Goal: Information Seeking & Learning: Learn about a topic

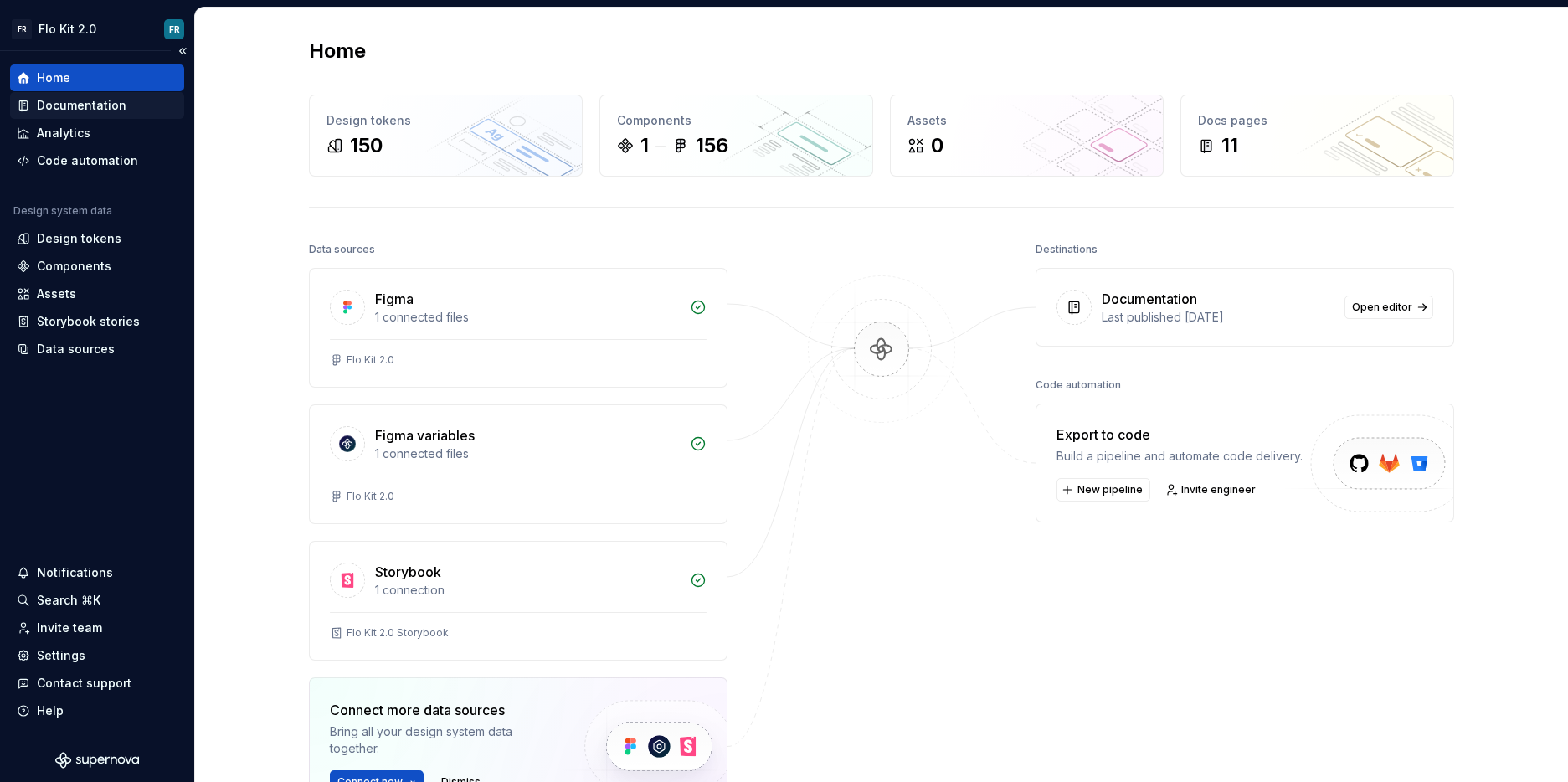
click at [134, 105] on div "Documentation" at bounding box center [96, 105] width 160 height 17
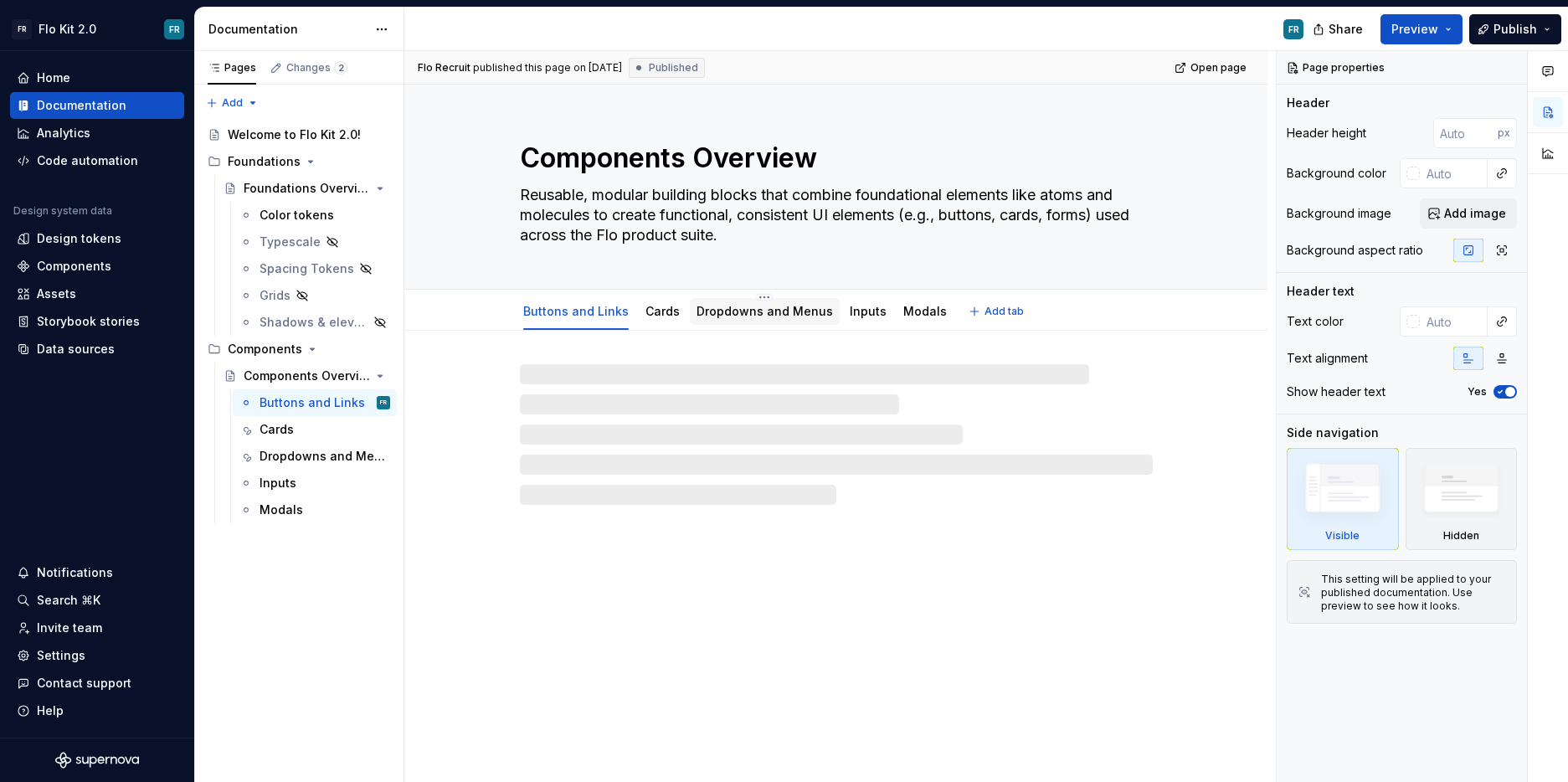
click at [722, 311] on link "Dropdowns and Menus" at bounding box center [765, 310] width 136 height 15
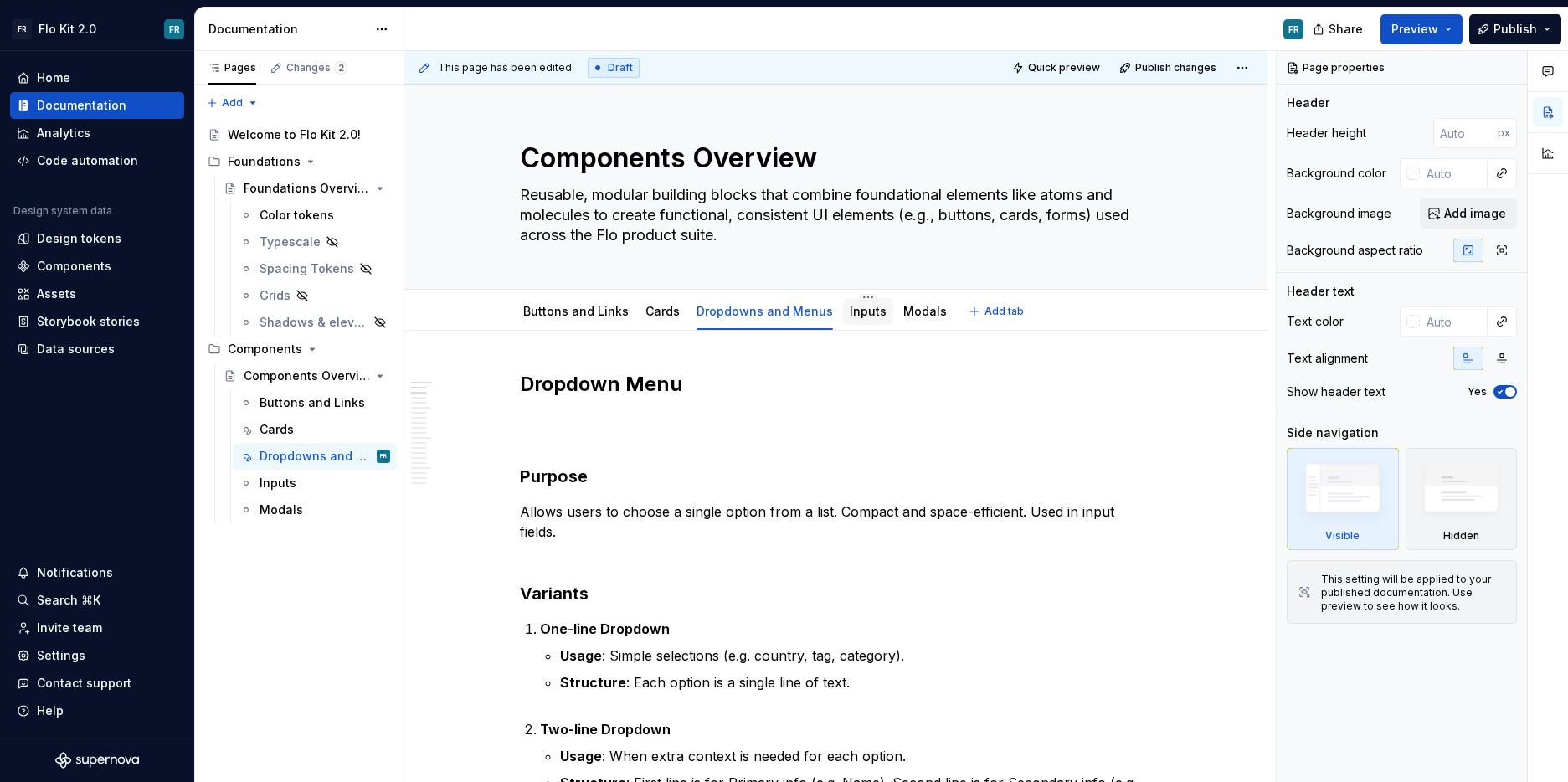
click at [867, 322] on div "Inputs" at bounding box center [869, 311] width 51 height 27
click at [850, 310] on link "Inputs" at bounding box center [869, 310] width 37 height 15
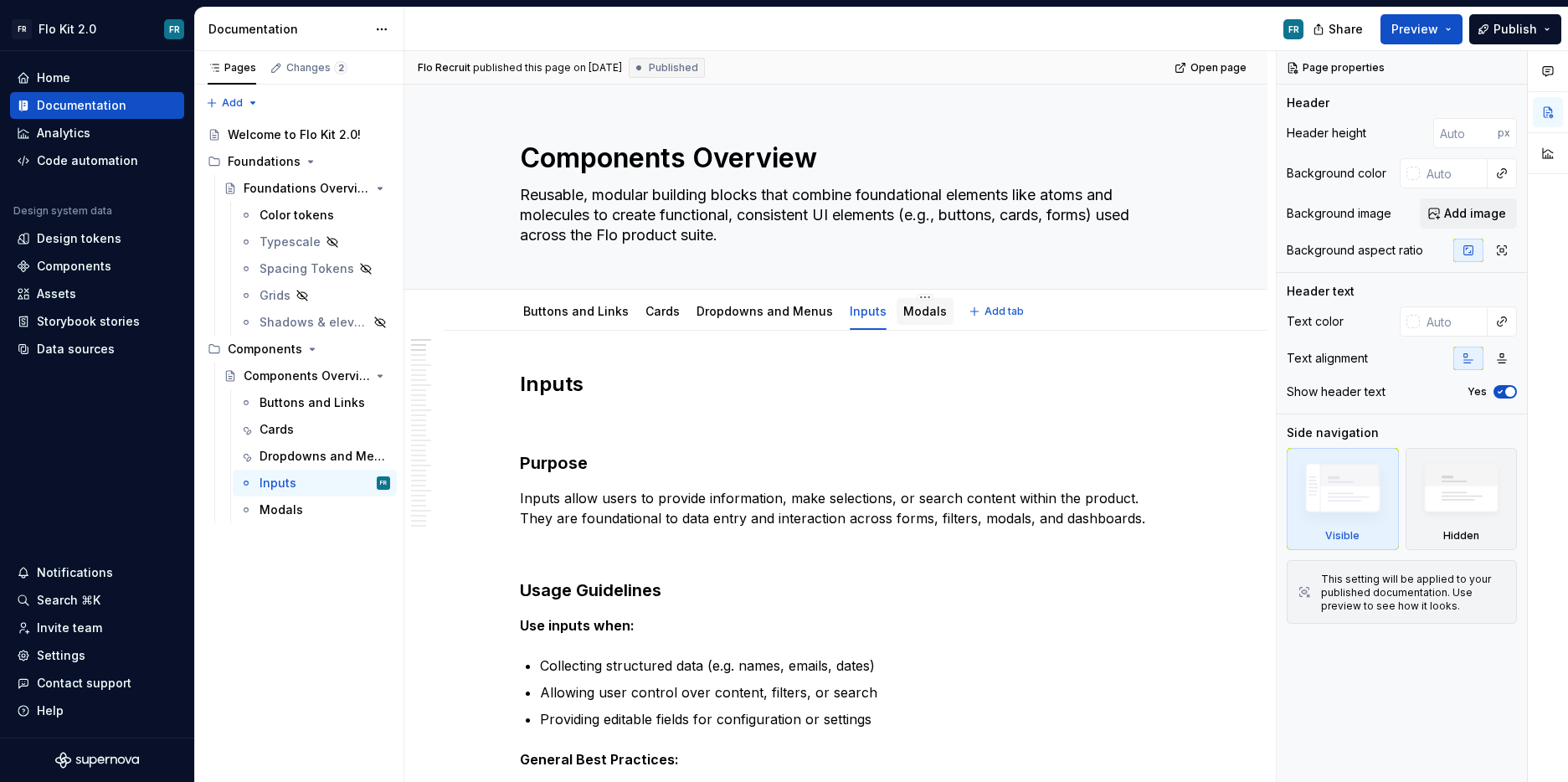
click at [904, 314] on link "Modals" at bounding box center [925, 310] width 44 height 15
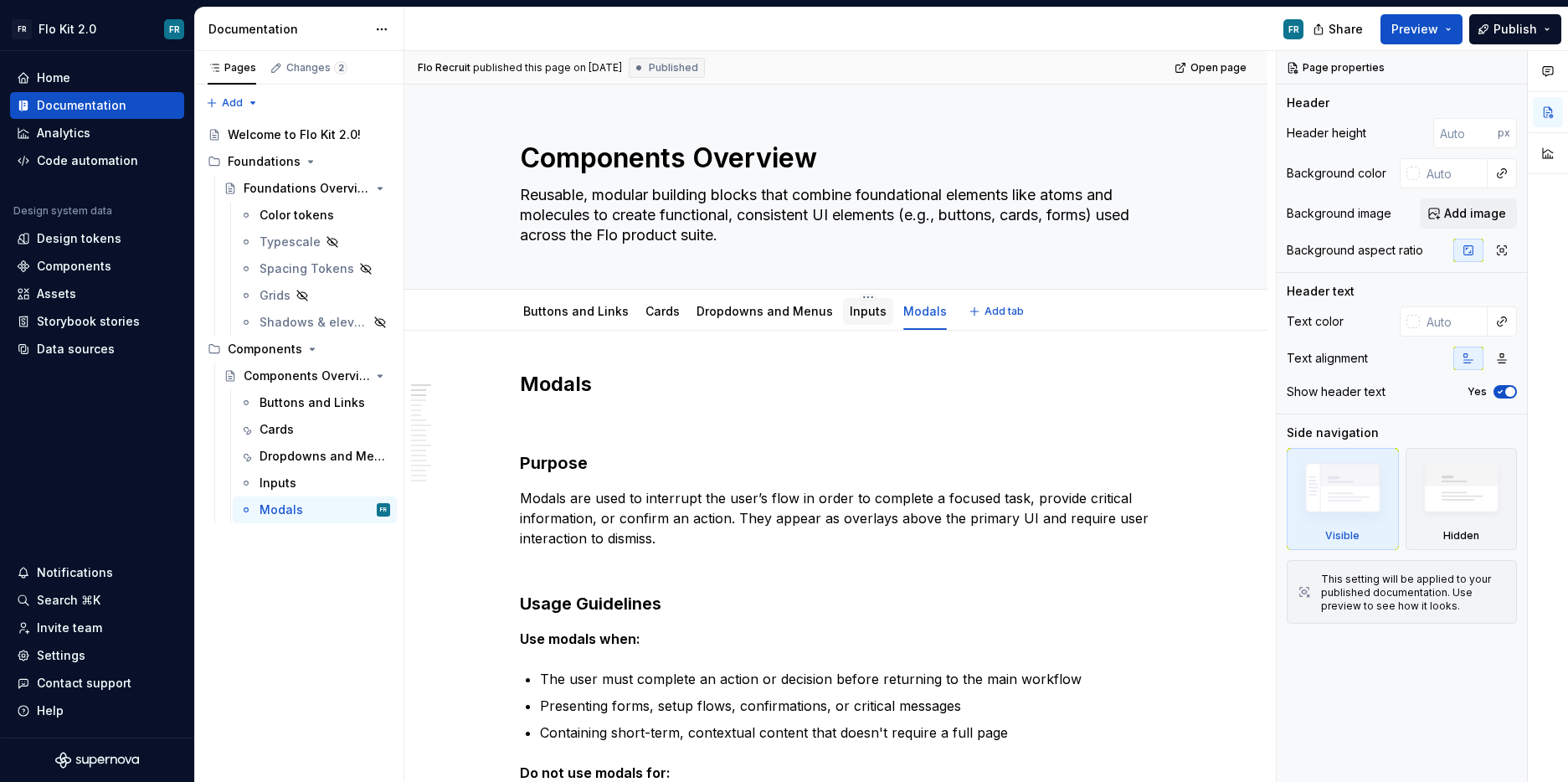
click at [843, 317] on div "Inputs" at bounding box center [869, 311] width 51 height 27
click at [850, 314] on link "Inputs" at bounding box center [869, 310] width 37 height 15
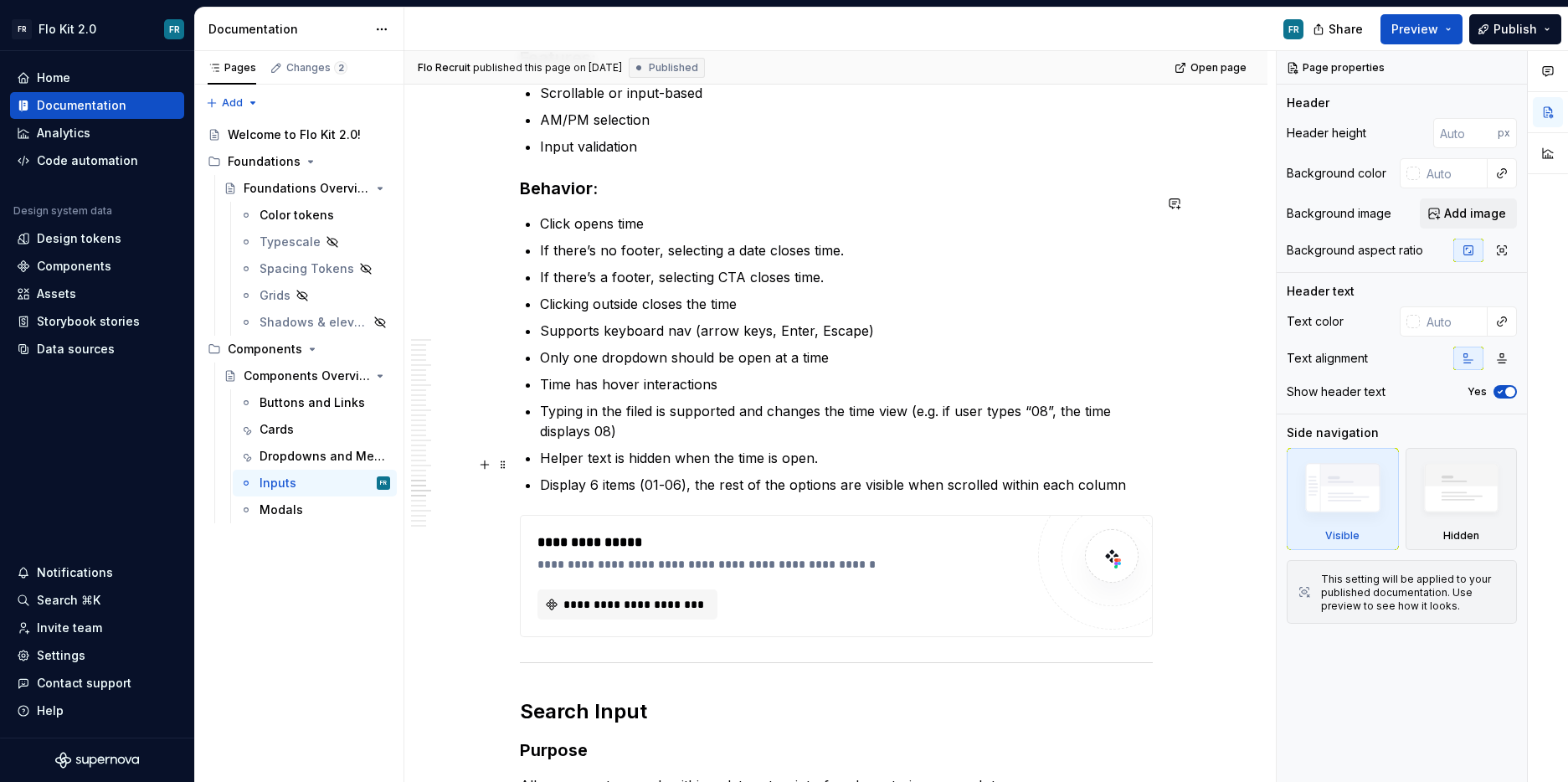
scroll to position [5877, 0]
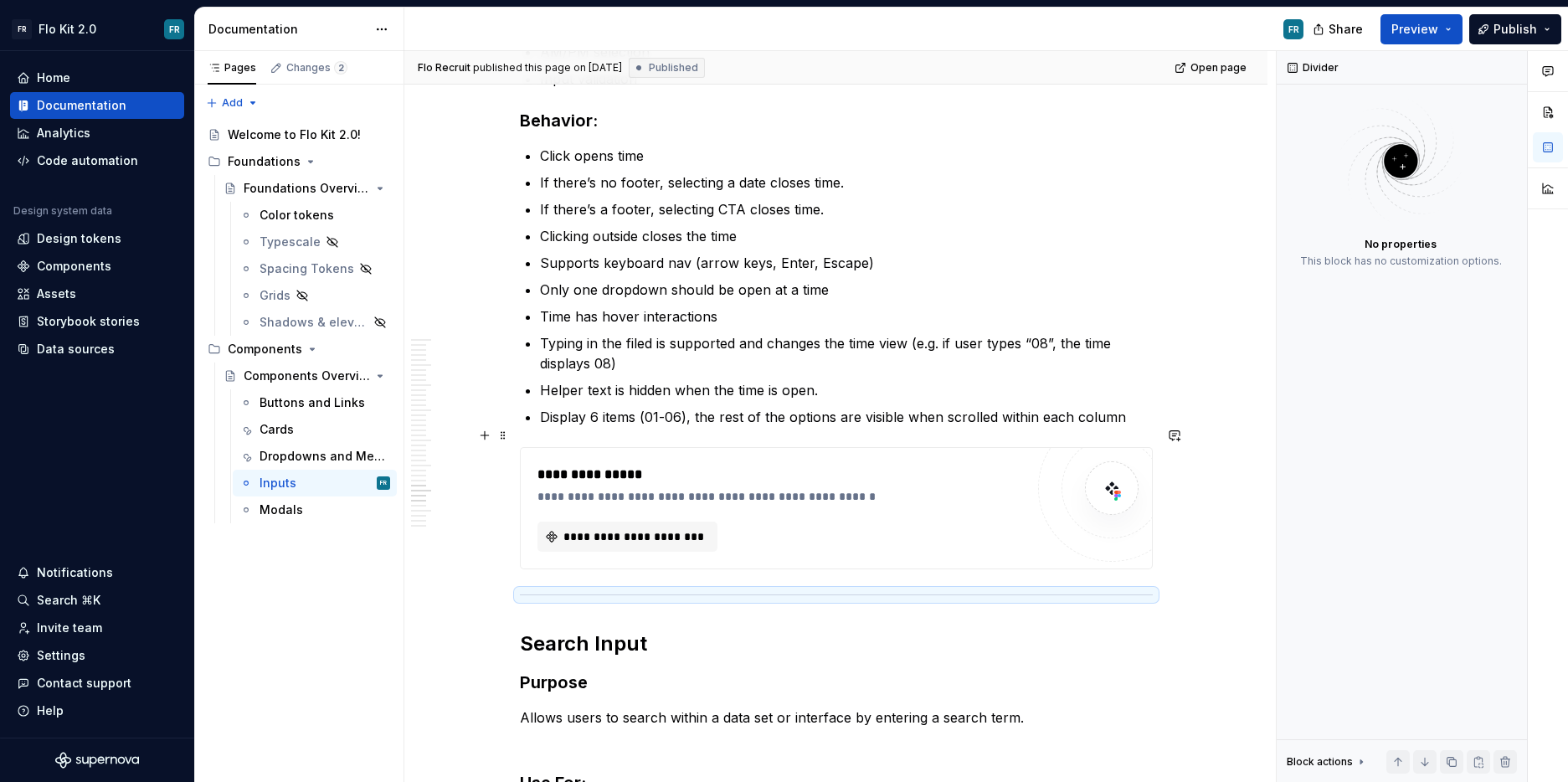
click at [491, 435] on button "button" at bounding box center [484, 436] width 23 height 23
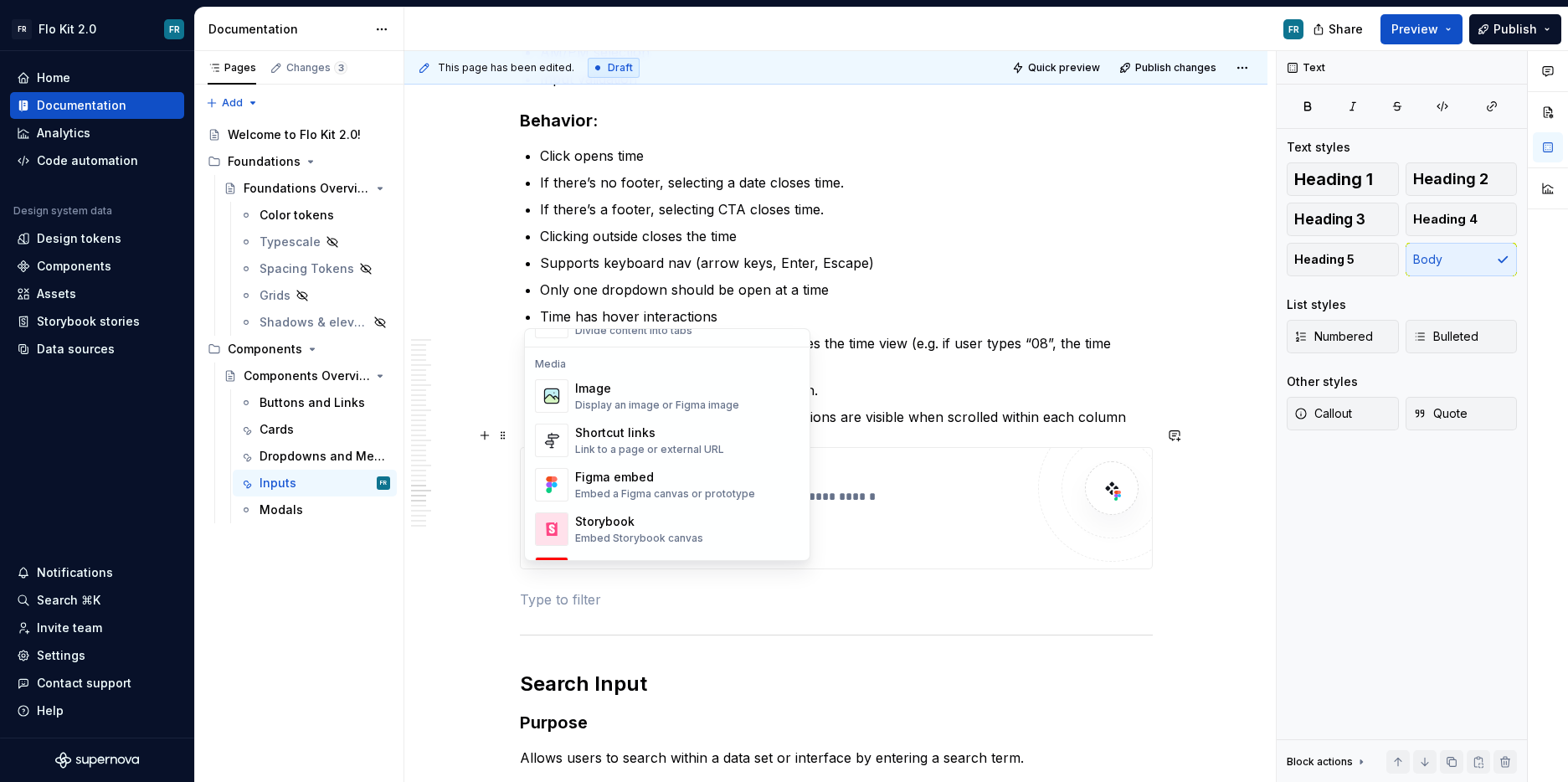
scroll to position [755, 0]
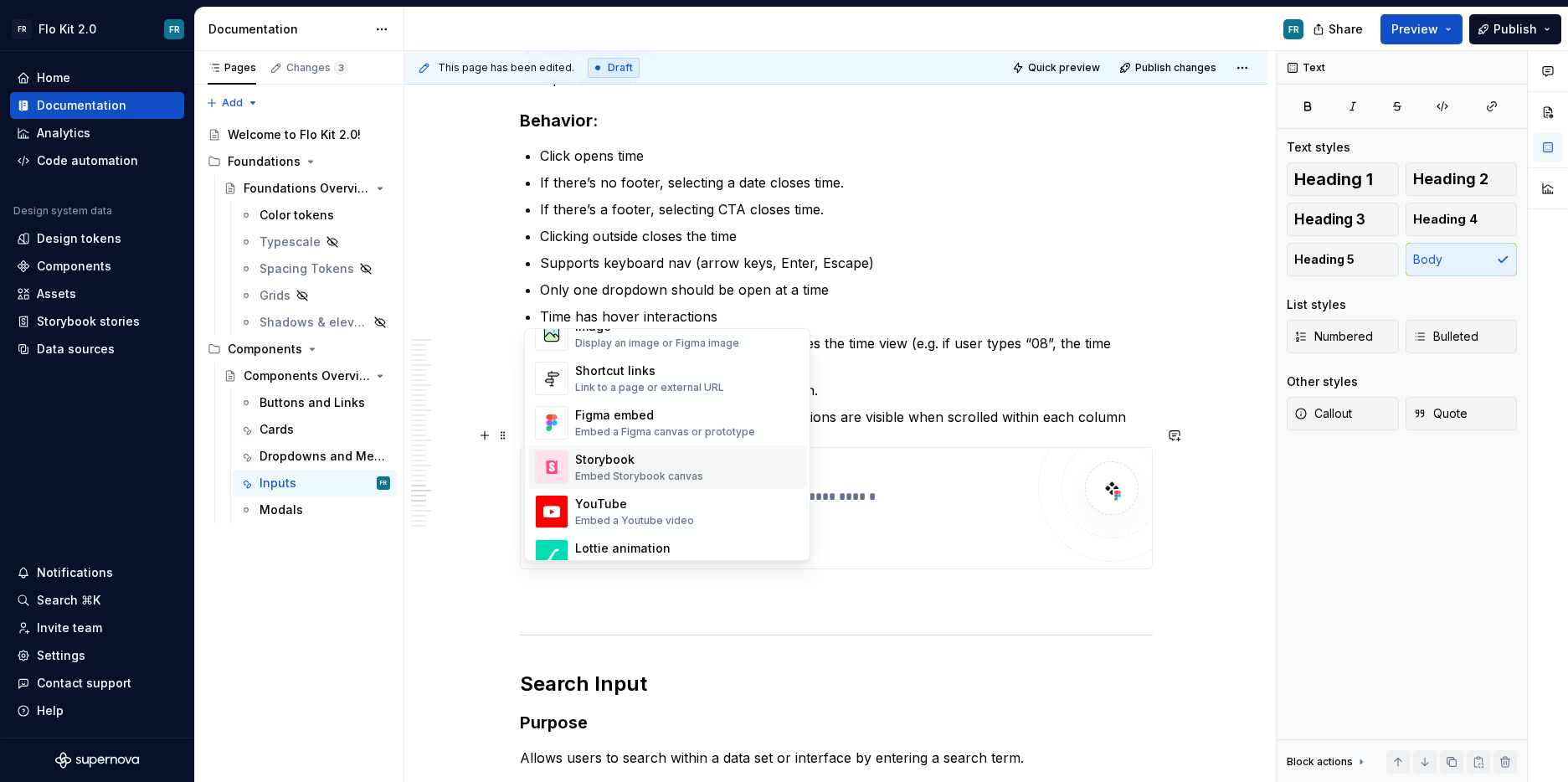
click at [636, 454] on div "Storybook" at bounding box center [639, 459] width 128 height 17
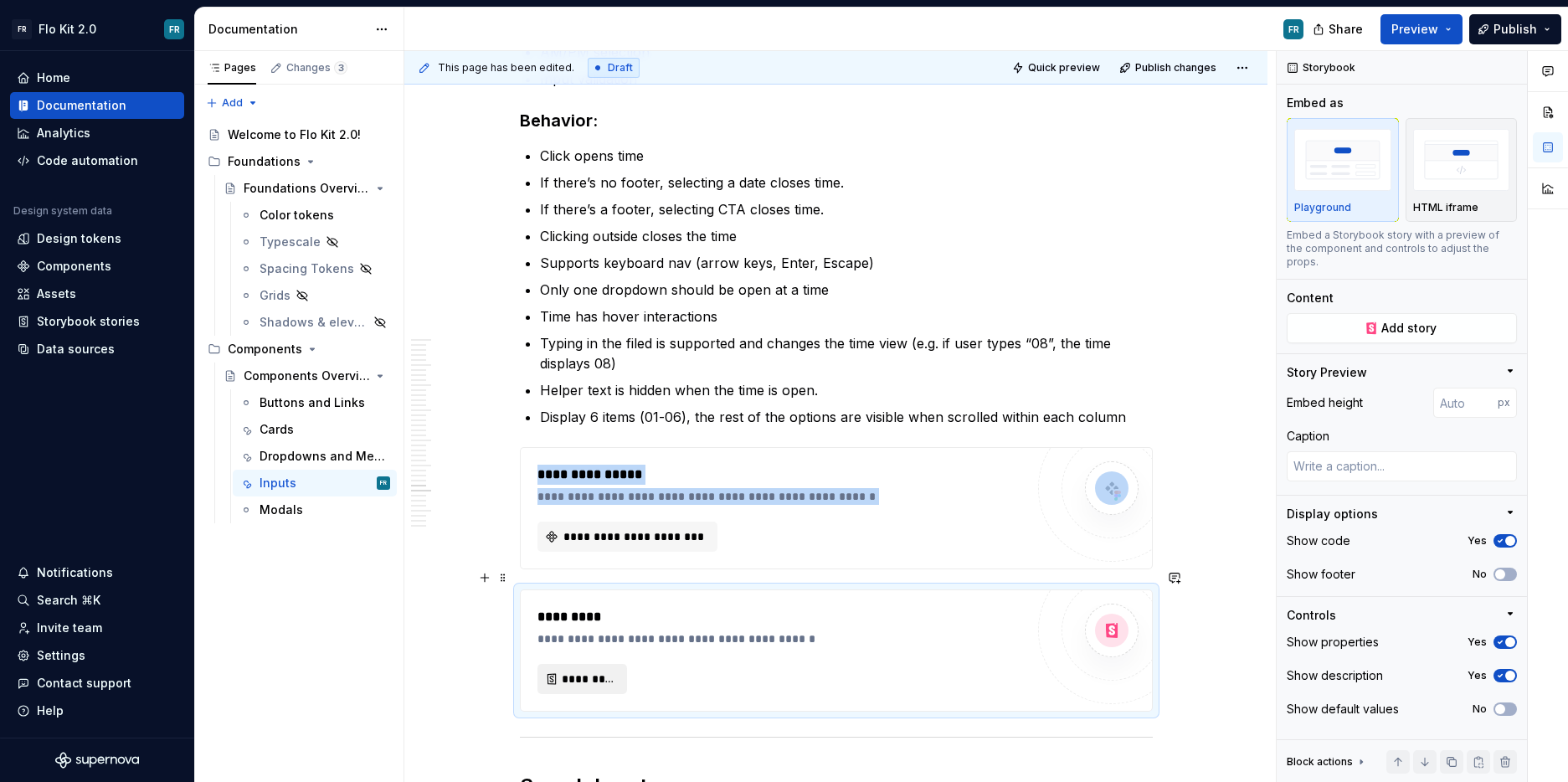
click at [575, 671] on span "*********" at bounding box center [589, 679] width 54 height 17
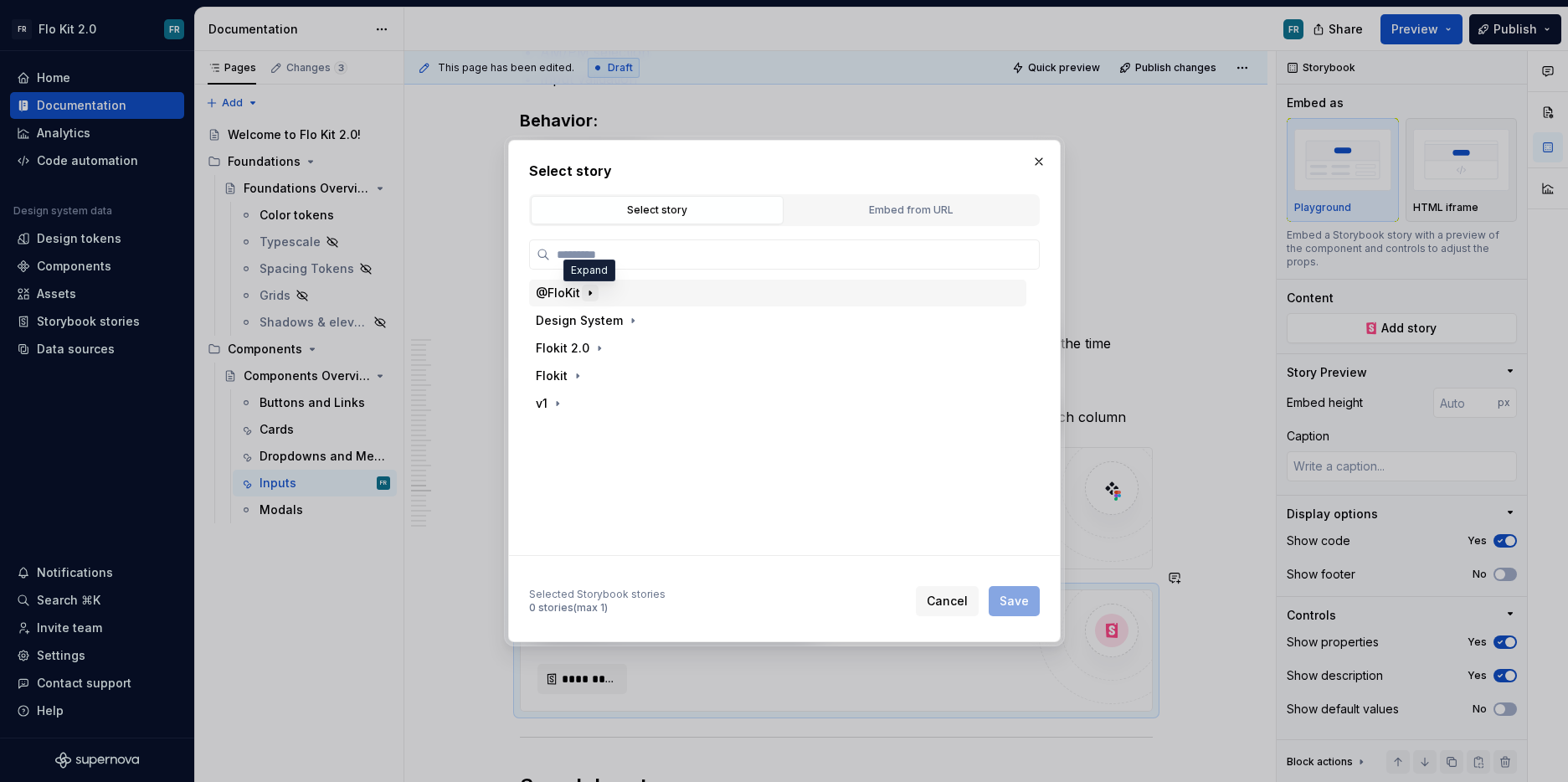
click at [593, 292] on icon "button" at bounding box center [590, 293] width 14 height 14
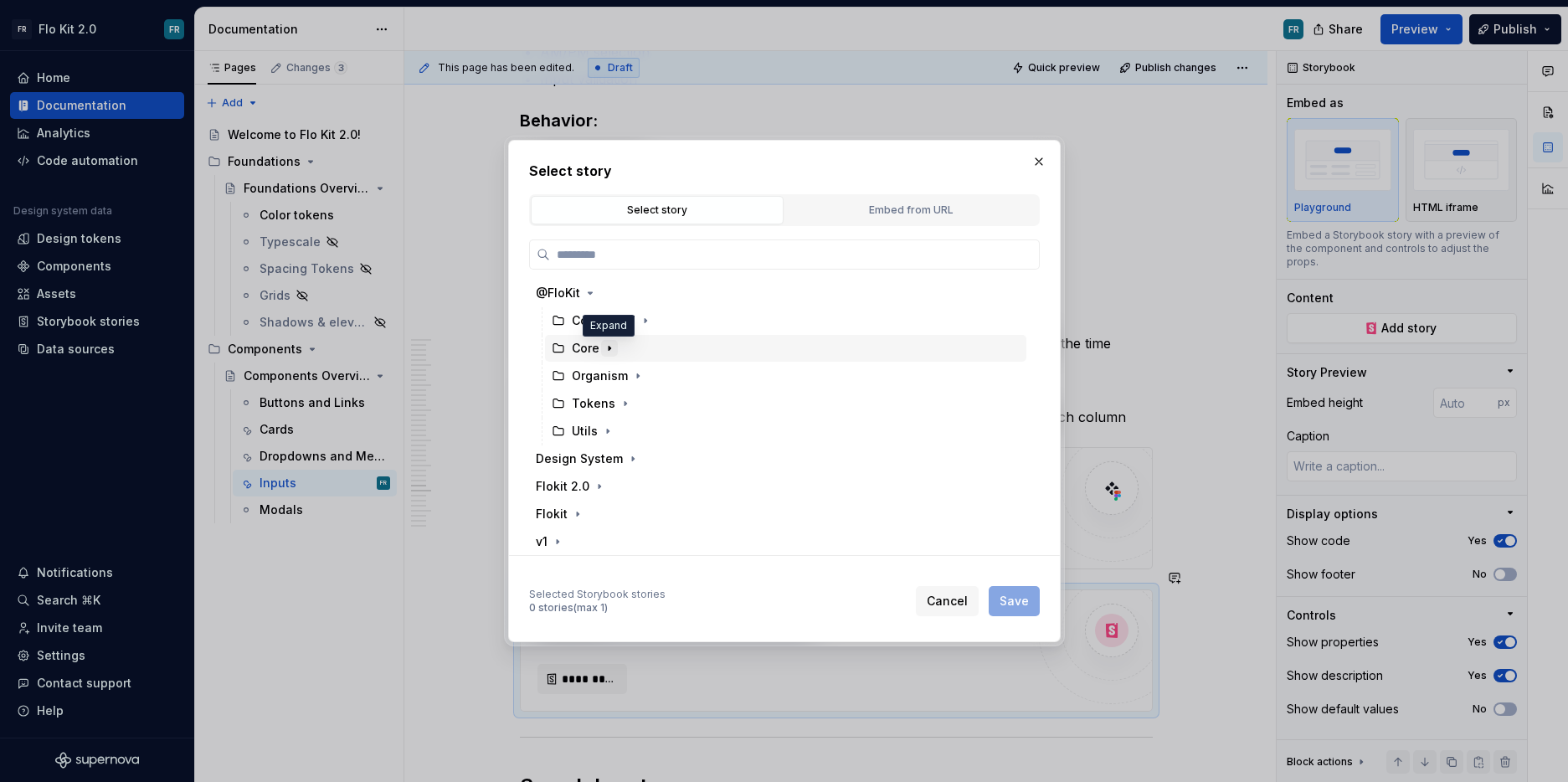
click at [605, 346] on icon "button" at bounding box center [610, 348] width 14 height 14
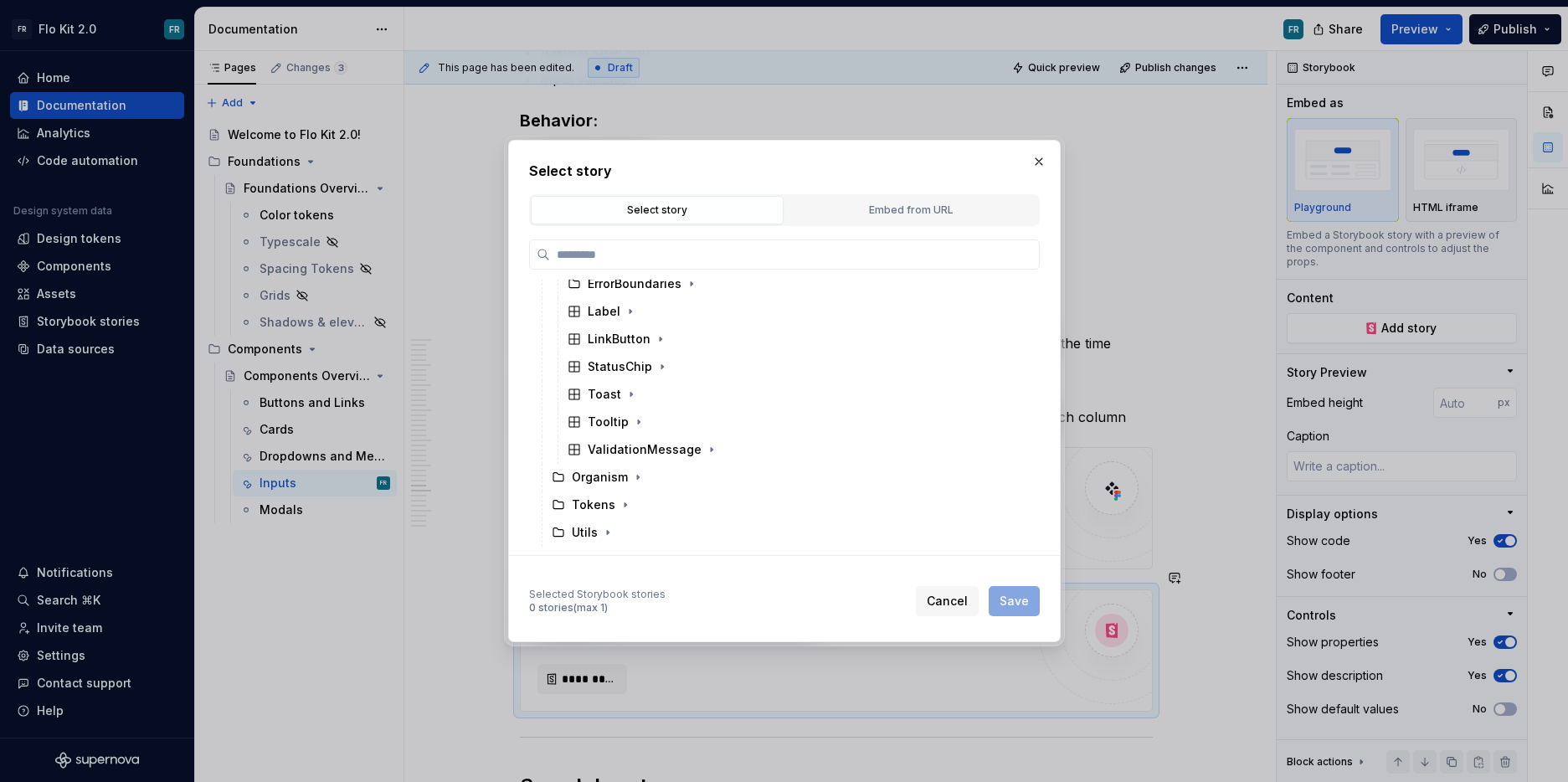
scroll to position [213, 0]
click at [632, 466] on icon "button" at bounding box center [638, 467] width 14 height 14
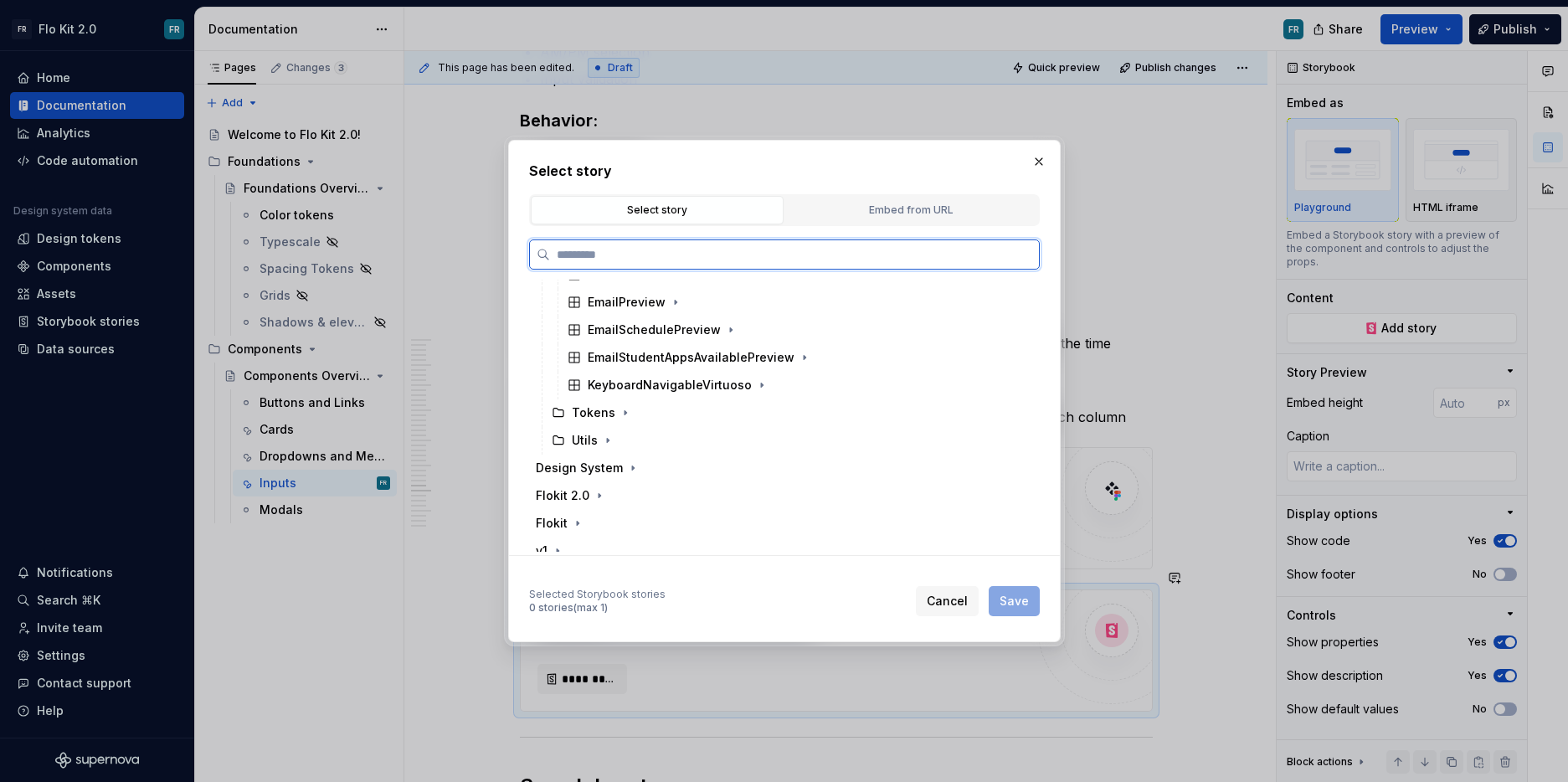
scroll to position [446, 0]
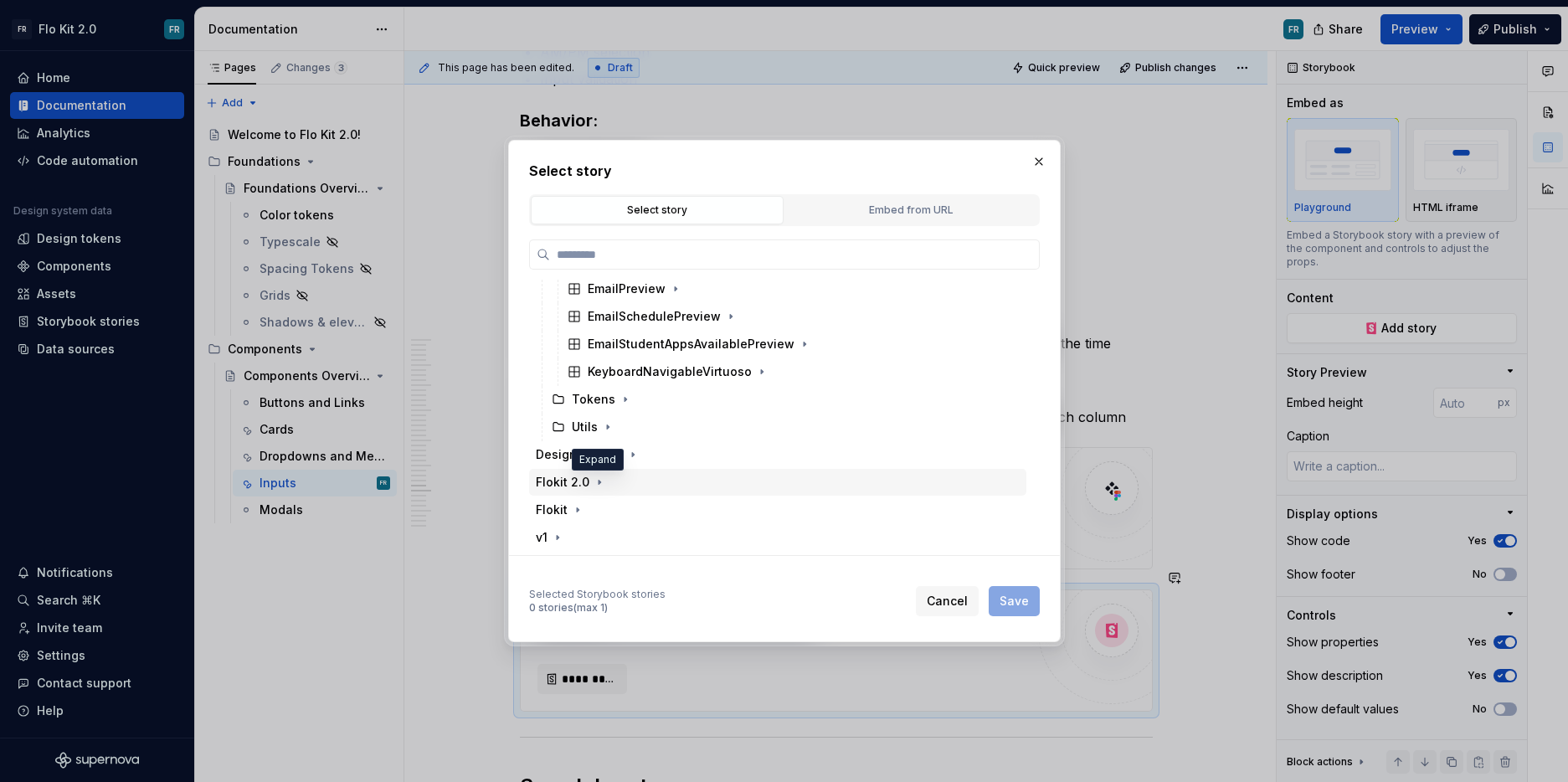
drag, startPoint x: 595, startPoint y: 480, endPoint x: 647, endPoint y: 472, distance: 52.6
click at [598, 480] on icon "button" at bounding box center [599, 482] width 2 height 4
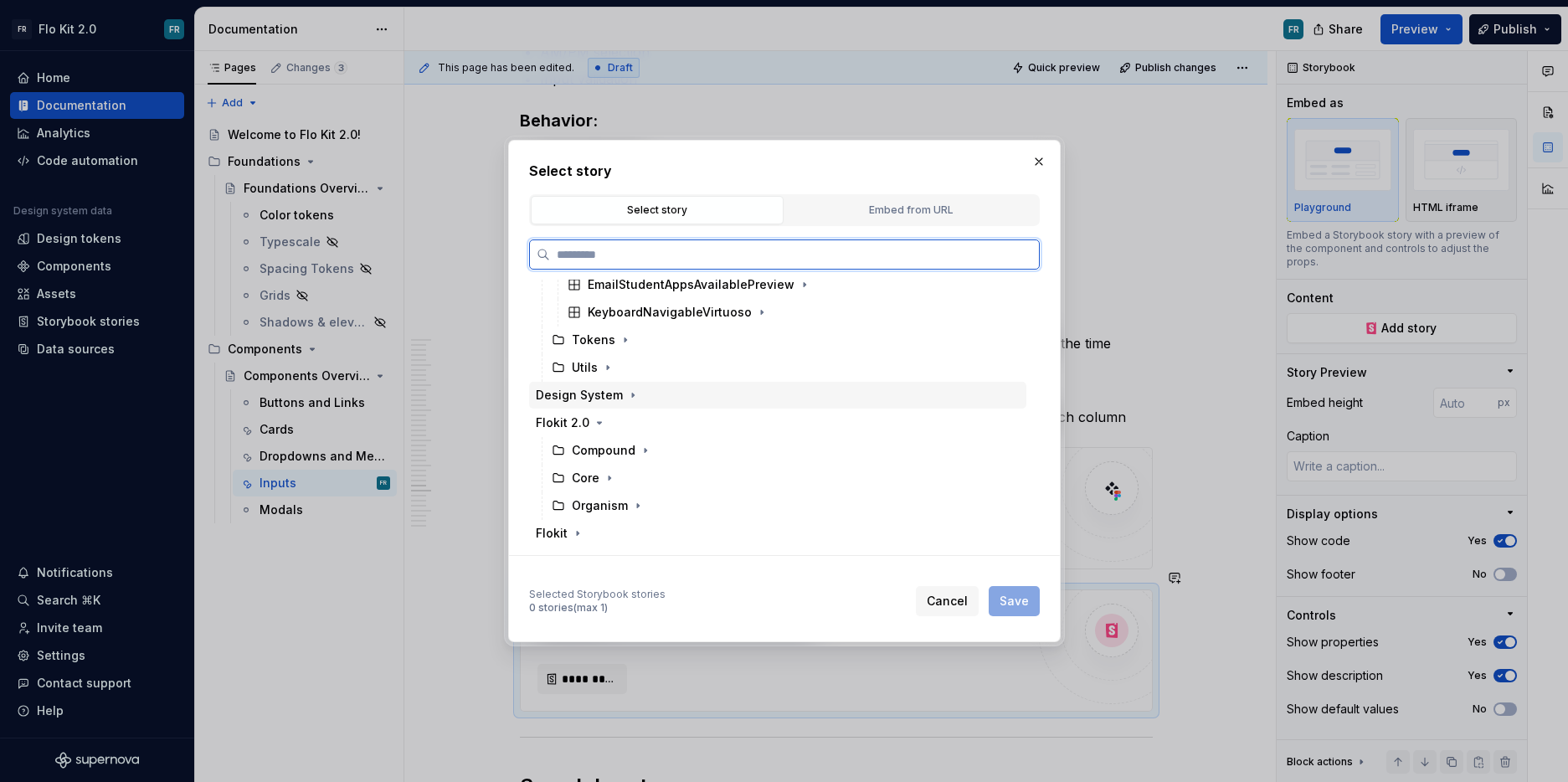
scroll to position [516, 0]
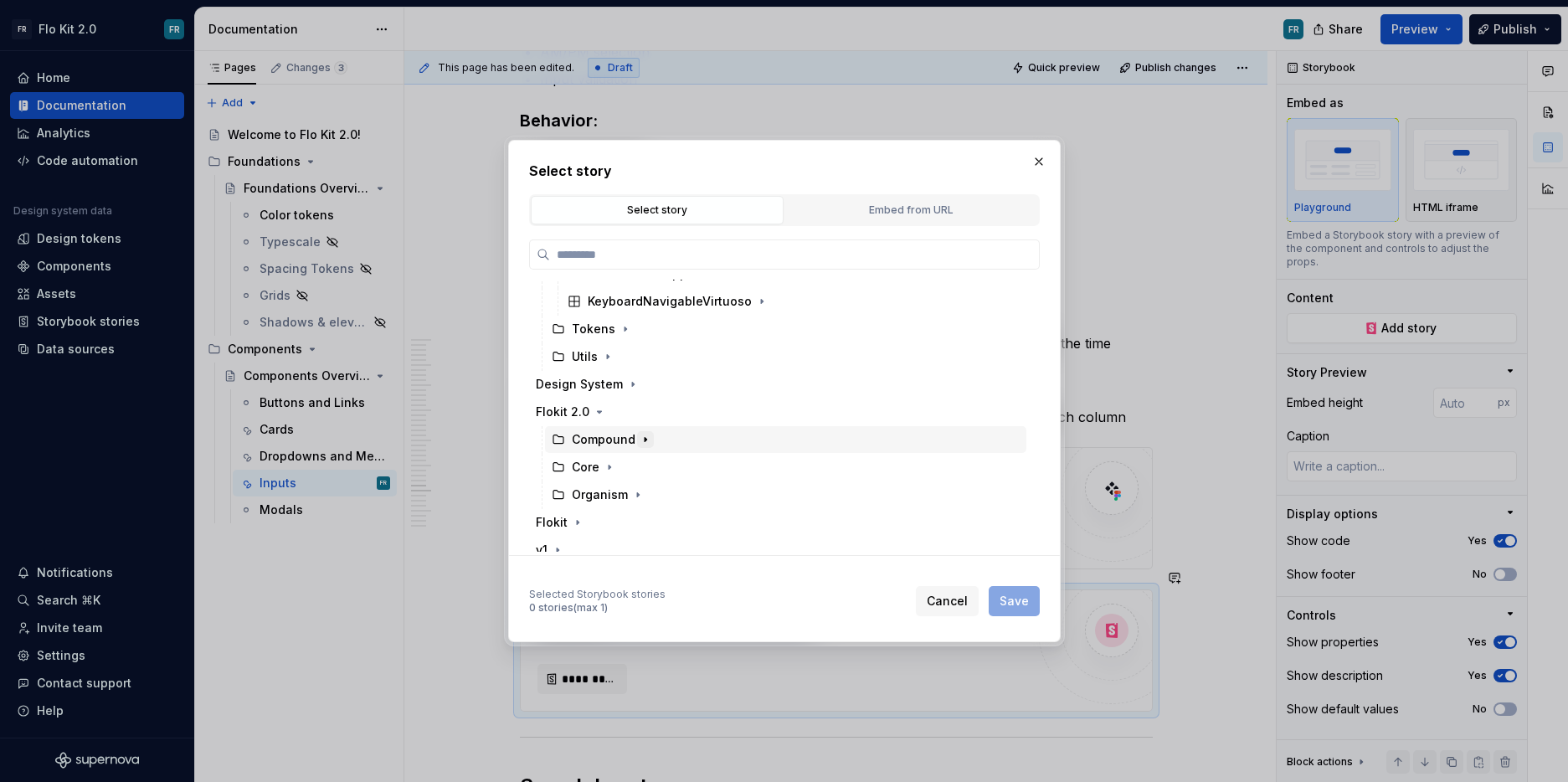
click at [645, 439] on icon "button" at bounding box center [646, 440] width 2 height 4
drag, startPoint x: 607, startPoint y: 454, endPoint x: 687, endPoint y: 465, distance: 80.8
click at [609, 454] on icon "button" at bounding box center [610, 455] width 2 height 4
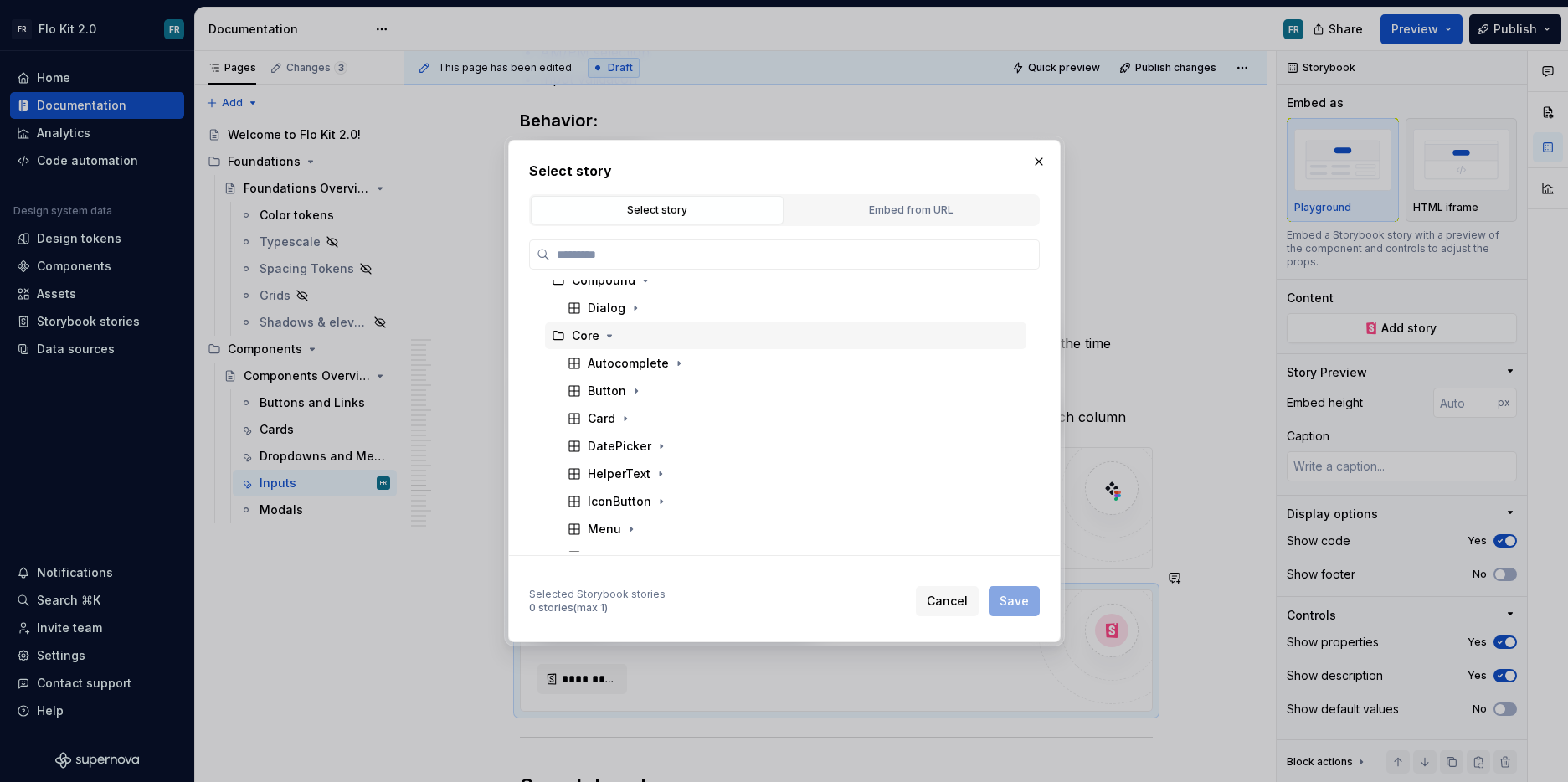
scroll to position [683, 0]
click at [660, 443] on icon "button" at bounding box center [661, 440] width 14 height 14
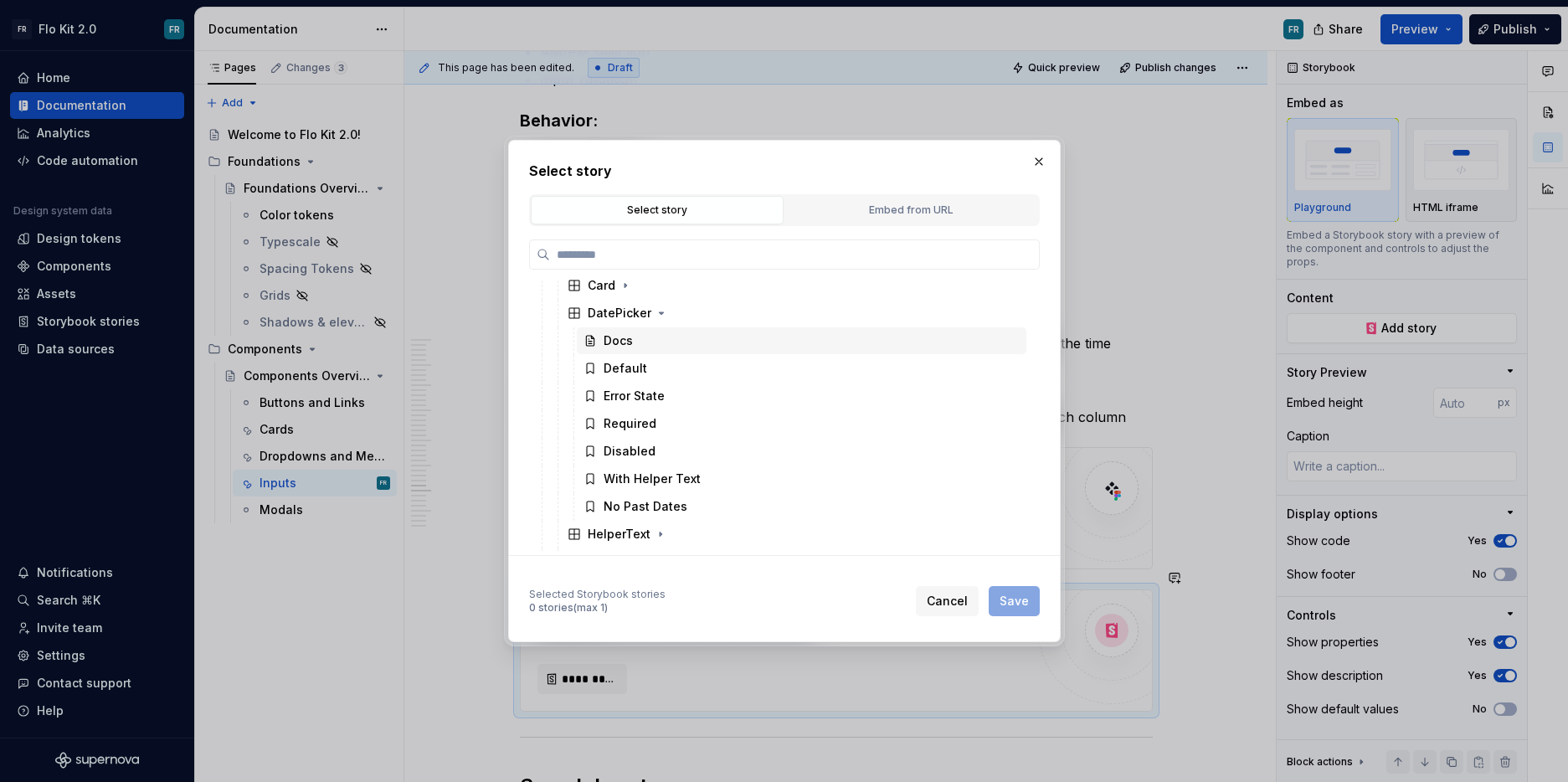
scroll to position [821, 0]
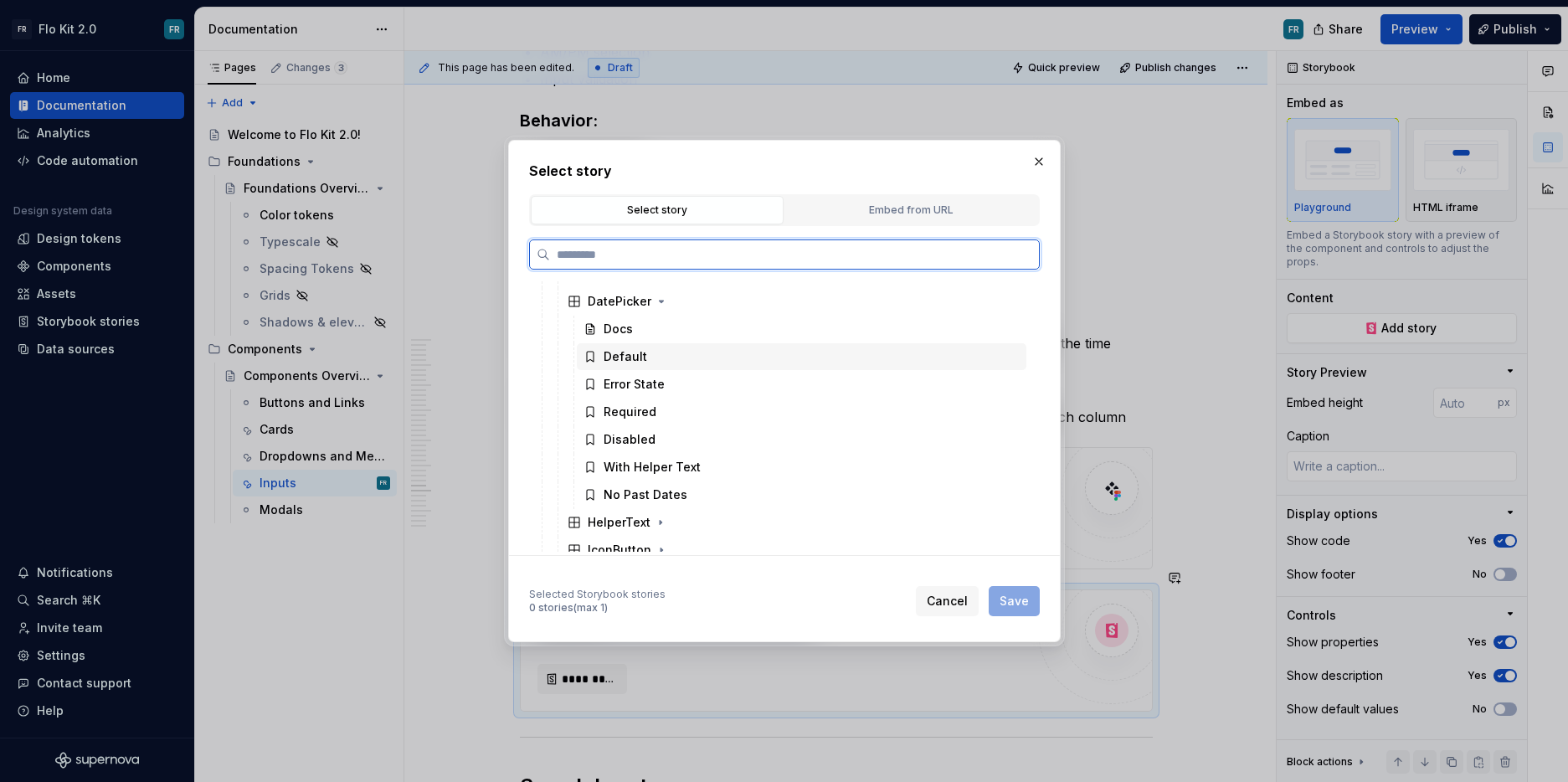
click at [659, 359] on div "Default" at bounding box center [802, 357] width 449 height 27
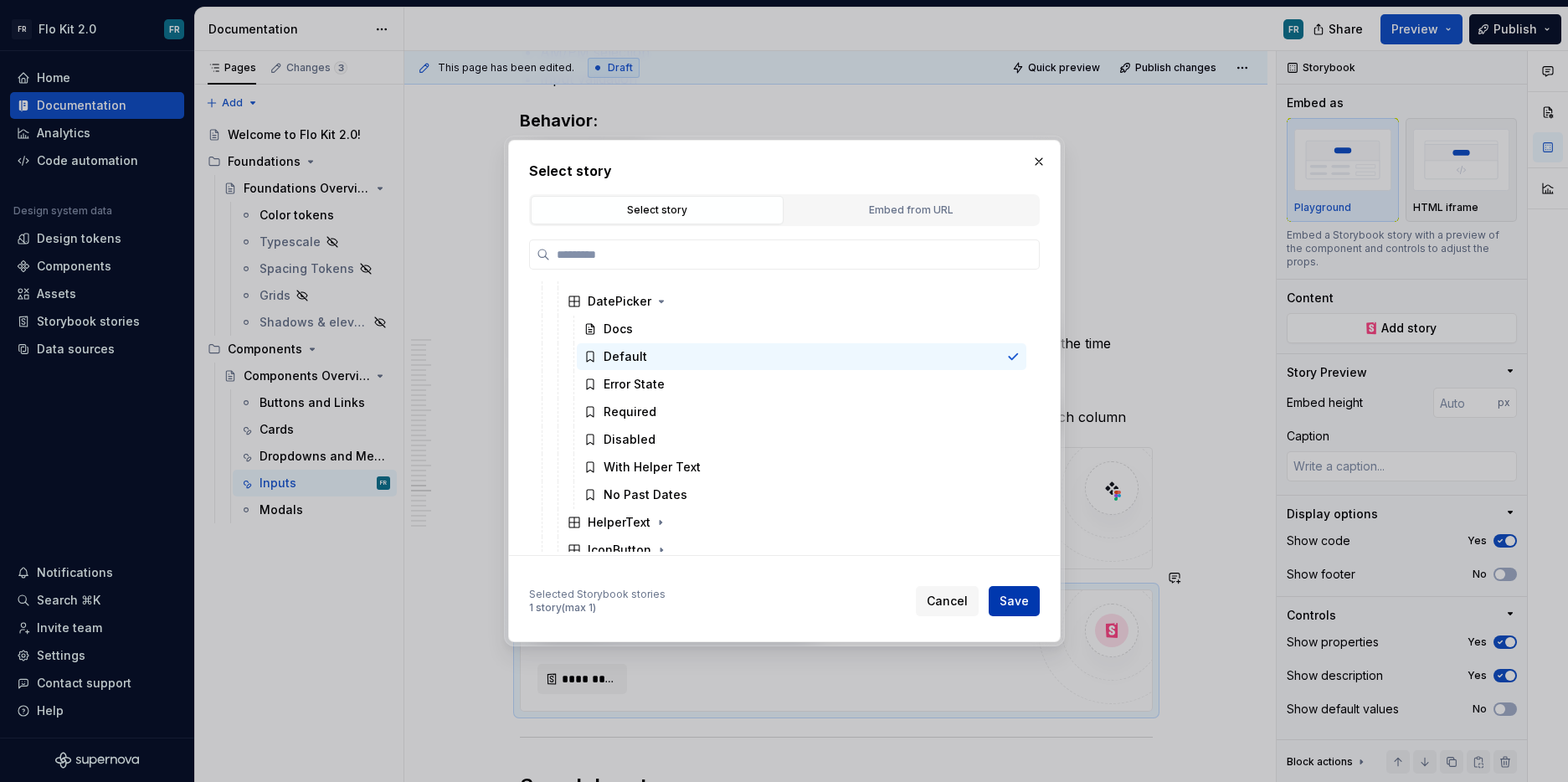
click at [1014, 598] on span "Save" at bounding box center [1015, 600] width 29 height 17
type textarea "*"
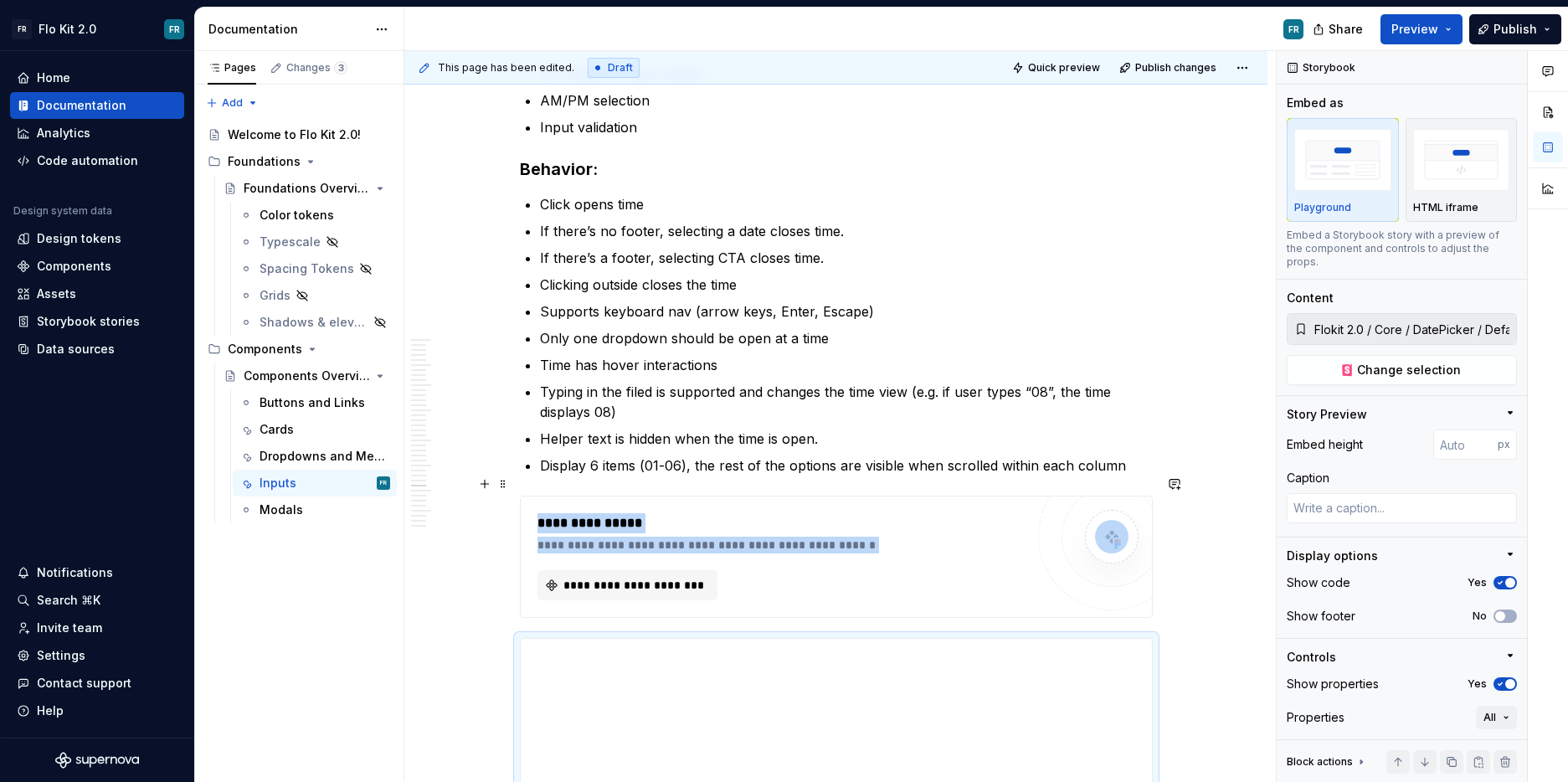
scroll to position [5820, 0]
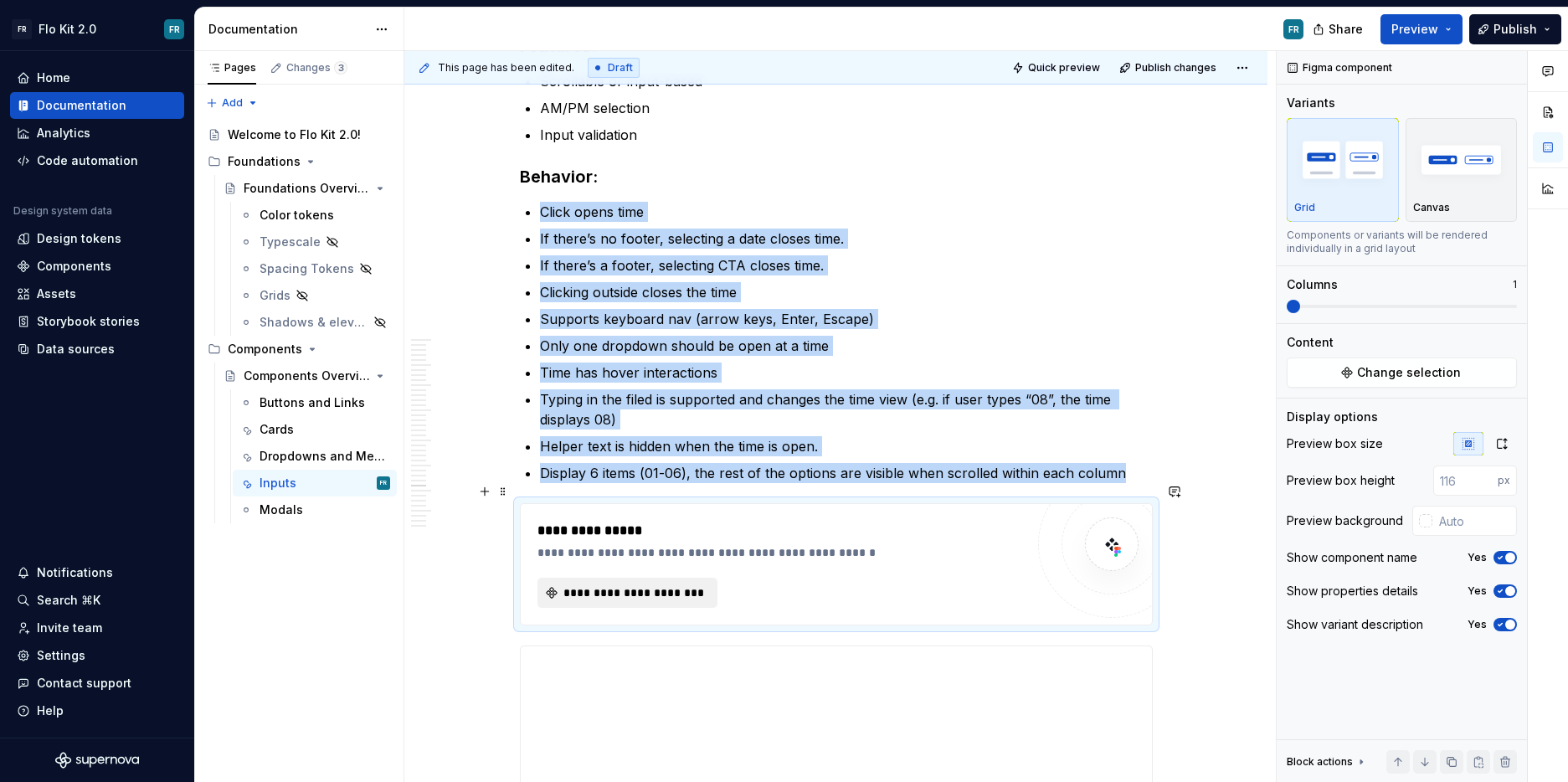
click at [695, 585] on span "**********" at bounding box center [634, 592] width 145 height 17
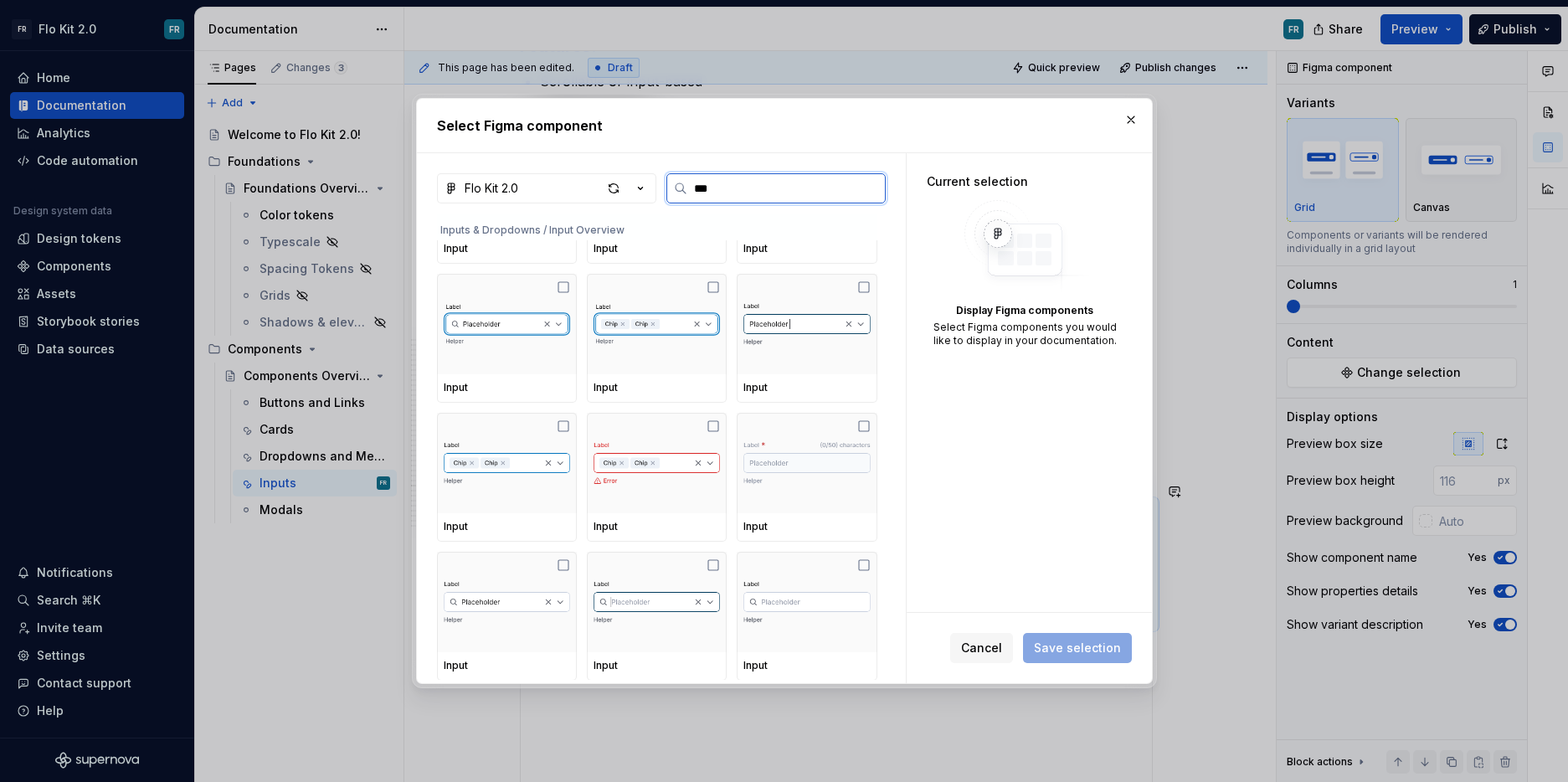
scroll to position [0, 0]
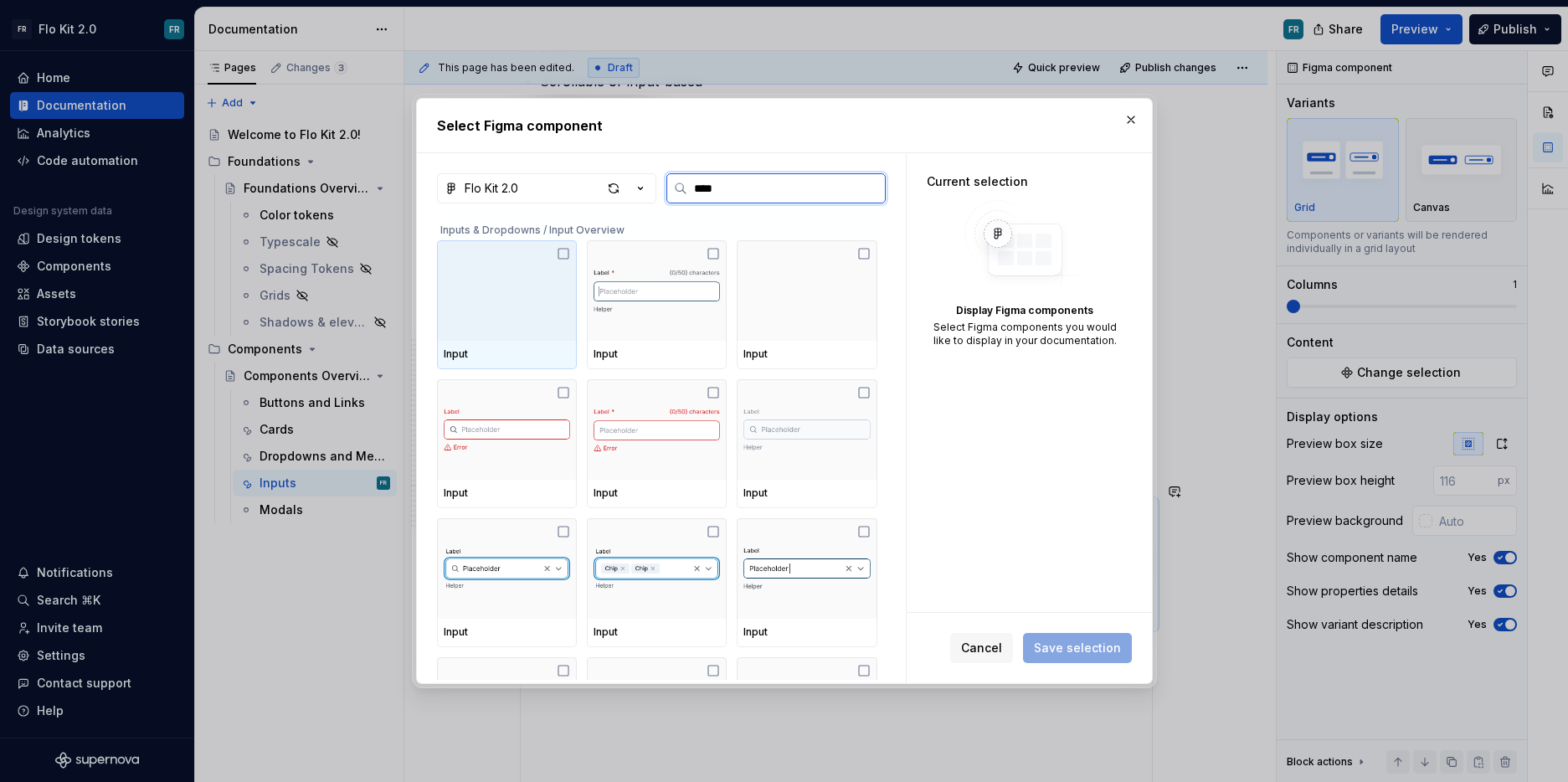
type input "*****"
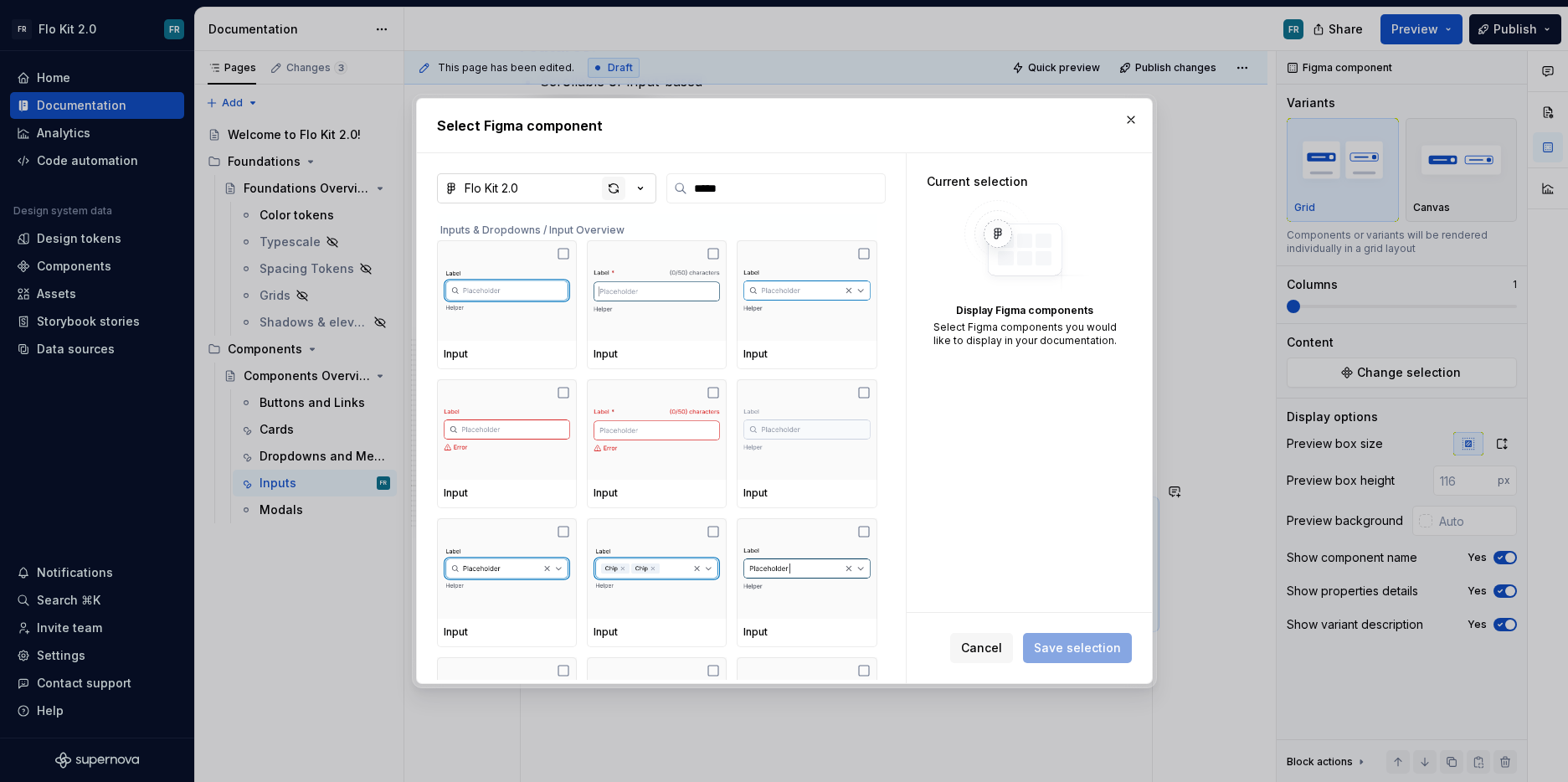
click at [612, 189] on div "button" at bounding box center [614, 189] width 23 height 23
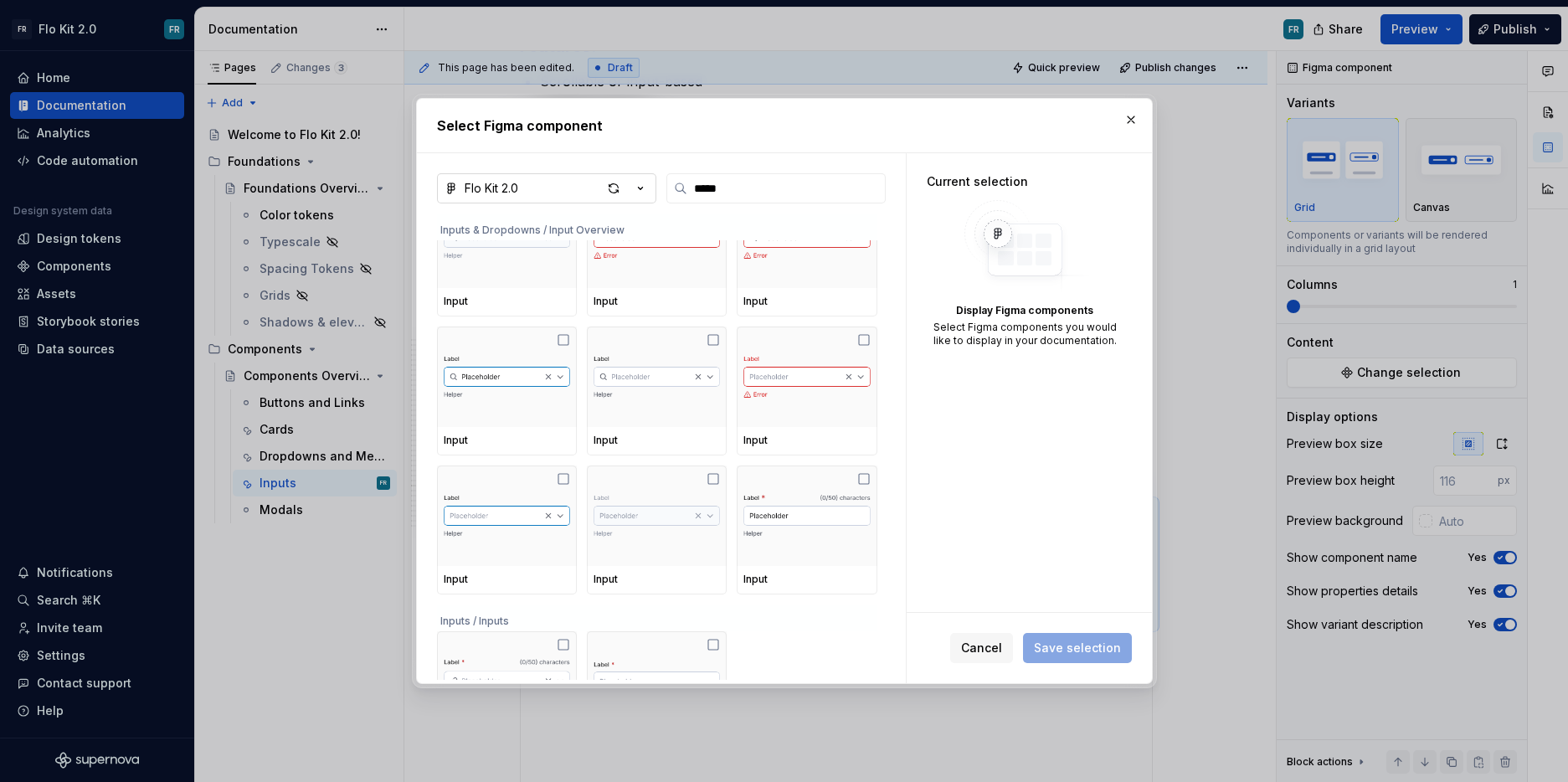
scroll to position [2067, 0]
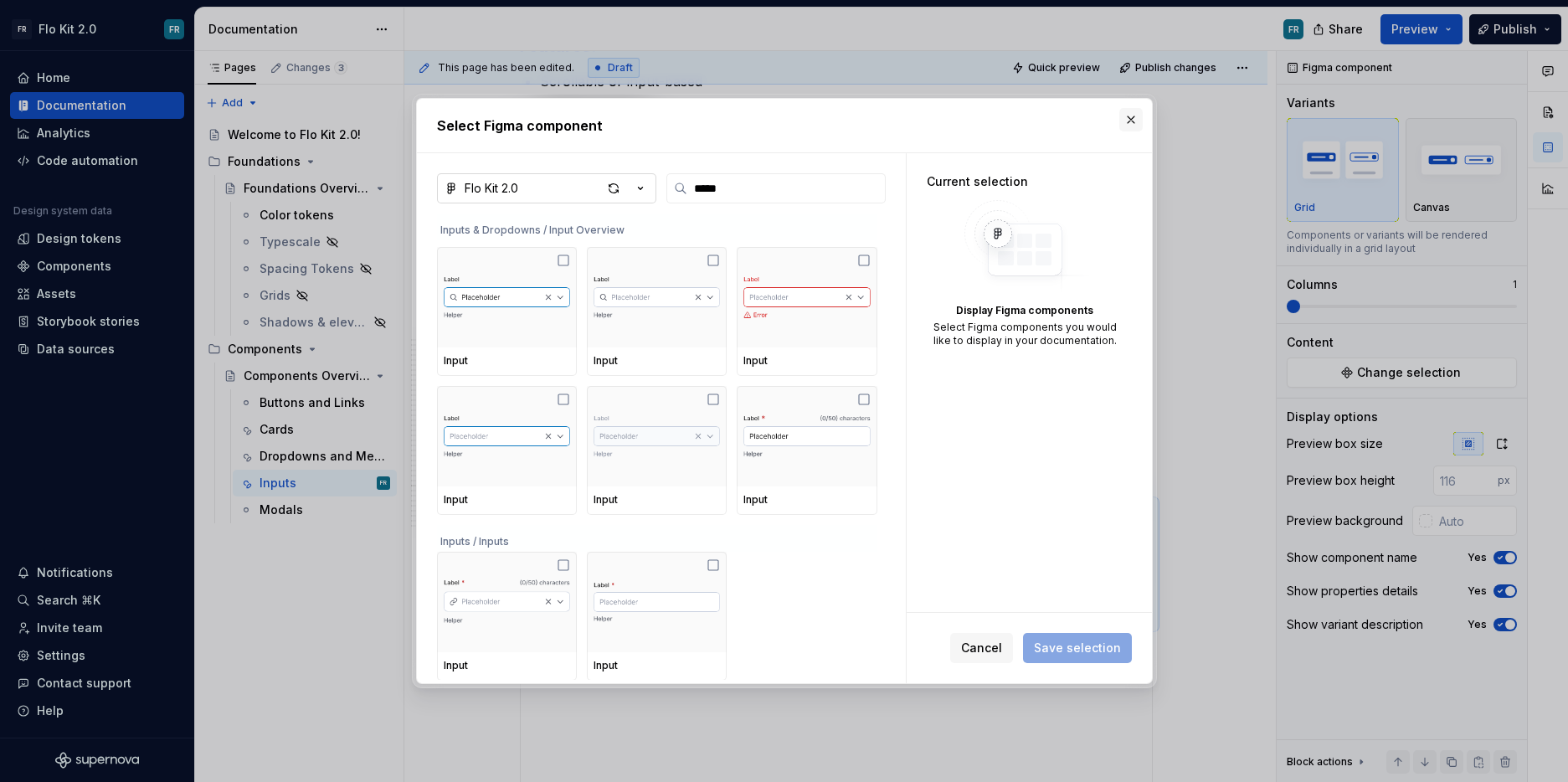
click at [1134, 124] on button "button" at bounding box center [1131, 120] width 23 height 23
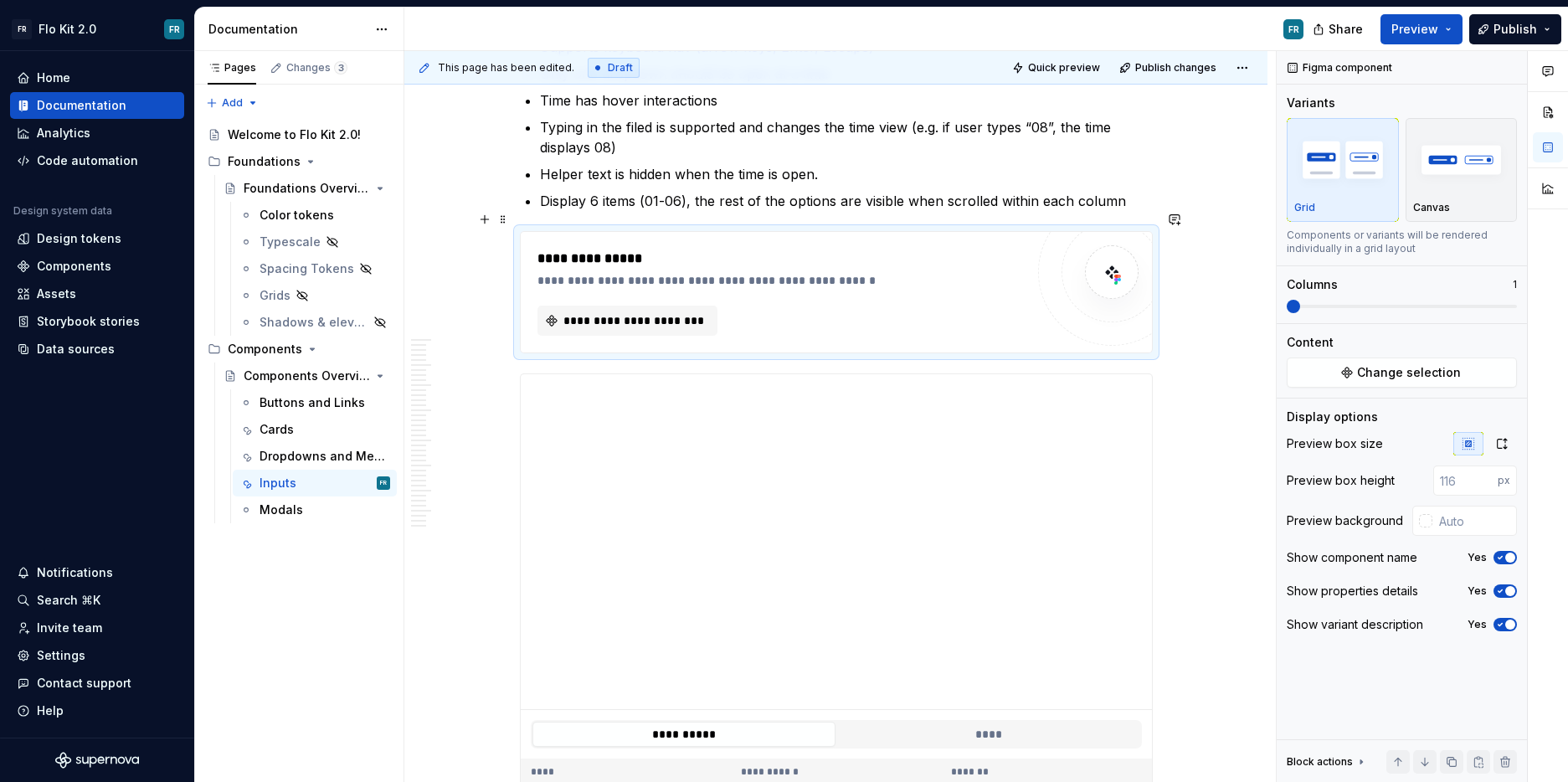
scroll to position [6220, 0]
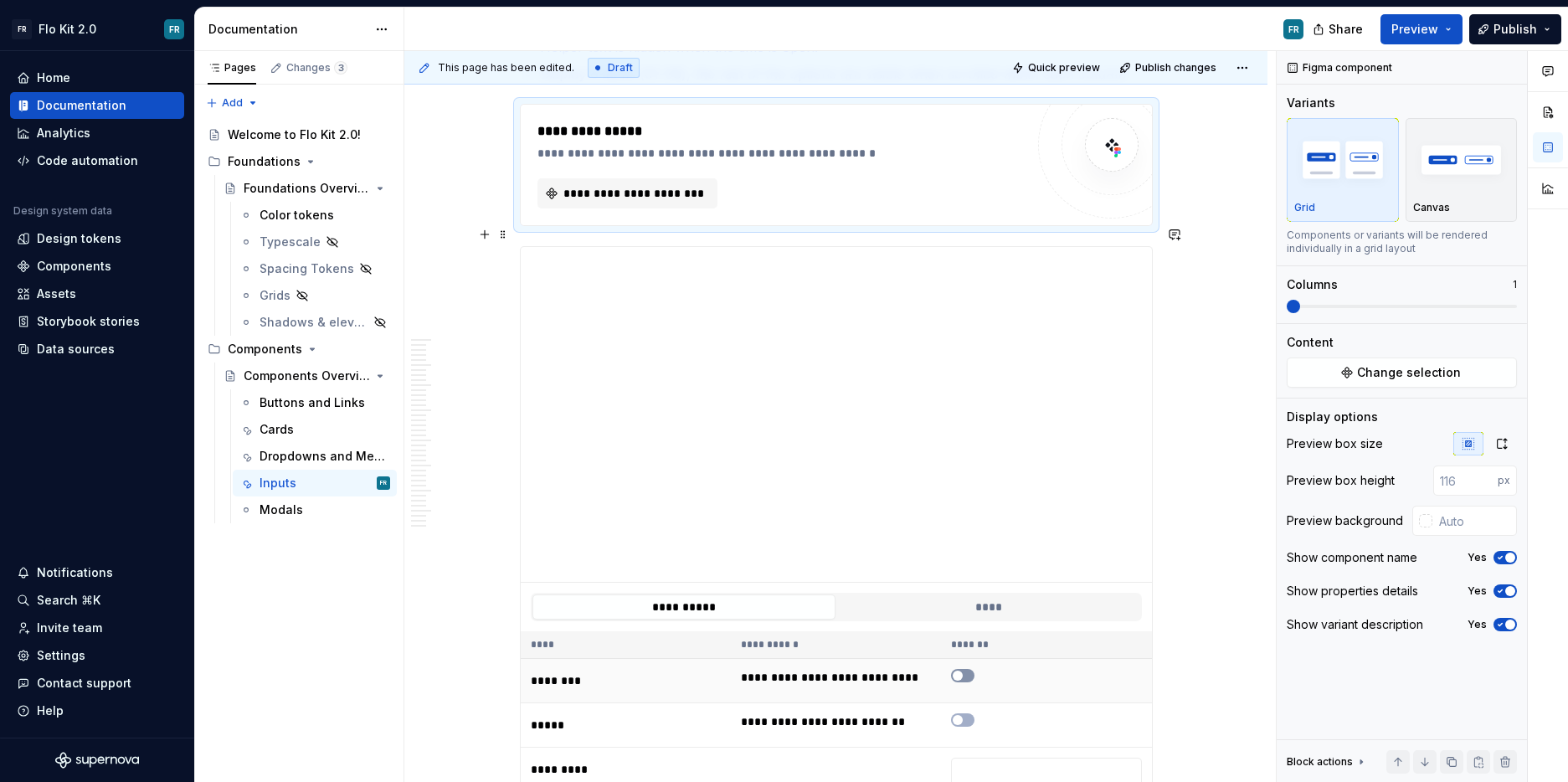
click at [965, 671] on icon "button" at bounding box center [958, 676] width 14 height 10
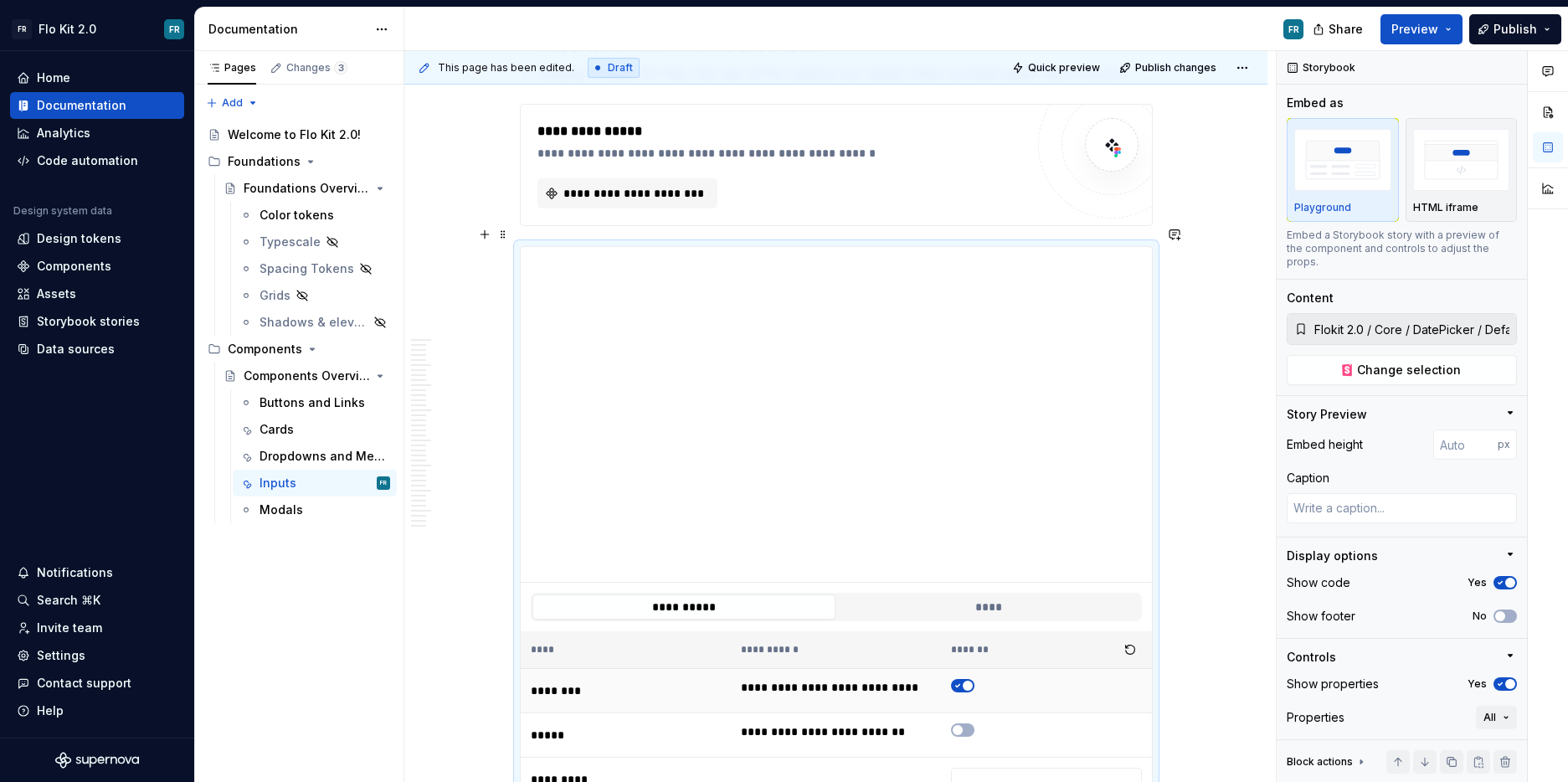
click at [966, 679] on button "button" at bounding box center [963, 686] width 23 height 14
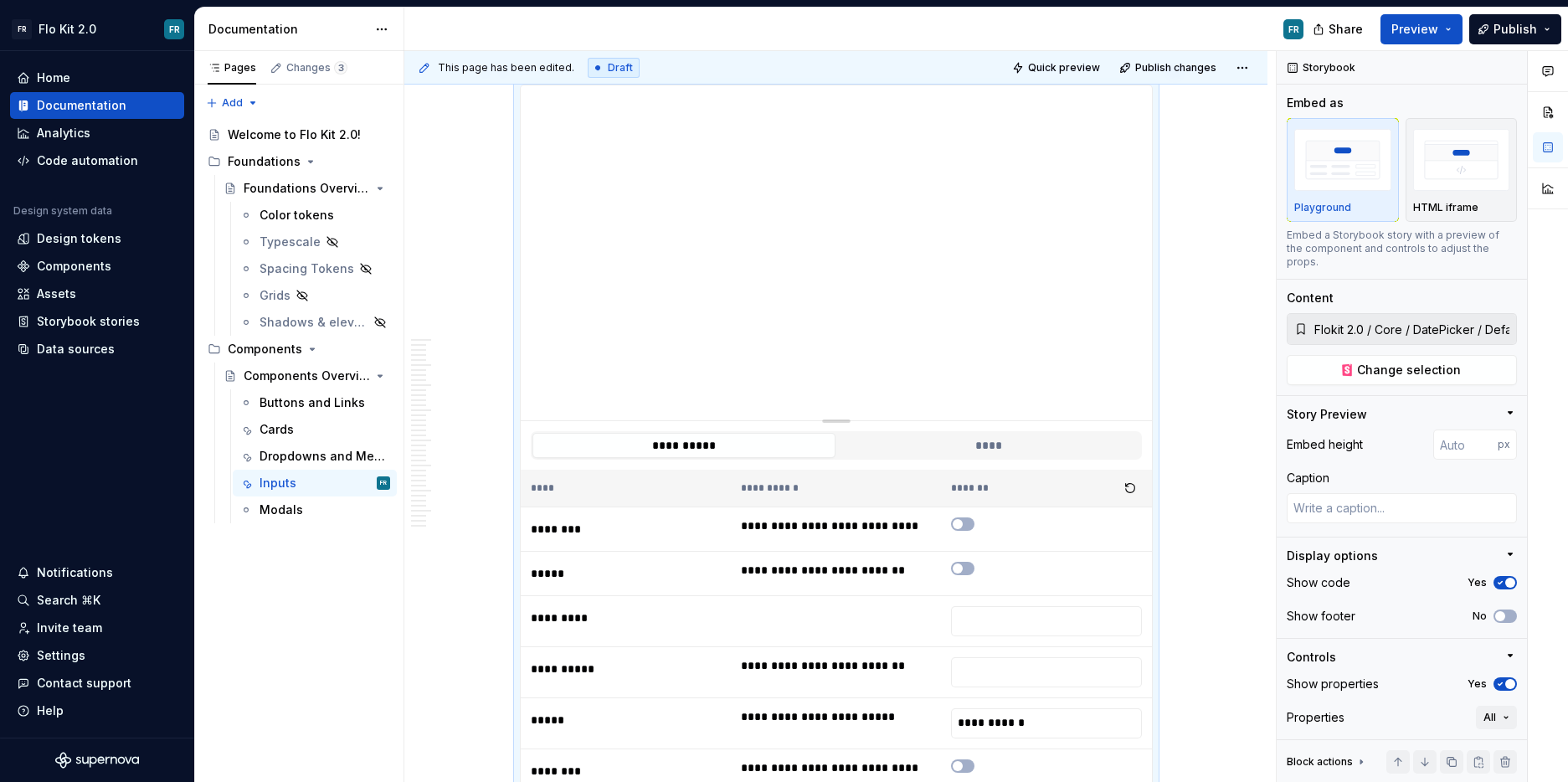
scroll to position [6494, 0]
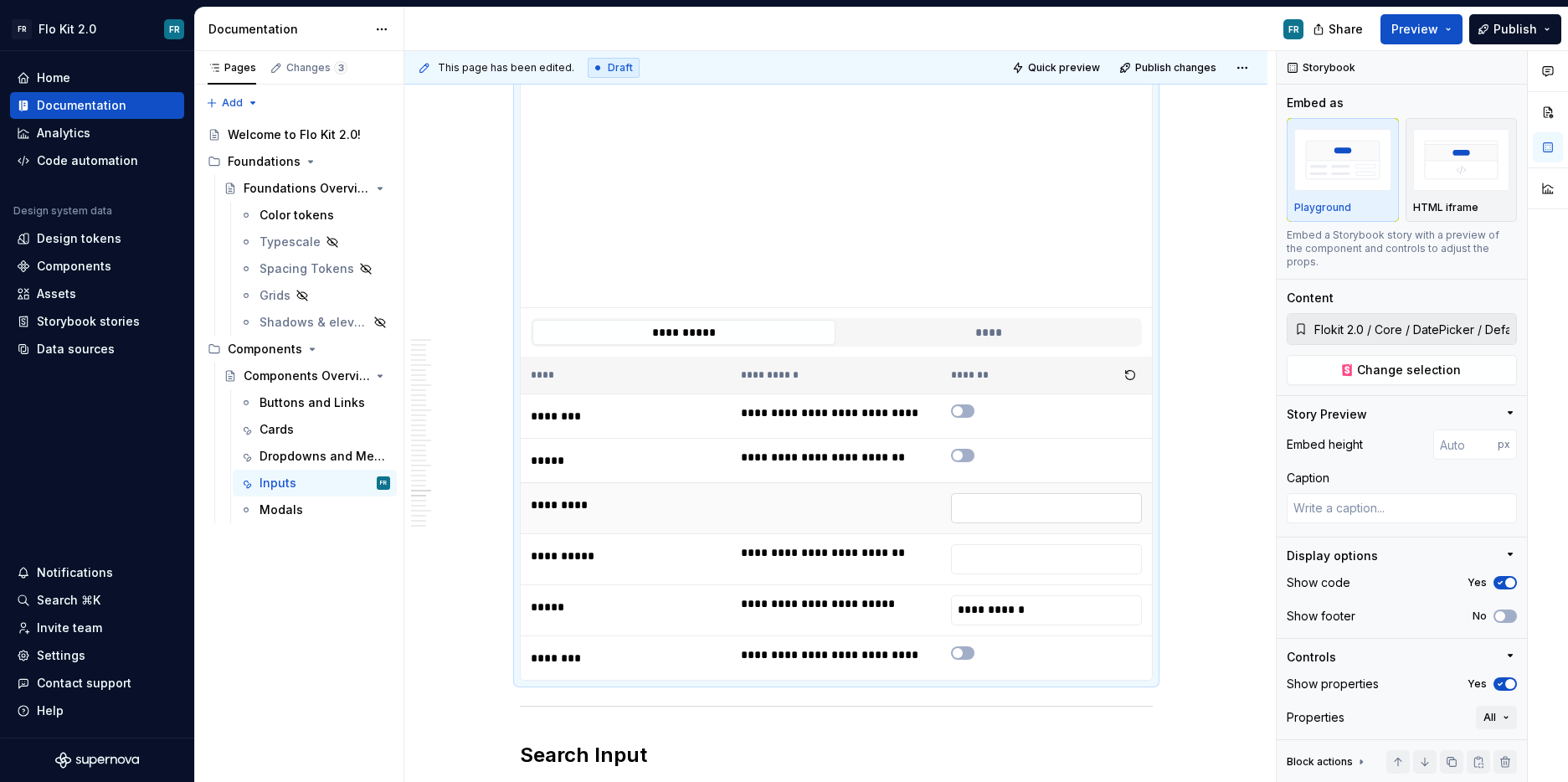
click at [1007, 502] on input "text" at bounding box center [1046, 508] width 190 height 30
click at [965, 648] on icon "button" at bounding box center [958, 653] width 14 height 10
click at [967, 648] on span "button" at bounding box center [968, 653] width 10 height 10
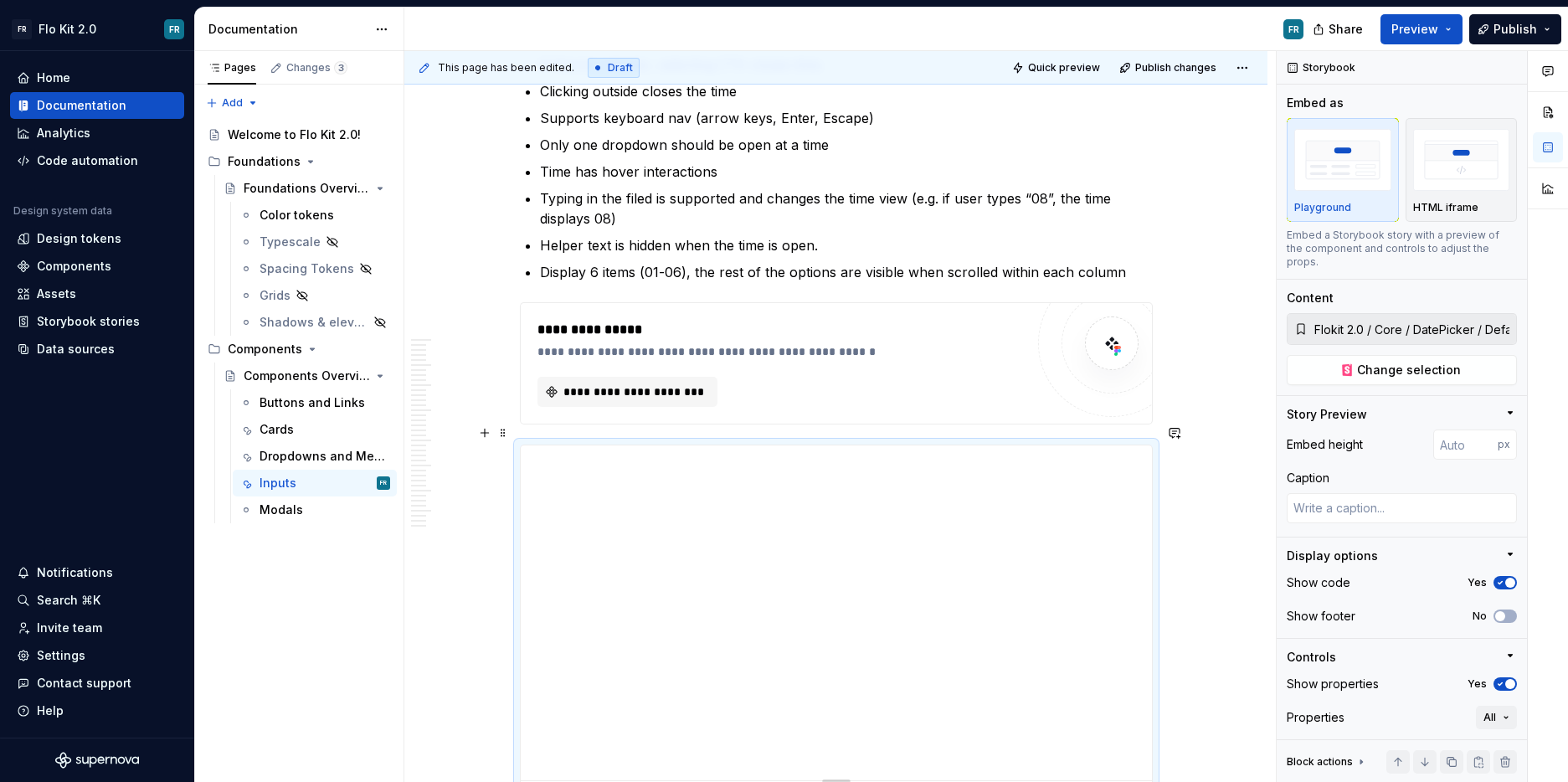
scroll to position [5935, 0]
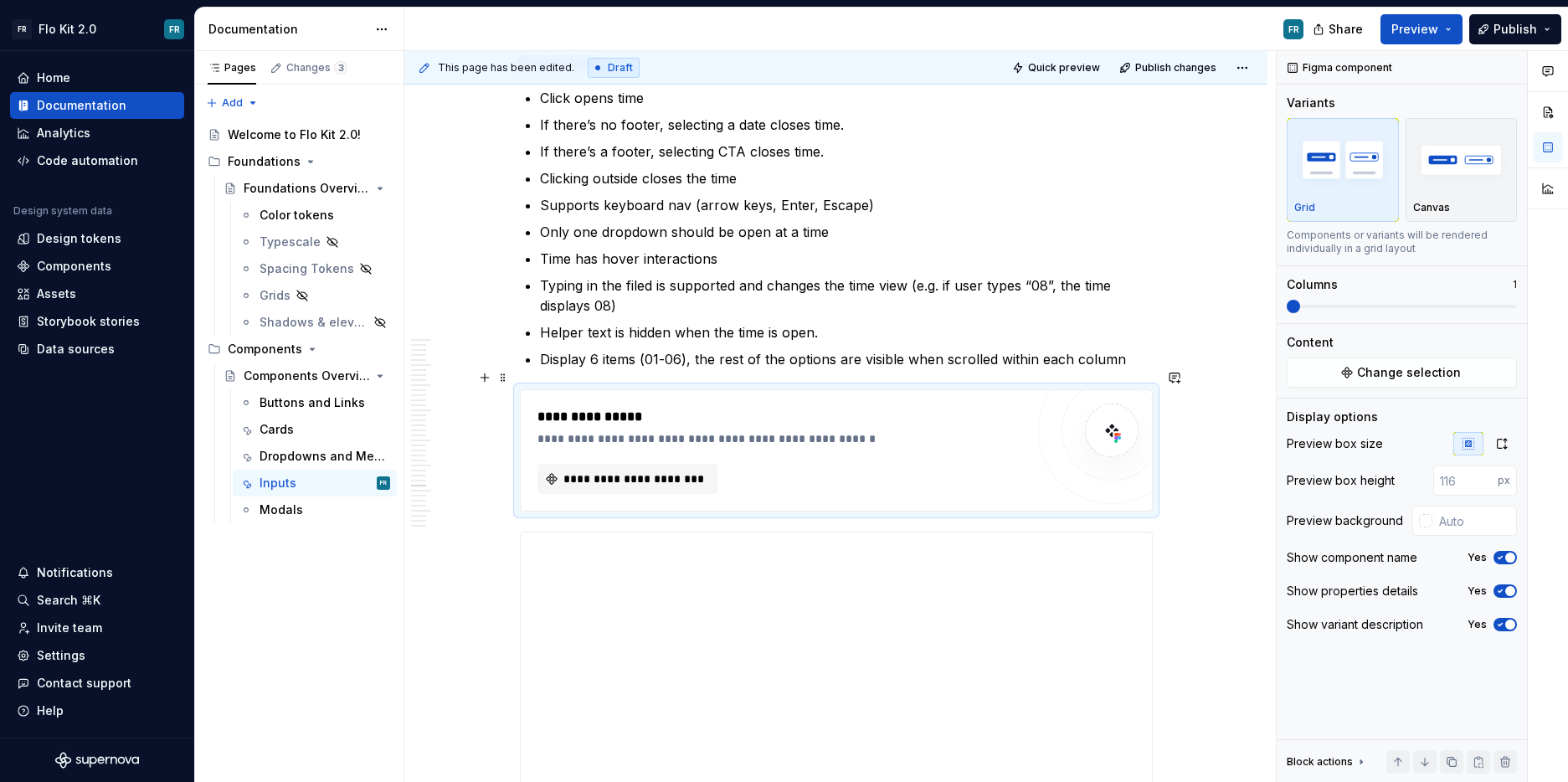
click at [600, 407] on div "**********" at bounding box center [781, 416] width 487 height 20
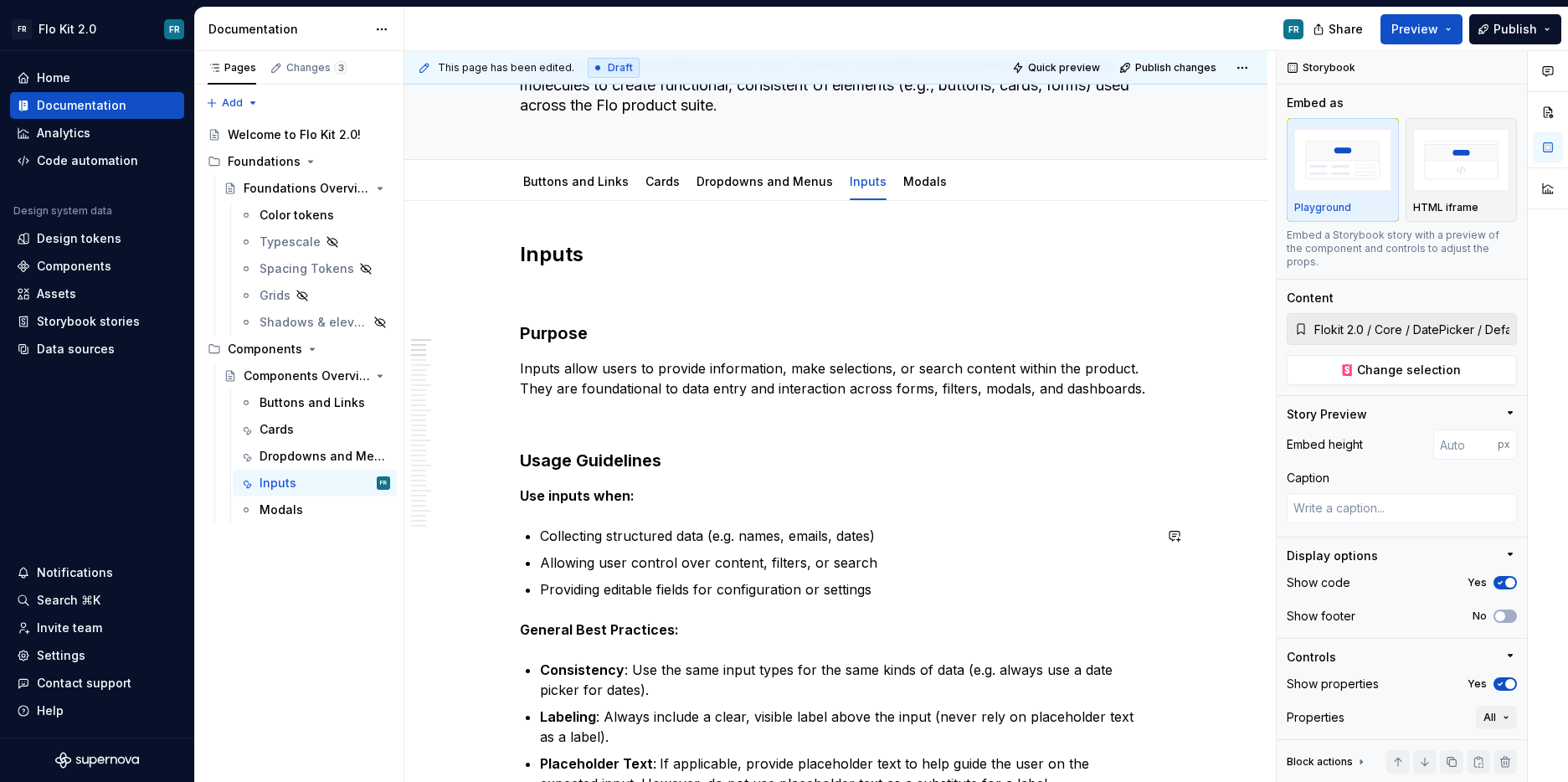
scroll to position [0, 0]
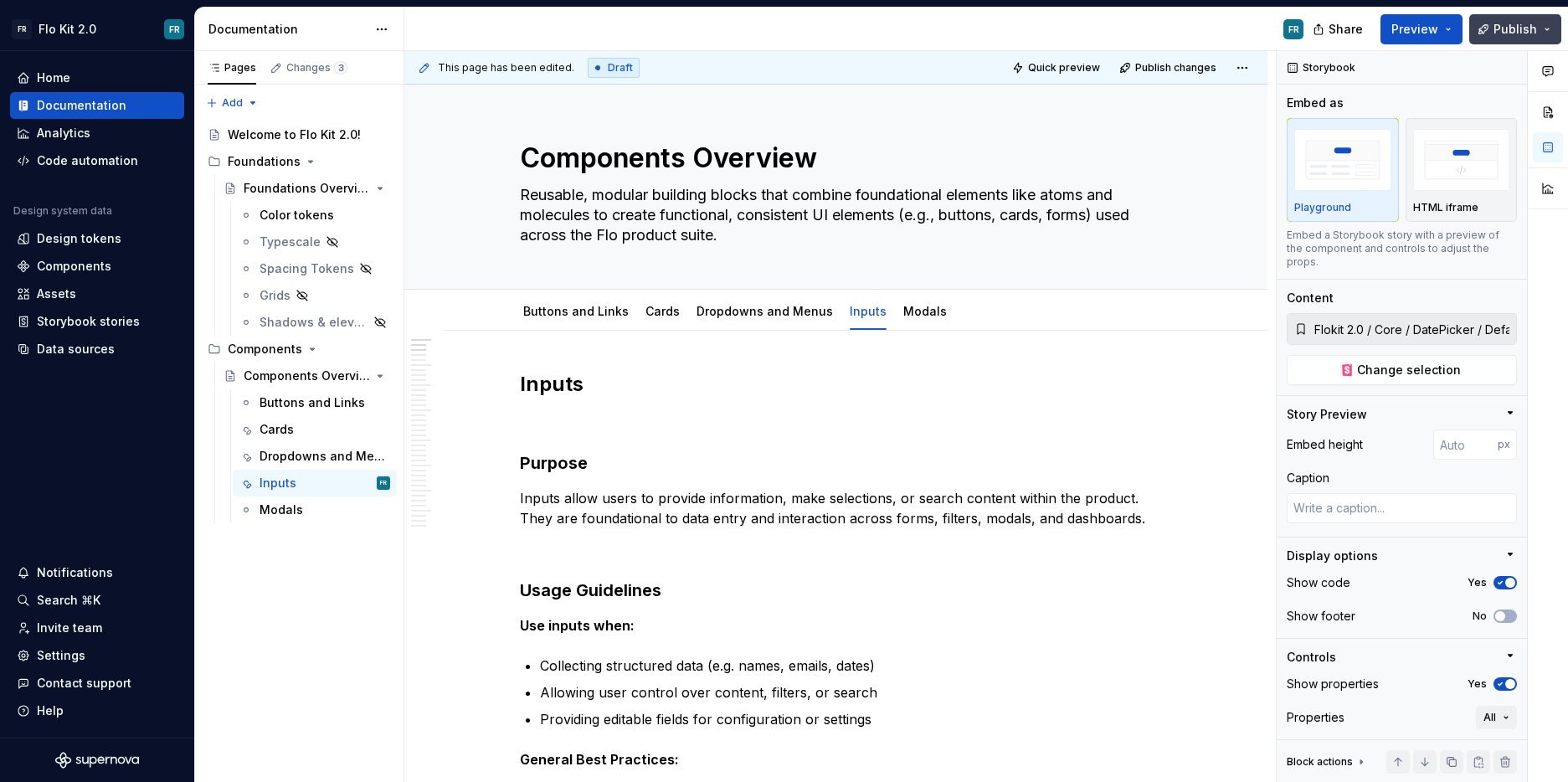
click at [1524, 33] on span "Publish" at bounding box center [1515, 29] width 44 height 17
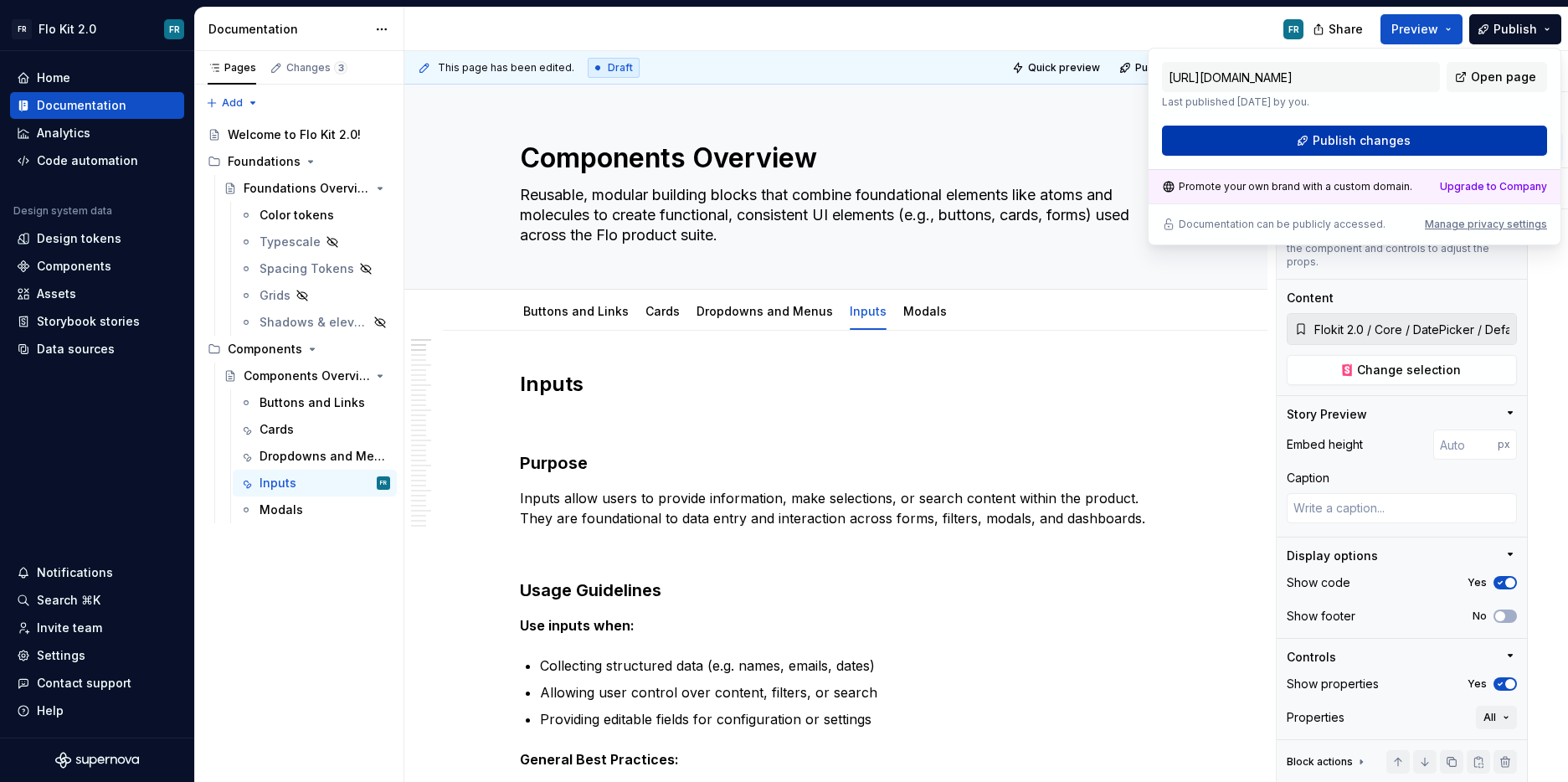
click at [1399, 143] on span "Publish changes" at bounding box center [1362, 140] width 98 height 17
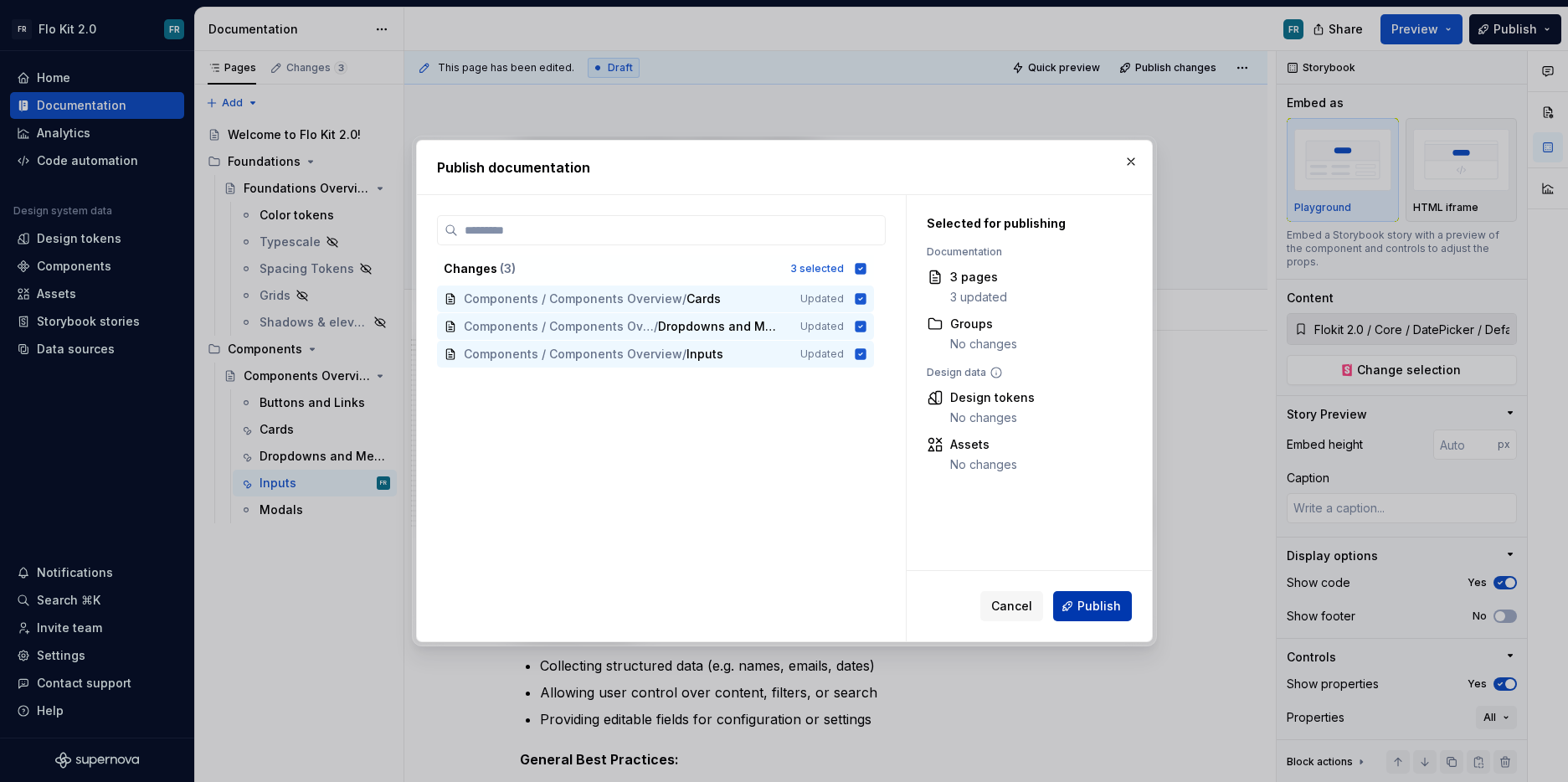
click at [1118, 604] on span "Publish" at bounding box center [1099, 606] width 44 height 17
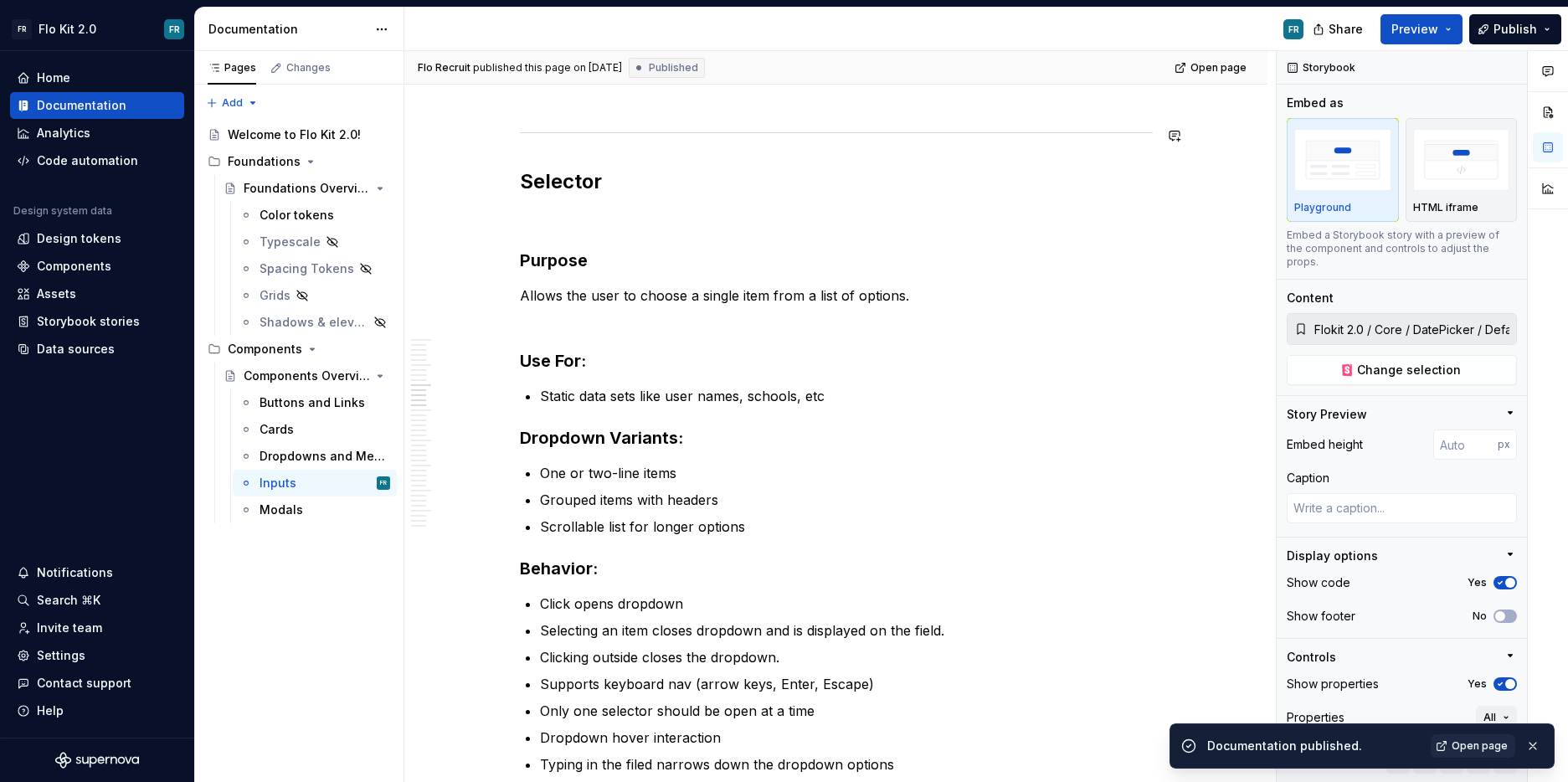
scroll to position [1992, 0]
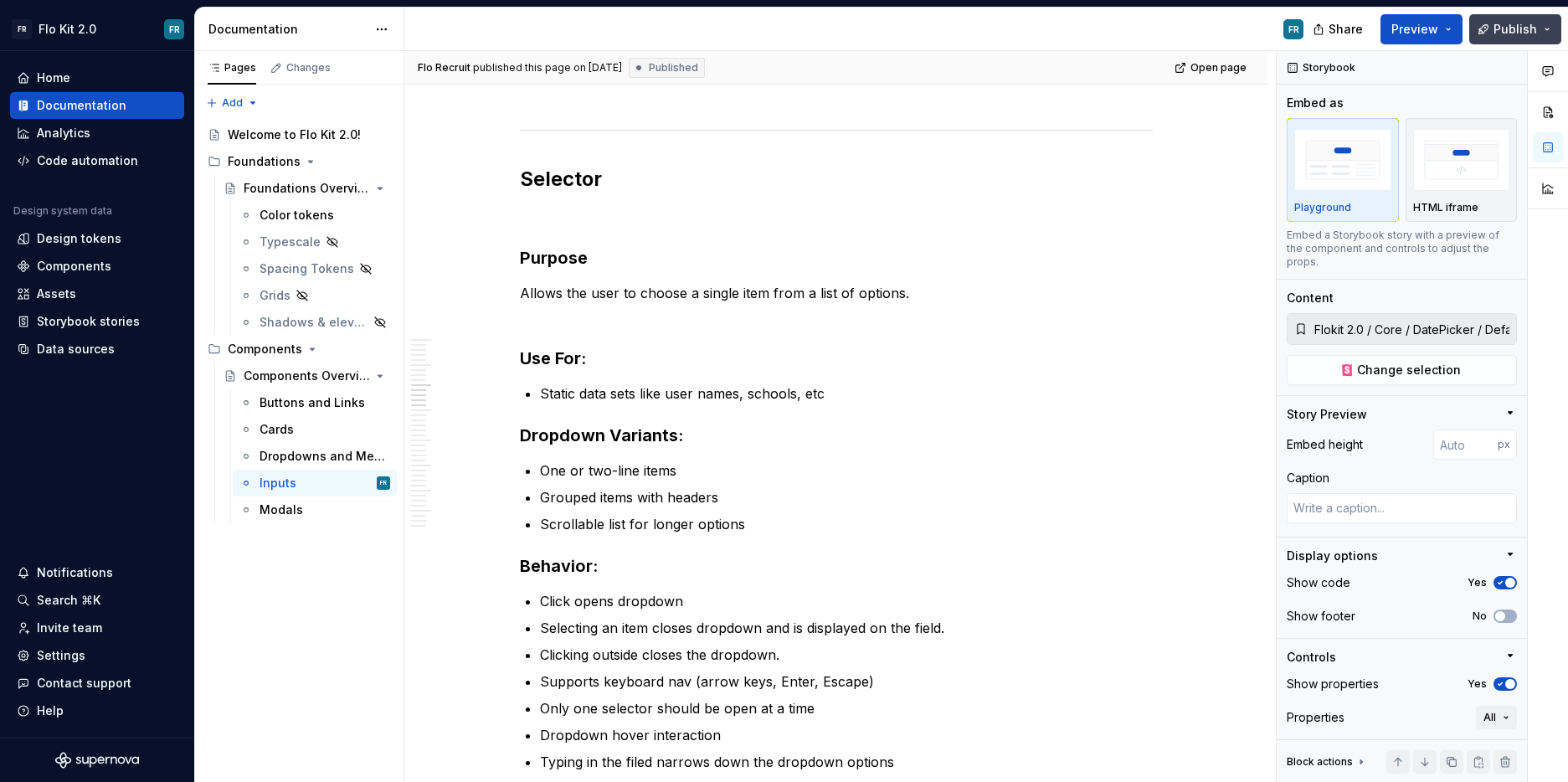
click at [1550, 30] on button "Publish" at bounding box center [1515, 29] width 92 height 30
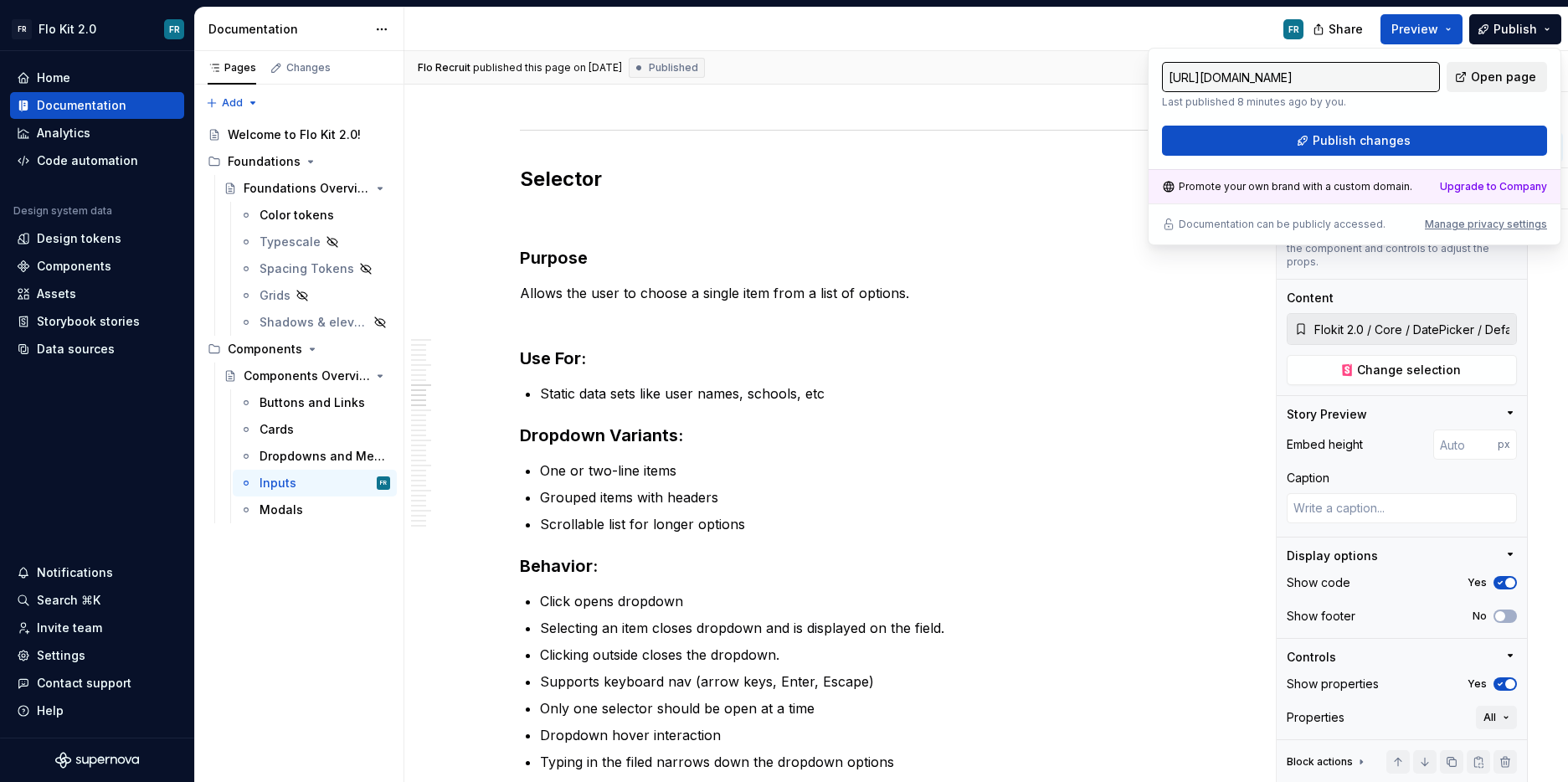
click at [1501, 81] on span "Open page" at bounding box center [1503, 77] width 65 height 17
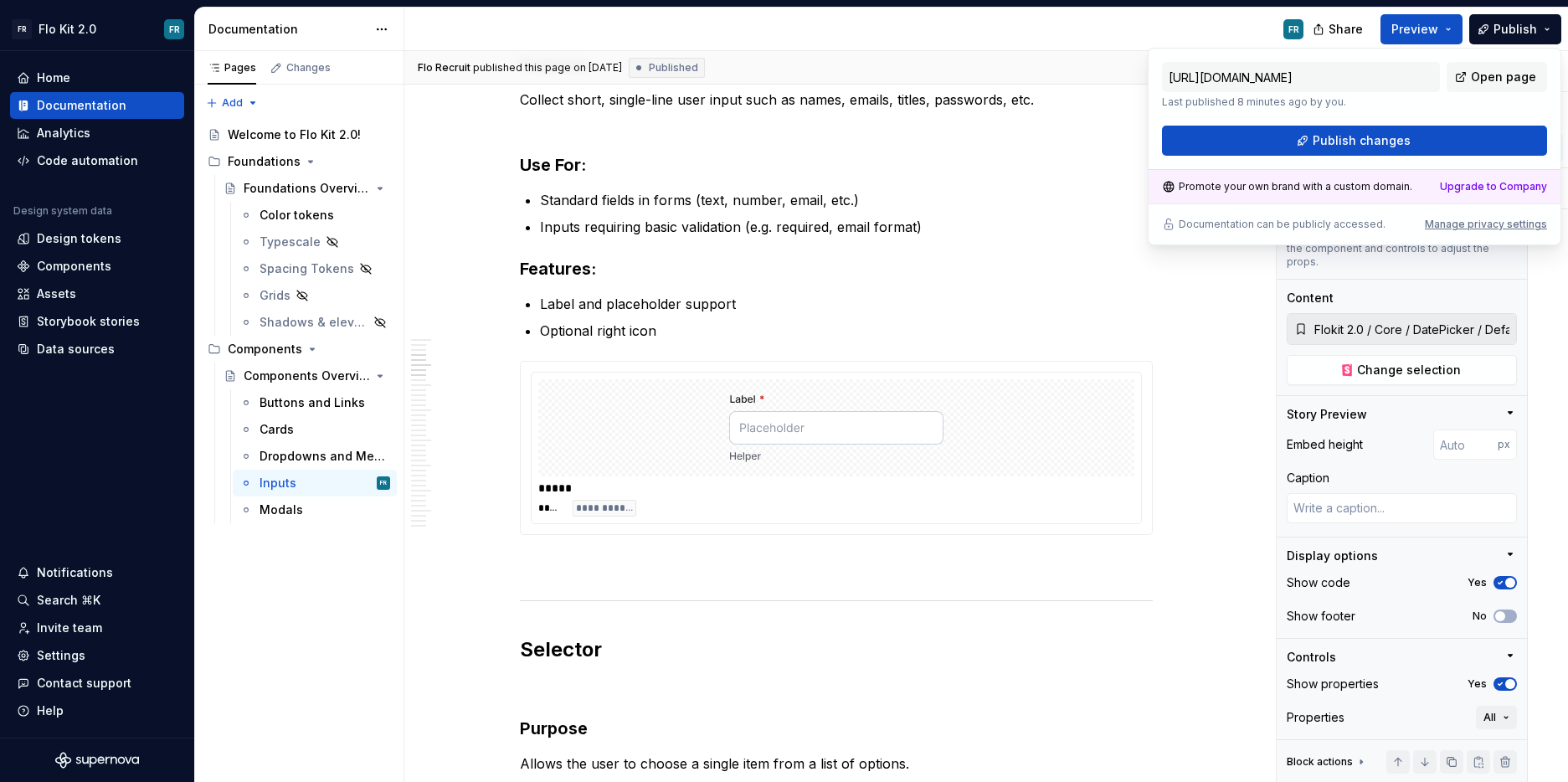
scroll to position [0, 0]
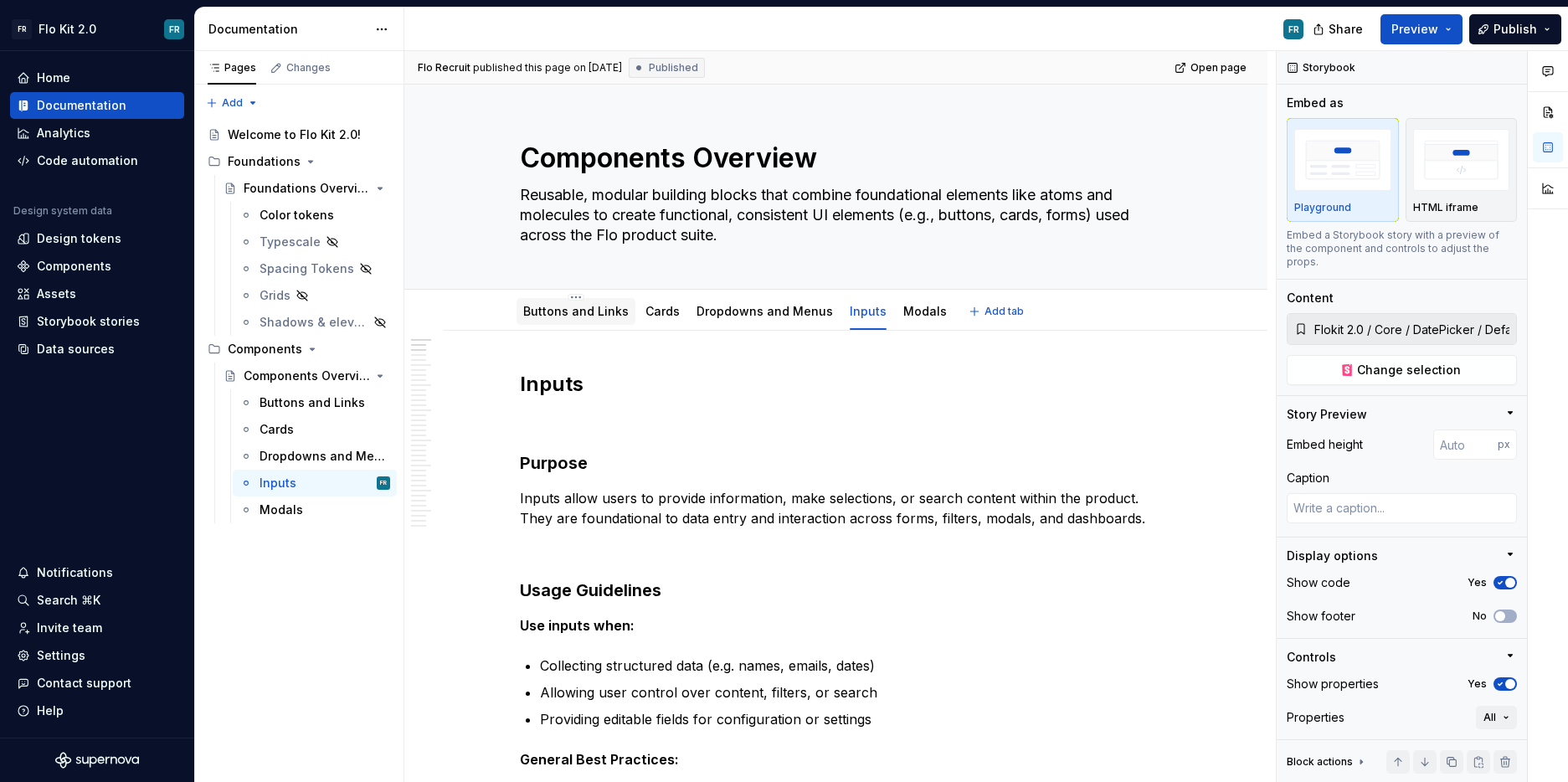
click at [579, 317] on link "Buttons and Links" at bounding box center [576, 310] width 105 height 15
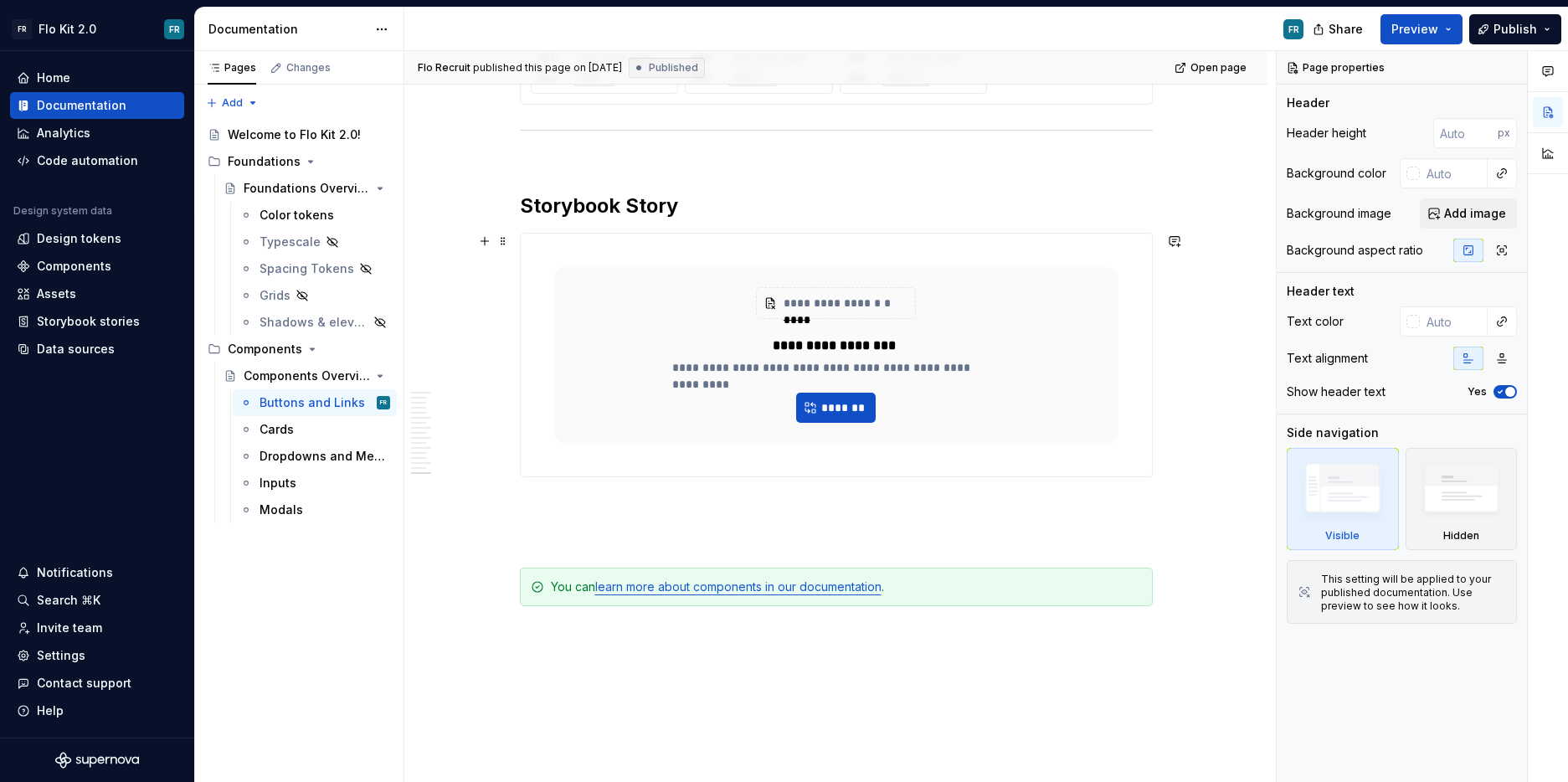
scroll to position [7444, 0]
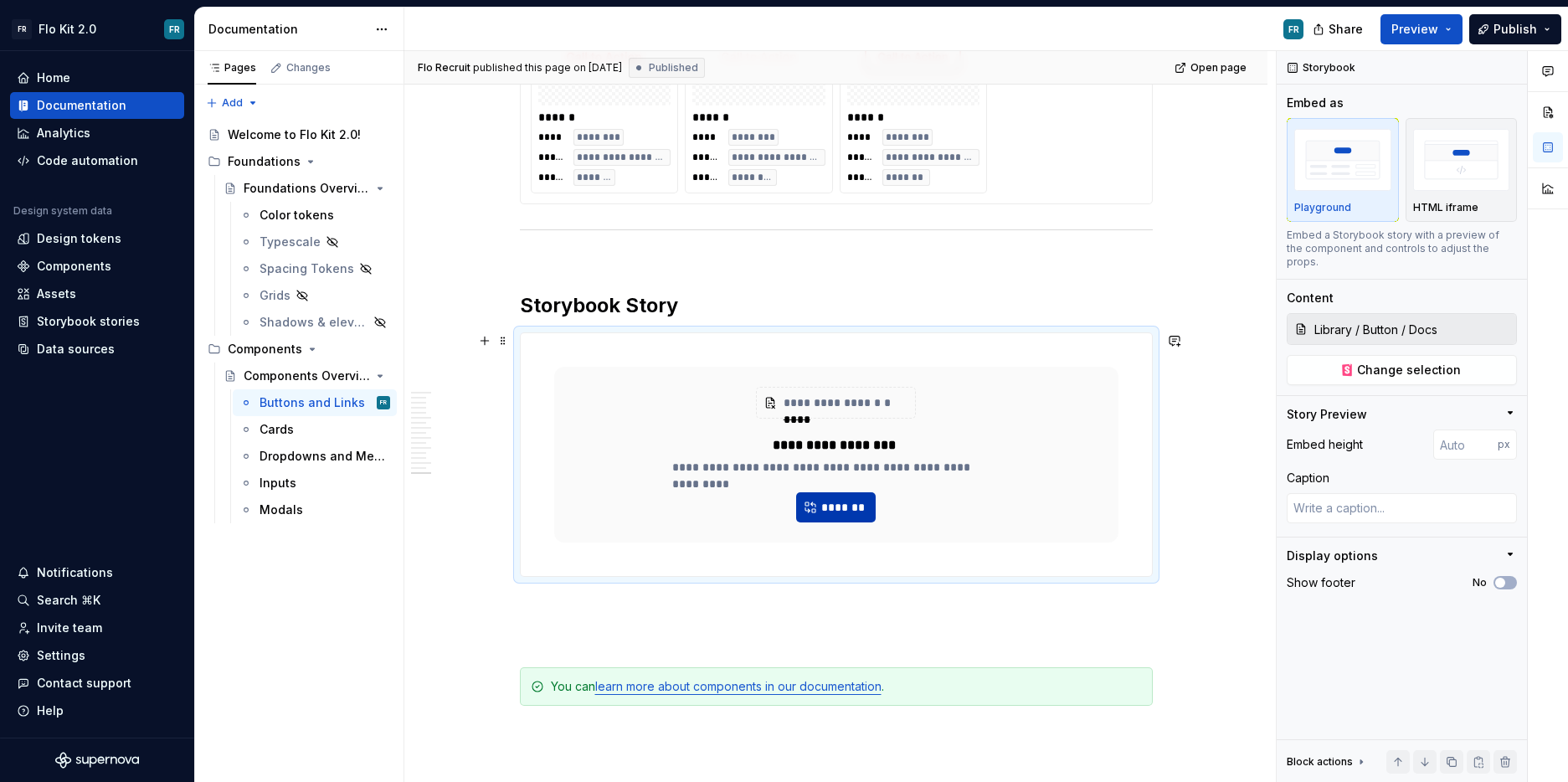
click at [843, 513] on span "*******" at bounding box center [843, 507] width 45 height 17
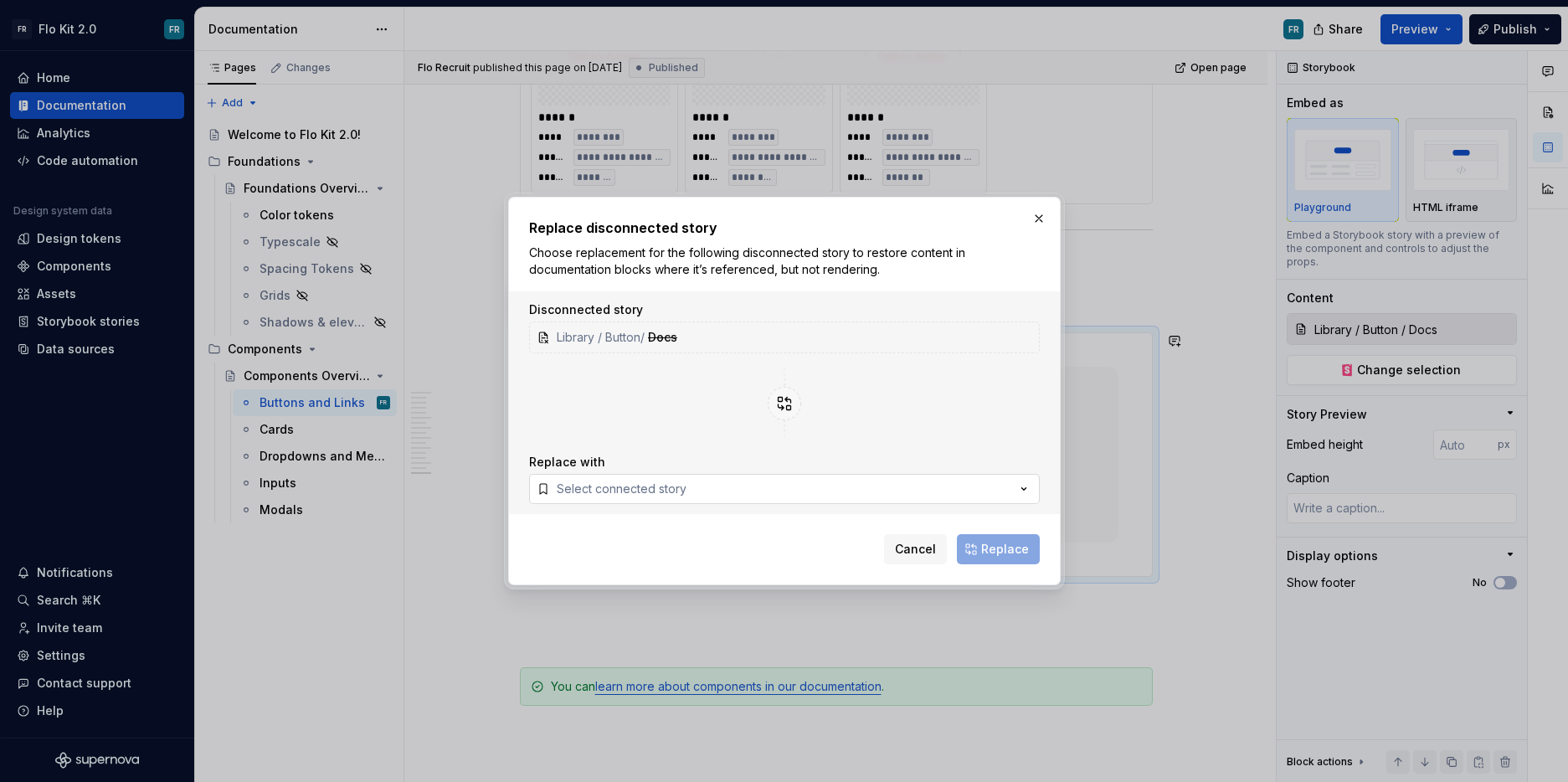
click at [925, 491] on button "Select connected story" at bounding box center [784, 488] width 511 height 30
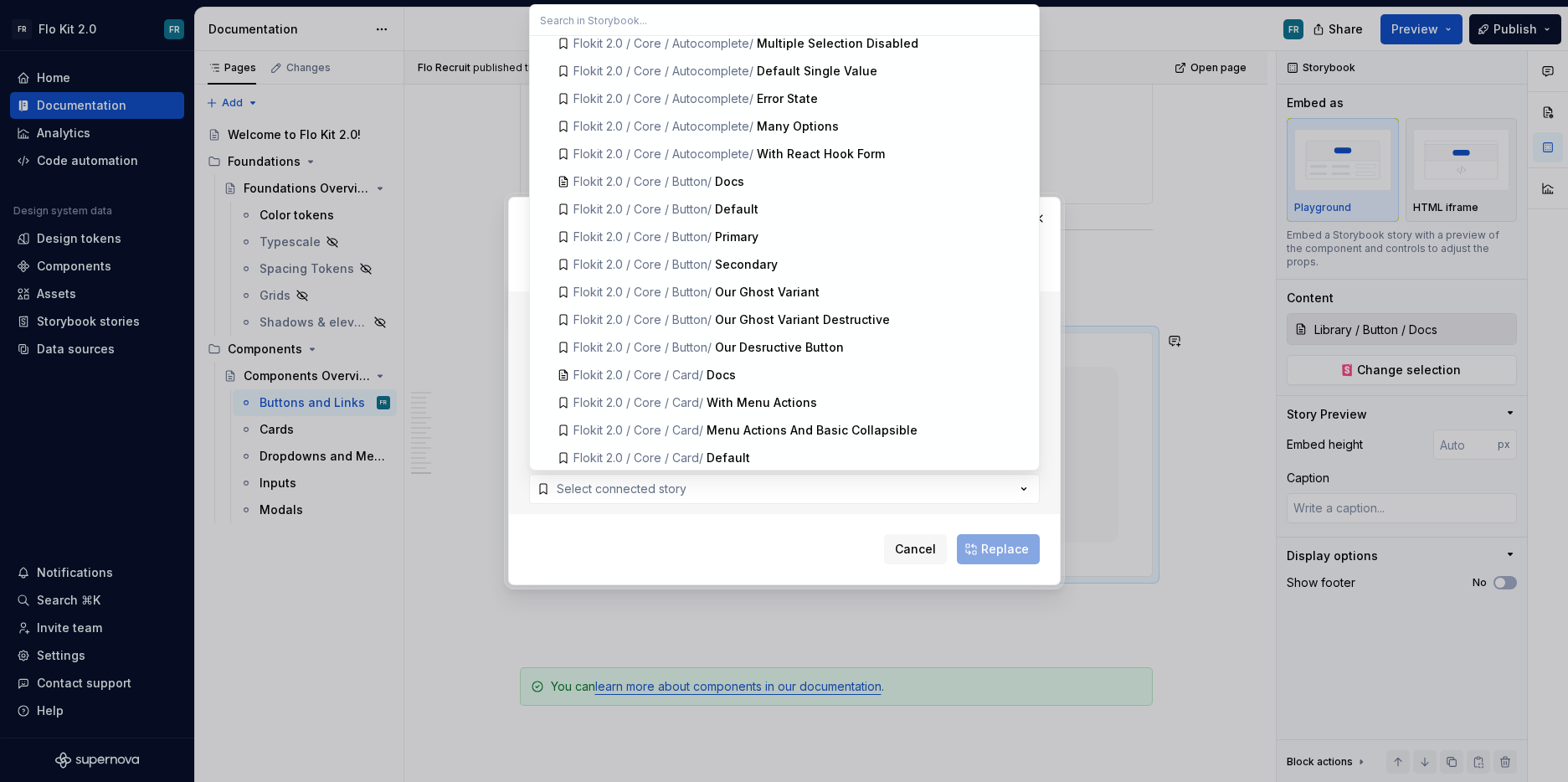
scroll to position [3673, 0]
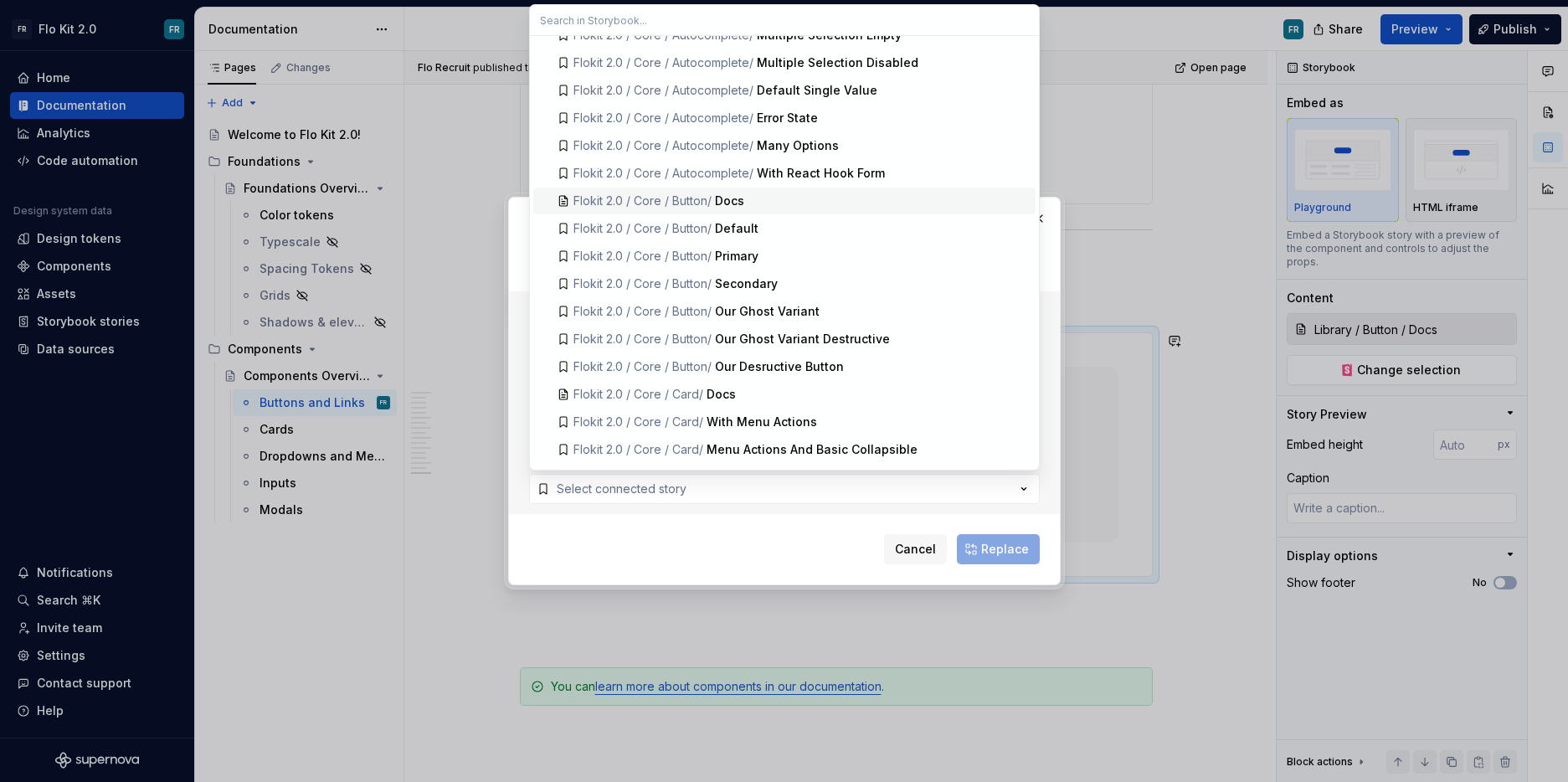
click at [831, 203] on div "Docs" at bounding box center [872, 200] width 314 height 17
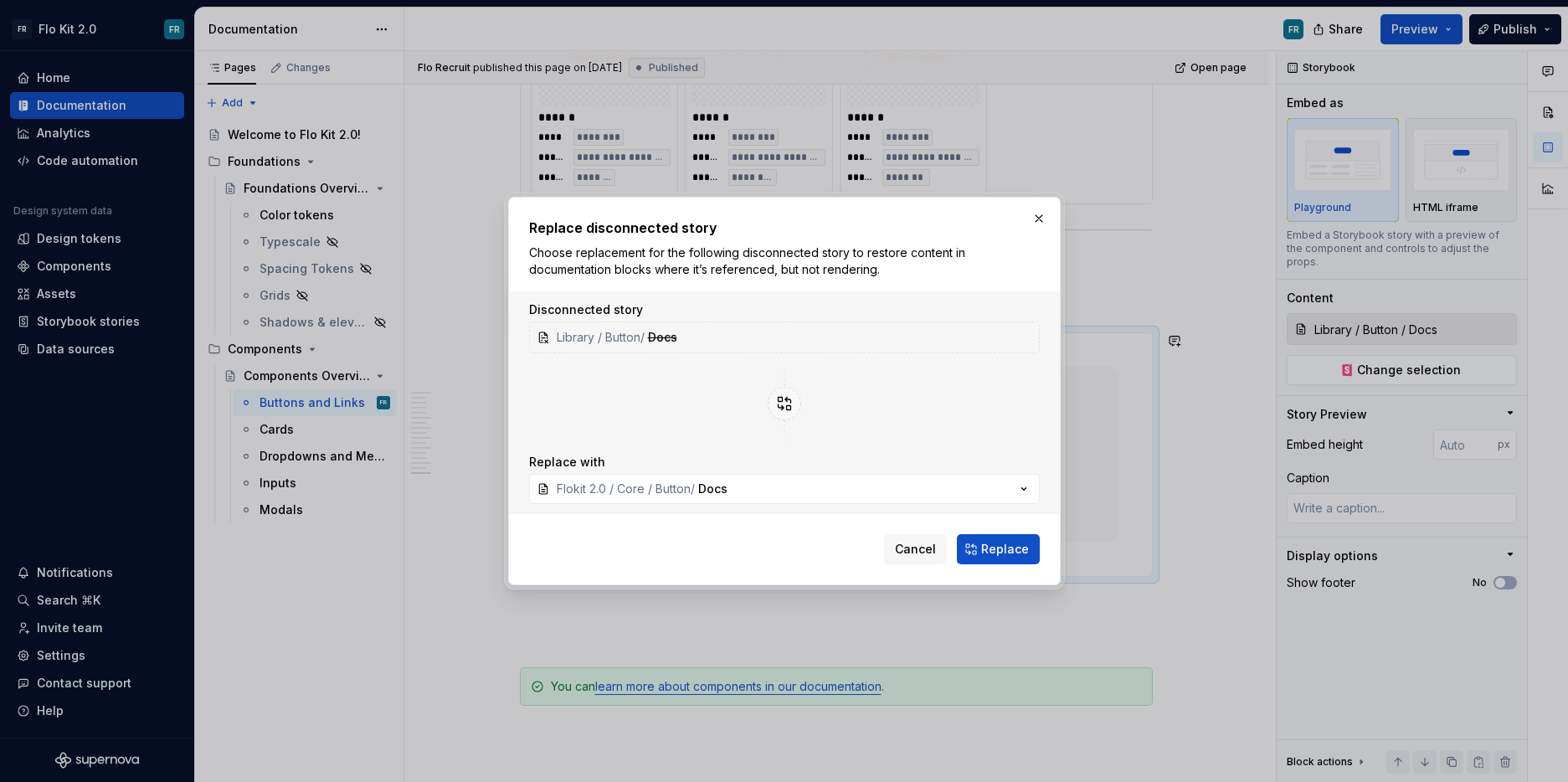
click at [996, 551] on span "Replace" at bounding box center [1005, 549] width 48 height 17
type textarea "*"
type input "Flokit 2.0 / Core / Button / Docs"
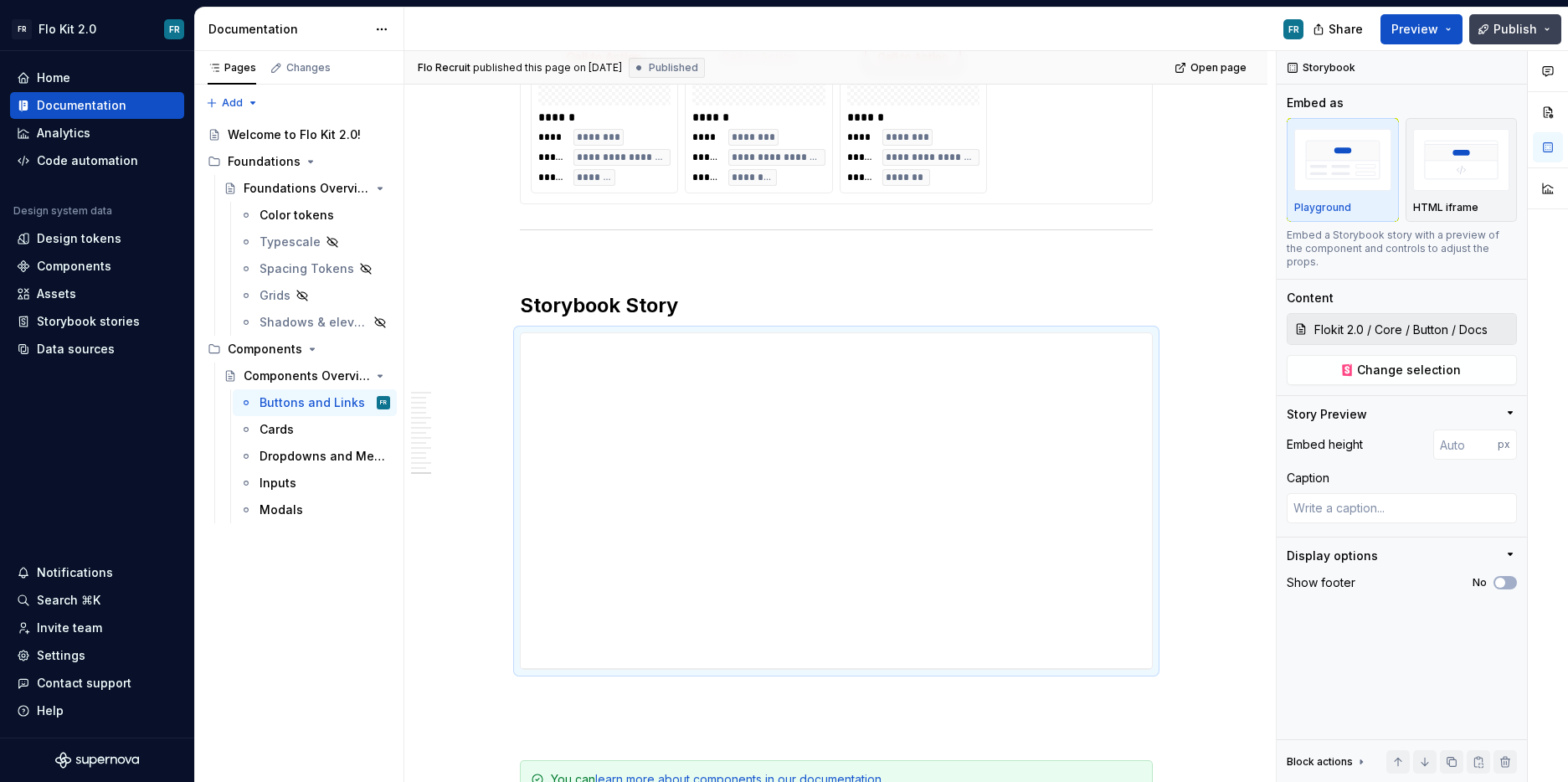
click at [1492, 33] on button "Publish" at bounding box center [1515, 29] width 92 height 30
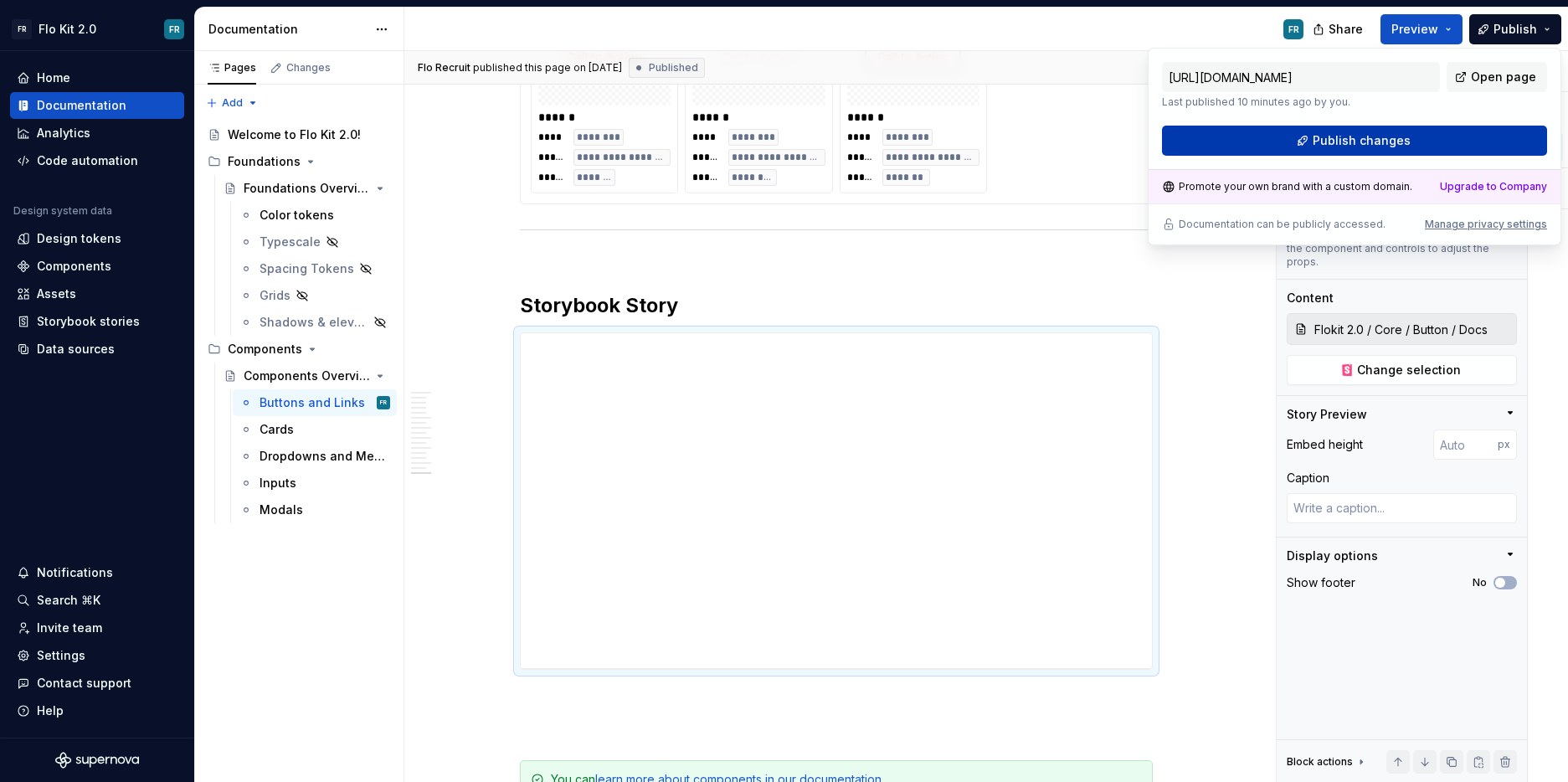
click at [1385, 134] on span "Publish changes" at bounding box center [1362, 140] width 98 height 17
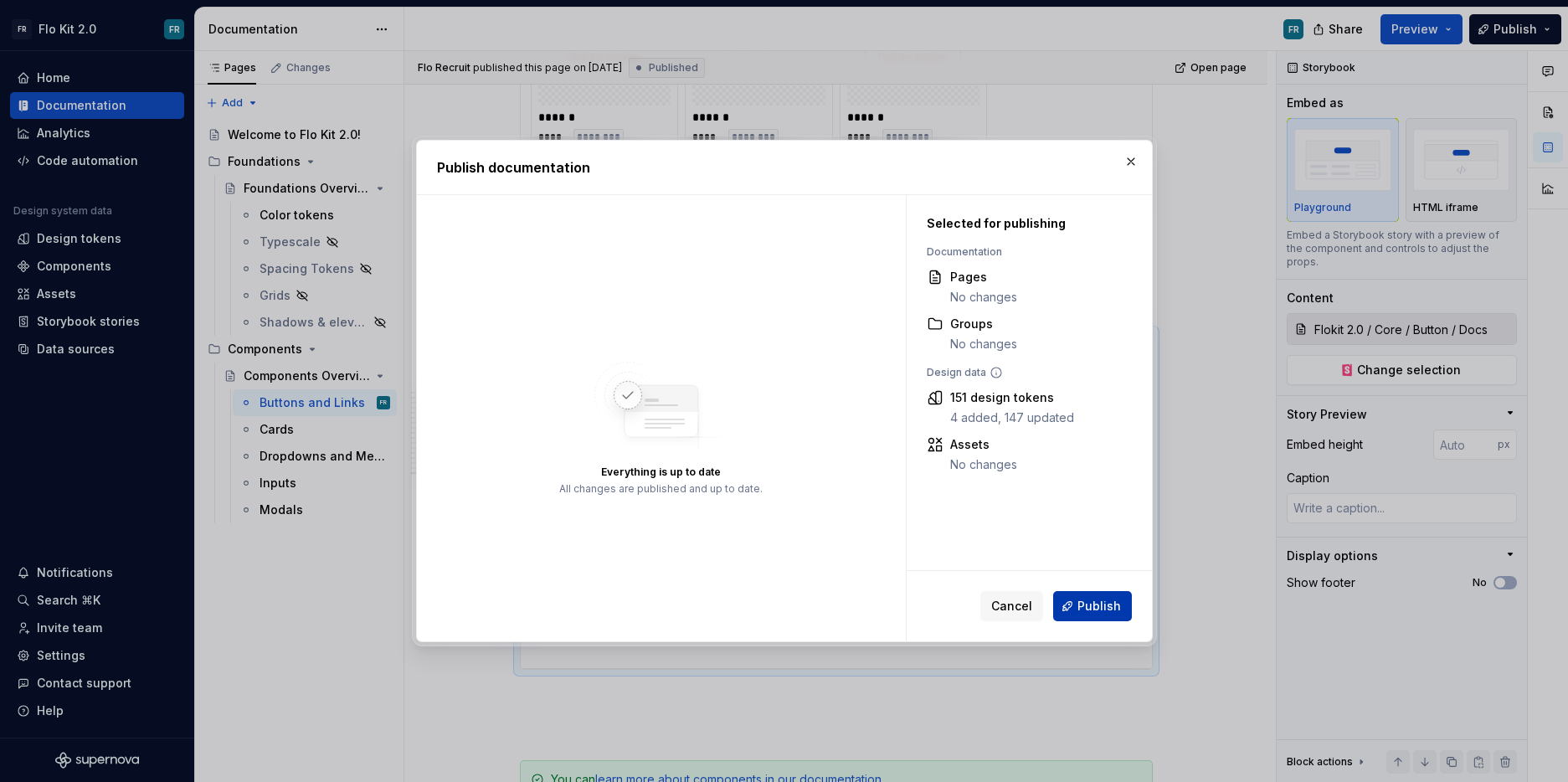
click at [1094, 605] on span "Publish" at bounding box center [1099, 606] width 44 height 17
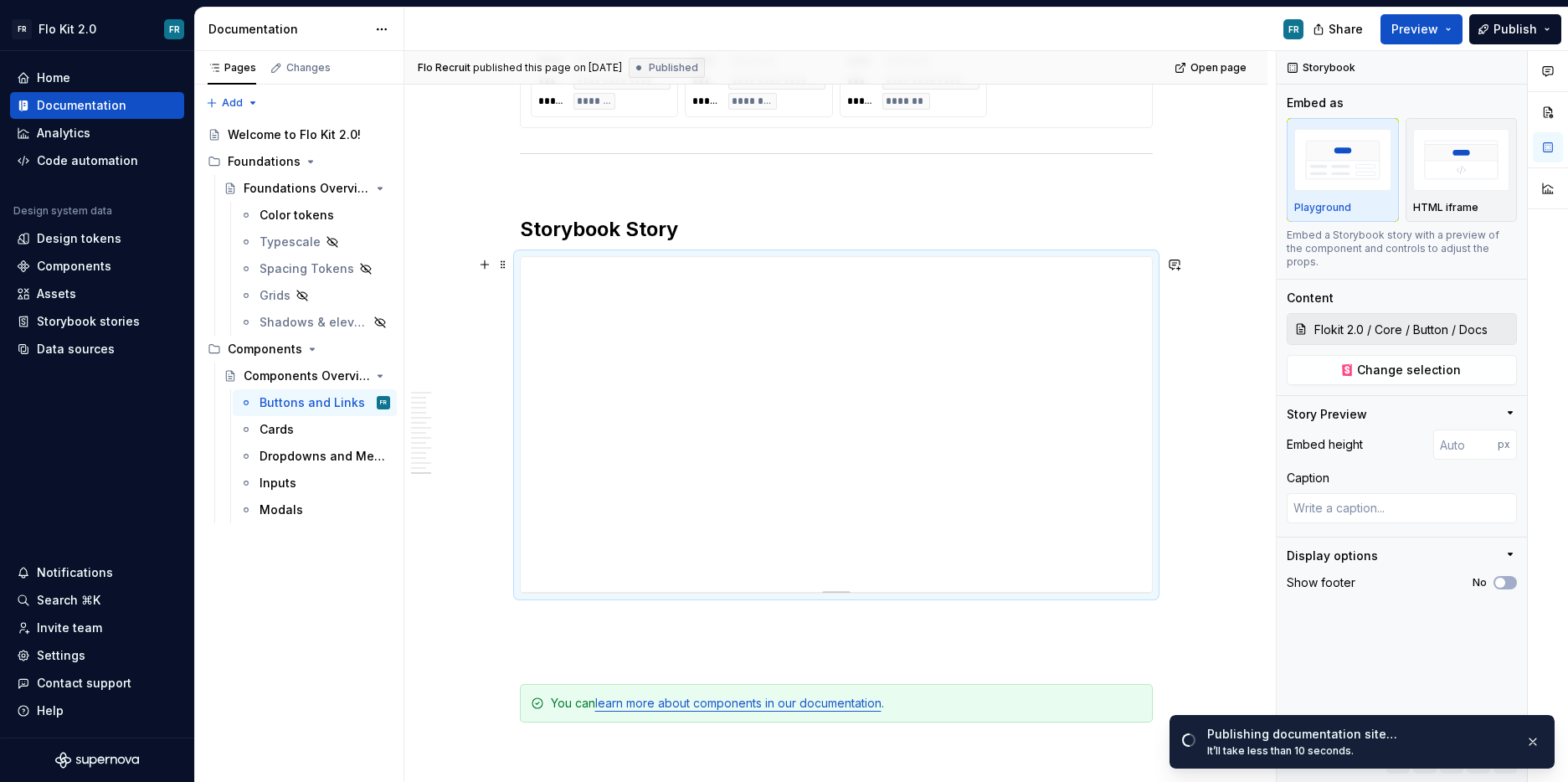
scroll to position [7521, 0]
click at [288, 427] on div "Cards" at bounding box center [276, 429] width 34 height 17
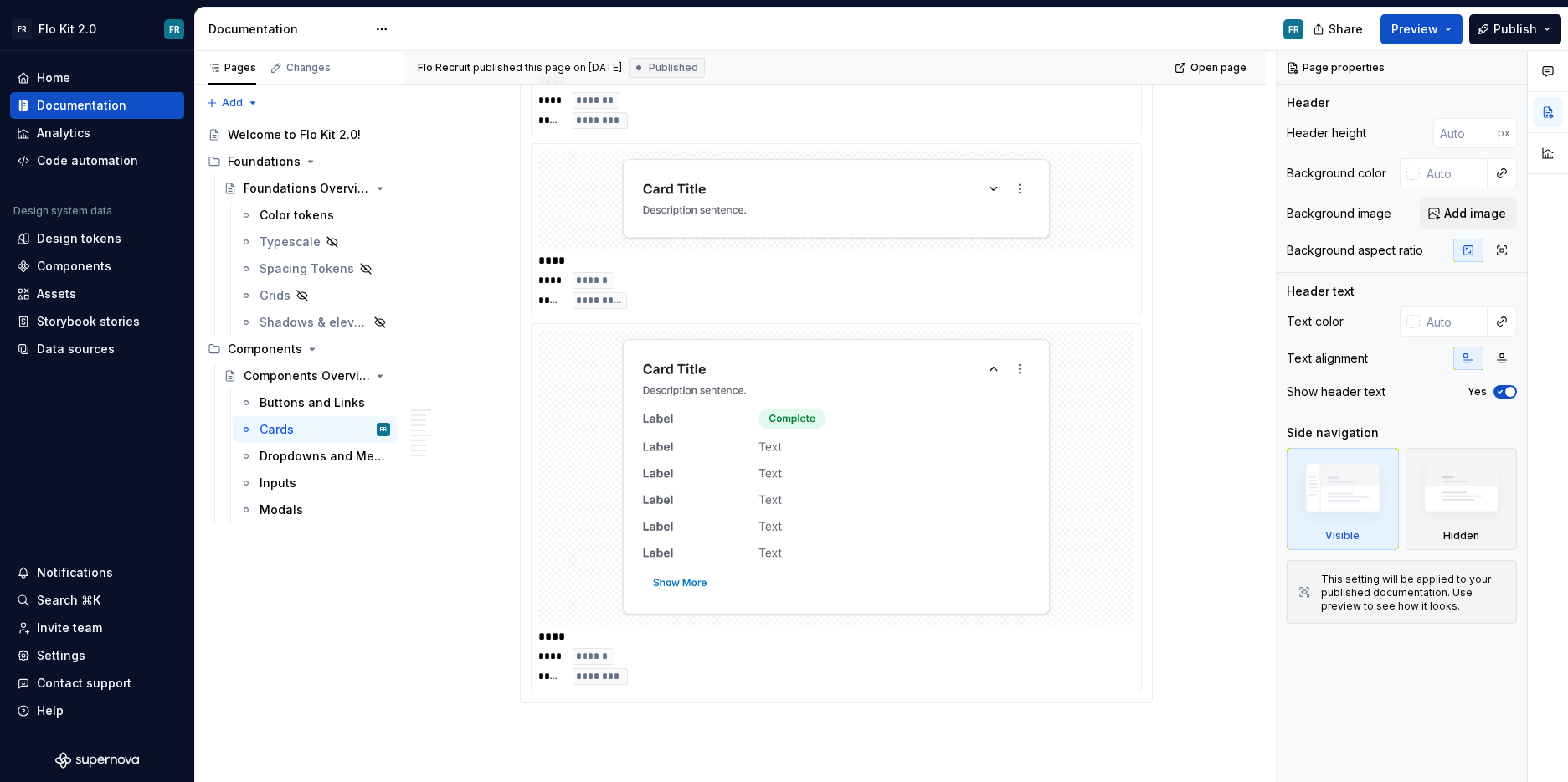
scroll to position [2004, 0]
click at [892, 440] on img at bounding box center [837, 474] width 432 height 280
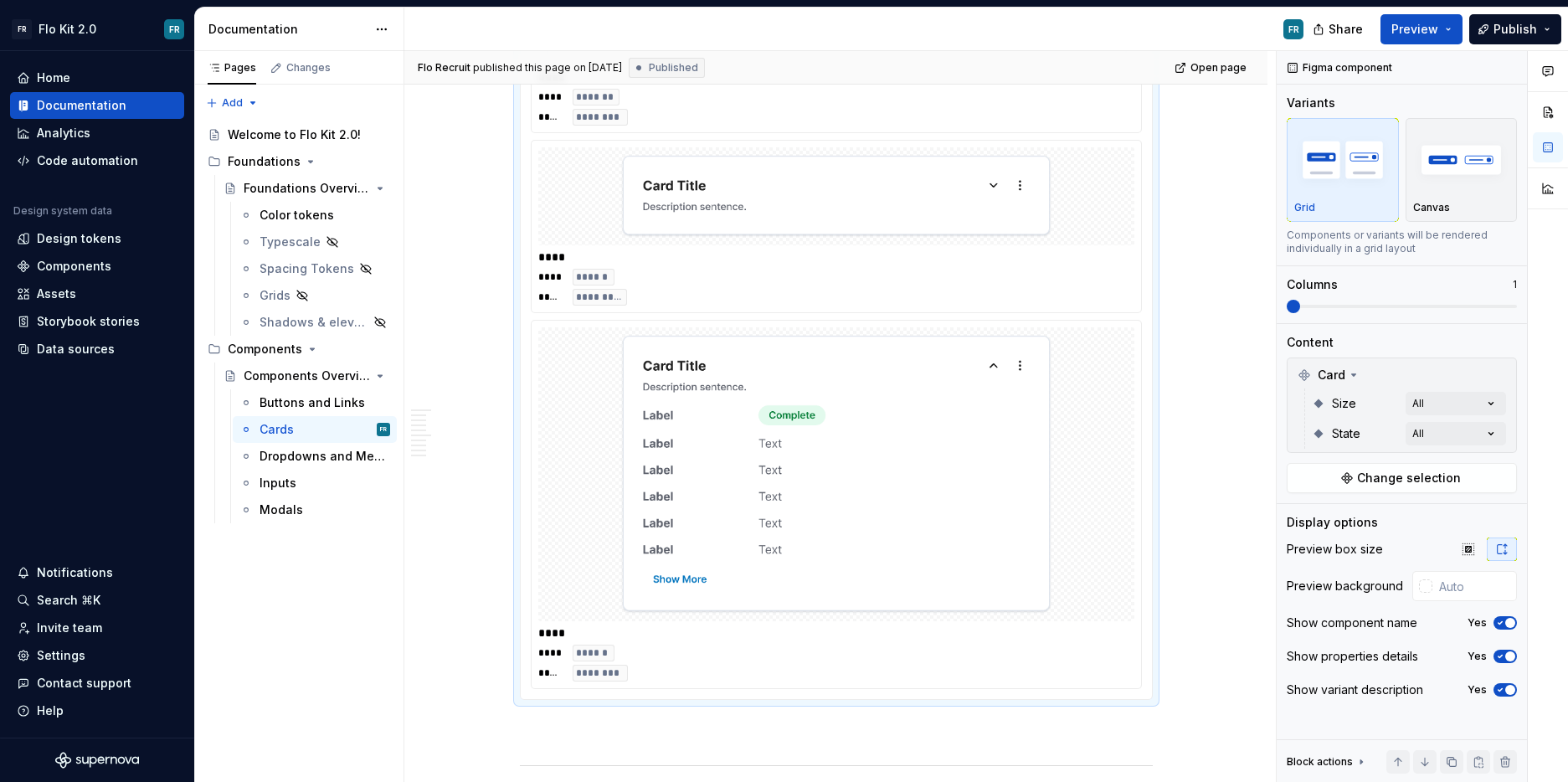
click at [1104, 556] on div at bounding box center [837, 475] width 596 height 294
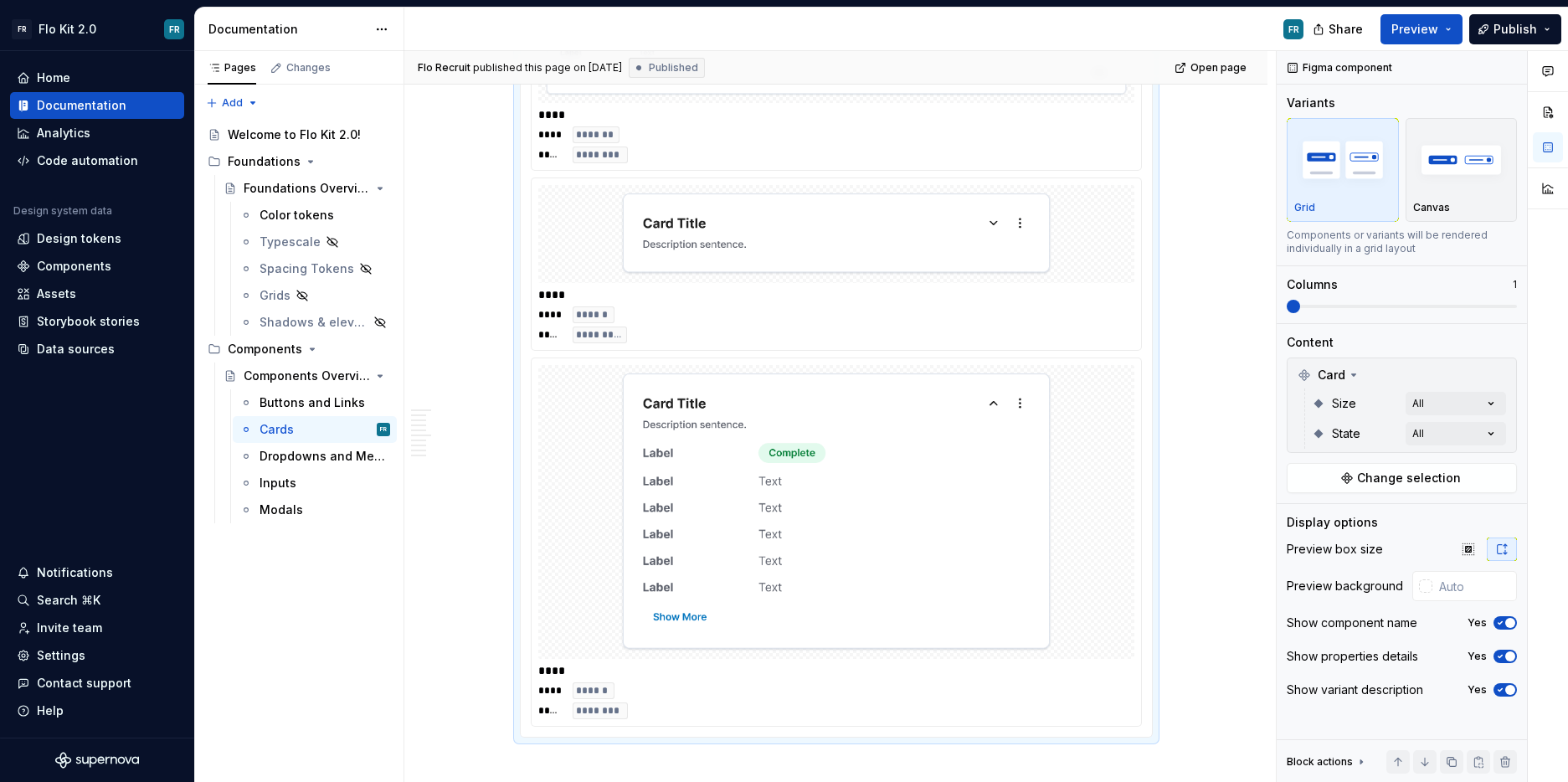
scroll to position [1955, 0]
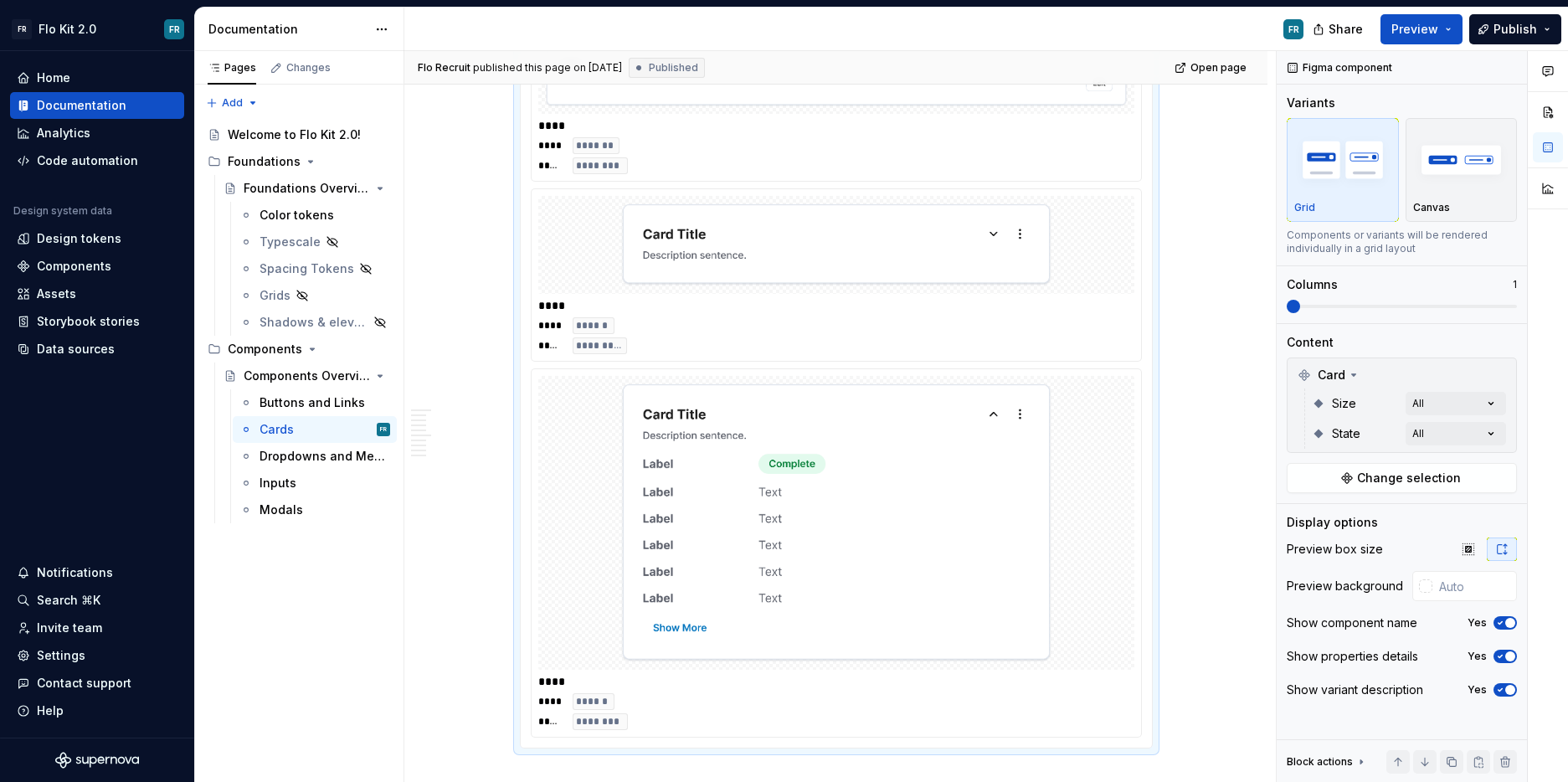
click at [997, 414] on img at bounding box center [837, 522] width 432 height 280
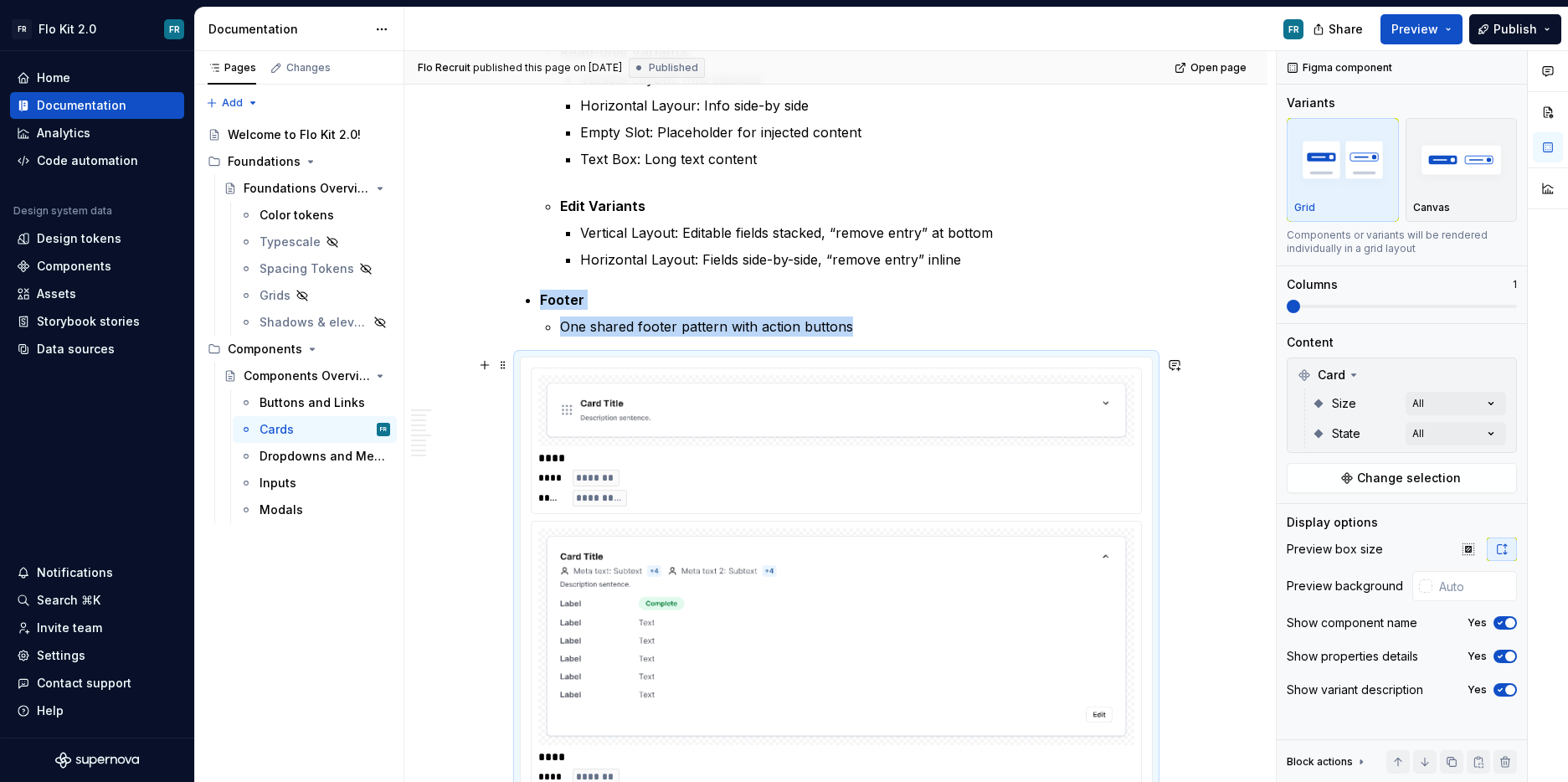
scroll to position [1321, 0]
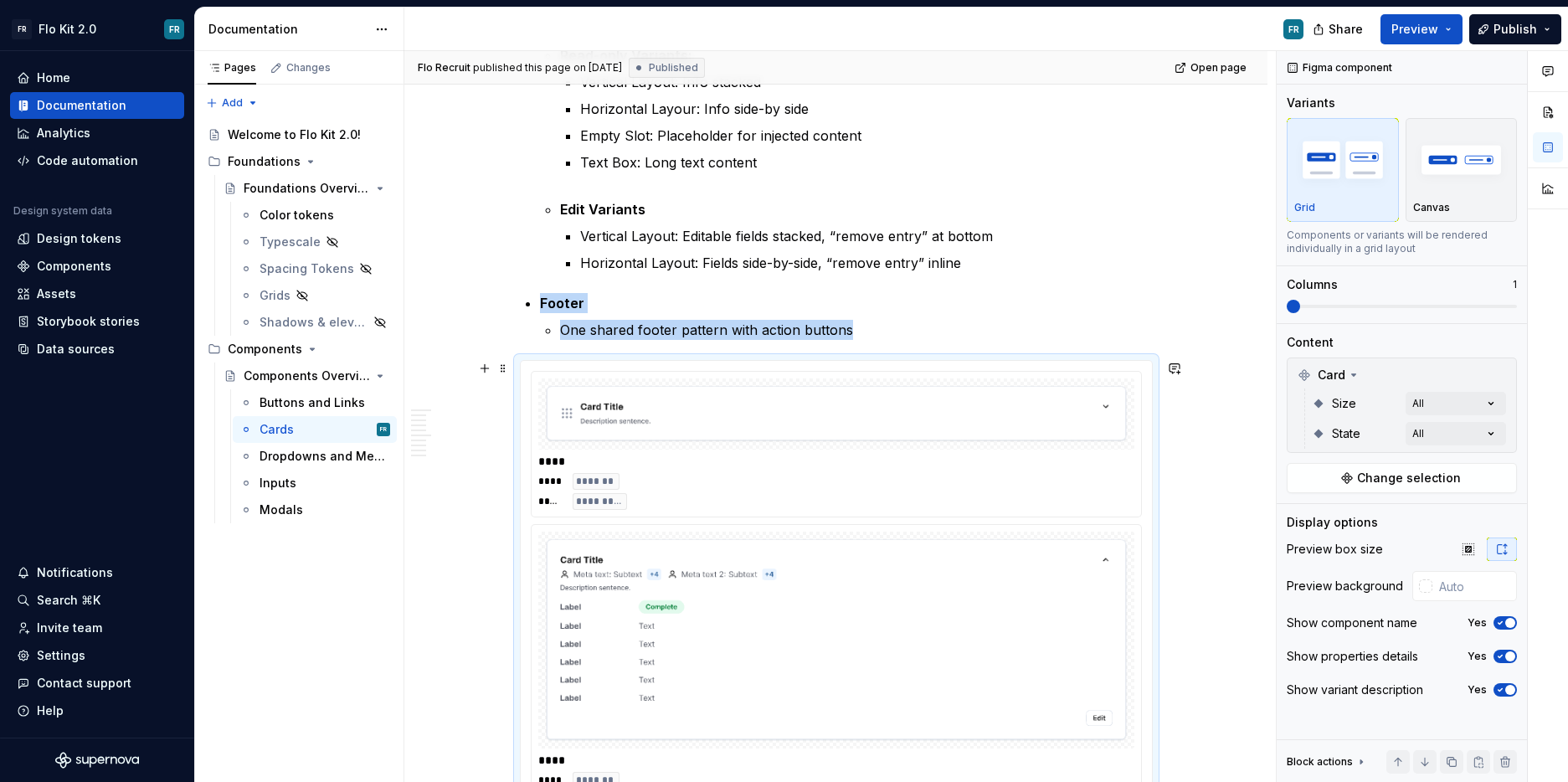
click at [1209, 486] on div "Employer/University Card Purpose Used to display summarized data in a compact f…" at bounding box center [837, 670] width 864 height 3320
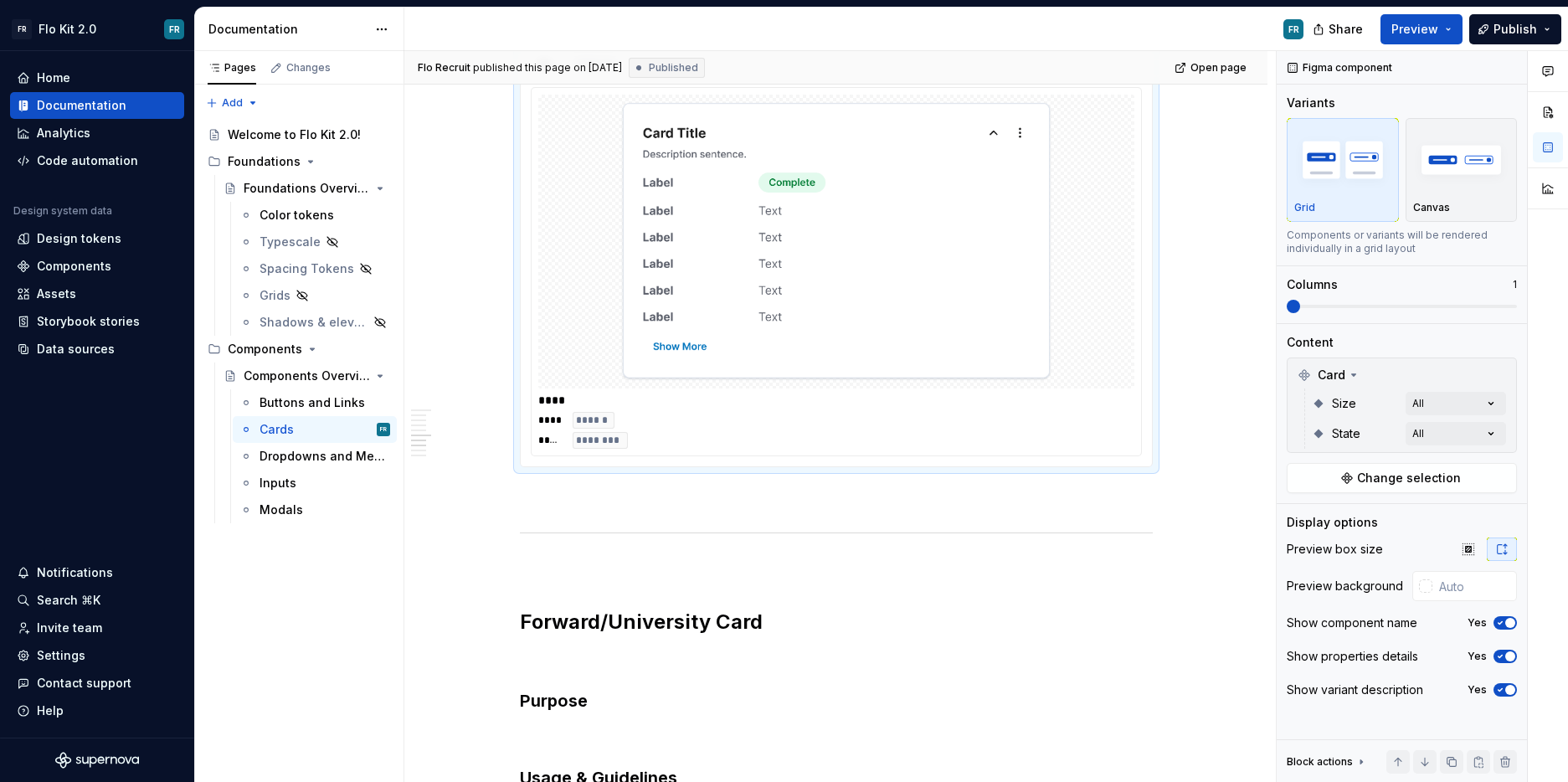
scroll to position [2240, 0]
click at [487, 494] on button "button" at bounding box center [484, 494] width 23 height 23
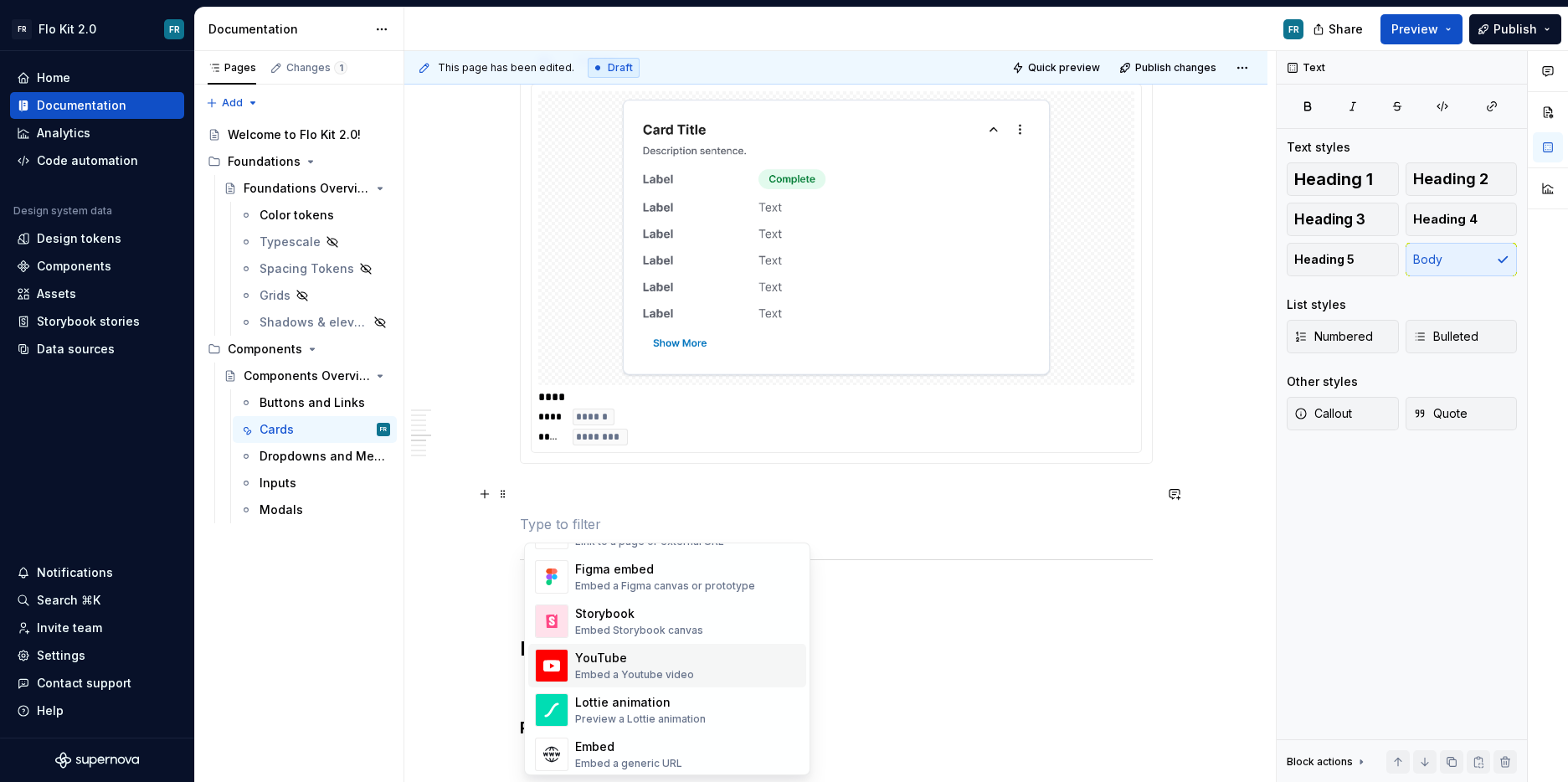
scroll to position [799, 0]
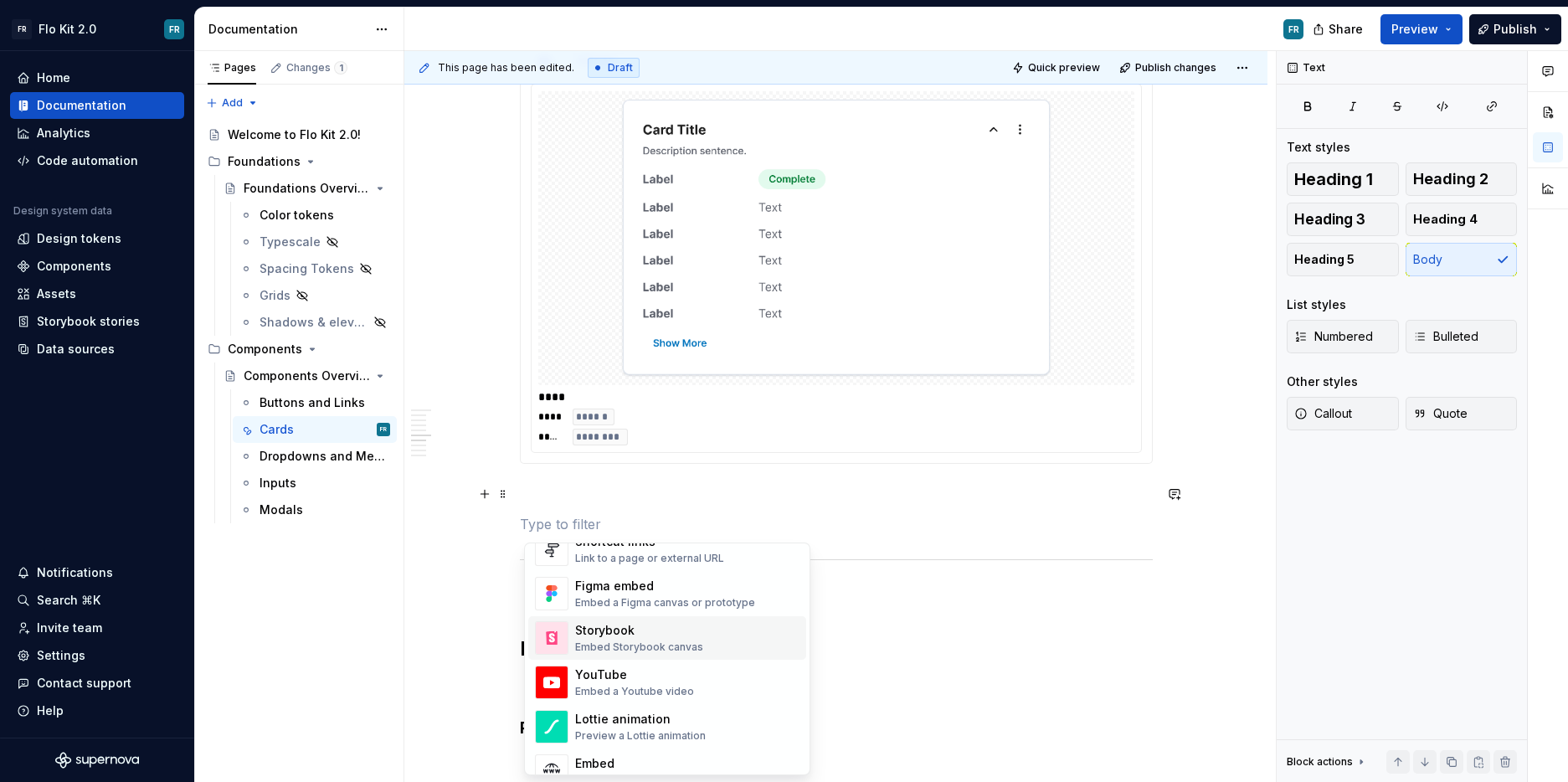
click at [695, 647] on div "Embed Storybook canvas" at bounding box center [639, 648] width 128 height 14
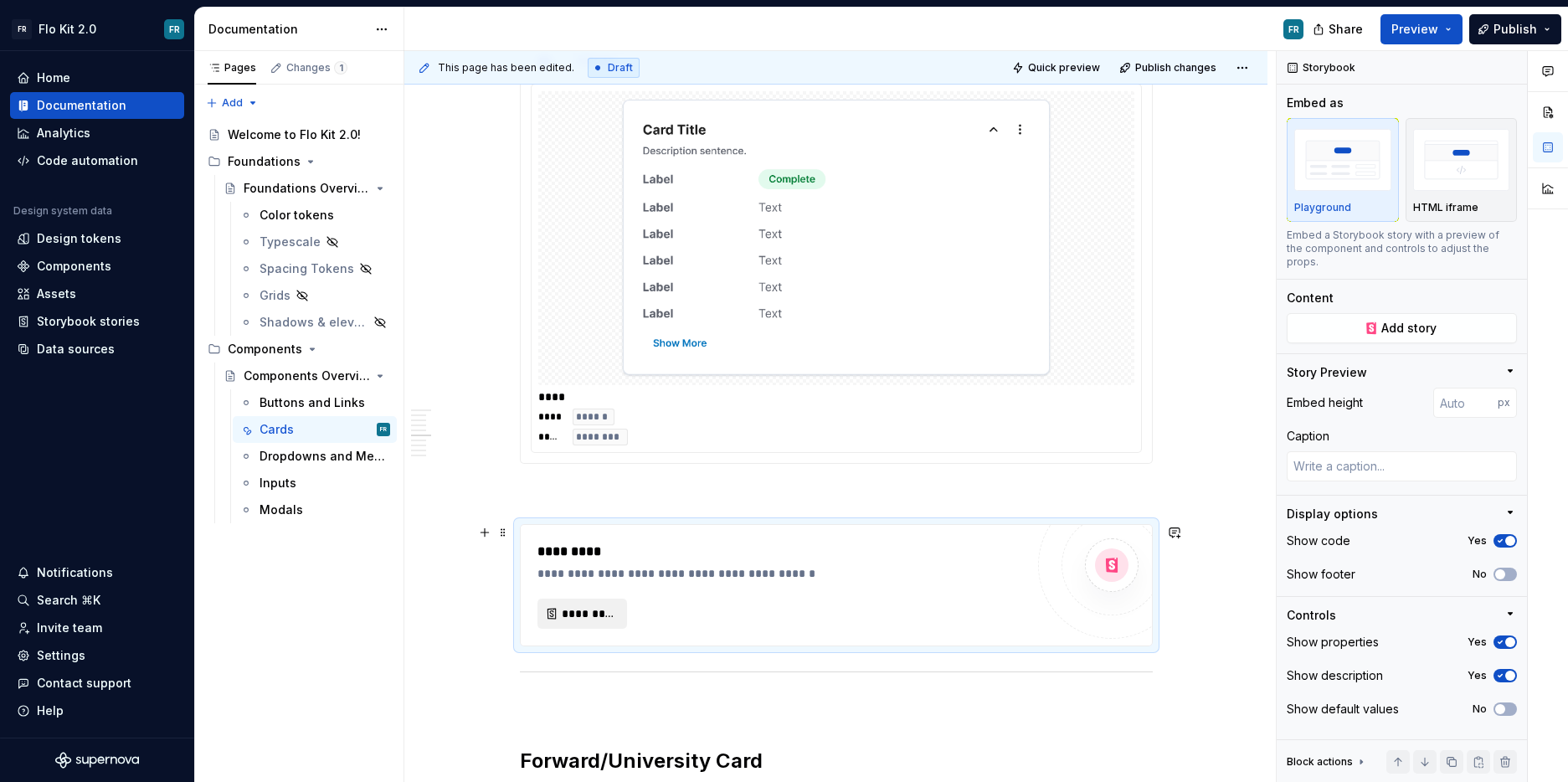
click at [566, 609] on span "*********" at bounding box center [589, 613] width 54 height 17
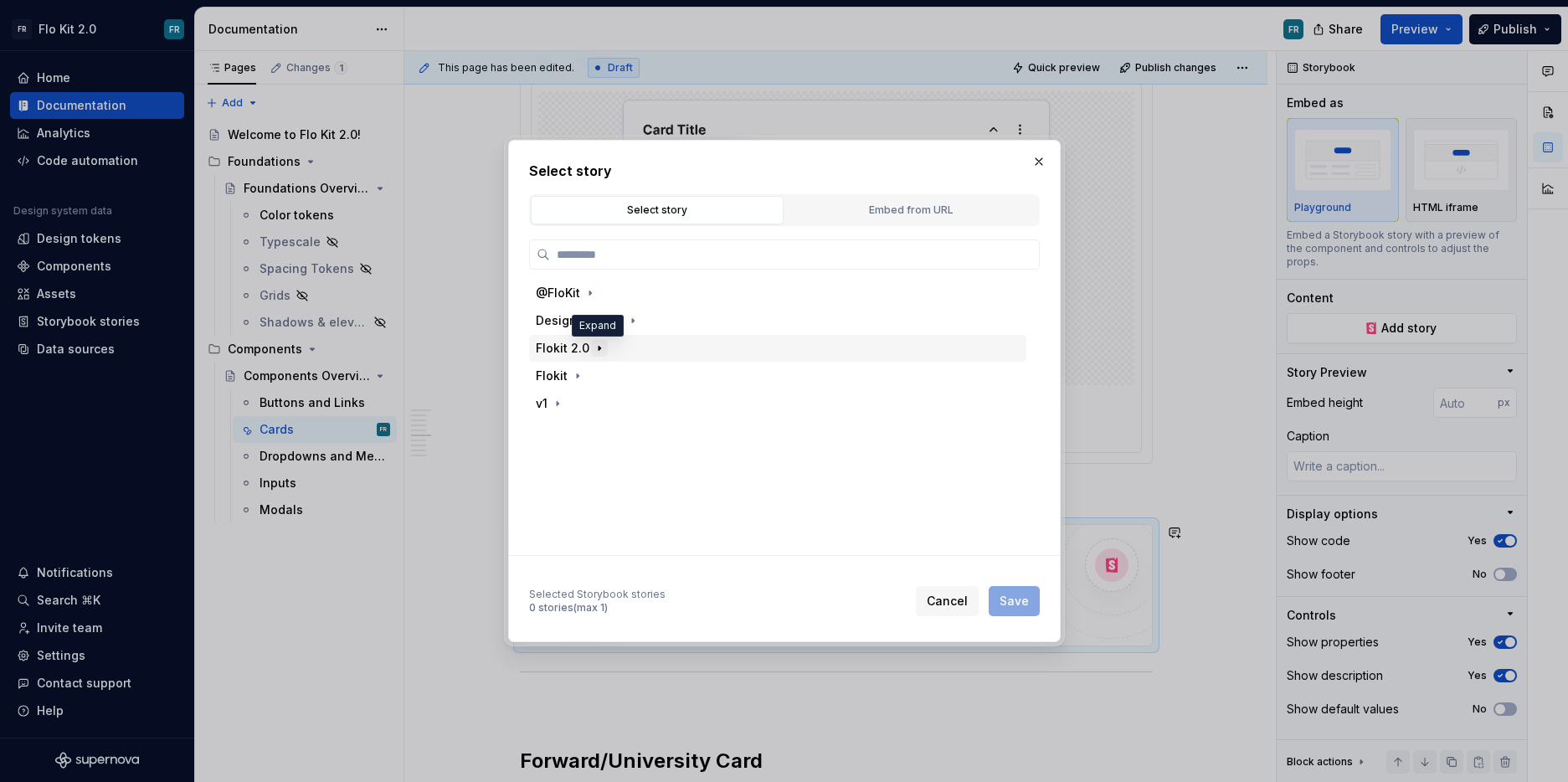
click at [598, 348] on icon "button" at bounding box center [599, 348] width 2 height 4
click at [644, 379] on icon "button" at bounding box center [646, 376] width 14 height 14
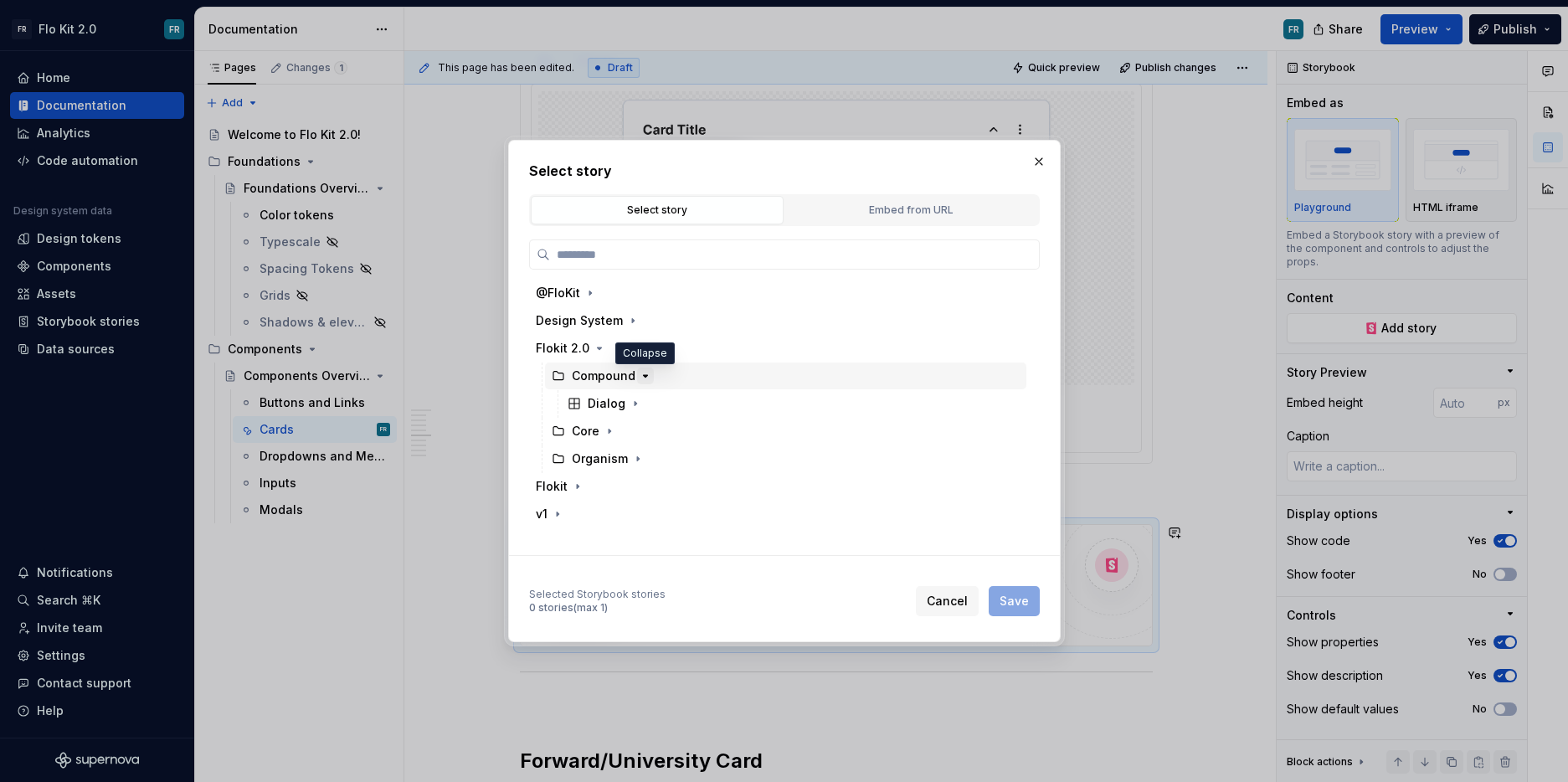
click at [644, 379] on icon "button" at bounding box center [646, 376] width 14 height 14
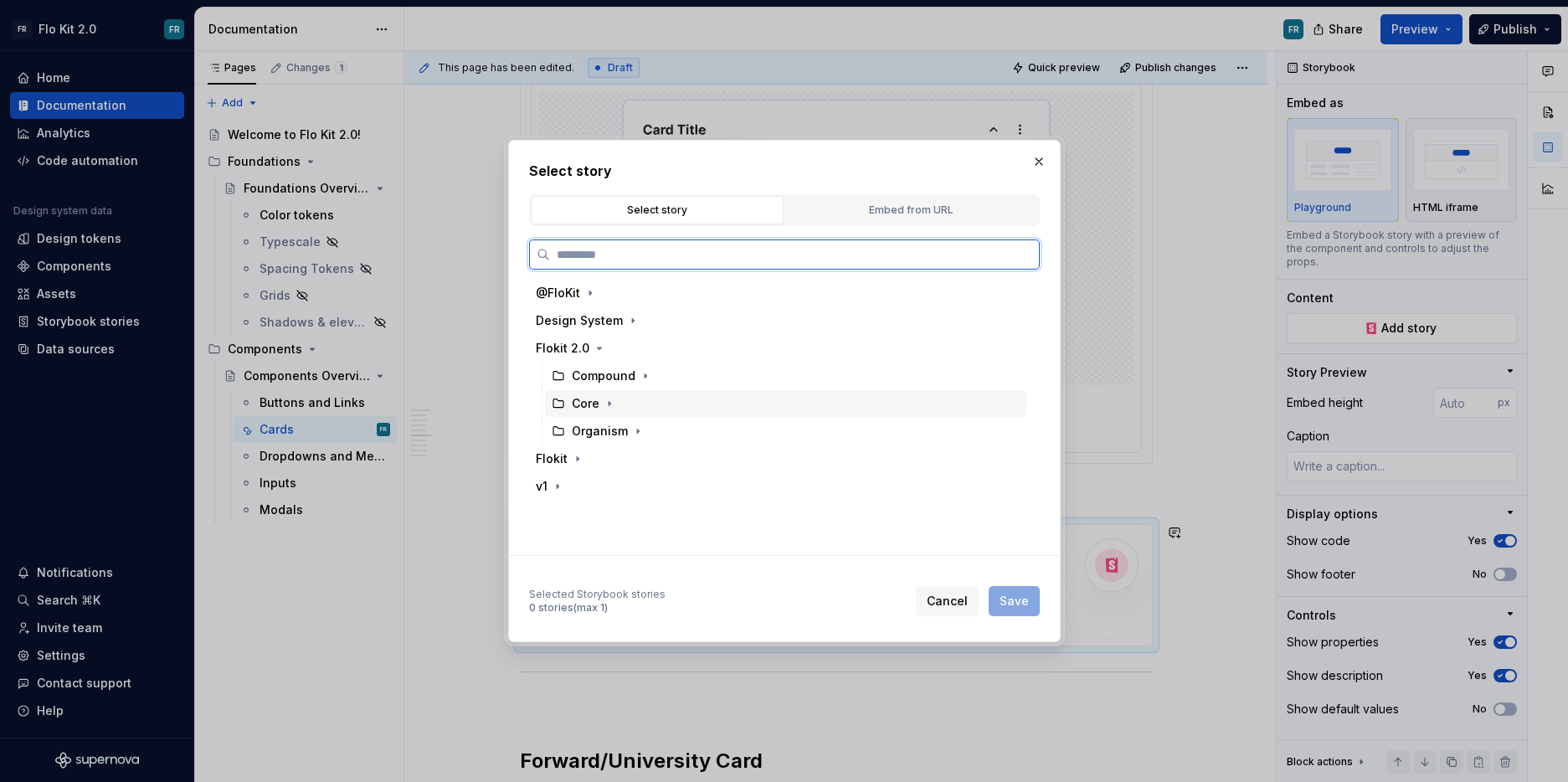
click at [617, 408] on div "Core" at bounding box center [785, 404] width 481 height 27
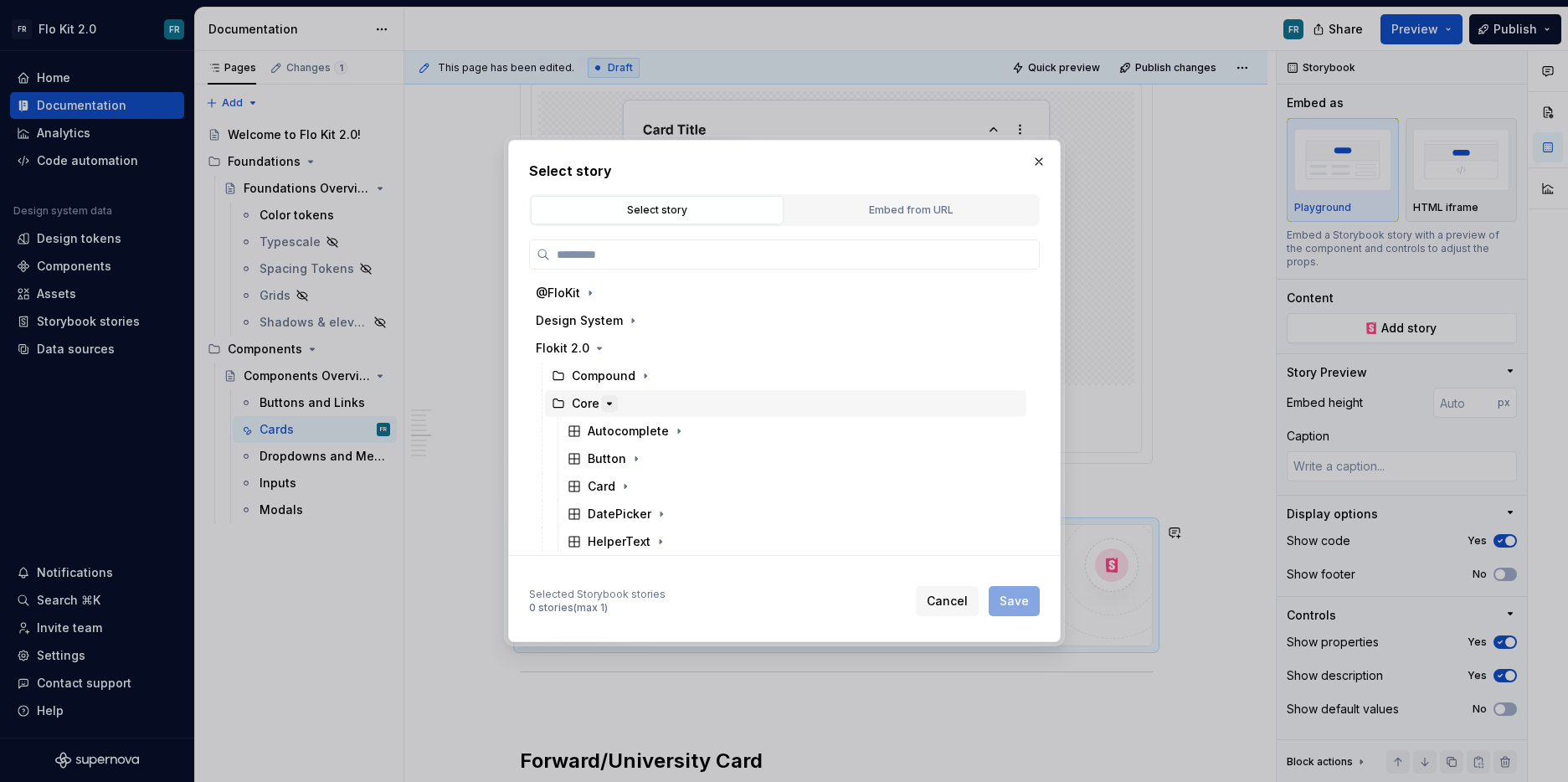
click at [612, 406] on icon "button" at bounding box center [610, 404] width 14 height 14
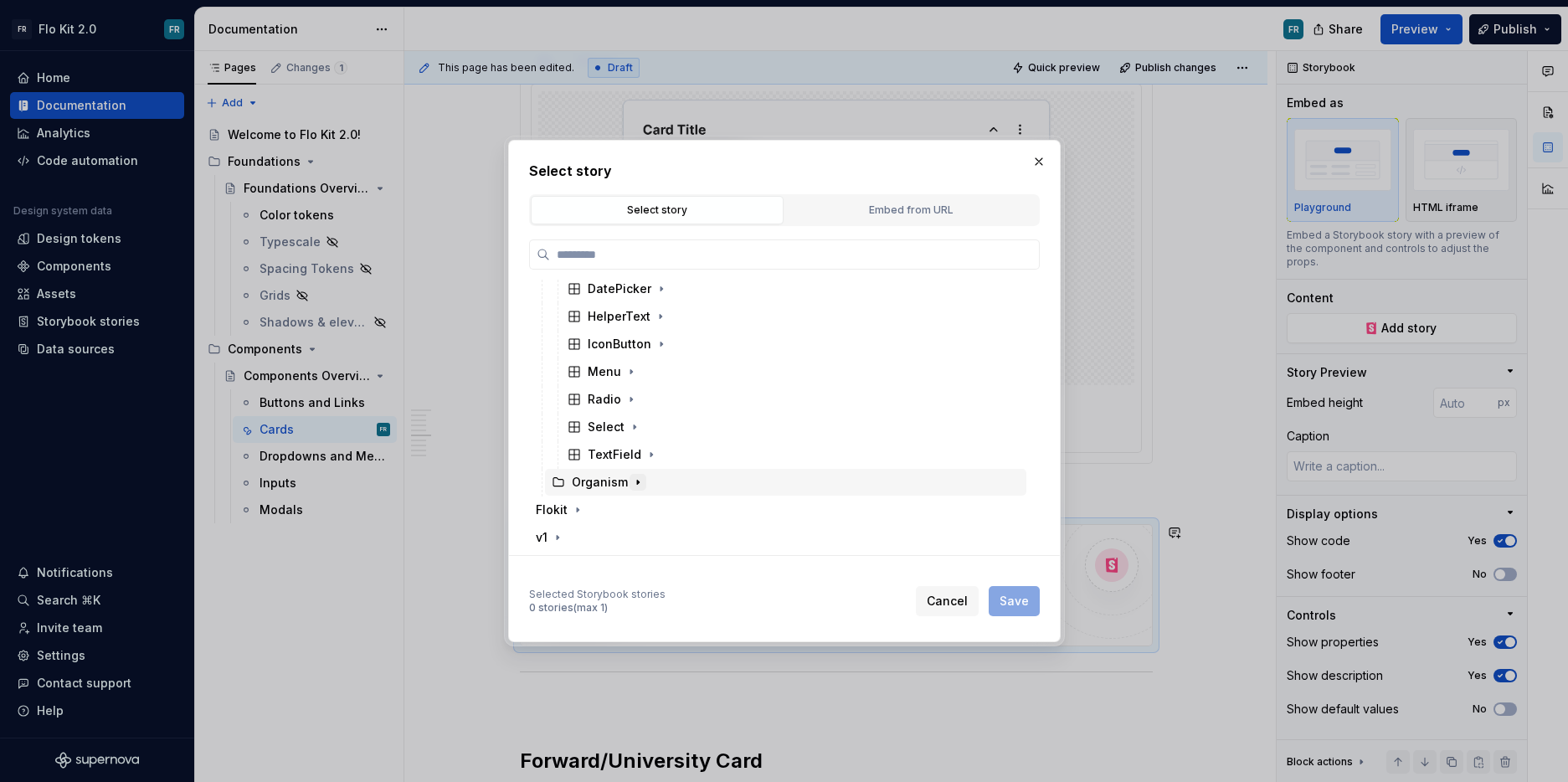
click at [631, 480] on icon "button" at bounding box center [638, 482] width 14 height 14
click at [931, 608] on span "Cancel" at bounding box center [947, 600] width 41 height 17
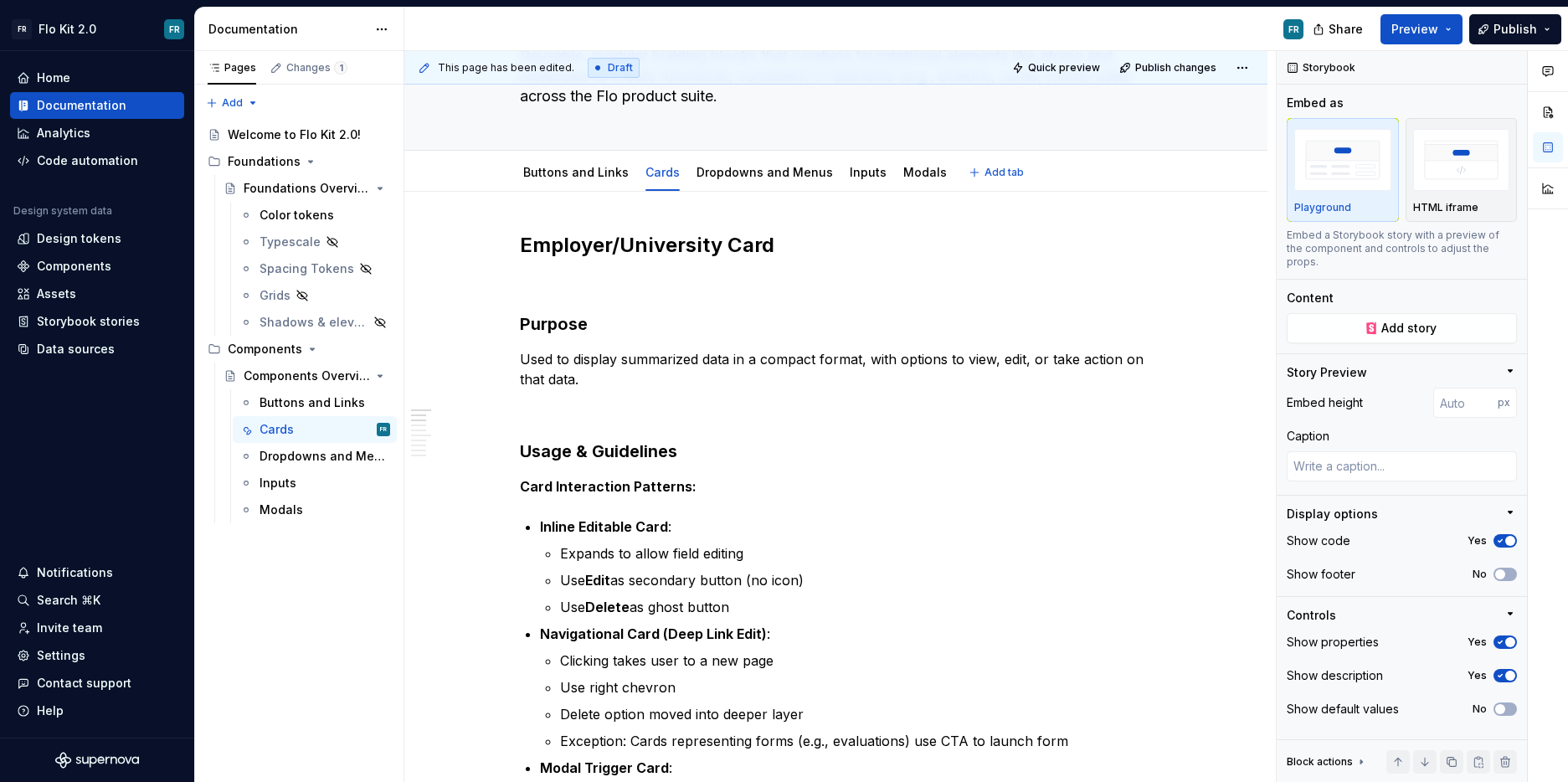
scroll to position [0, 0]
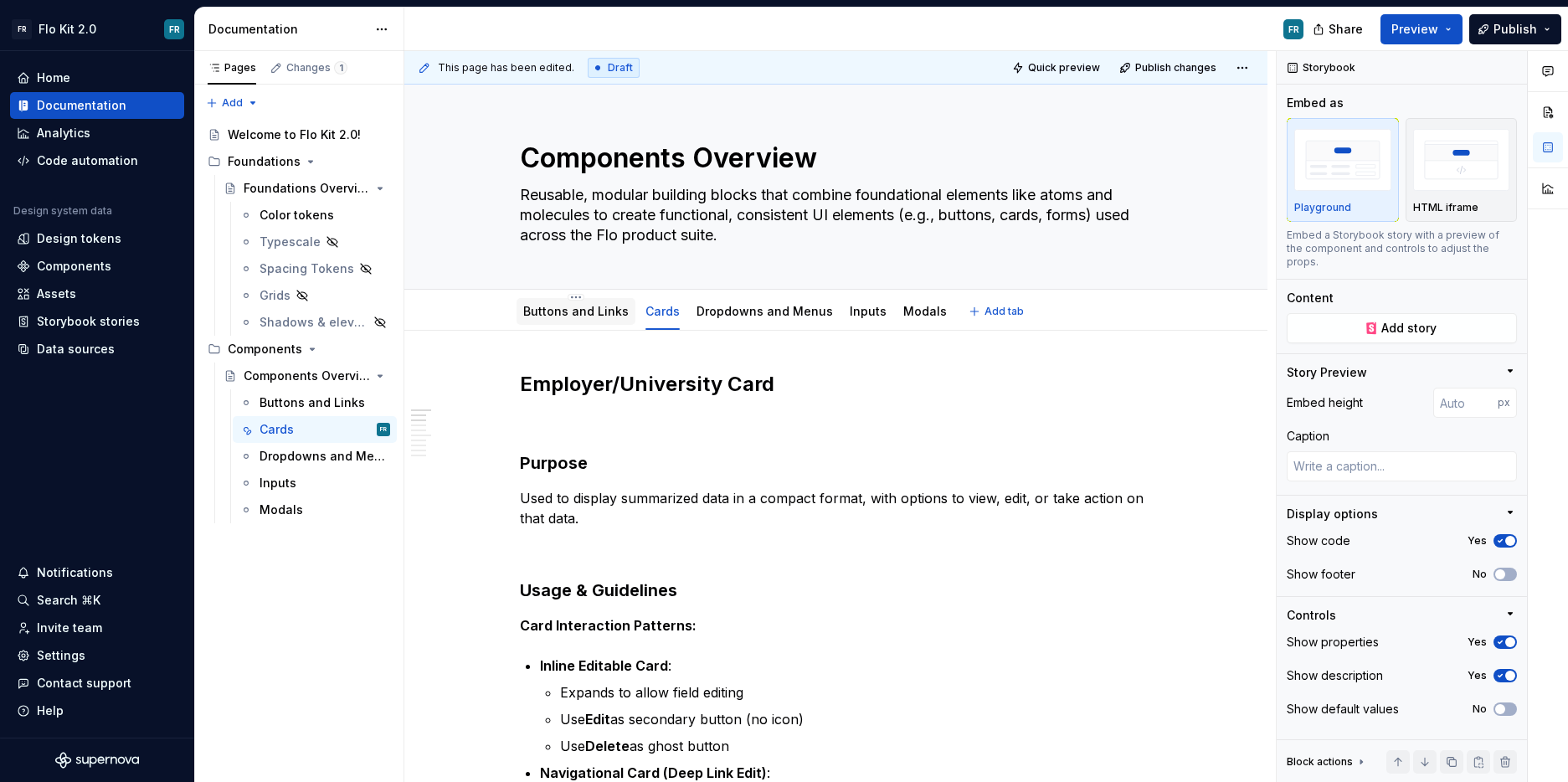
click at [618, 316] on link "Buttons and Links" at bounding box center [576, 310] width 105 height 15
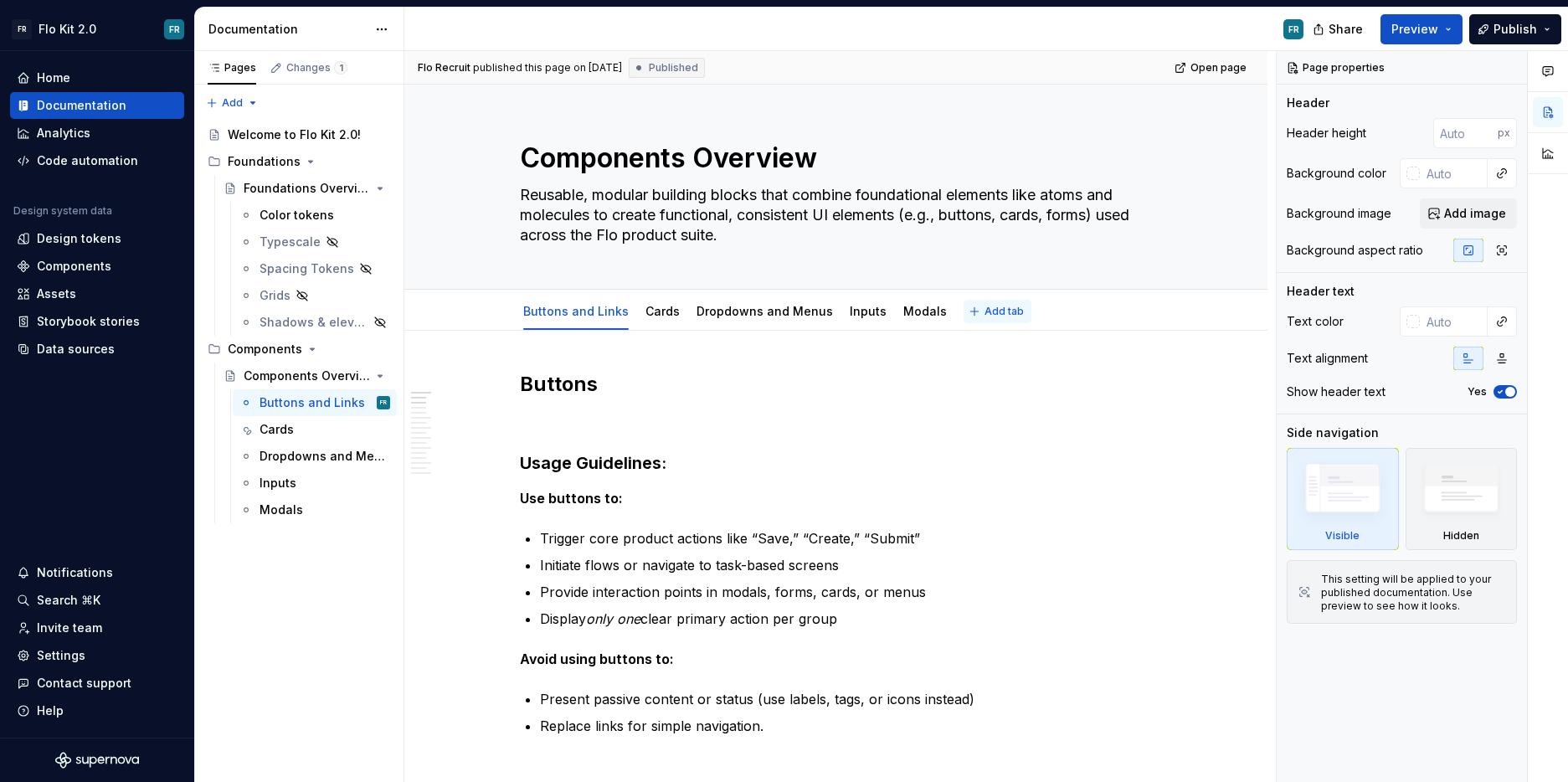
click at [991, 312] on span "Add tab" at bounding box center [1004, 311] width 39 height 14
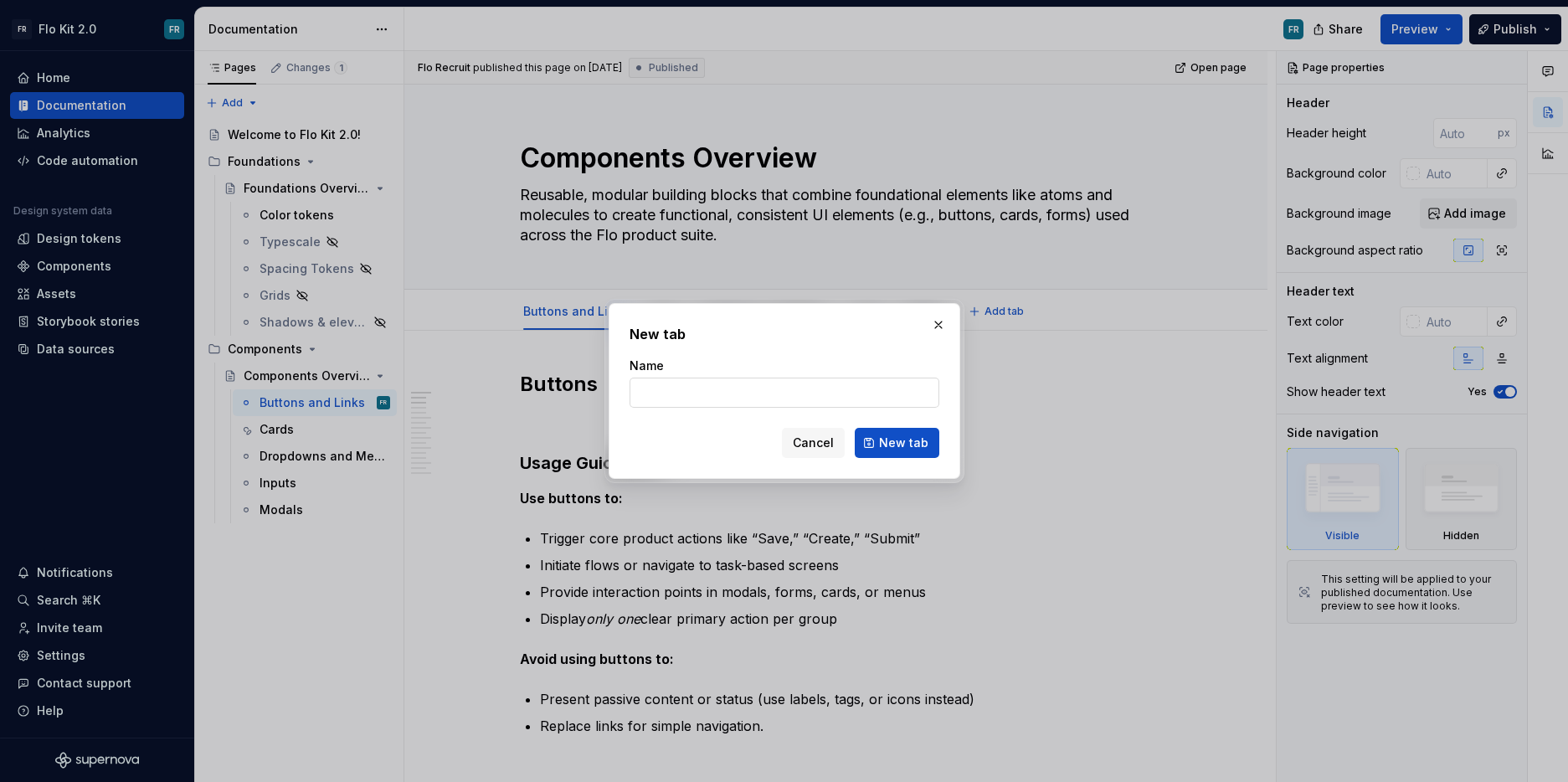
type textarea "*"
type input "Controls"
click at [866, 447] on button "New tab" at bounding box center [897, 443] width 85 height 30
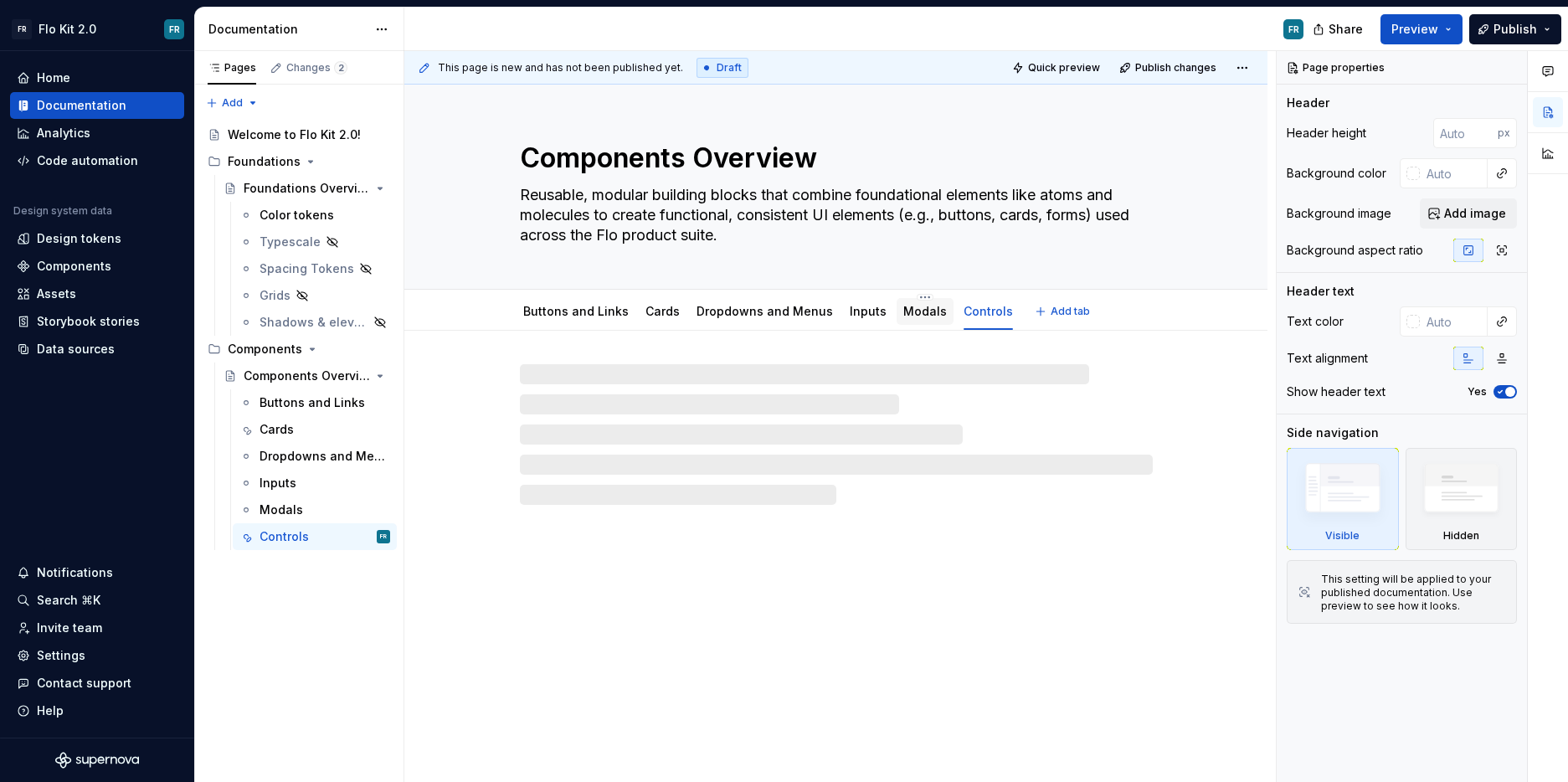
type textarea "*"
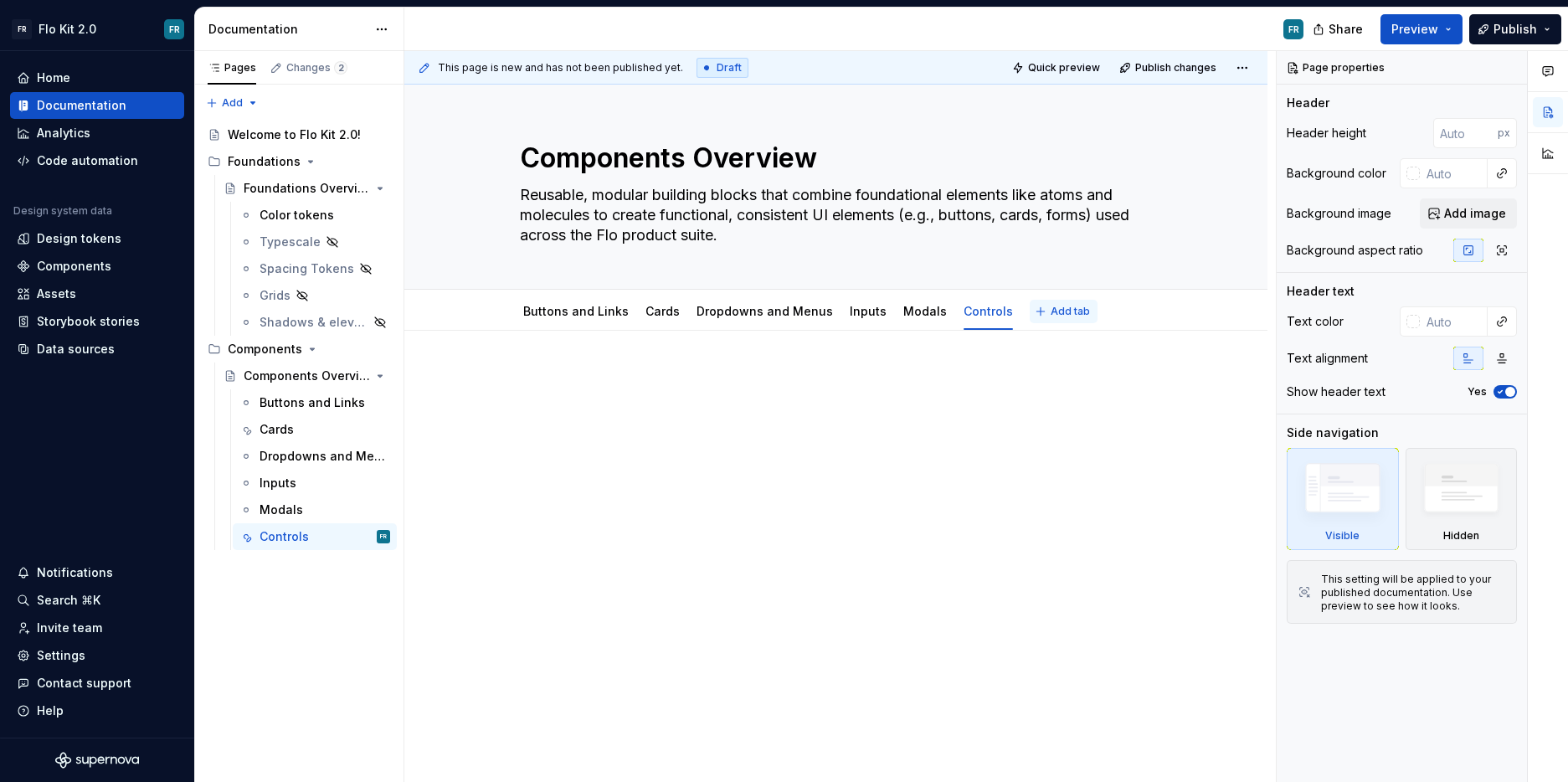
click at [1051, 317] on span "Add tab" at bounding box center [1070, 311] width 39 height 14
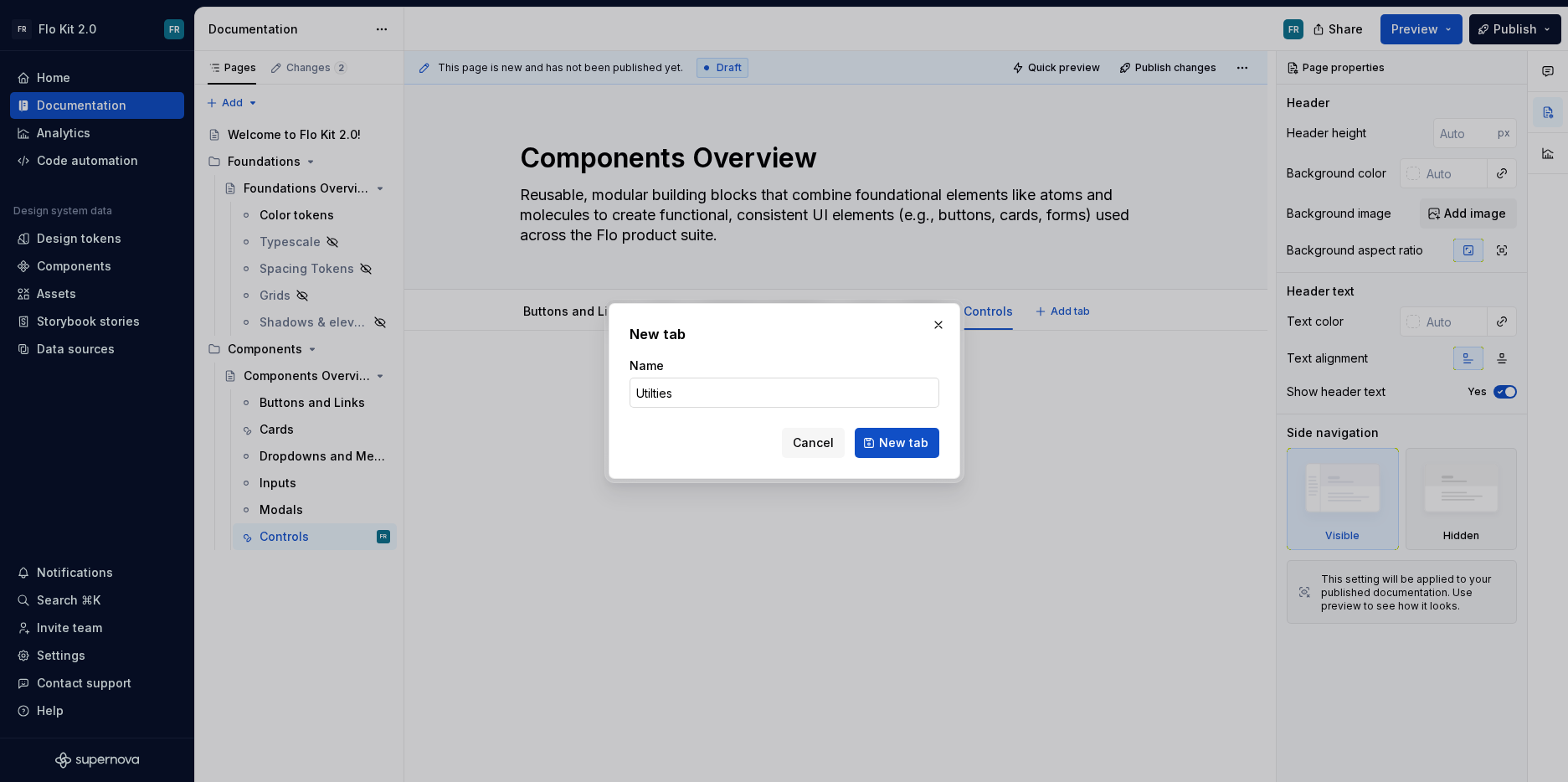
type input "Utilities"
type textarea "*"
type input "Utilities"
click at [886, 442] on span "New tab" at bounding box center [904, 443] width 50 height 17
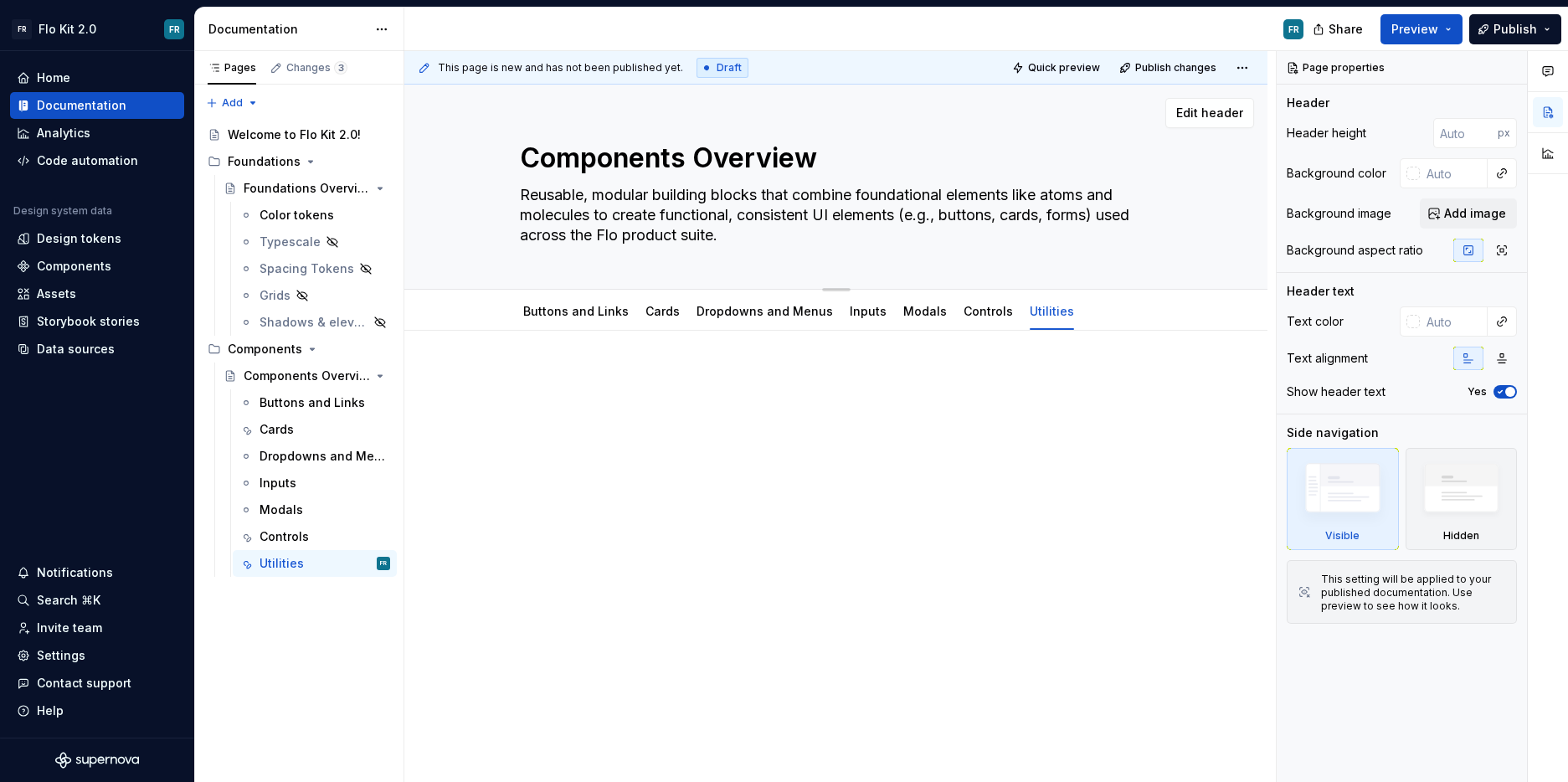
type textarea "*"
click at [1113, 311] on span "Add tab" at bounding box center [1131, 311] width 39 height 14
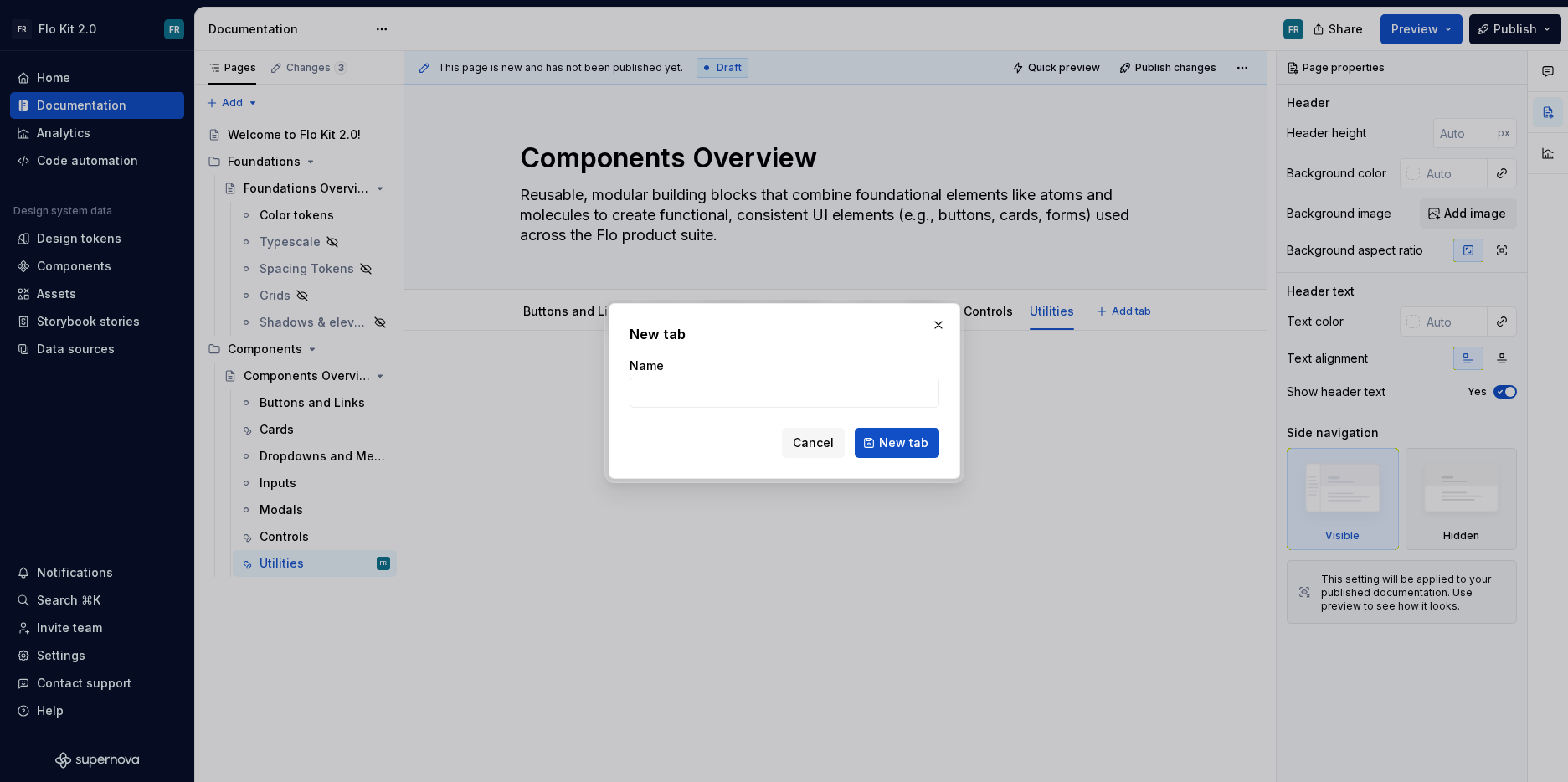
type input "T"
type input "D"
type input "Tables"
click at [909, 435] on span "New tab" at bounding box center [904, 443] width 50 height 17
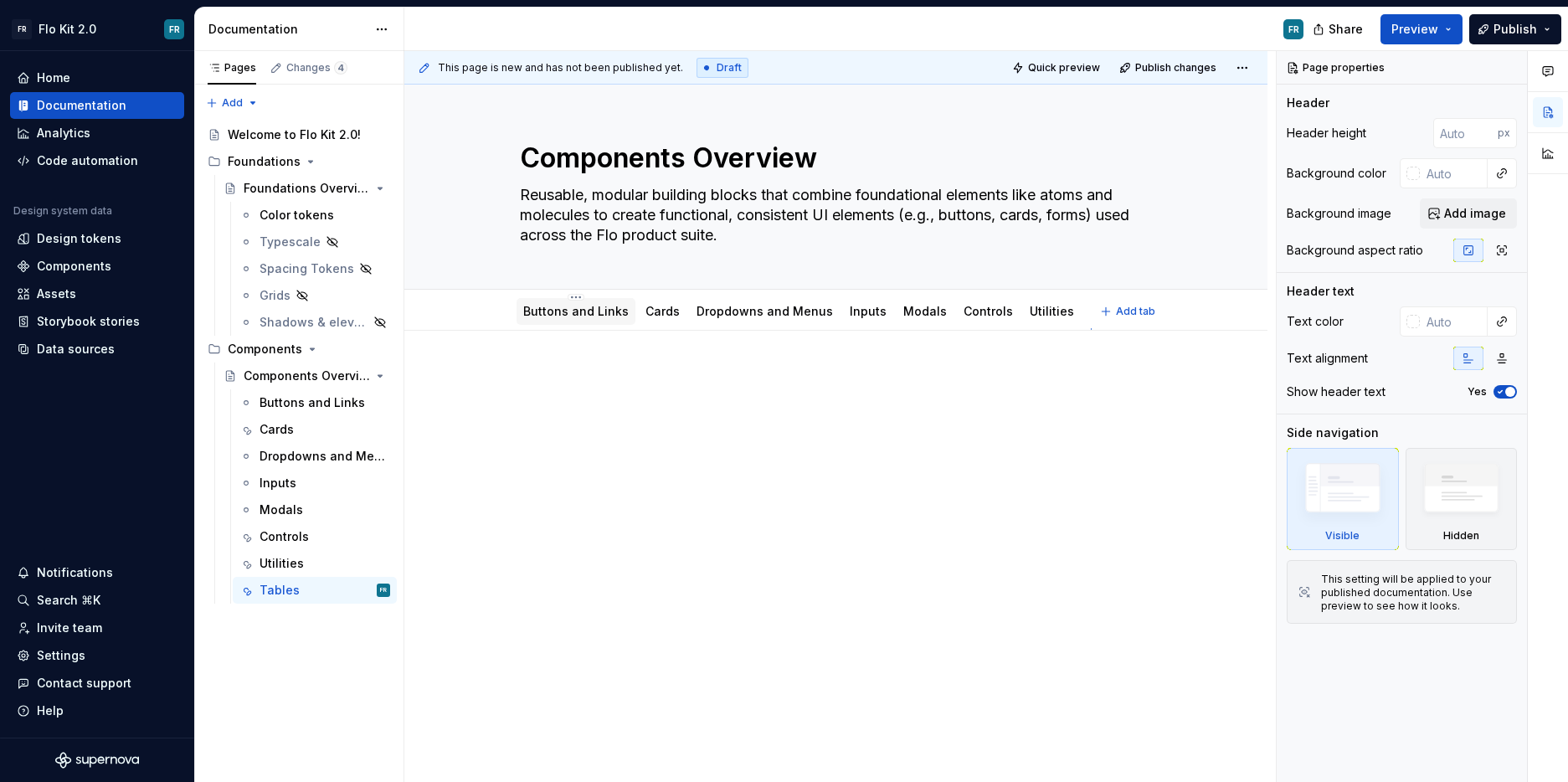
click at [598, 316] on link "Buttons and Links" at bounding box center [576, 310] width 105 height 15
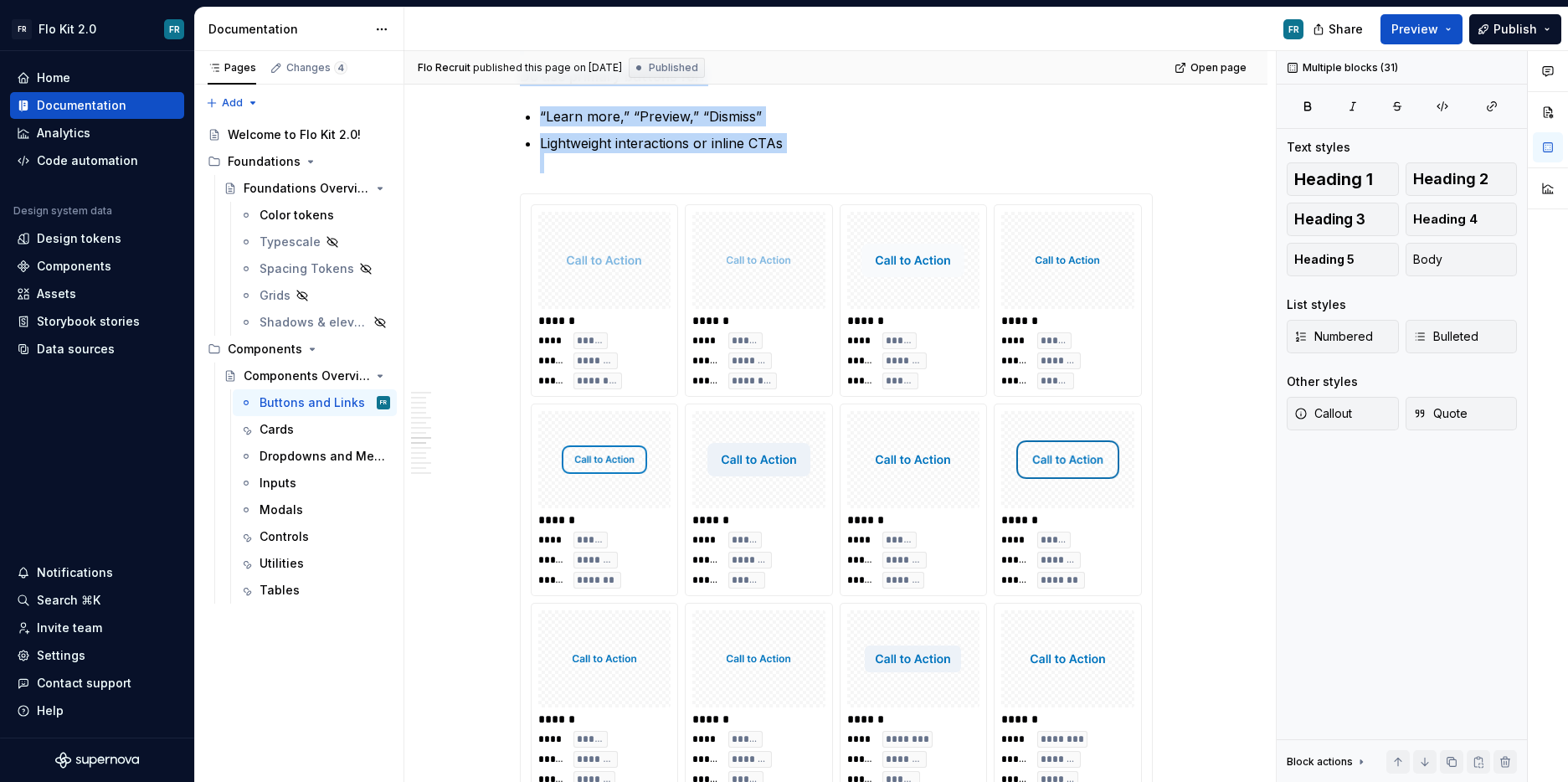
scroll to position [3573, 0]
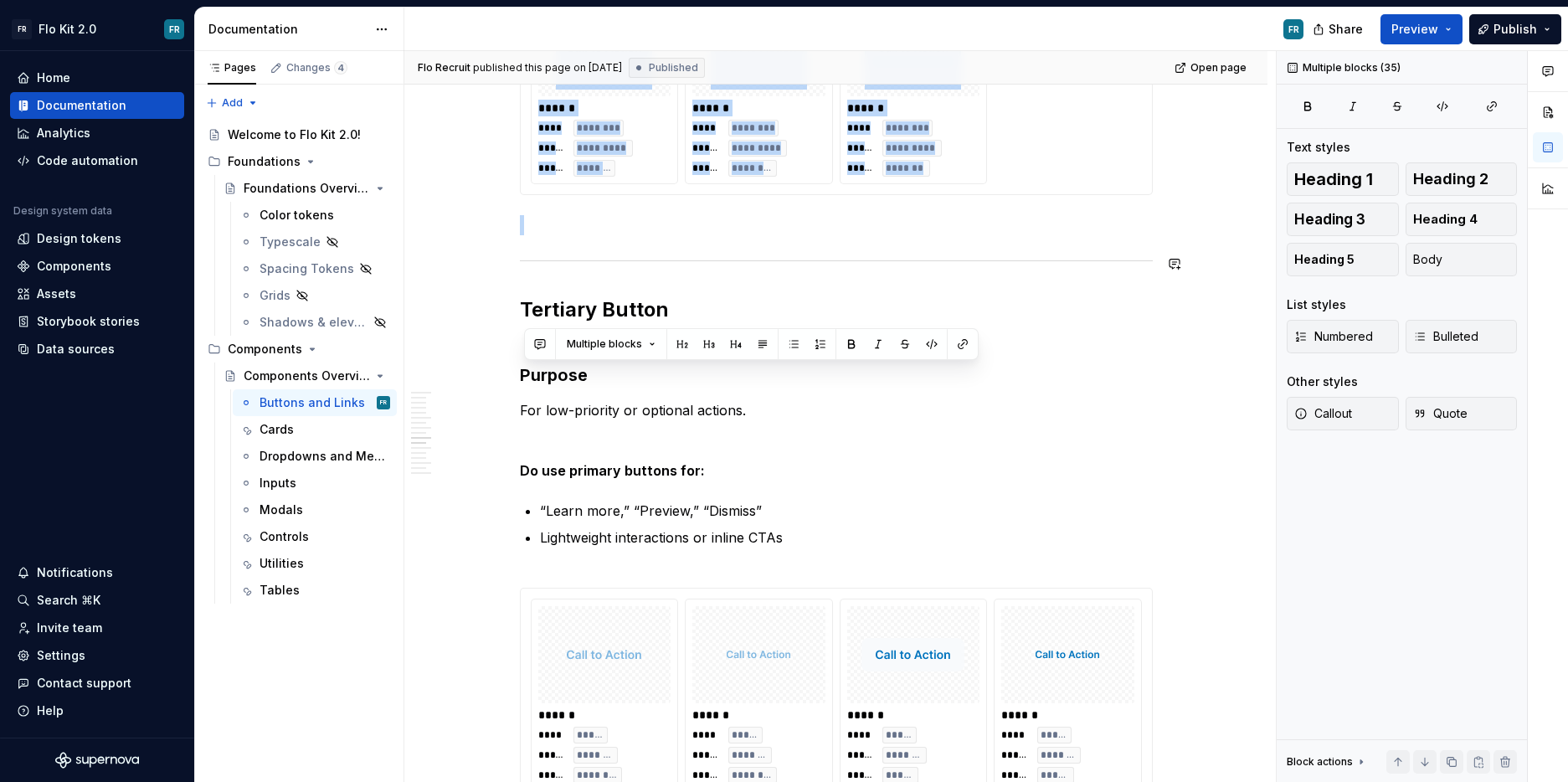
drag, startPoint x: 523, startPoint y: 461, endPoint x: 953, endPoint y: 274, distance: 468.9
click at [954, 270] on div "Buttons Usage Guidelines: Use buttons to: Trigger core product actions like “Sa…" at bounding box center [837, 767] width 633 height 7942
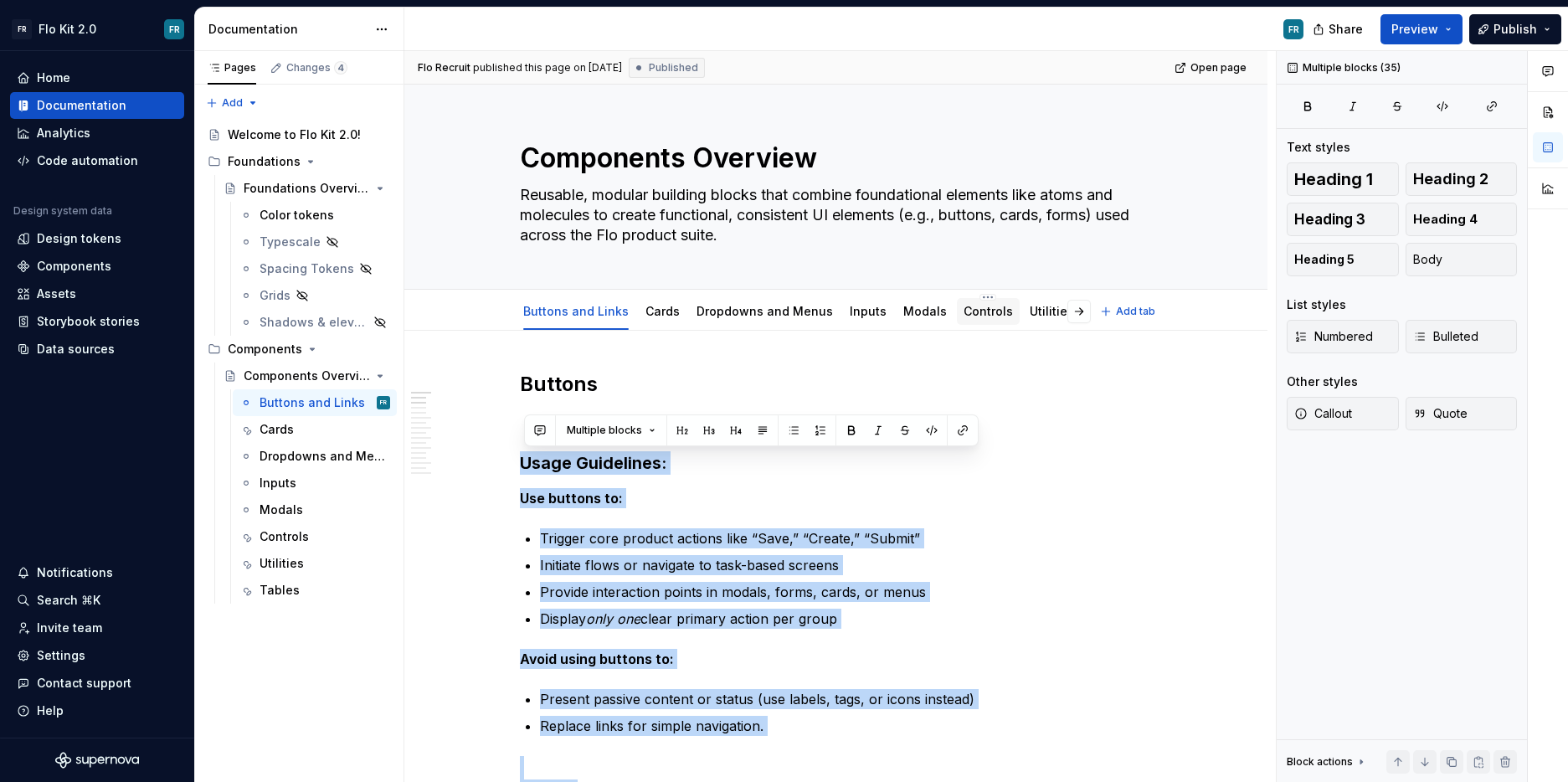
scroll to position [0, 24]
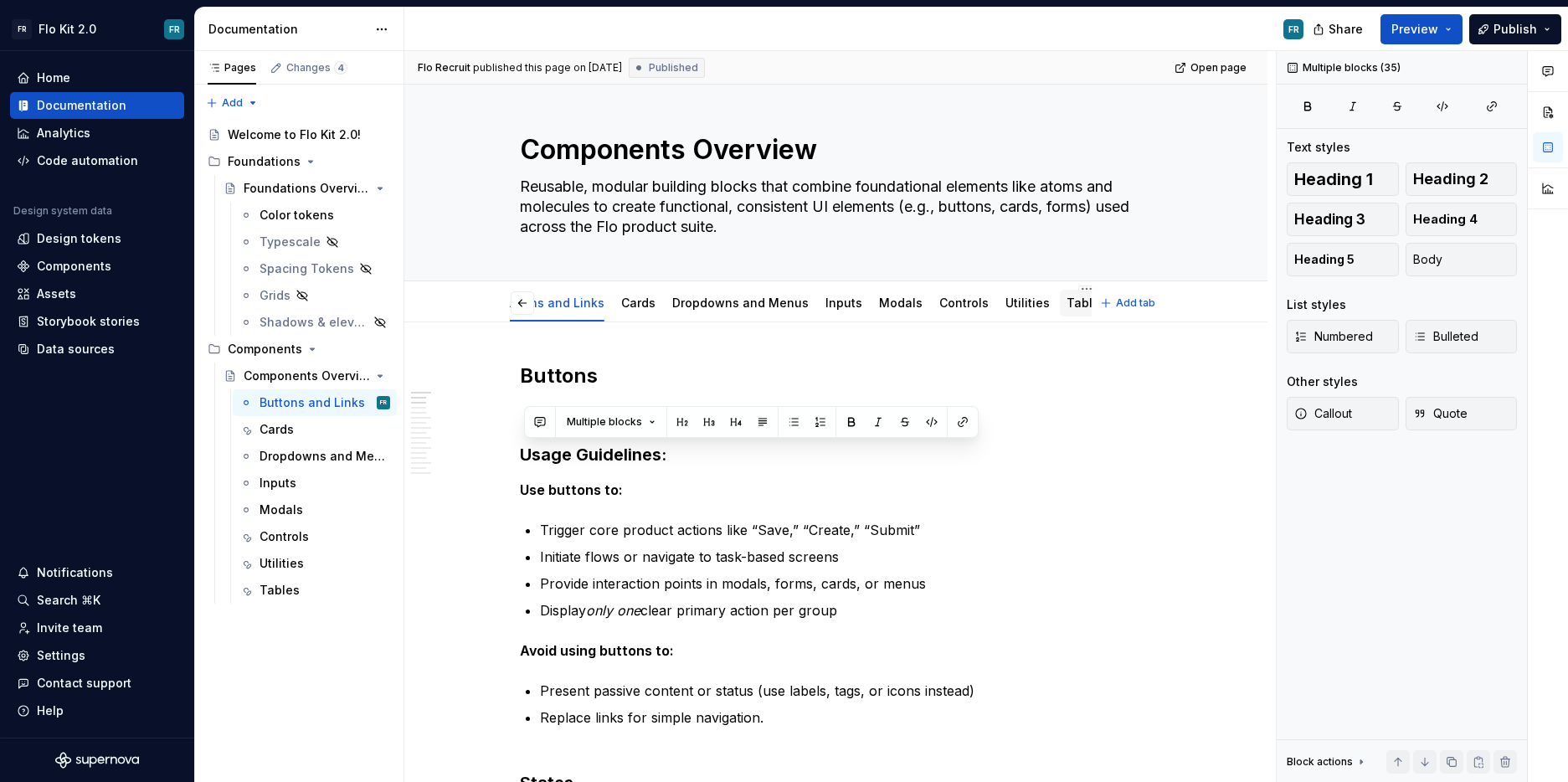
click at [1060, 318] on div "Tables" at bounding box center [1087, 302] width 53 height 35
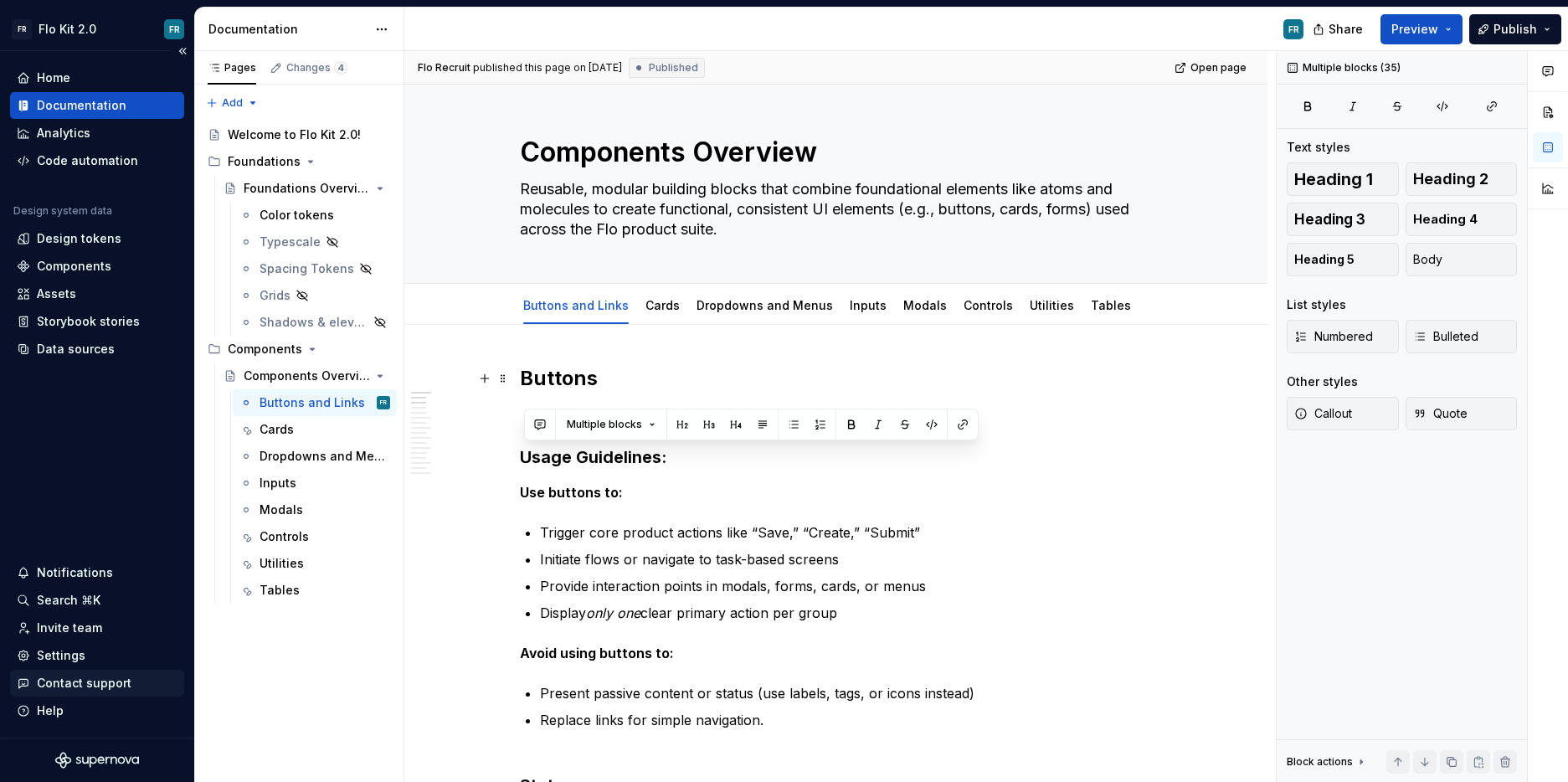
scroll to position [0, 0]
click at [798, 306] on link "Dropdowns and Menus" at bounding box center [765, 304] width 136 height 15
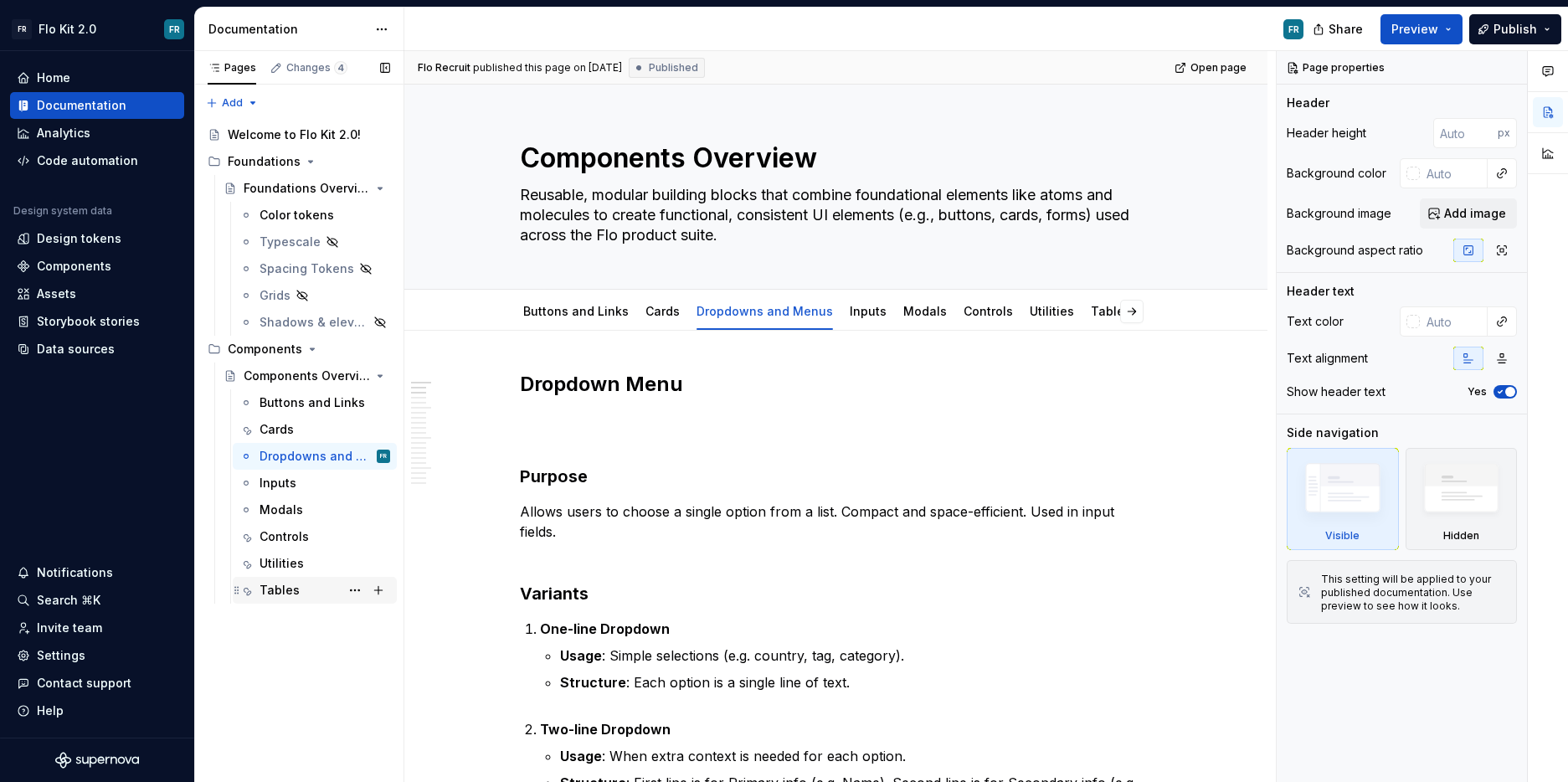
click at [286, 598] on div "Tables" at bounding box center [325, 590] width 130 height 23
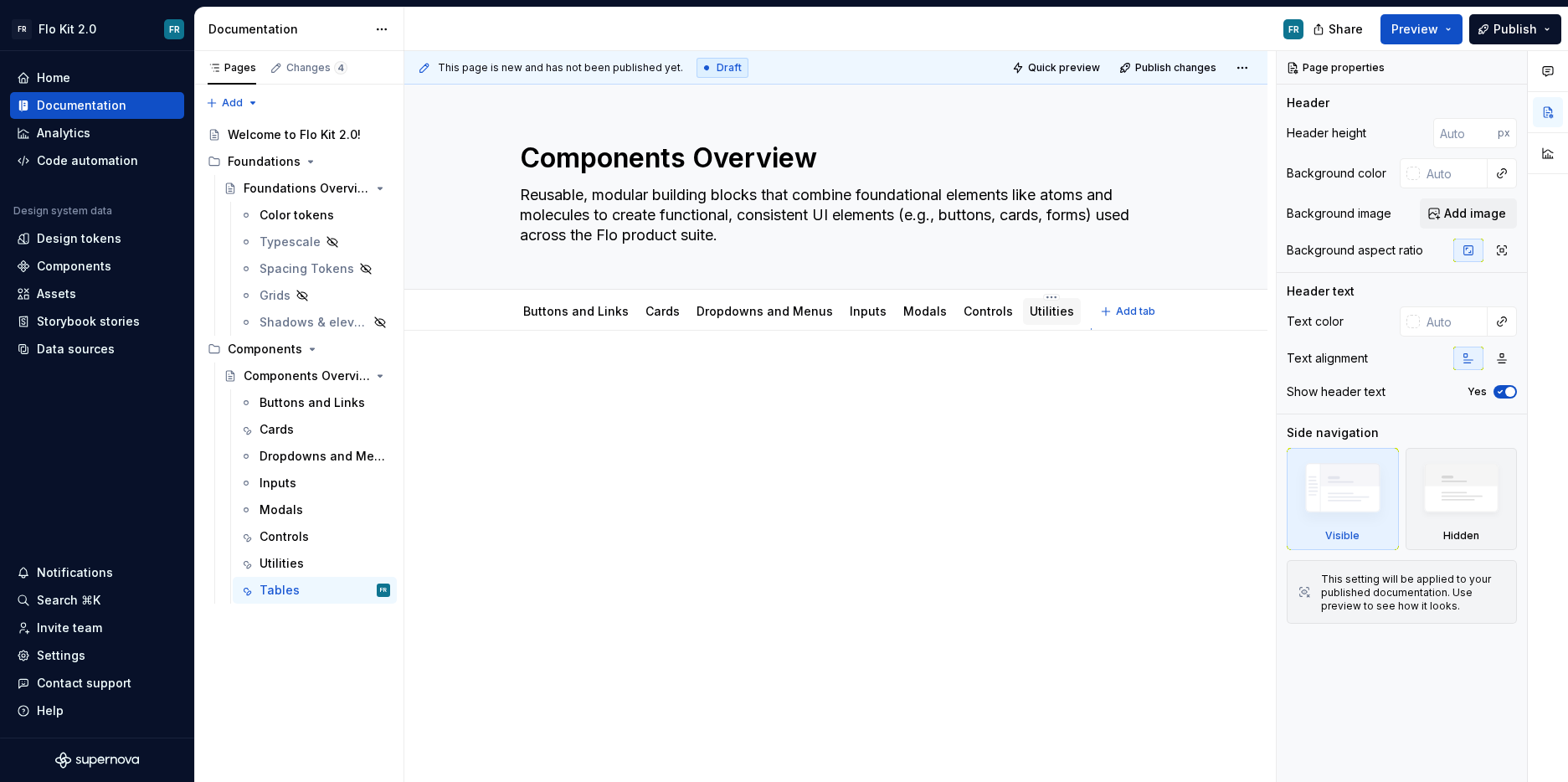
click at [1037, 320] on div "Utilities" at bounding box center [1052, 311] width 45 height 20
click at [1085, 322] on div "Tables" at bounding box center [1111, 311] width 53 height 27
click at [1087, 297] on html "FR Flo Kit 2.0 FR Home Documentation Analytics Code automation Design system da…" at bounding box center [784, 391] width 1568 height 782
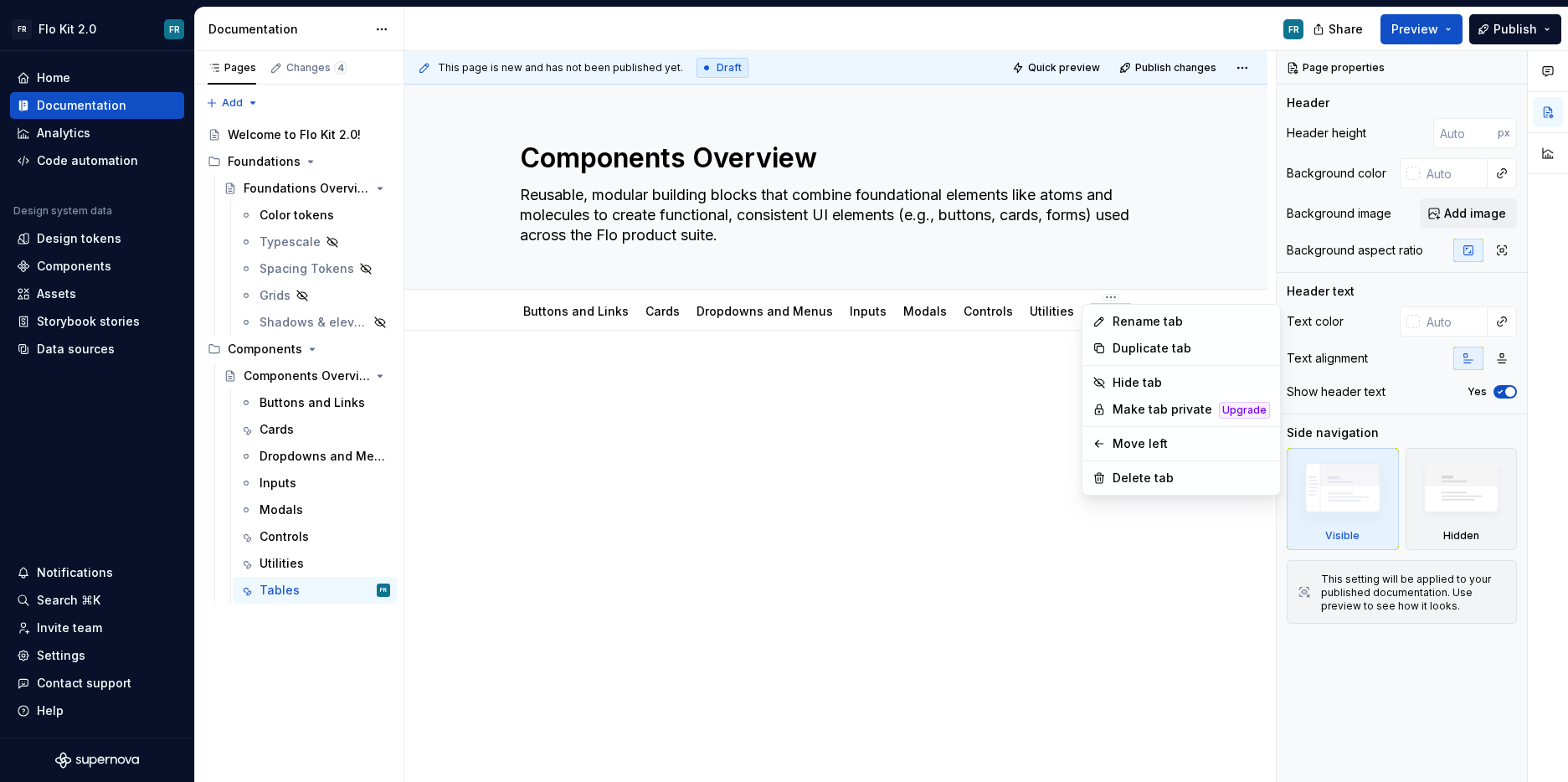
type textarea "*"
click at [1131, 329] on div "Rename tab" at bounding box center [1192, 321] width 158 height 17
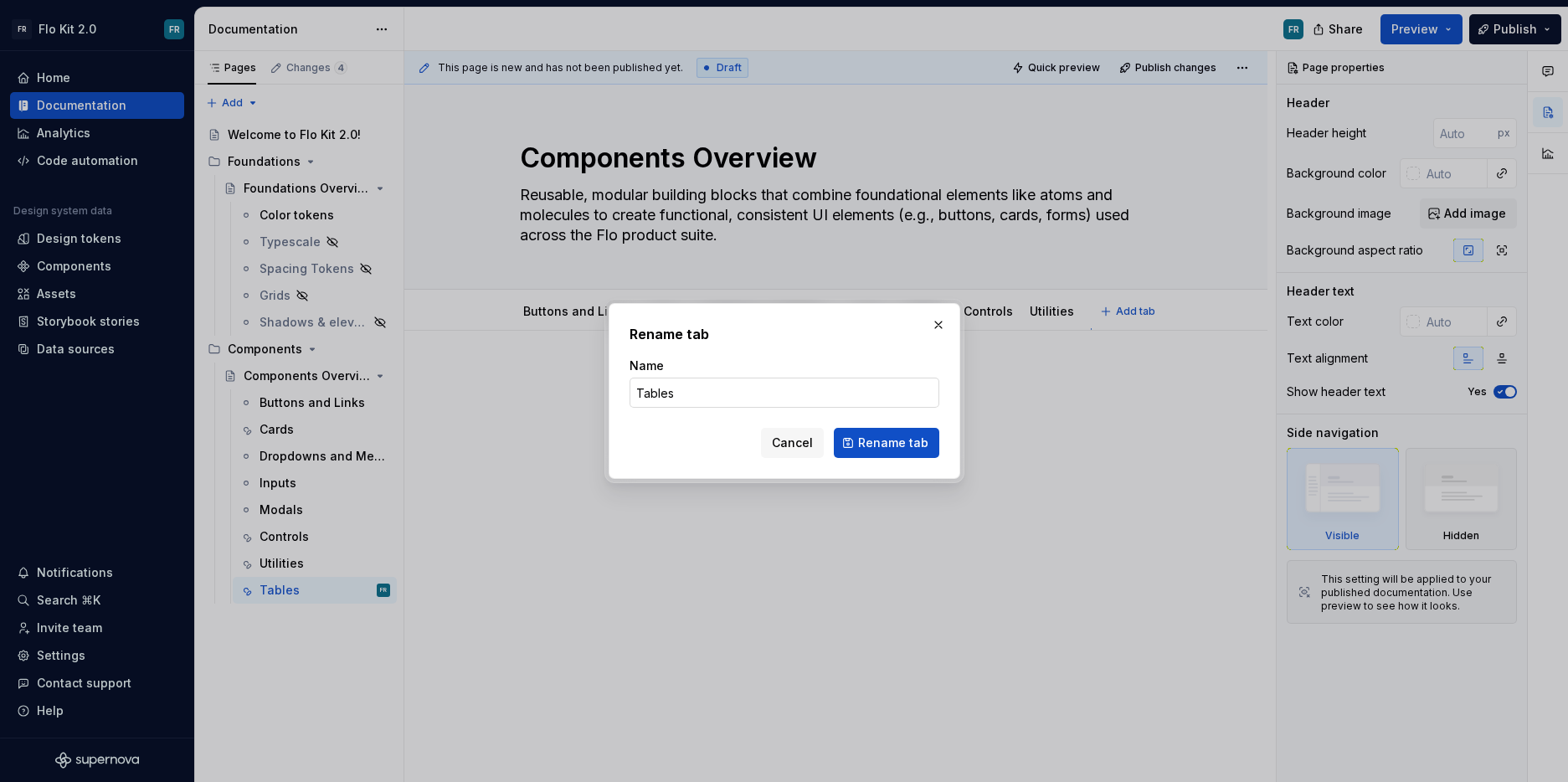
click at [695, 392] on input "Tables" at bounding box center [784, 392] width 310 height 30
type input "Table & Tool Bar"
click at [888, 441] on span "Rename tab" at bounding box center [893, 443] width 70 height 17
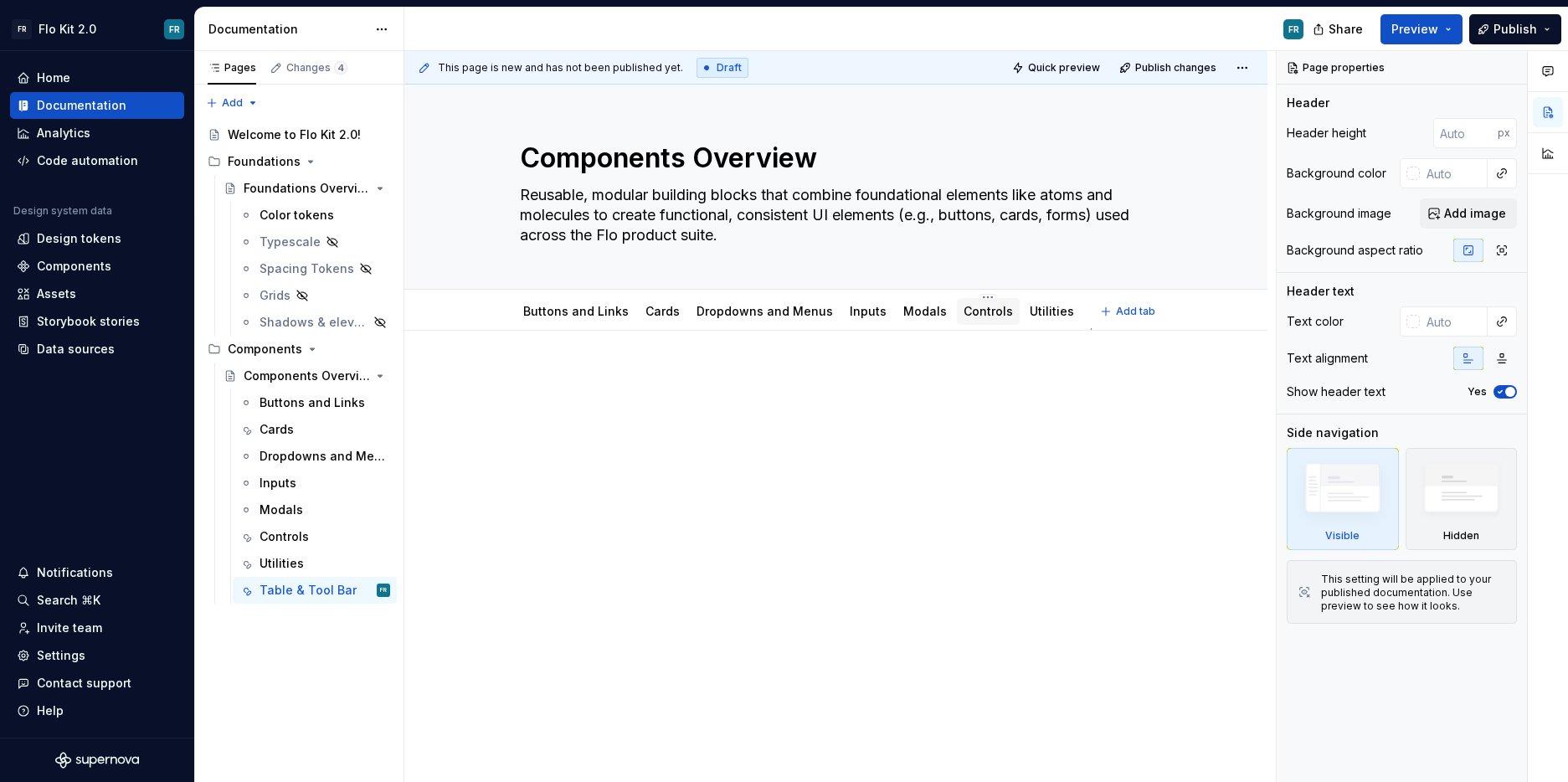
drag, startPoint x: 1129, startPoint y: 318, endPoint x: 956, endPoint y: 319, distance: 173.0
click at [956, 319] on div "Buttons and Links Cards Dropdowns and Menus Inputs Modals Controls Utilities Ta…" at bounding box center [836, 311] width 653 height 37
click at [1091, 316] on link "Table & Tool Bar" at bounding box center [1140, 310] width 97 height 15
click at [794, 500] on div at bounding box center [837, 510] width 864 height 358
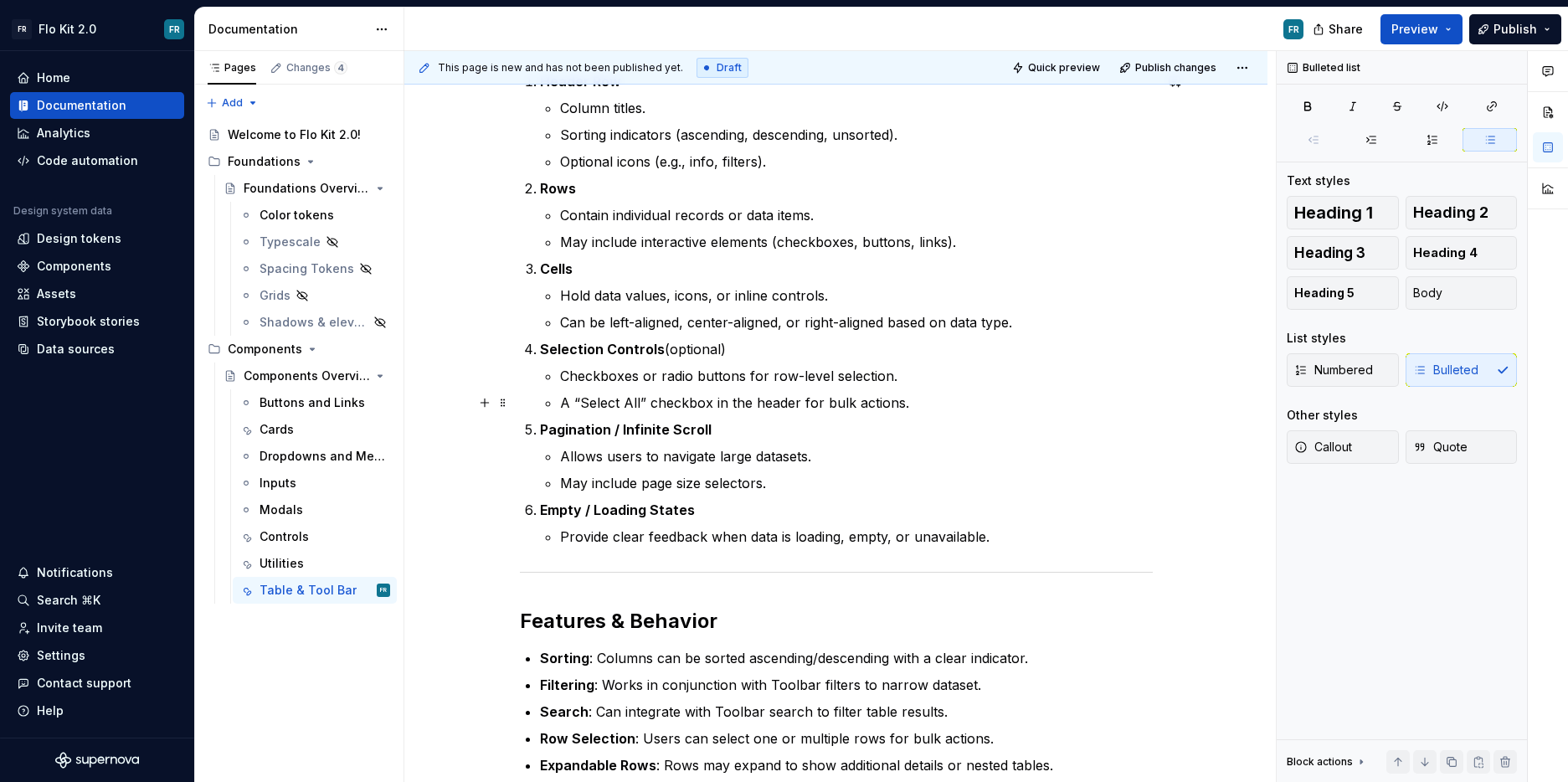
scroll to position [955, 0]
type textarea "*"
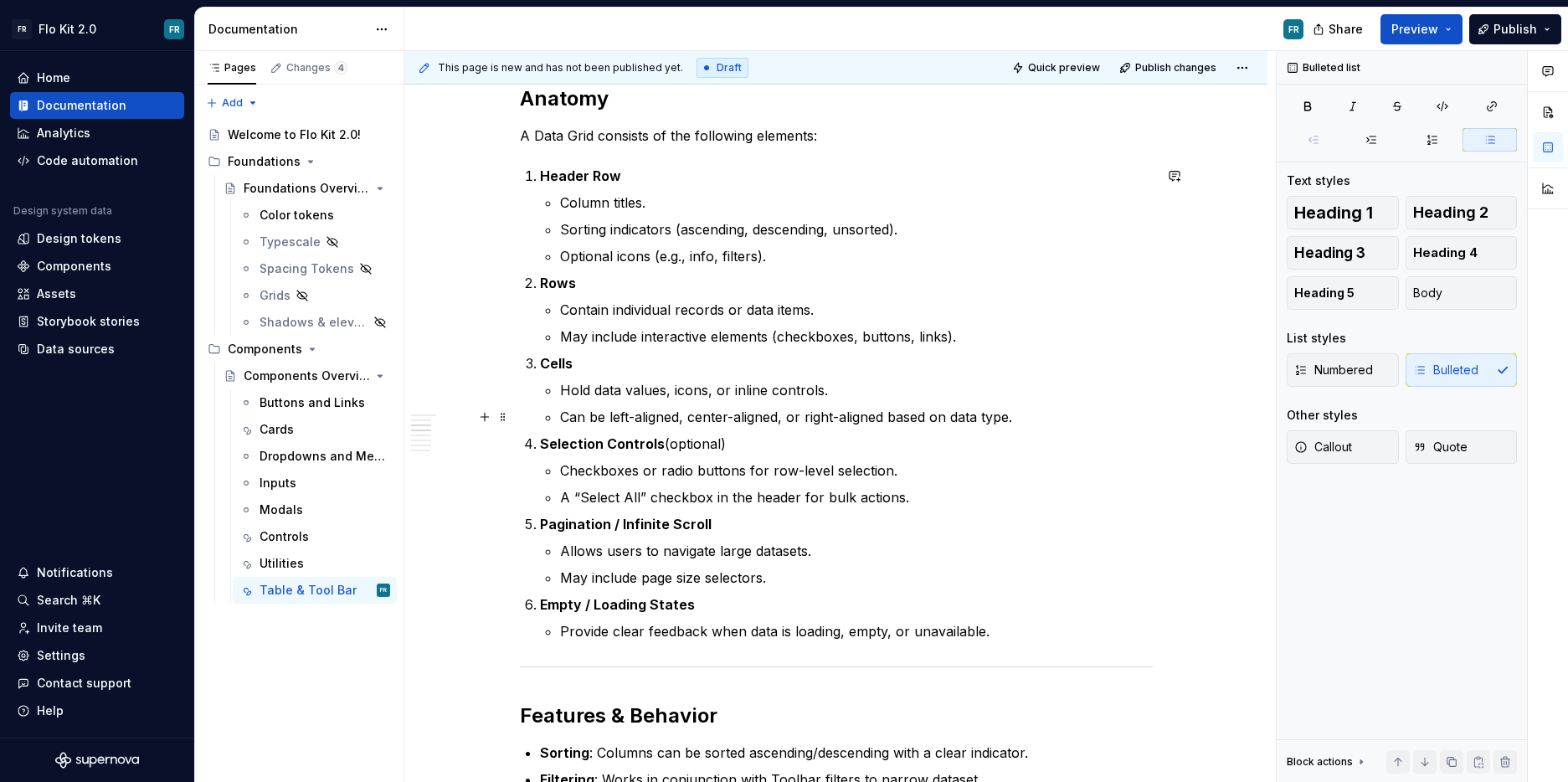
scroll to position [876, 0]
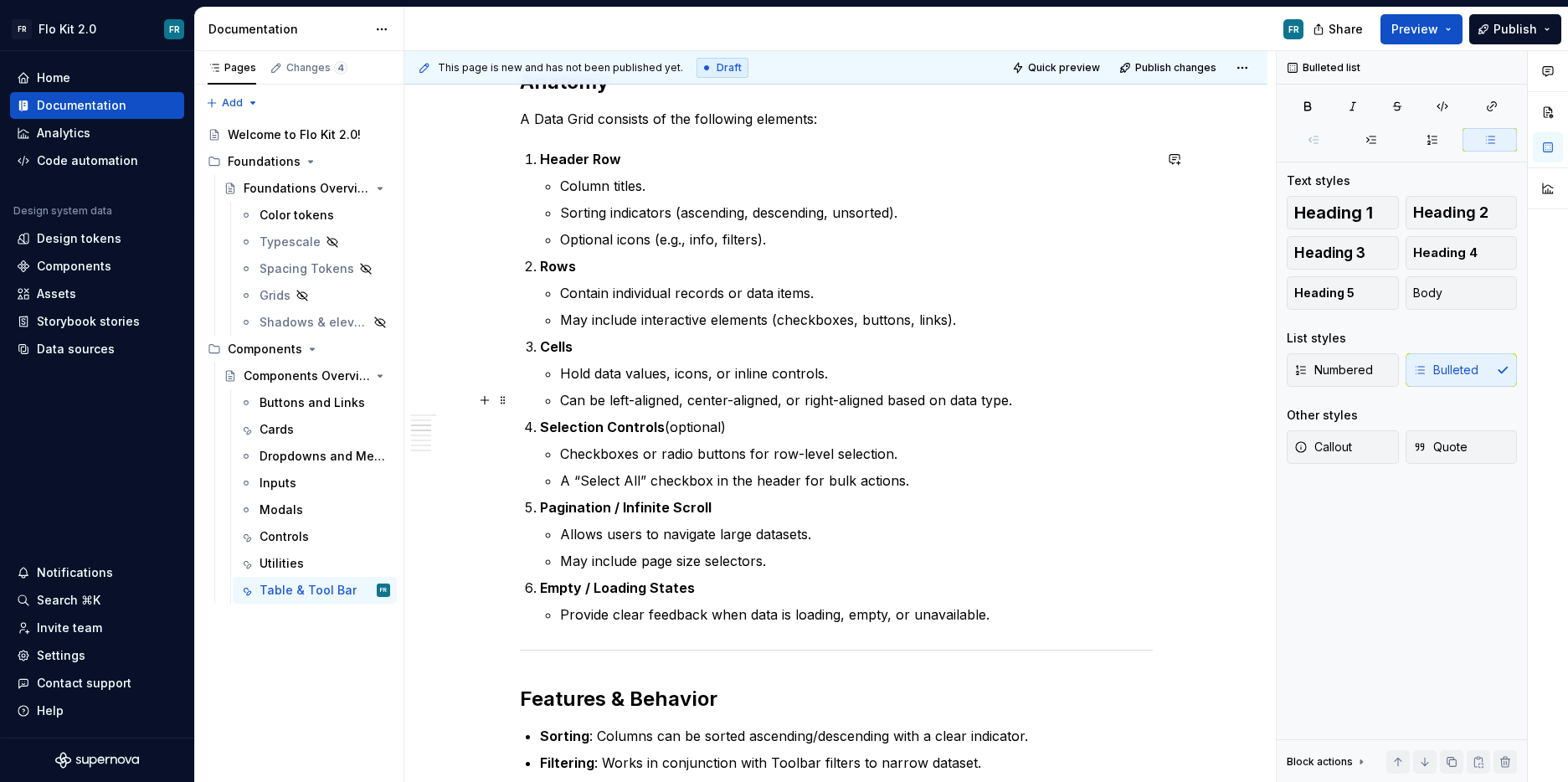
click at [1052, 401] on p "Can be left-aligned, center-aligned, or right-aligned based on data type." at bounding box center [856, 400] width 592 height 20
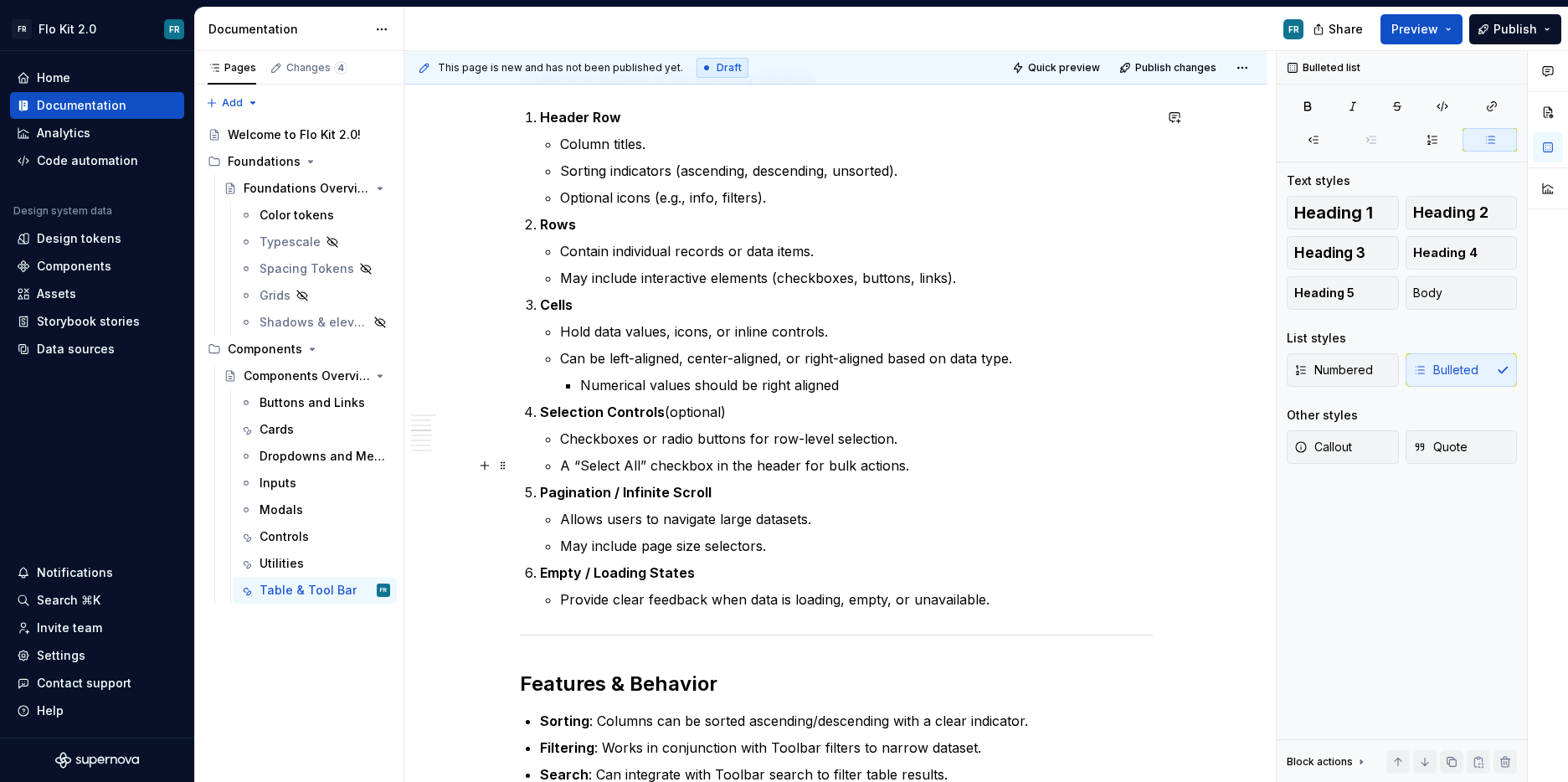
scroll to position [946, 0]
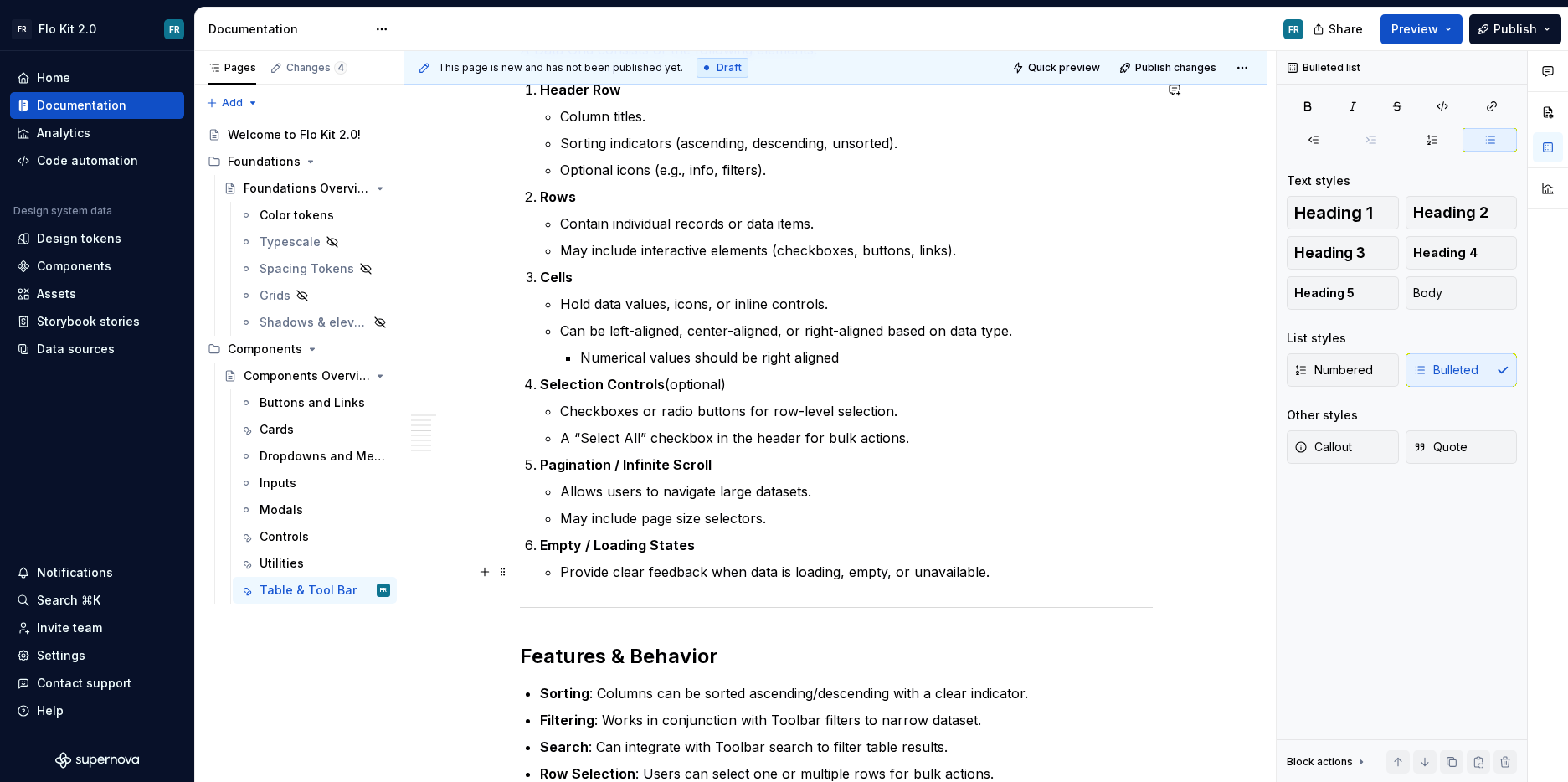
click at [1026, 570] on p "Provide clear feedback when data is loading, empty, or unavailable." at bounding box center [856, 572] width 592 height 20
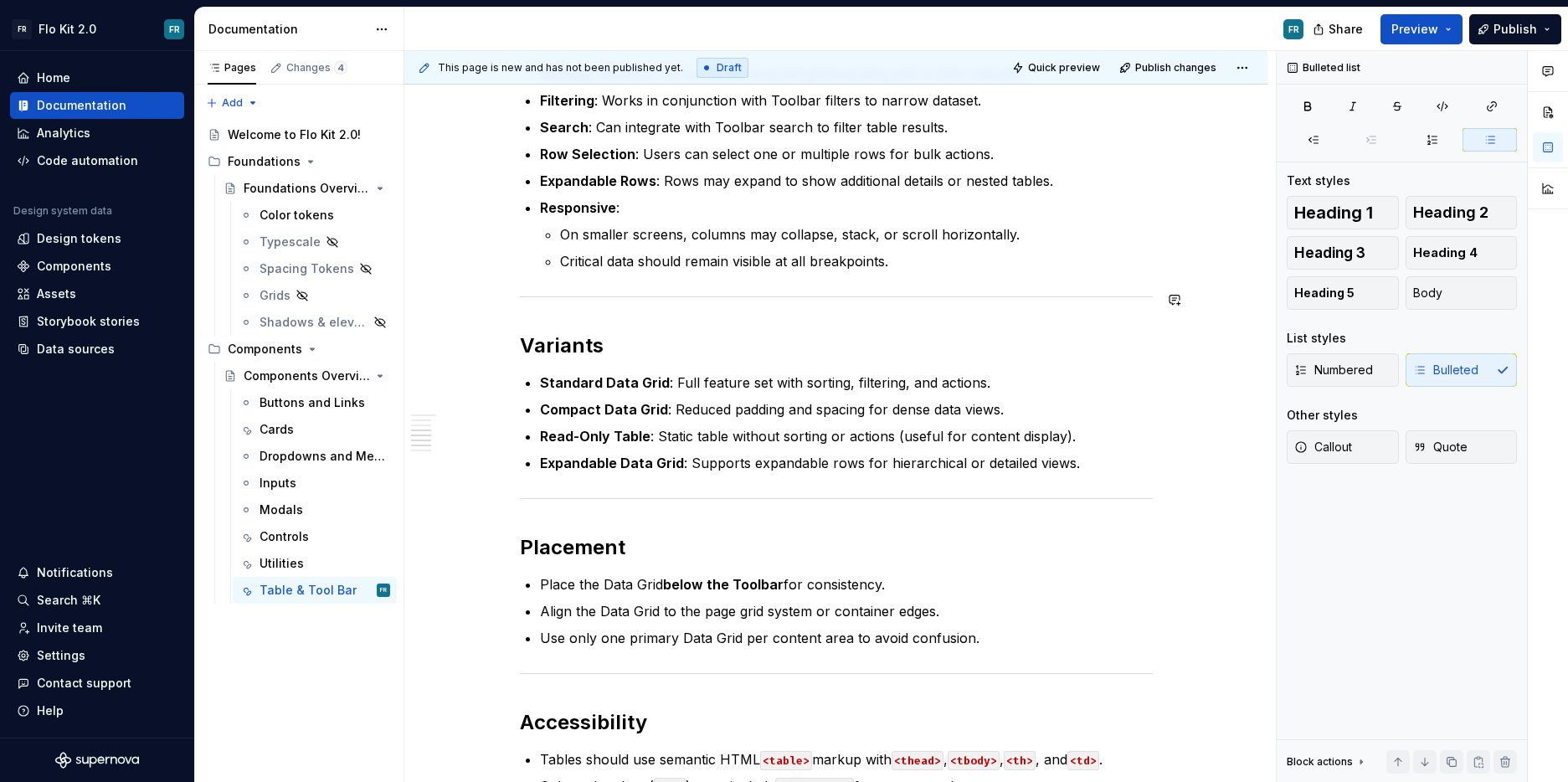
scroll to position [1603, 0]
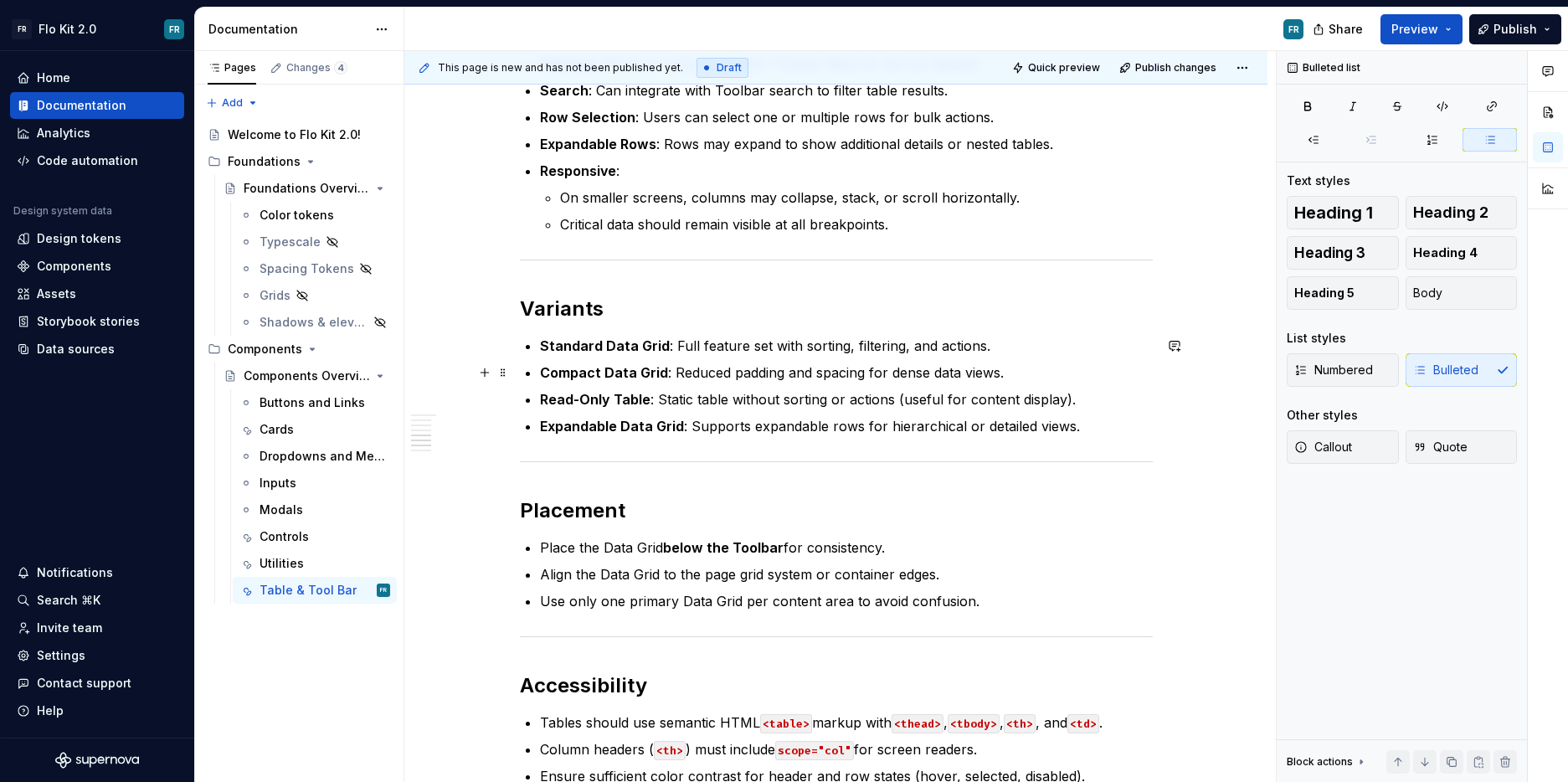
click at [1014, 375] on p "Compact Data Grid : Reduced padding and spacing for dense data views." at bounding box center [846, 373] width 613 height 20
drag, startPoint x: 888, startPoint y: 371, endPoint x: 970, endPoint y: 369, distance: 82.0
click at [970, 369] on p "Compact Data Grid : Reduced padding and spacing for dense data views." at bounding box center [846, 372] width 613 height 20
click at [1091, 400] on p "Read-Only Table : Static table without sorting or actions (useful for content d…" at bounding box center [846, 398] width 613 height 20
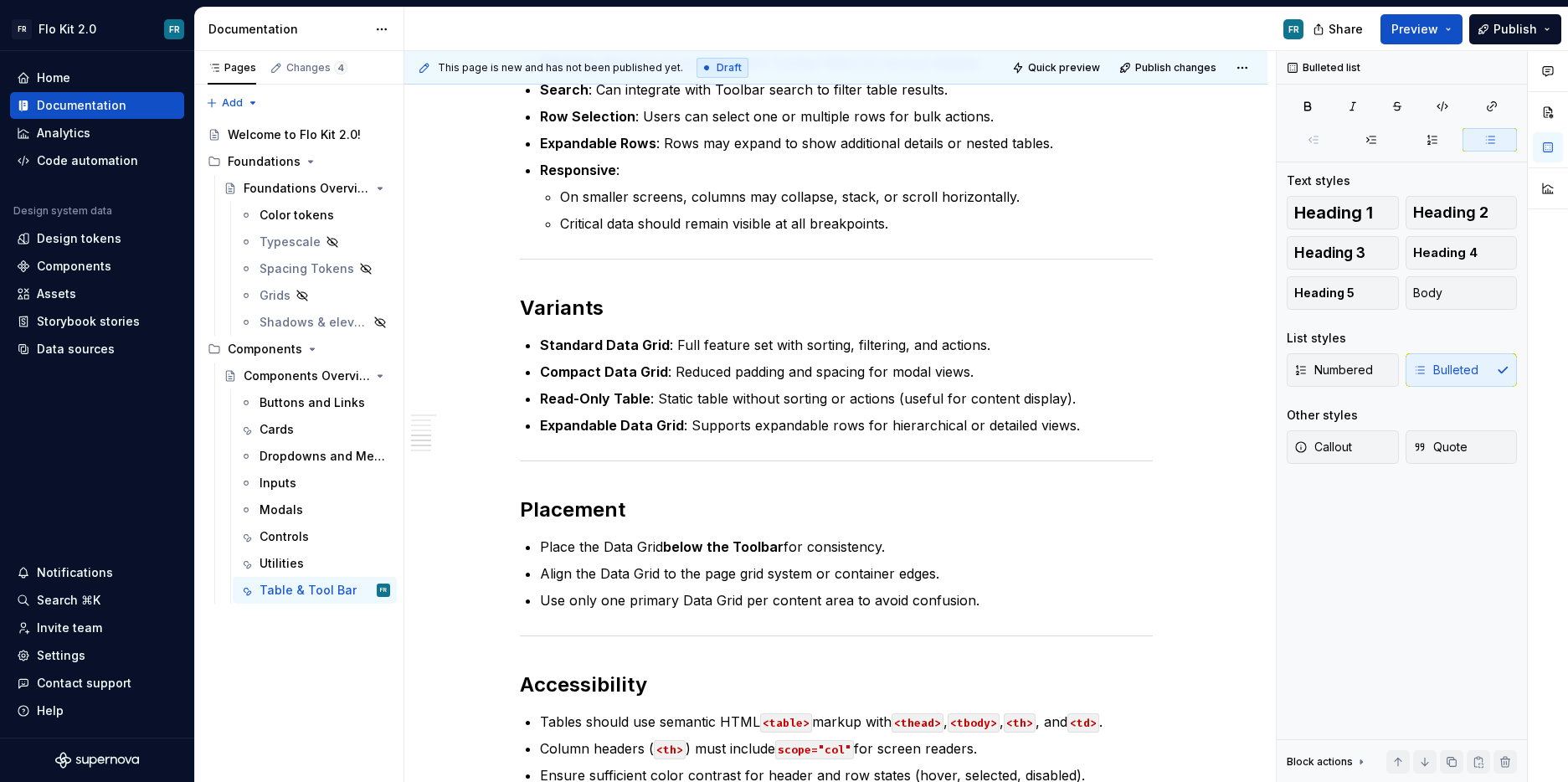
click at [630, 424] on strong "Expandable Data Grid" at bounding box center [612, 425] width 144 height 17
click at [812, 428] on p "Expandable Data Grid : Supports expandable rows for hierarchical or detailed vi…" at bounding box center [846, 425] width 613 height 20
click at [1073, 427] on p "Expandable Data Grid : Supports expandable rows for hierarchical or detailed vi…" at bounding box center [846, 425] width 613 height 20
click at [1089, 430] on p "Expandable Data Grid : Supports expandable rows for hierarchical or detailed vi…" at bounding box center [846, 425] width 613 height 20
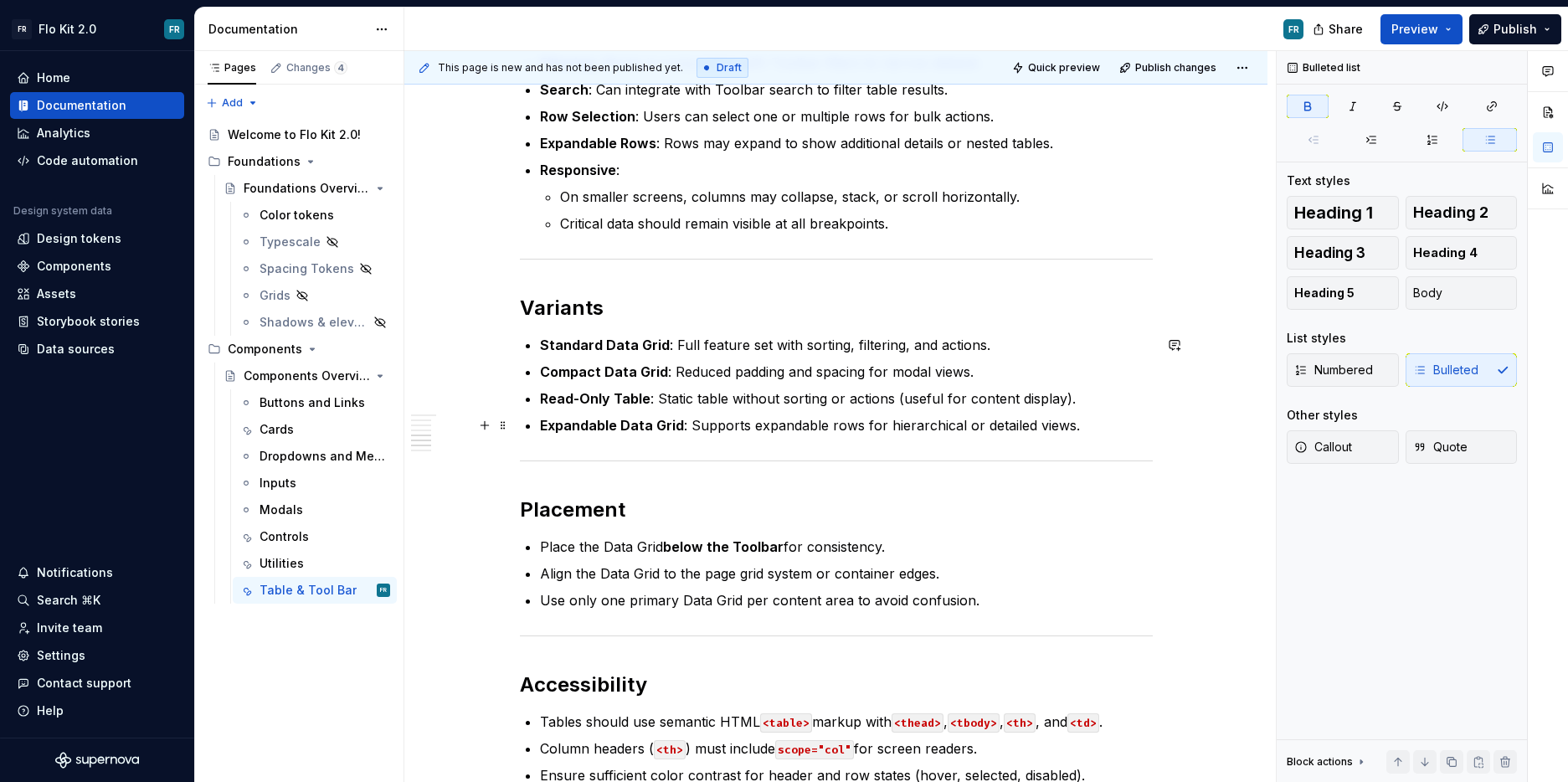
drag, startPoint x: 683, startPoint y: 423, endPoint x: 720, endPoint y: 448, distance: 44.7
click at [683, 423] on p "Expandable Data Grid : Supports expandable rows for hierarchical or detailed vi…" at bounding box center [846, 425] width 613 height 20
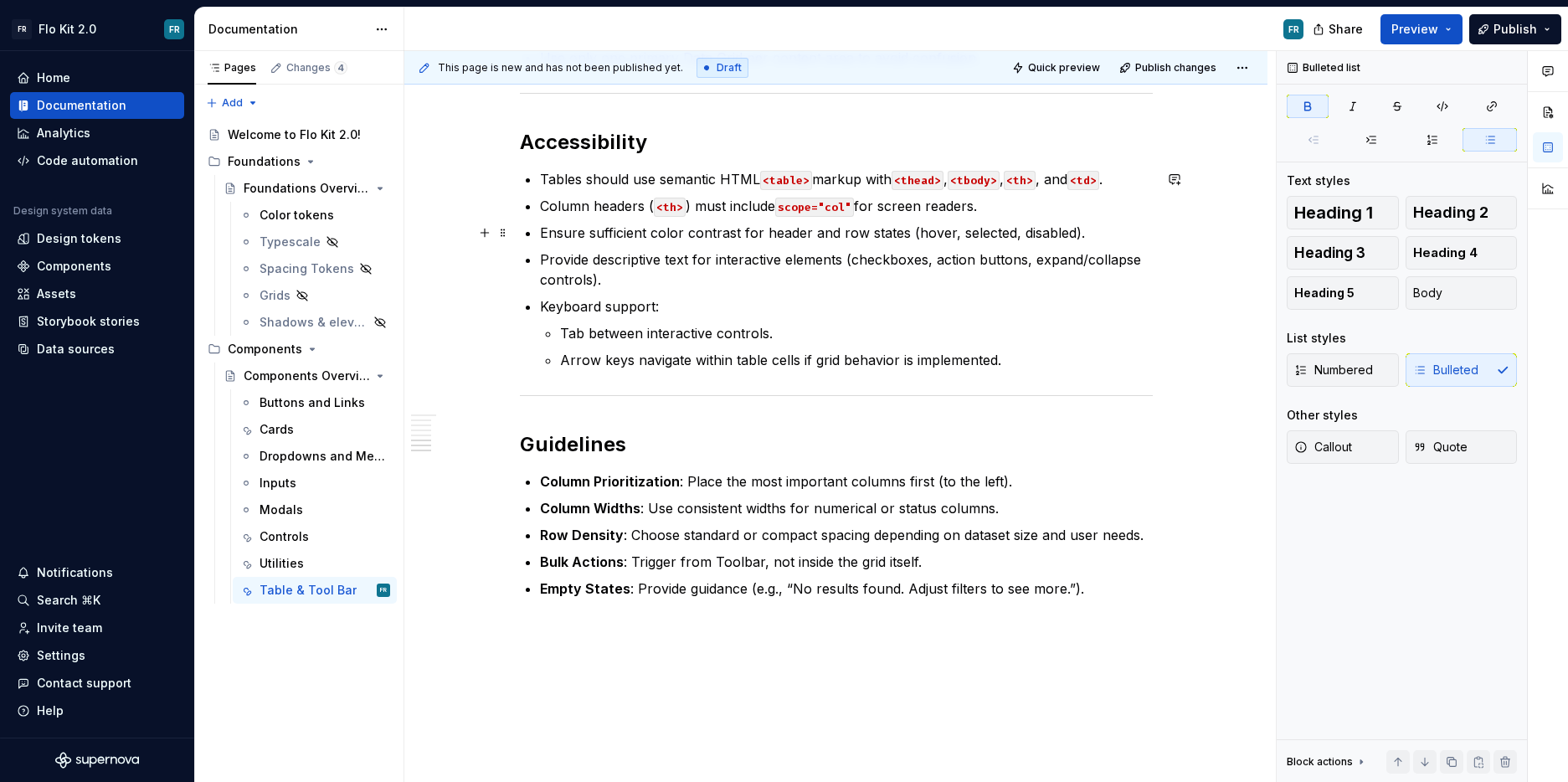
scroll to position [2236, 0]
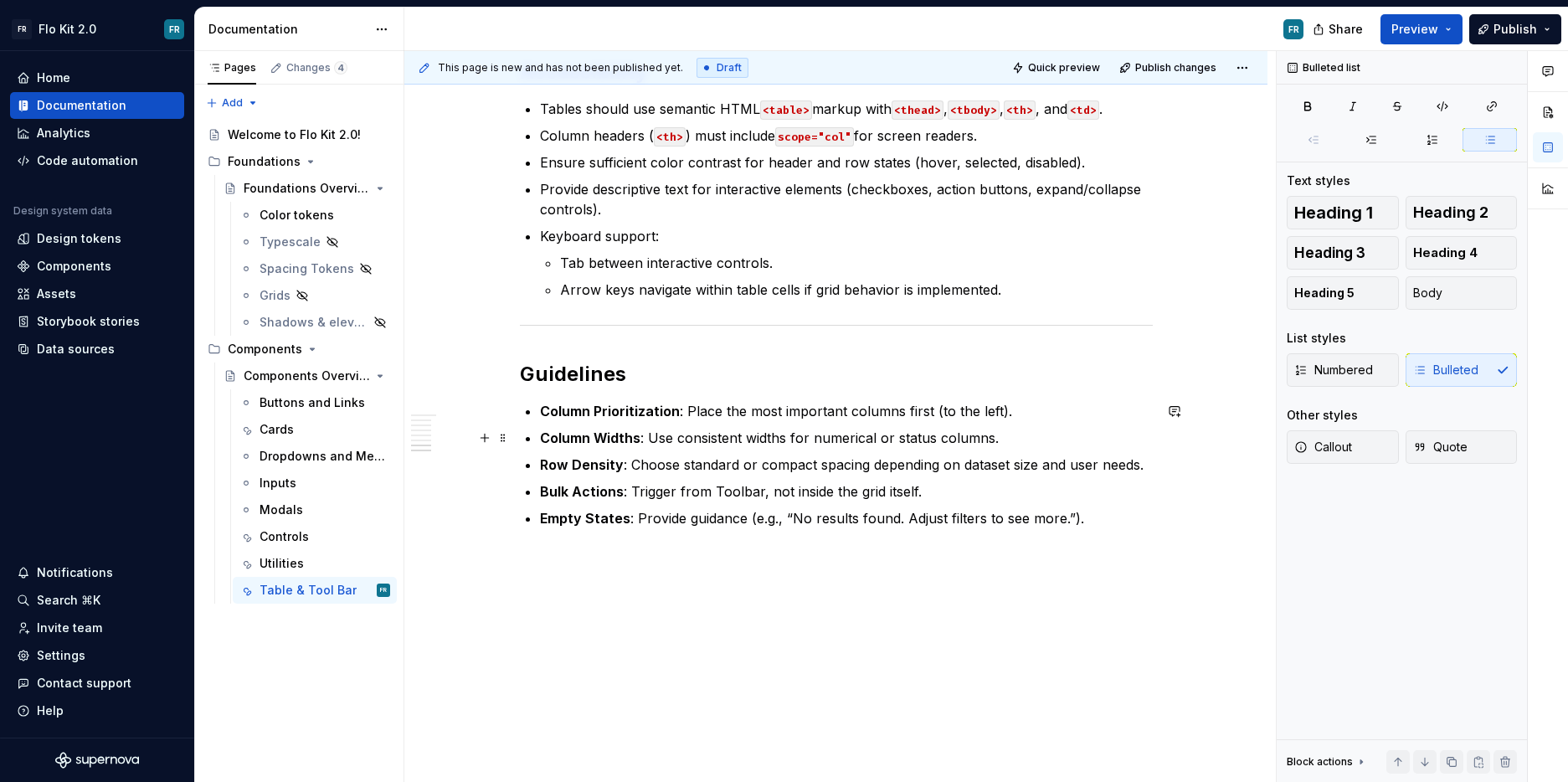
click at [1002, 442] on p "Column Widths : Use consistent widths for numerical or status columns." at bounding box center [846, 438] width 613 height 20
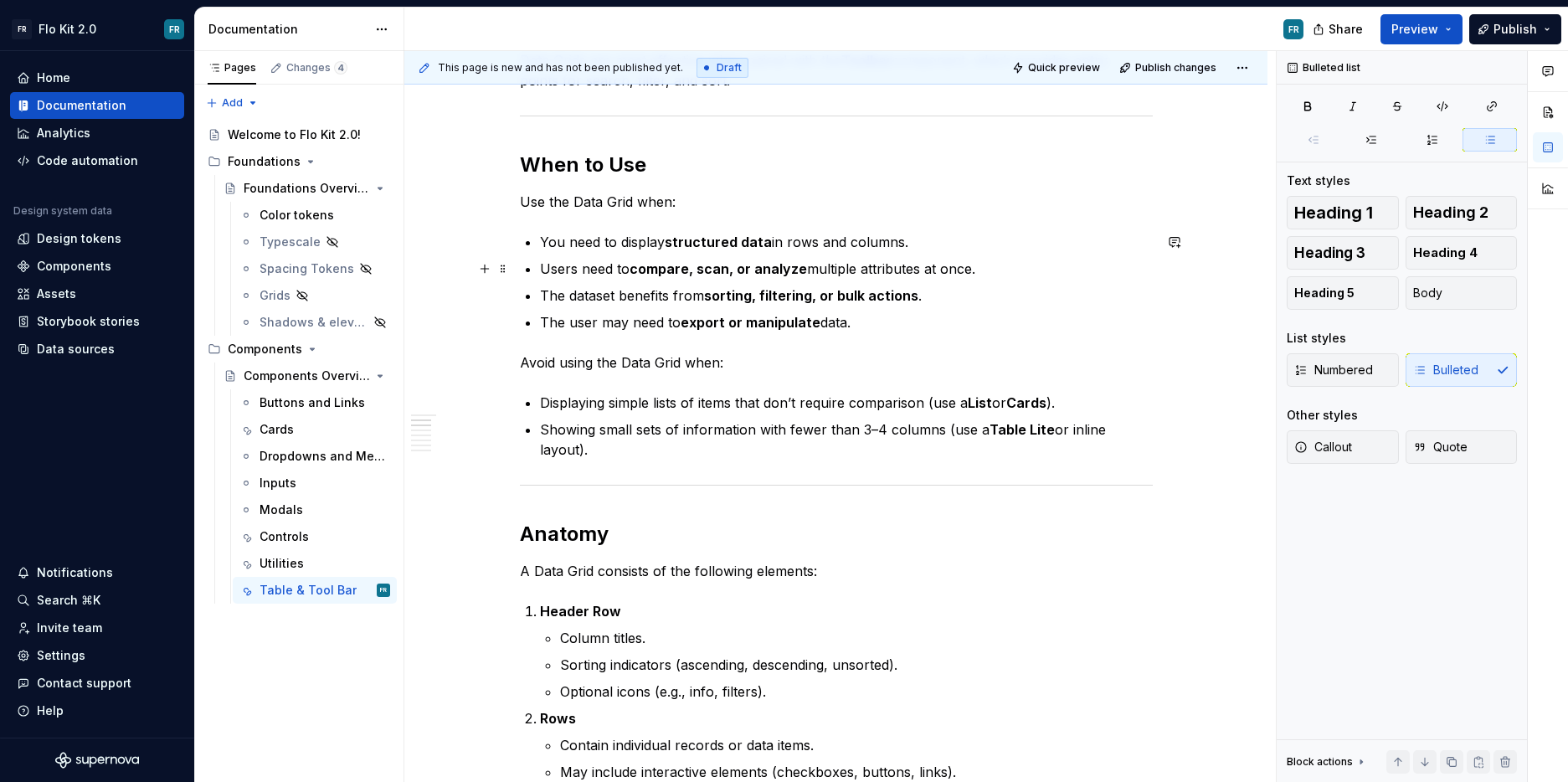
scroll to position [426, 0]
click at [893, 318] on p "The user may need to export or manipulate data." at bounding box center [846, 320] width 613 height 20
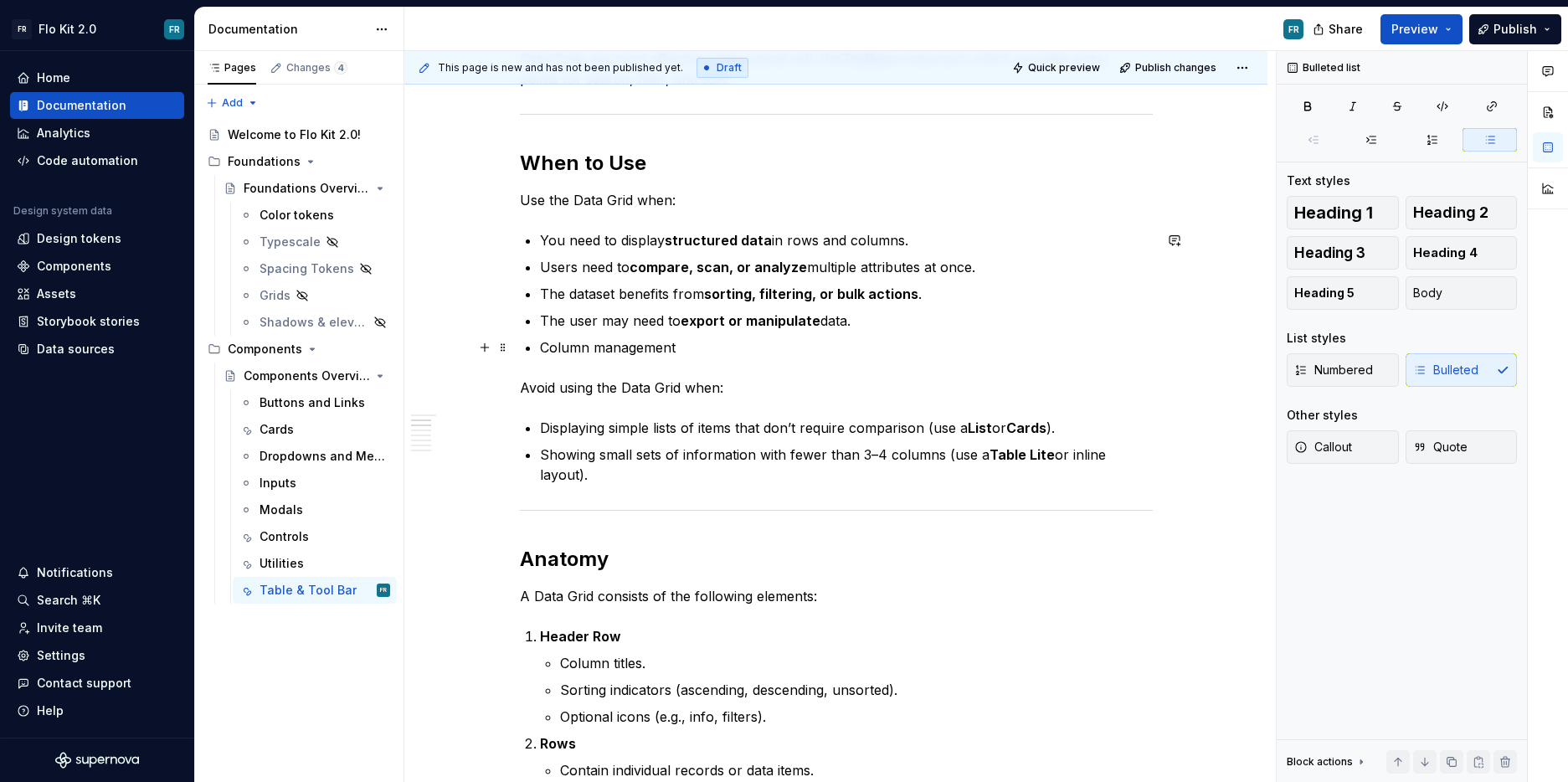
click at [545, 346] on p "Column management" at bounding box center [846, 347] width 613 height 20
drag, startPoint x: 606, startPoint y: 348, endPoint x: 644, endPoint y: 343, distance: 38.3
click at [644, 343] on p "The user [PERSON_NAME] Column management" at bounding box center [846, 347] width 613 height 20
click at [827, 355] on p "The user may need Column management" at bounding box center [846, 347] width 613 height 20
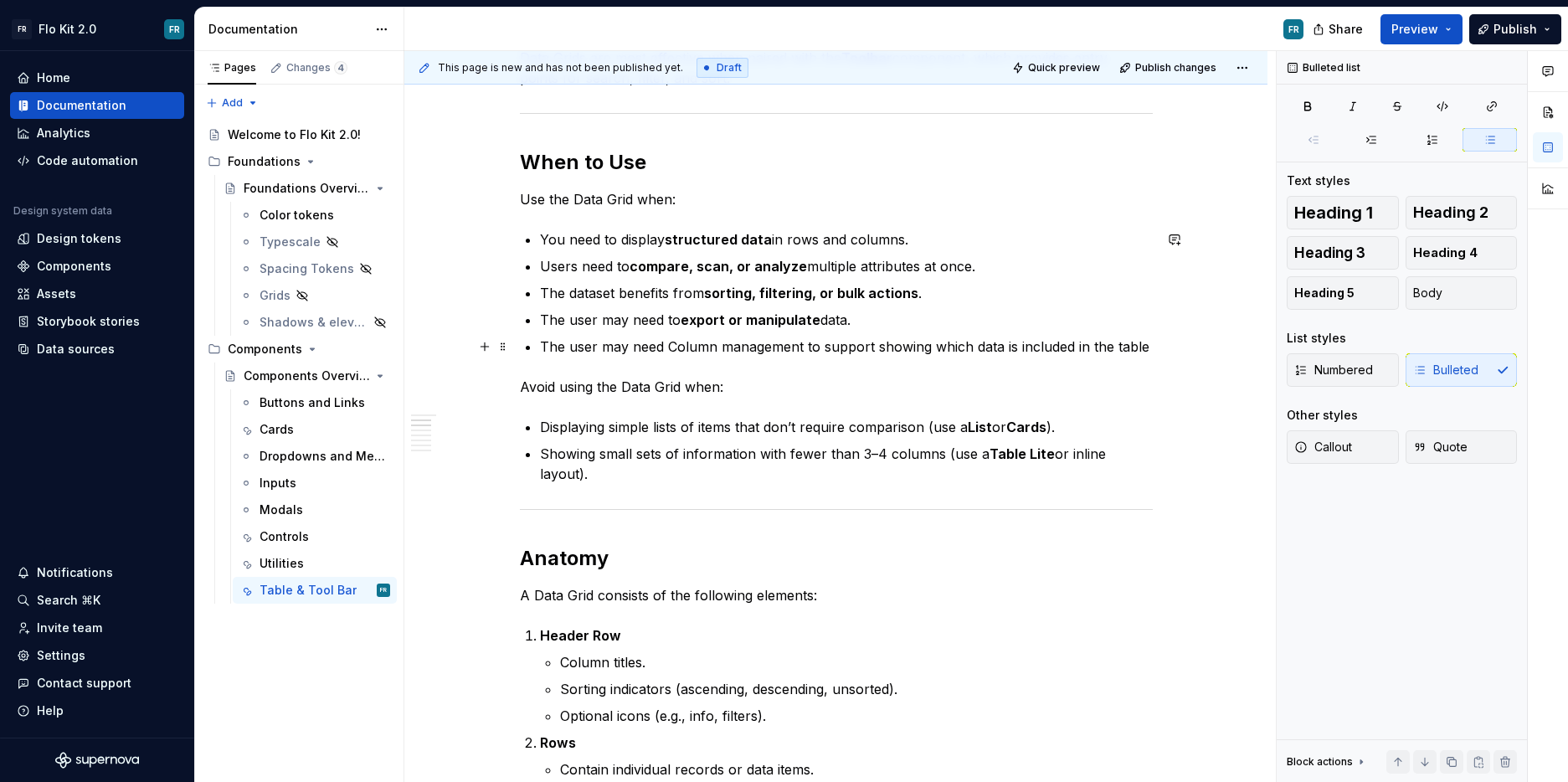
click at [675, 346] on p "The user may need Column management to support showing which data is included i…" at bounding box center [846, 346] width 613 height 20
drag, startPoint x: 669, startPoint y: 348, endPoint x: 802, endPoint y: 352, distance: 133.1
click at [802, 352] on p "The user may need column management to support showing which data is included i…" at bounding box center [846, 346] width 613 height 20
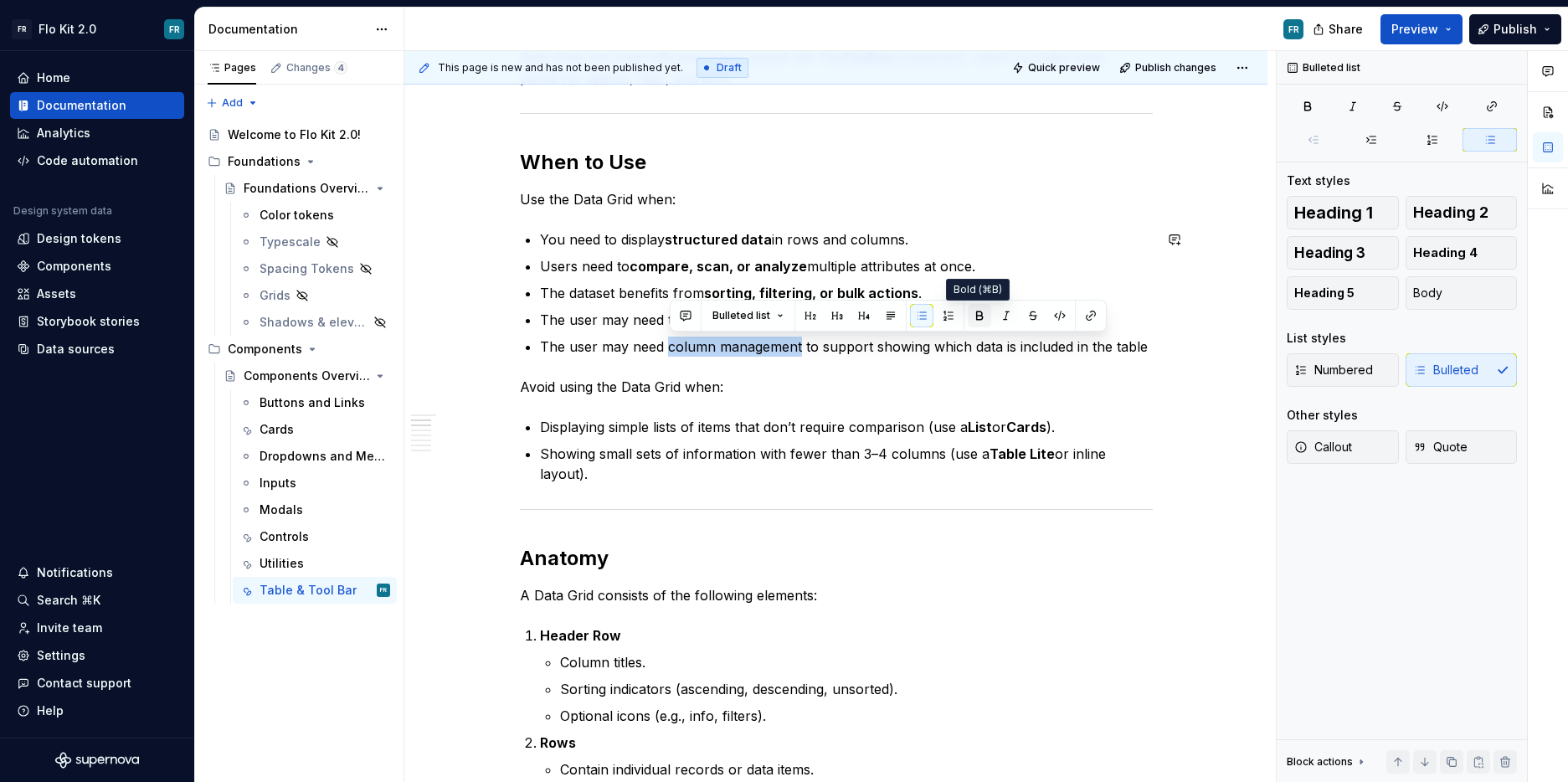
click at [971, 315] on button "button" at bounding box center [980, 315] width 23 height 23
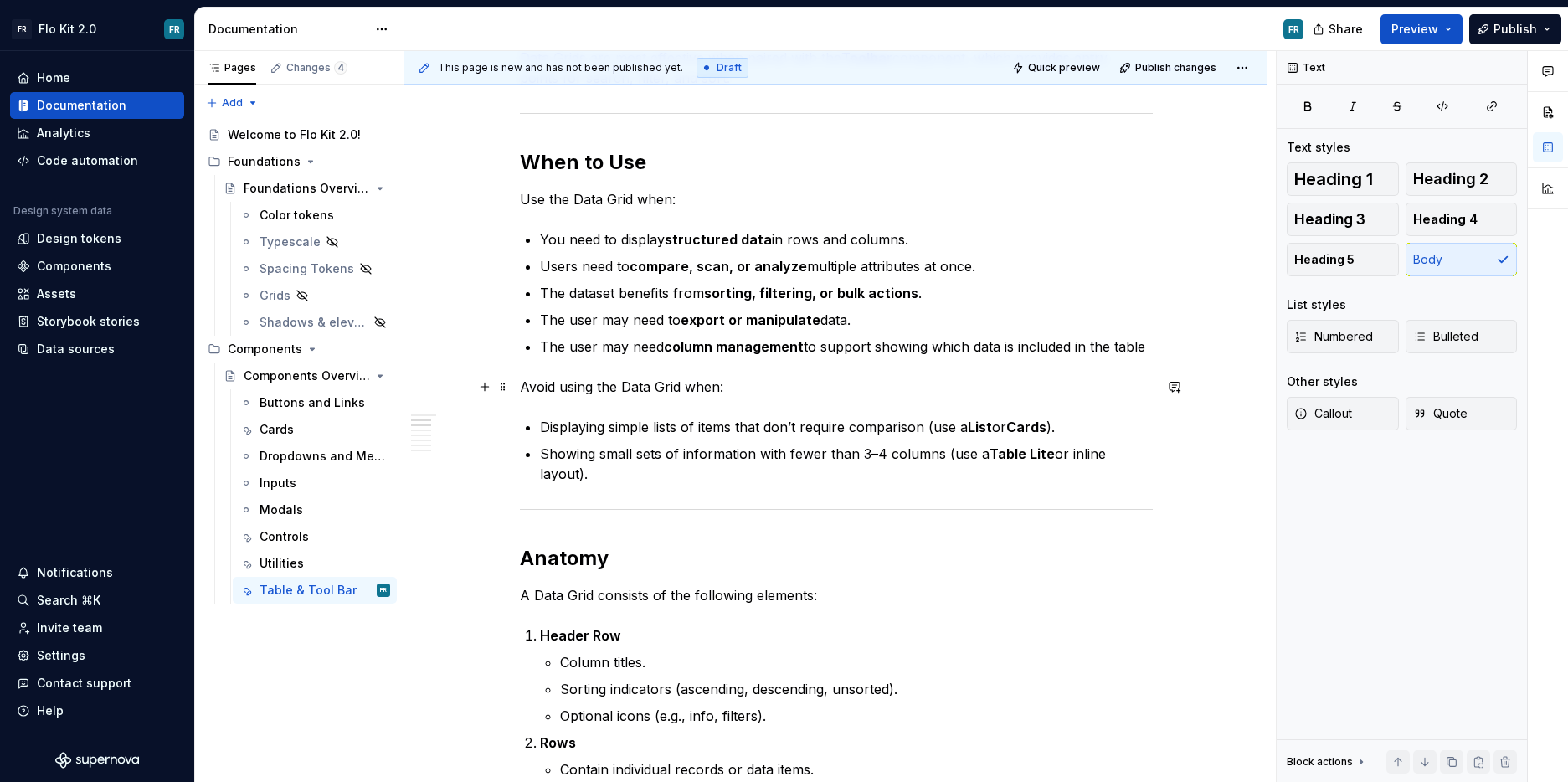
click at [907, 382] on p "Avoid using the Data Grid when:" at bounding box center [837, 386] width 633 height 20
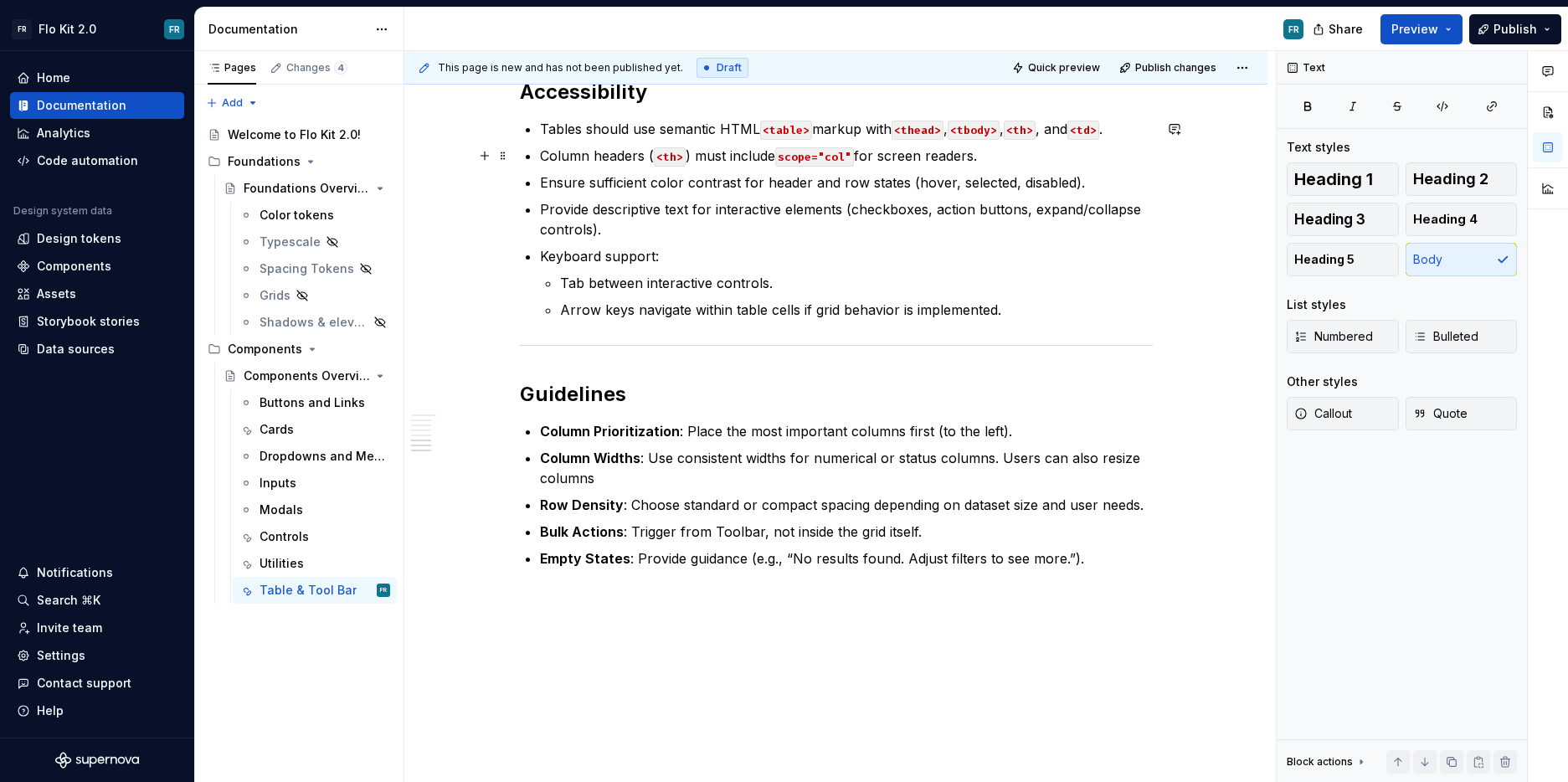
scroll to position [2283, 0]
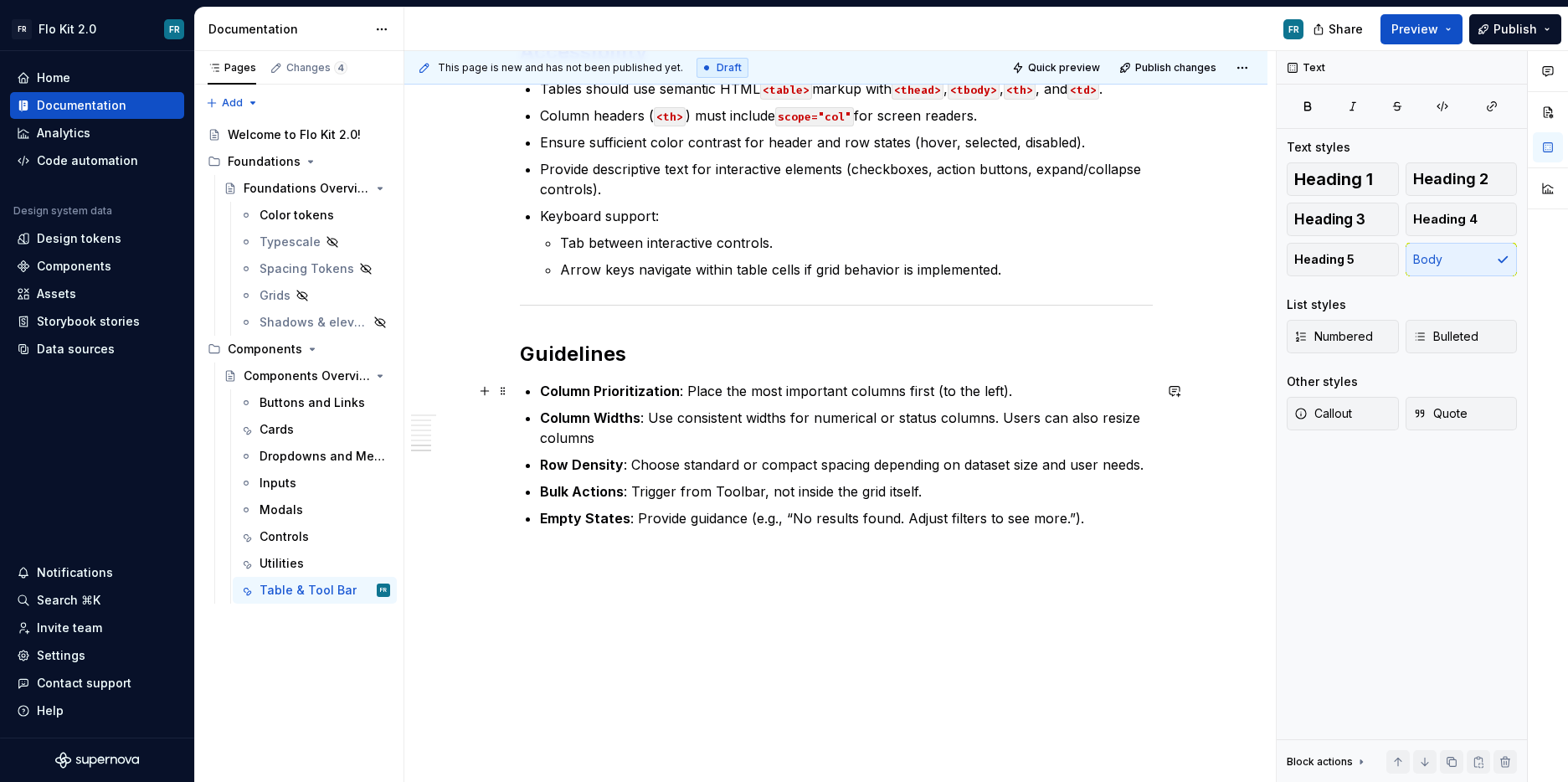
click at [1017, 386] on p "Column Prioritization : Place the most important columns first (to the left)." at bounding box center [846, 391] width 613 height 20
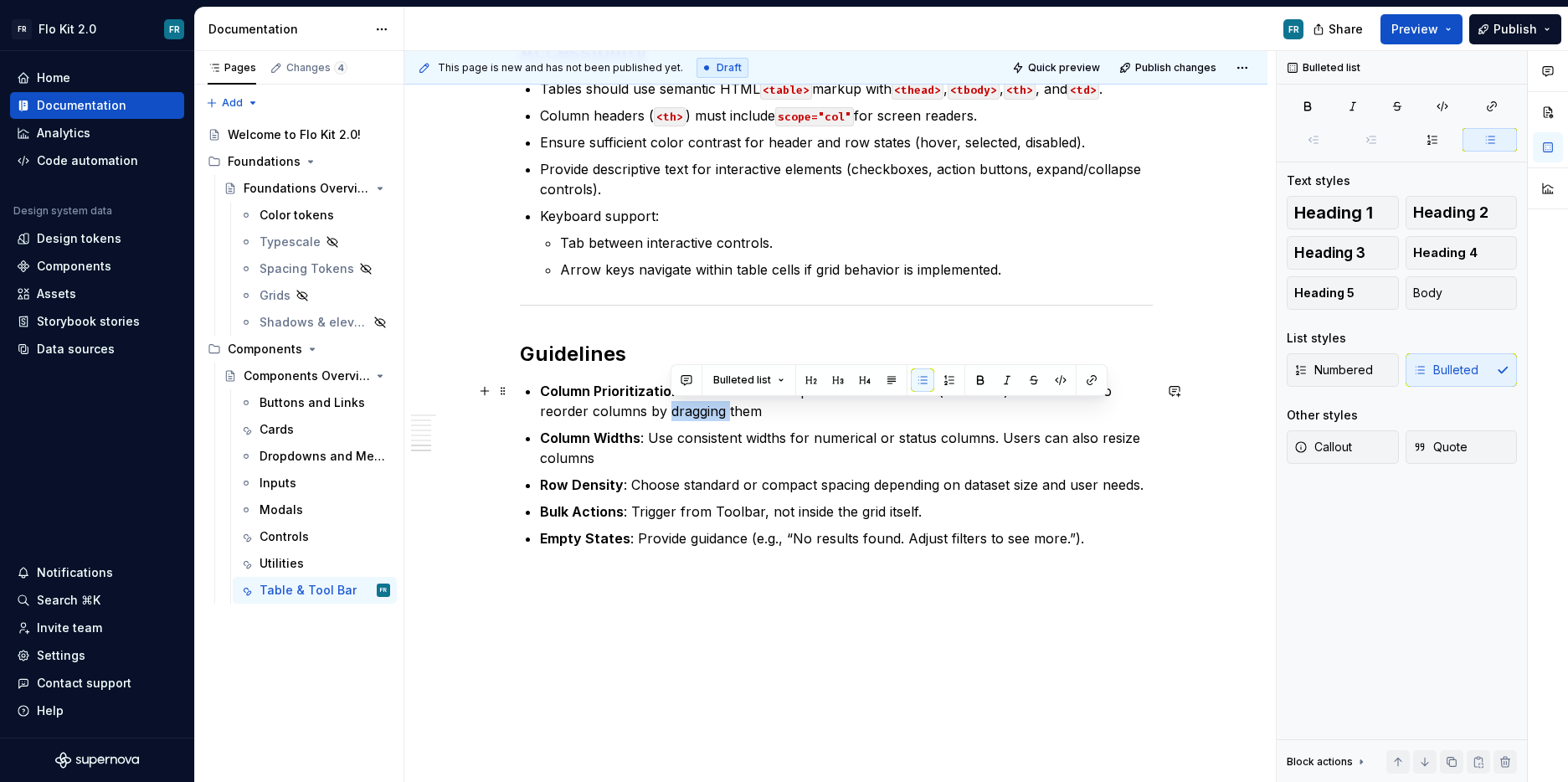
drag, startPoint x: 671, startPoint y: 411, endPoint x: 731, endPoint y: 412, distance: 60.0
click at [731, 412] on p "Column Prioritization : Place the most important columns first (to the left). U…" at bounding box center [846, 401] width 613 height 40
drag, startPoint x: 542, startPoint y: 411, endPoint x: 725, endPoint y: 409, distance: 183.0
click at [851, 374] on button "button" at bounding box center [854, 380] width 23 height 23
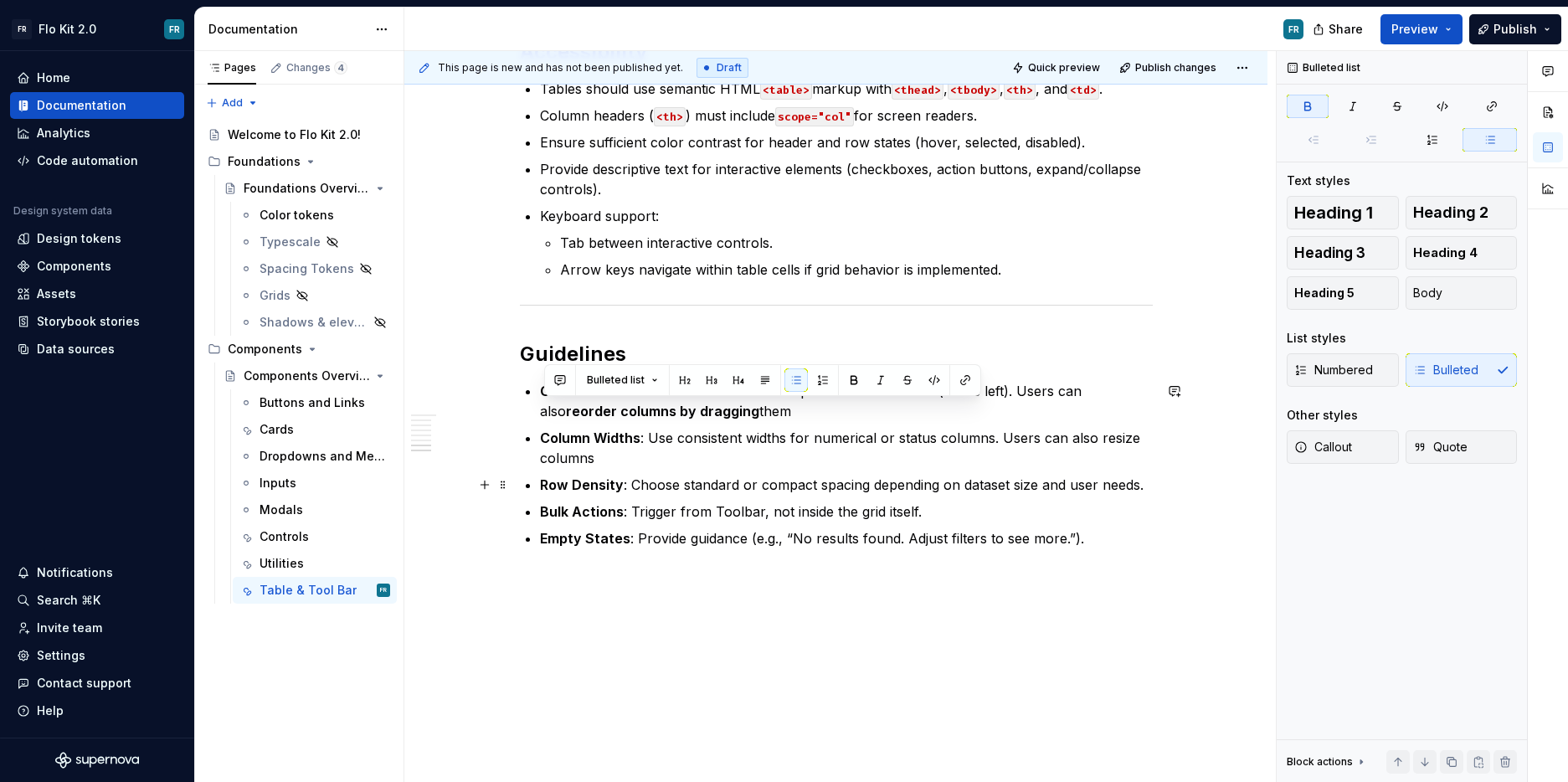
click at [859, 479] on p "Row Density : Choose standard or compact spacing depending on dataset size and …" at bounding box center [846, 484] width 613 height 20
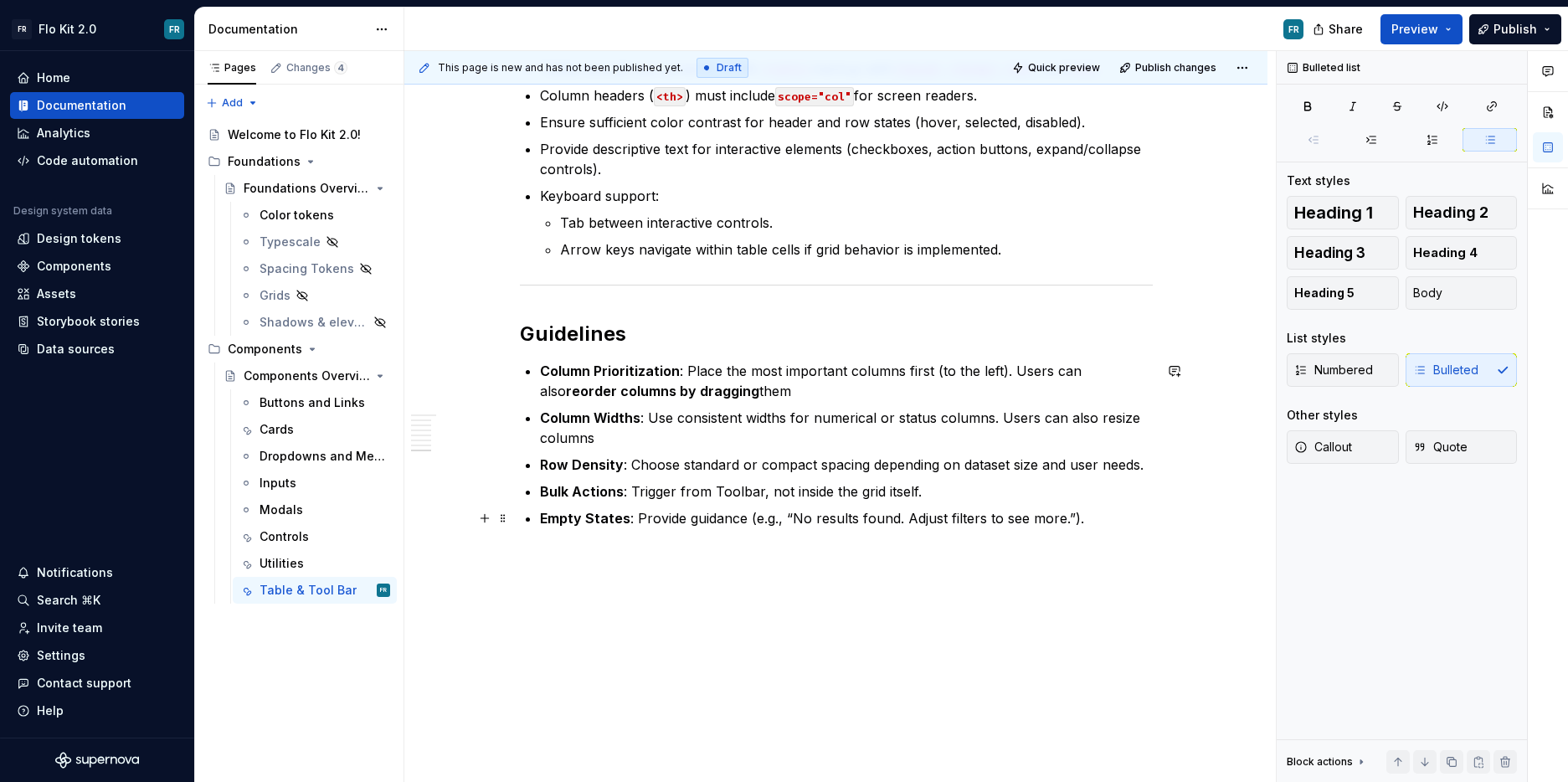
click at [1110, 523] on p "Empty States : Provide guidance (e.g., “No results found. Adjust filters to see…" at bounding box center [846, 518] width 613 height 20
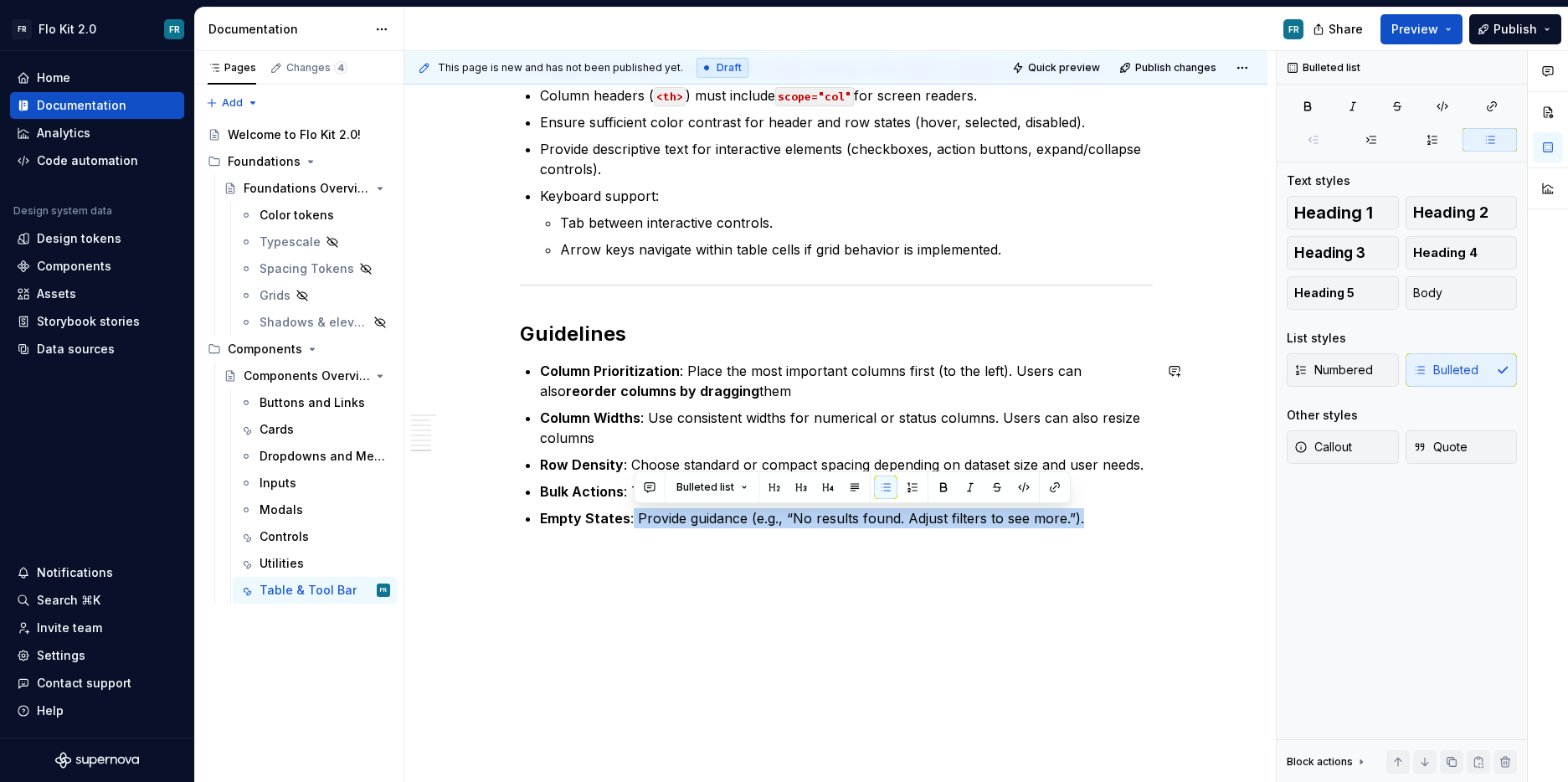
drag, startPoint x: 634, startPoint y: 517, endPoint x: 1098, endPoint y: 539, distance: 464.5
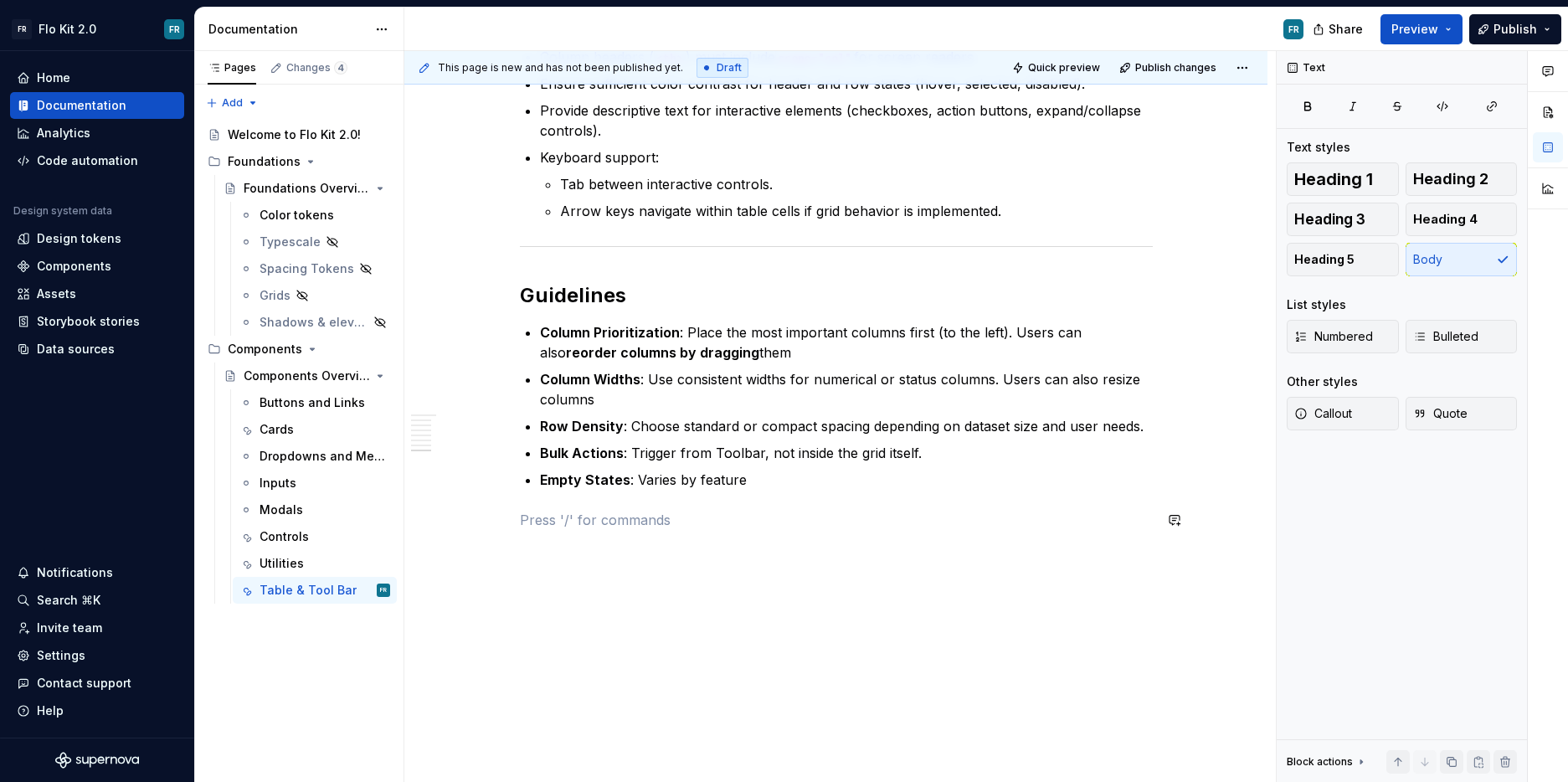
scroll to position [2343, 0]
click at [494, 521] on button "button" at bounding box center [484, 518] width 23 height 23
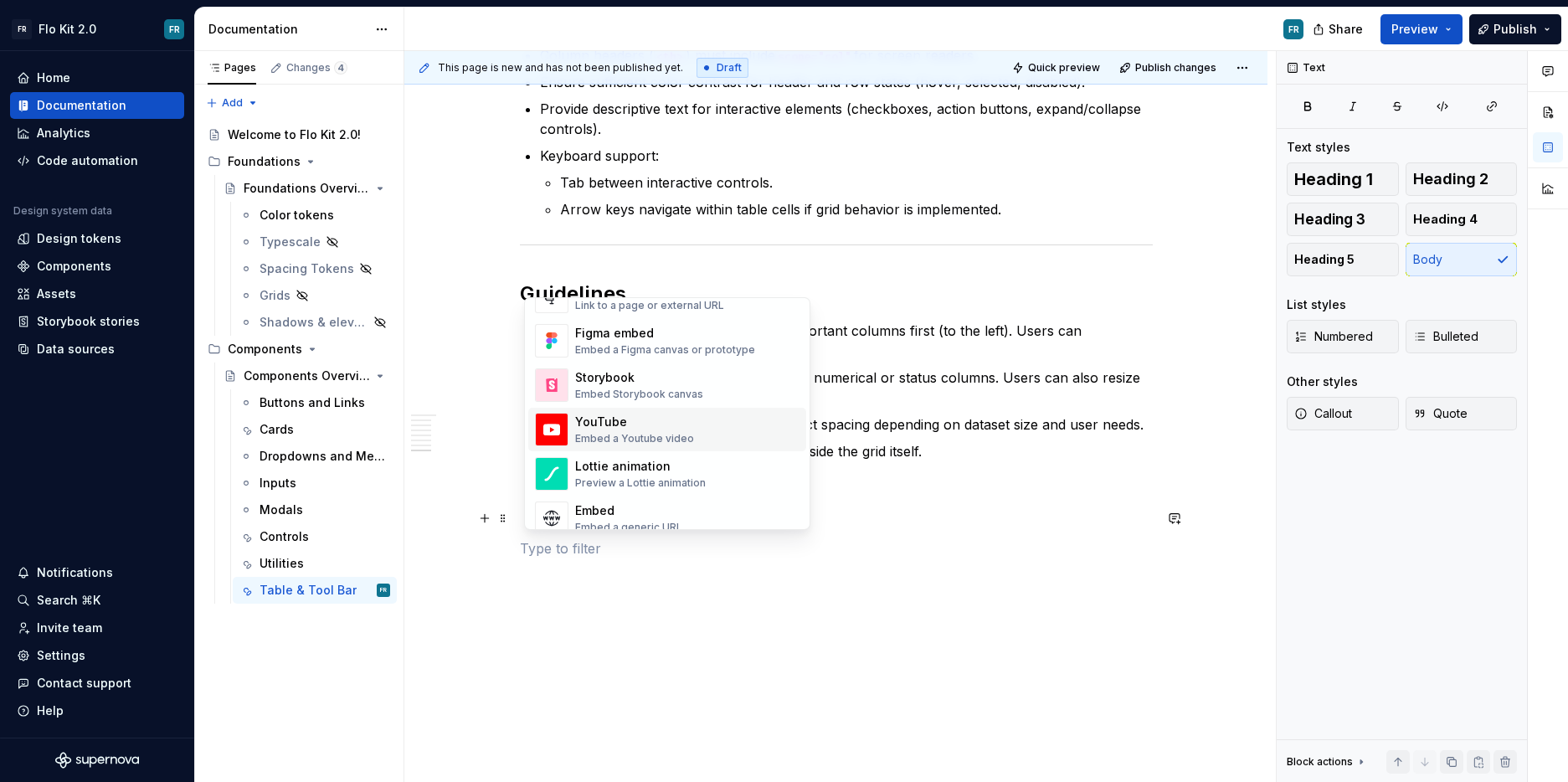
scroll to position [803, 0]
click at [695, 390] on div "Embed Storybook canvas" at bounding box center [639, 397] width 128 height 14
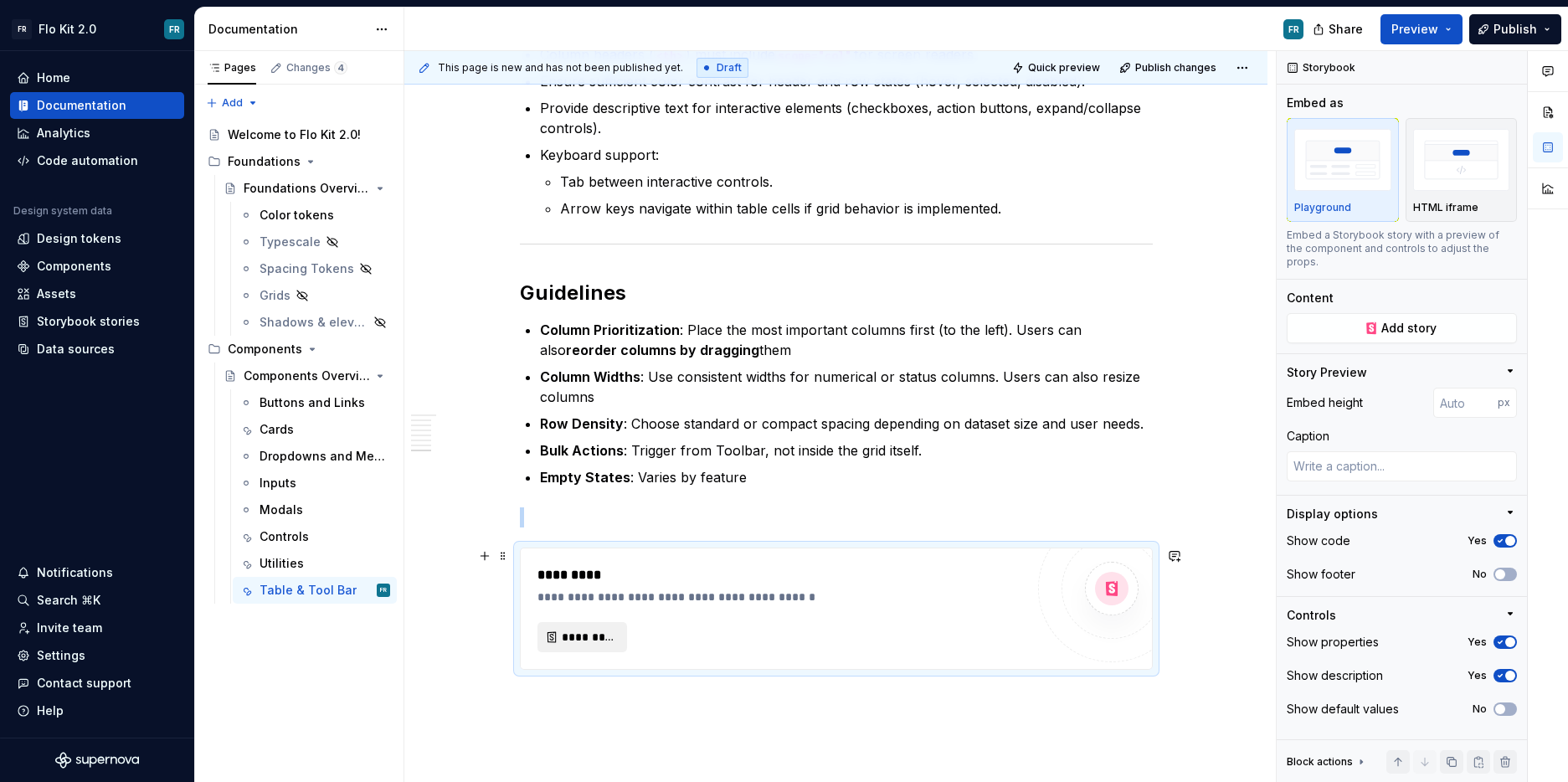
click at [590, 641] on span "*********" at bounding box center [589, 636] width 54 height 17
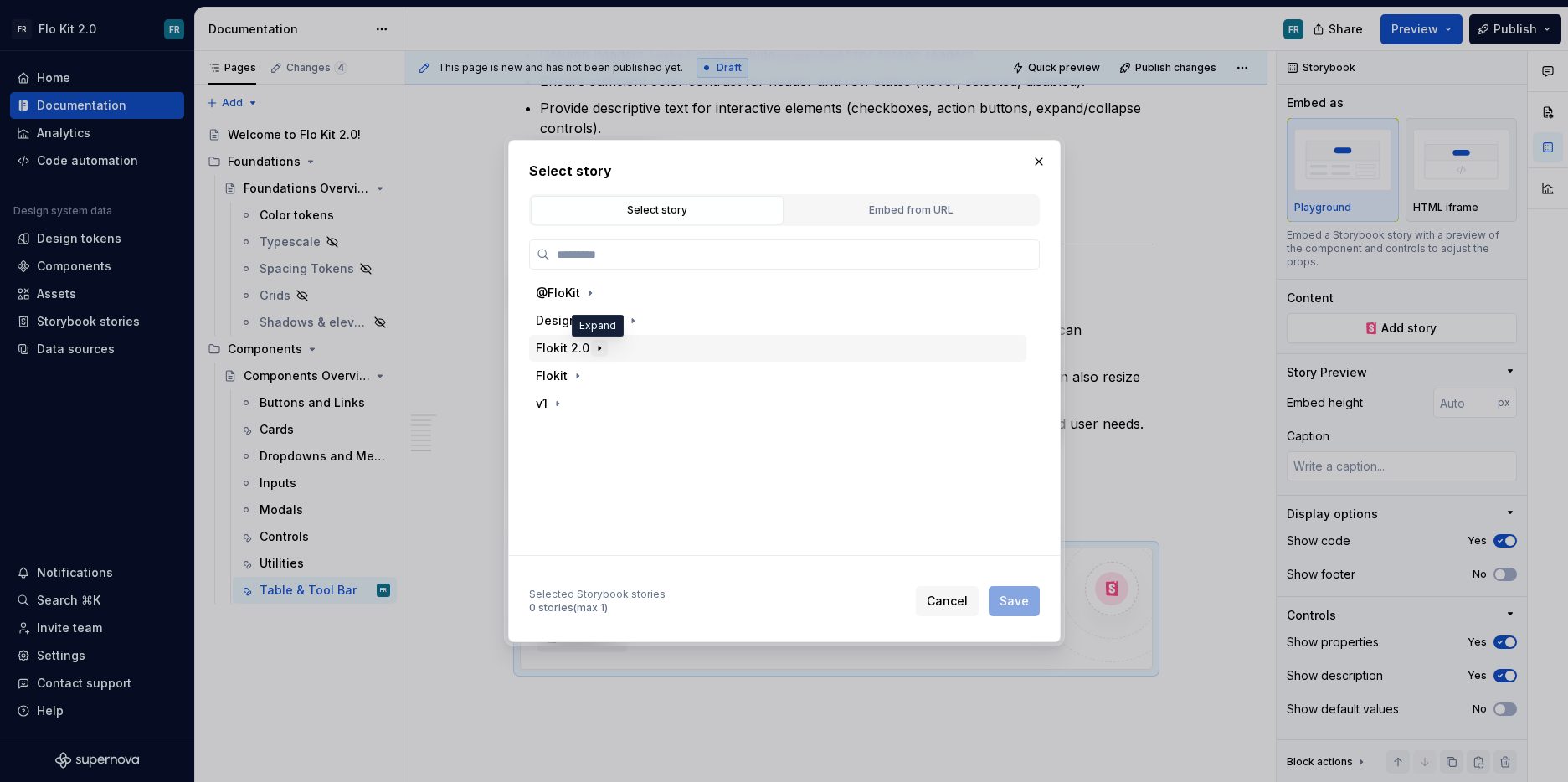
click at [599, 350] on icon "button" at bounding box center [599, 348] width 14 height 14
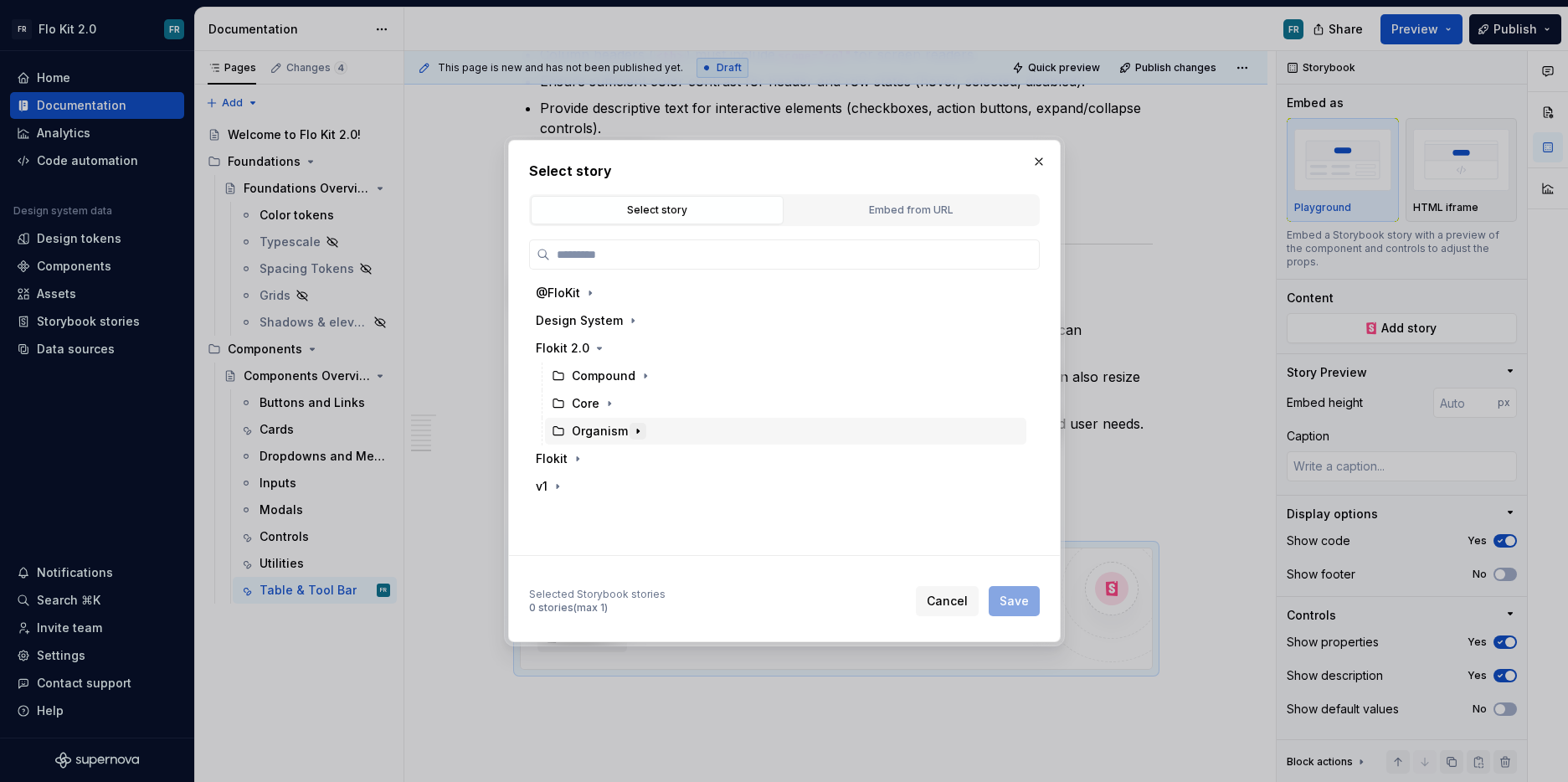
click at [637, 430] on icon "button" at bounding box center [638, 432] width 2 height 4
click at [655, 460] on button "button" at bounding box center [649, 458] width 17 height 17
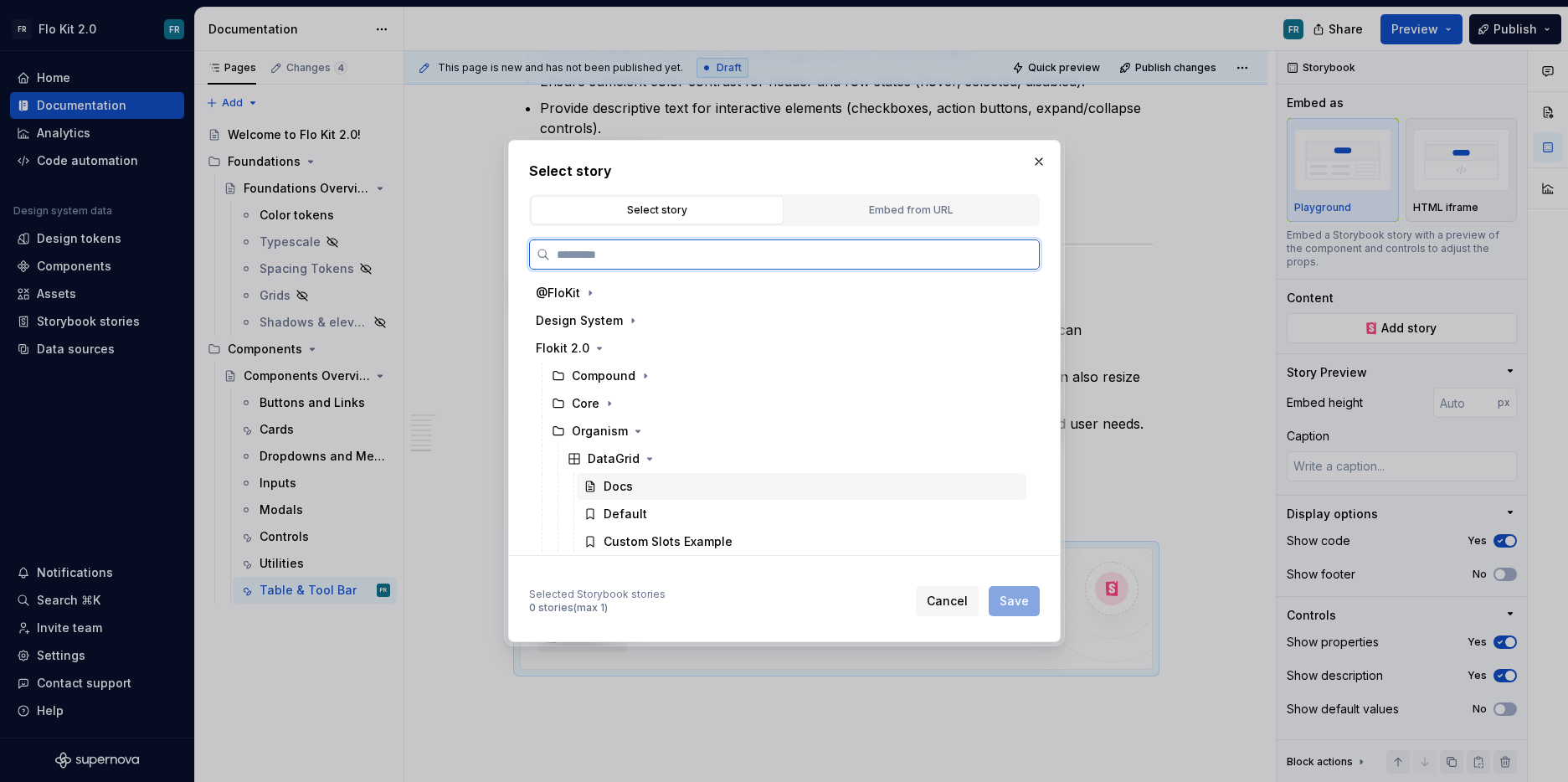
click at [646, 493] on div "Docs" at bounding box center [802, 486] width 449 height 27
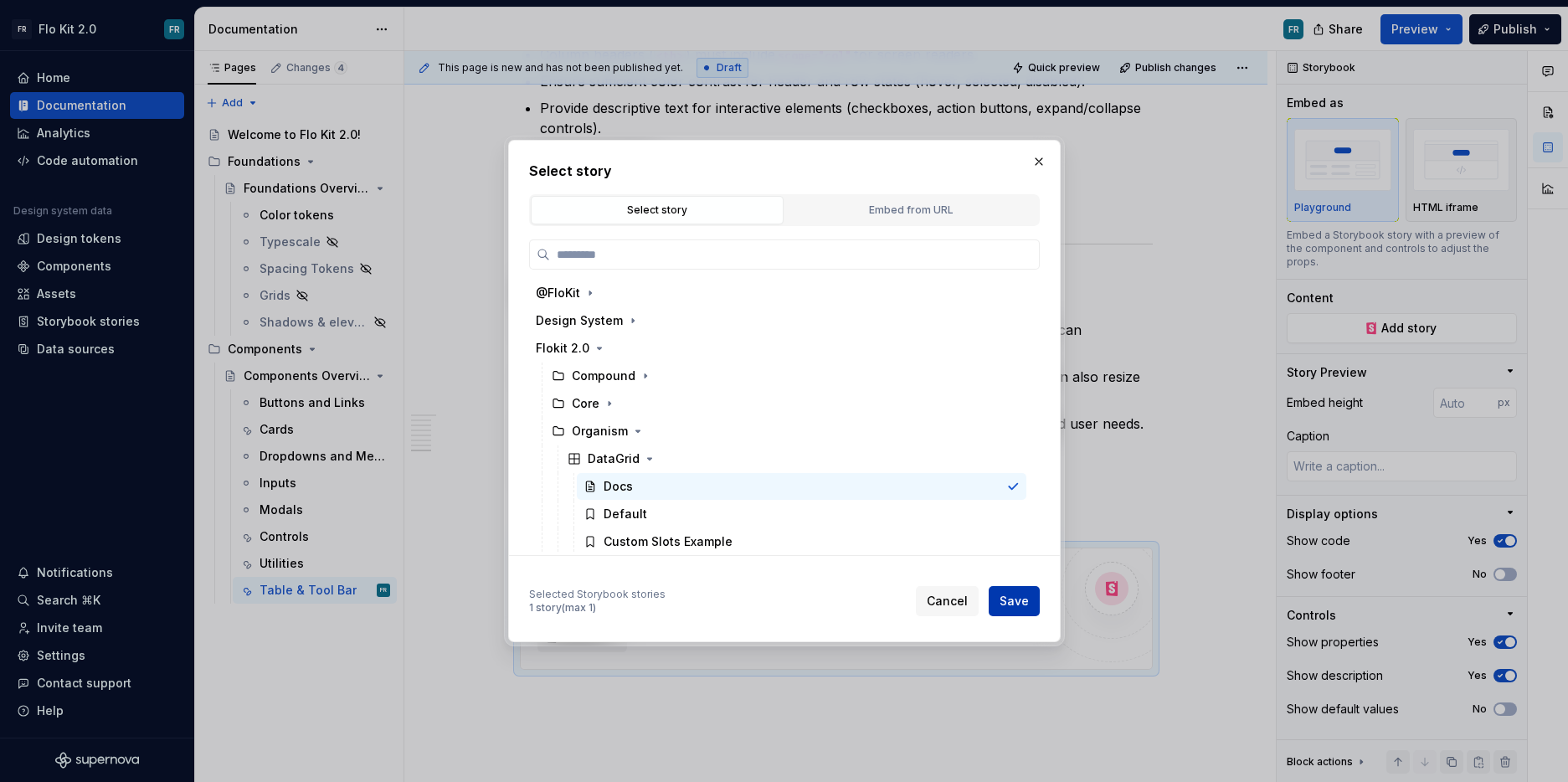
click at [1025, 602] on span "Save" at bounding box center [1015, 600] width 29 height 17
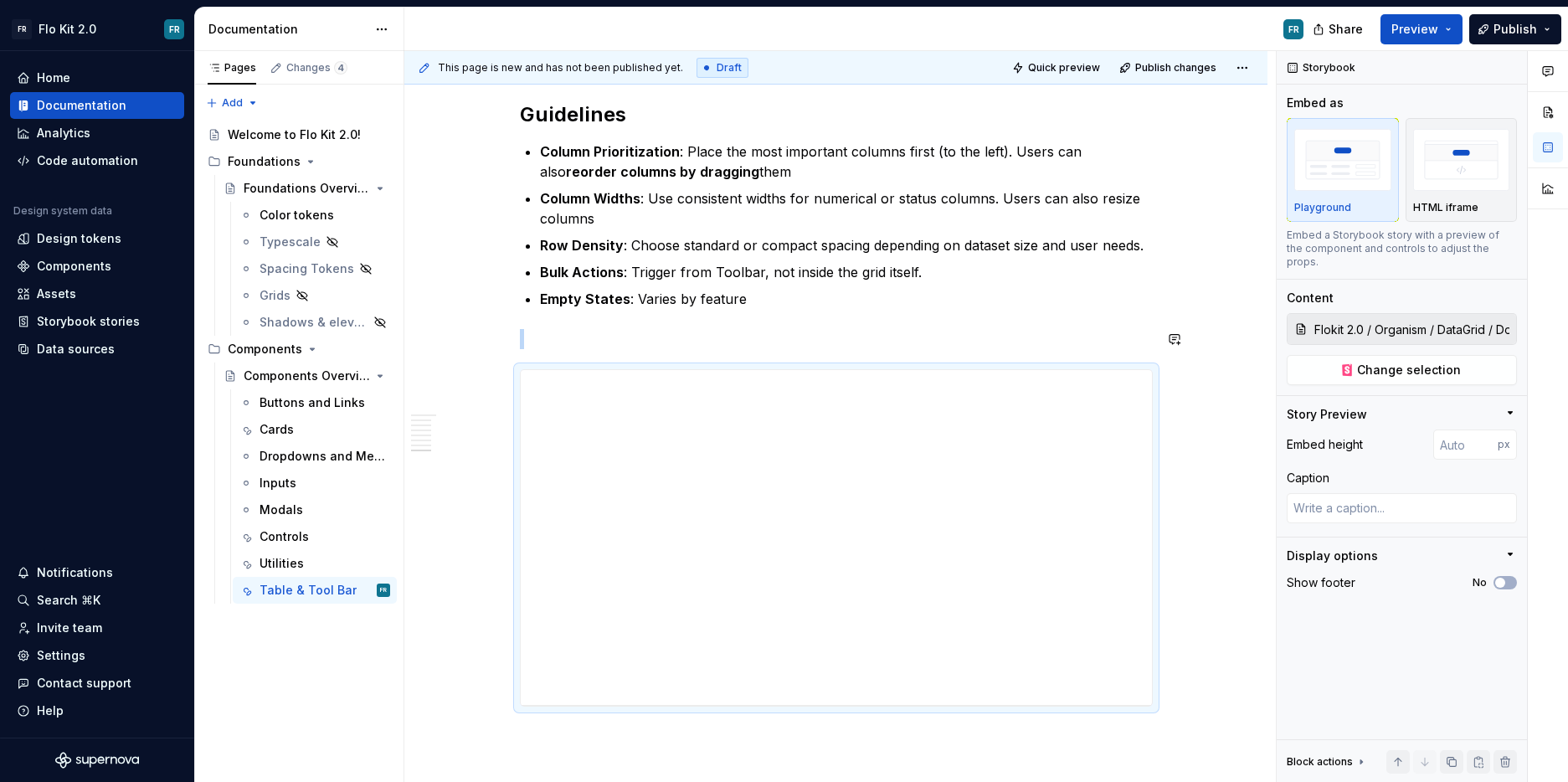
scroll to position [2423, 0]
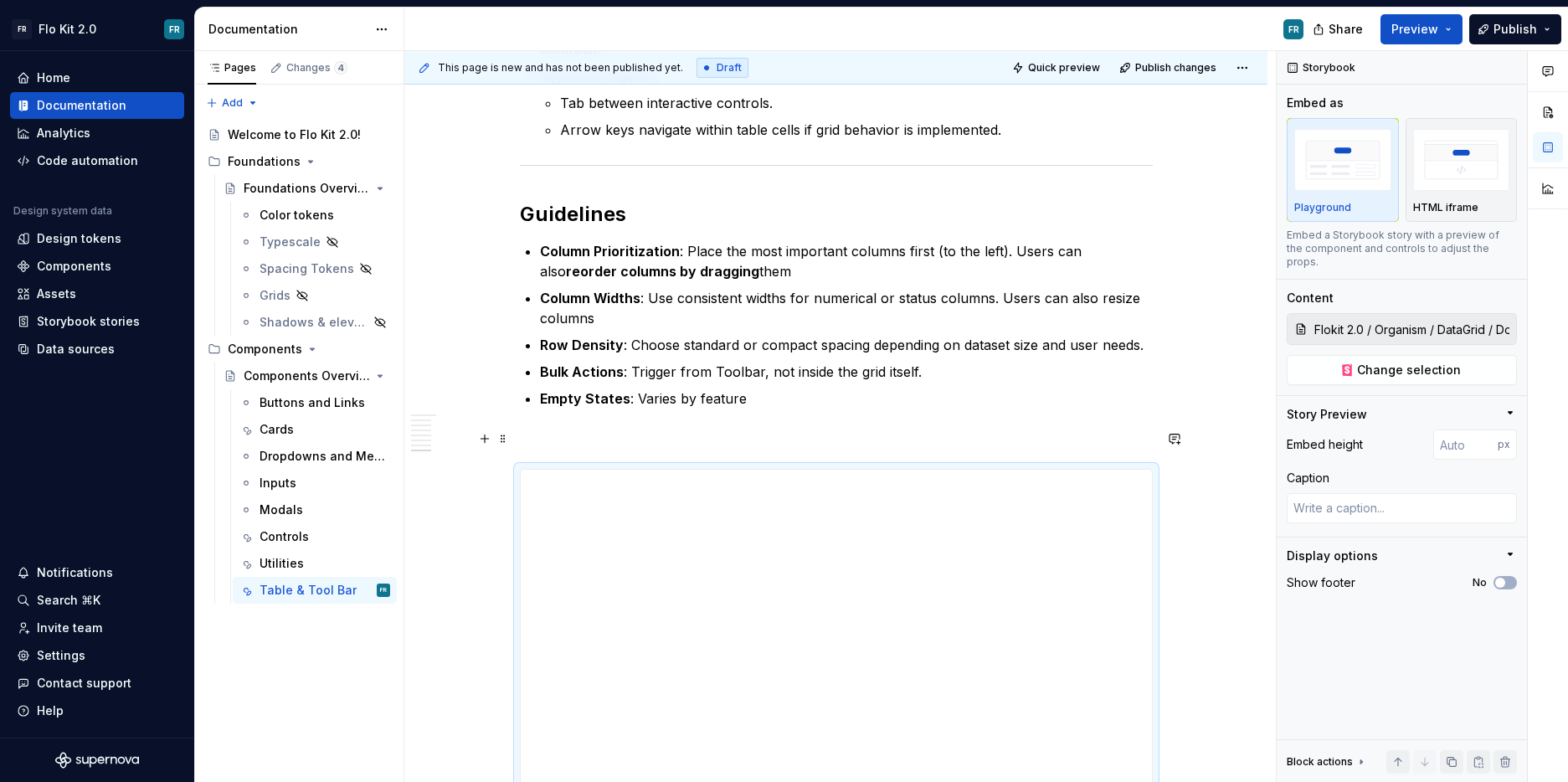
click at [600, 444] on p at bounding box center [837, 439] width 633 height 20
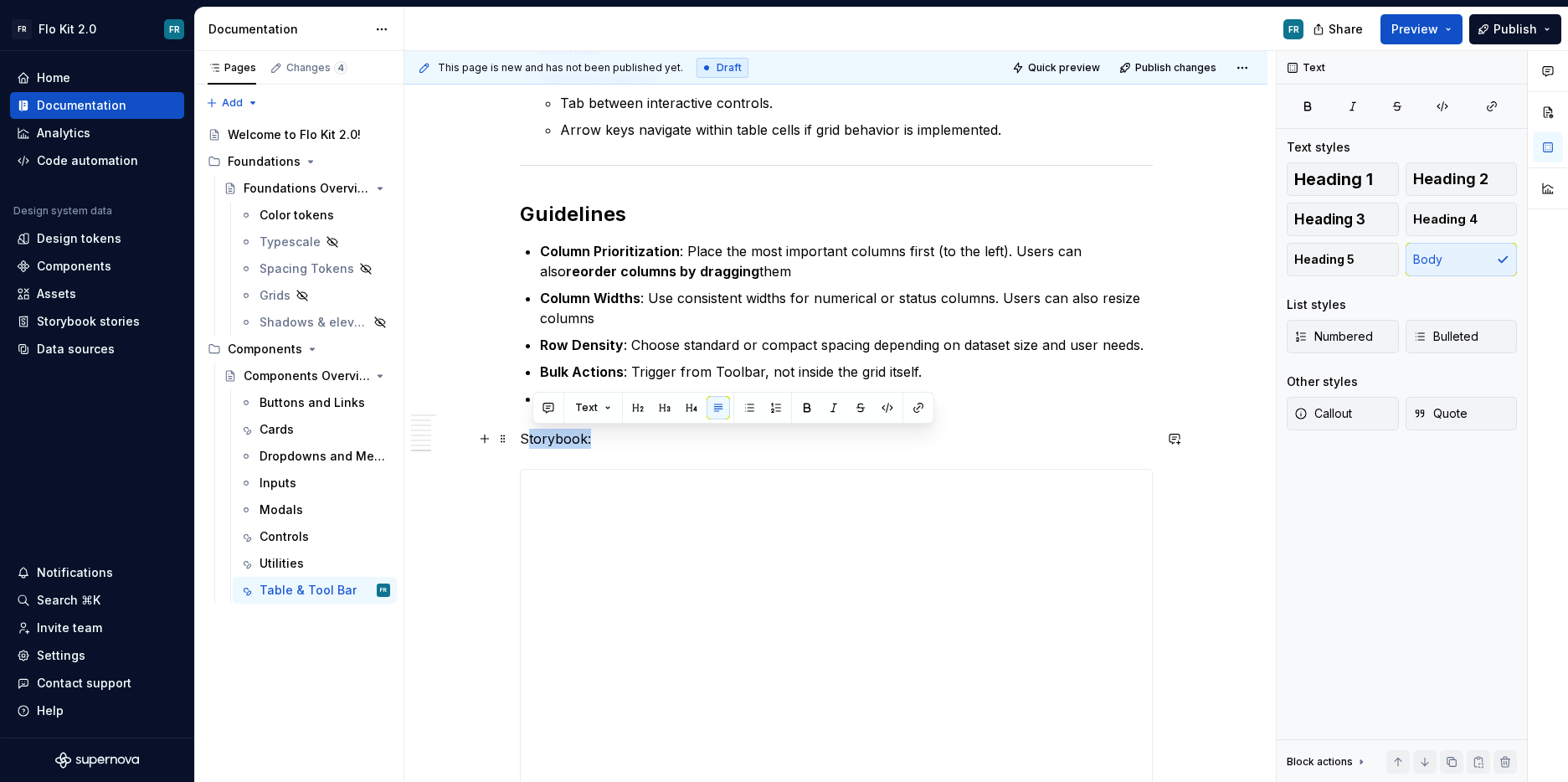
drag, startPoint x: 602, startPoint y: 441, endPoint x: 531, endPoint y: 435, distance: 71.3
click at [531, 435] on p "Storybook:" at bounding box center [837, 439] width 633 height 20
click at [660, 404] on button "button" at bounding box center [664, 408] width 23 height 23
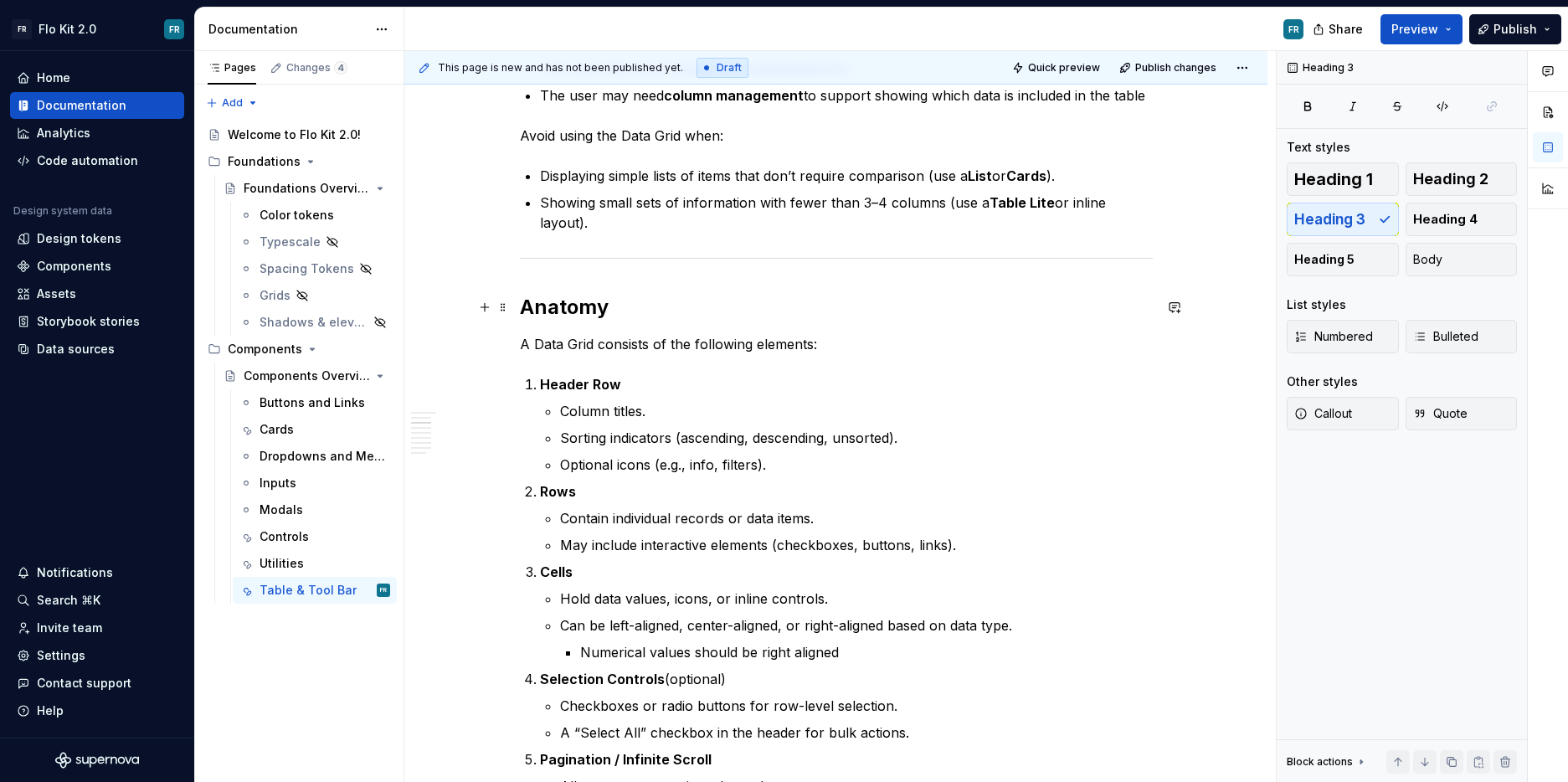
scroll to position [630, 0]
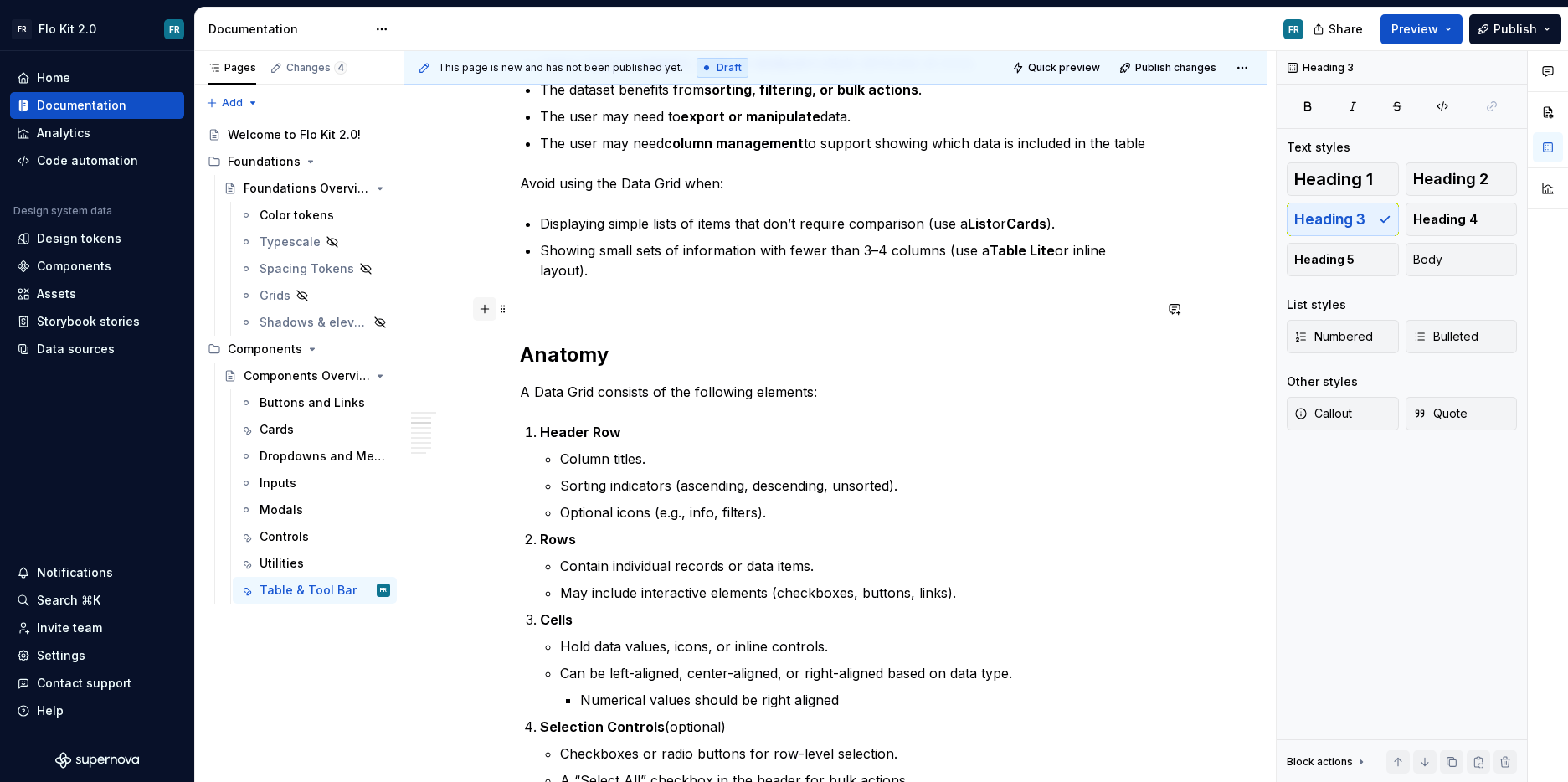
click at [490, 303] on button "button" at bounding box center [484, 309] width 23 height 23
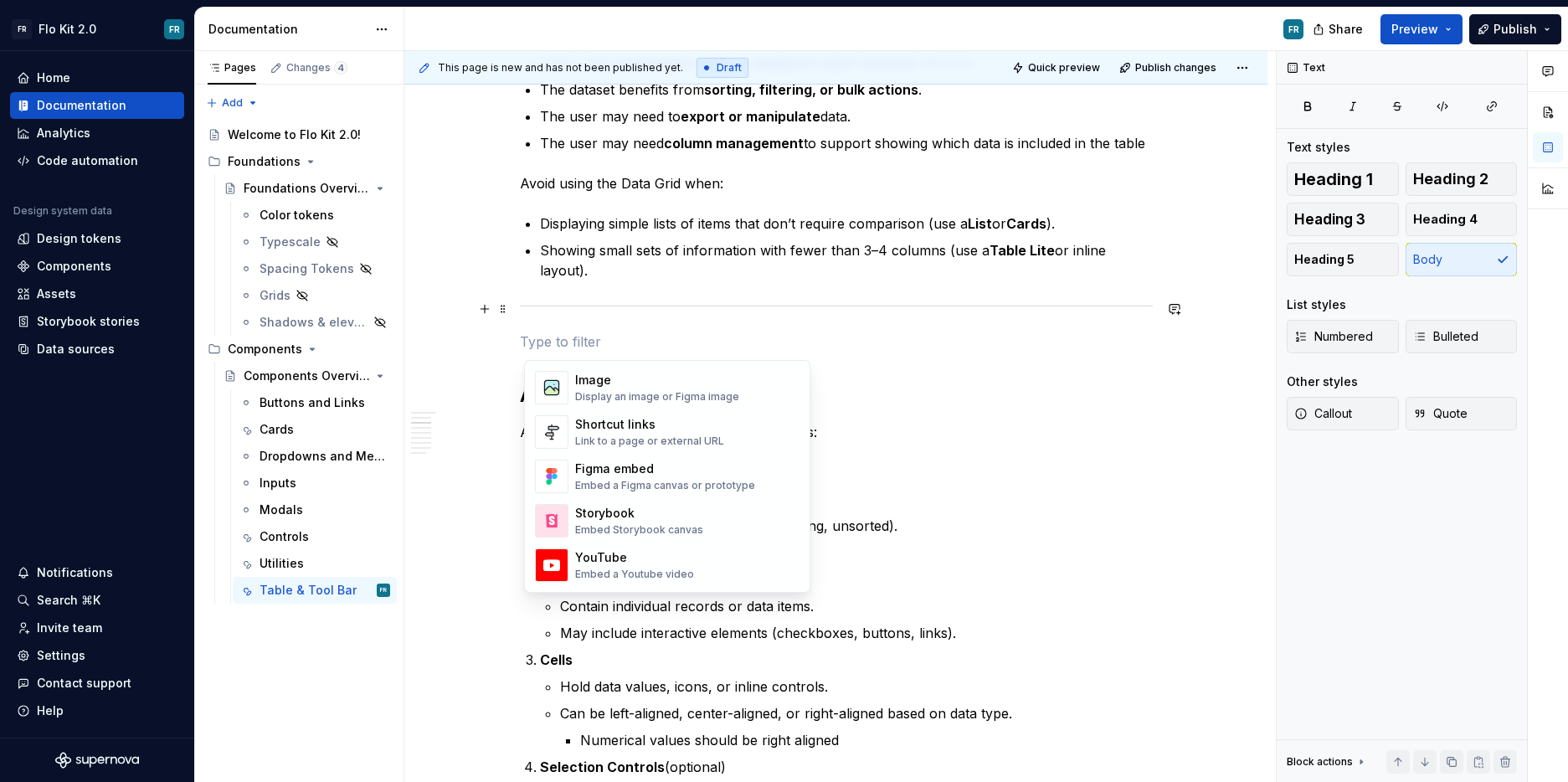
scroll to position [735, 0]
click at [654, 467] on div "Figma embed" at bounding box center [664, 467] width 180 height 17
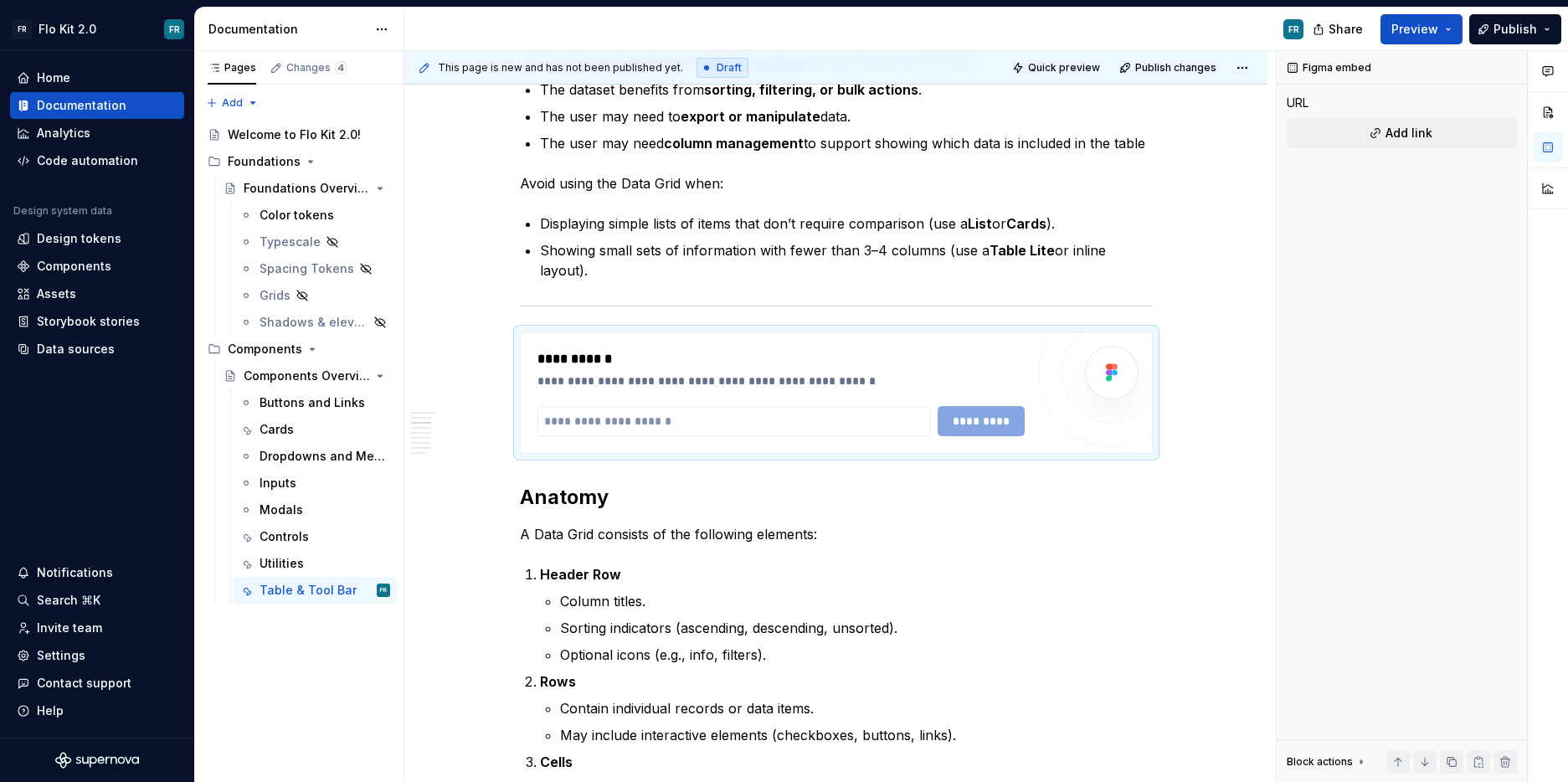
type textarea "*"
click at [713, 427] on input "text" at bounding box center [734, 421] width 394 height 30
paste input "**********"
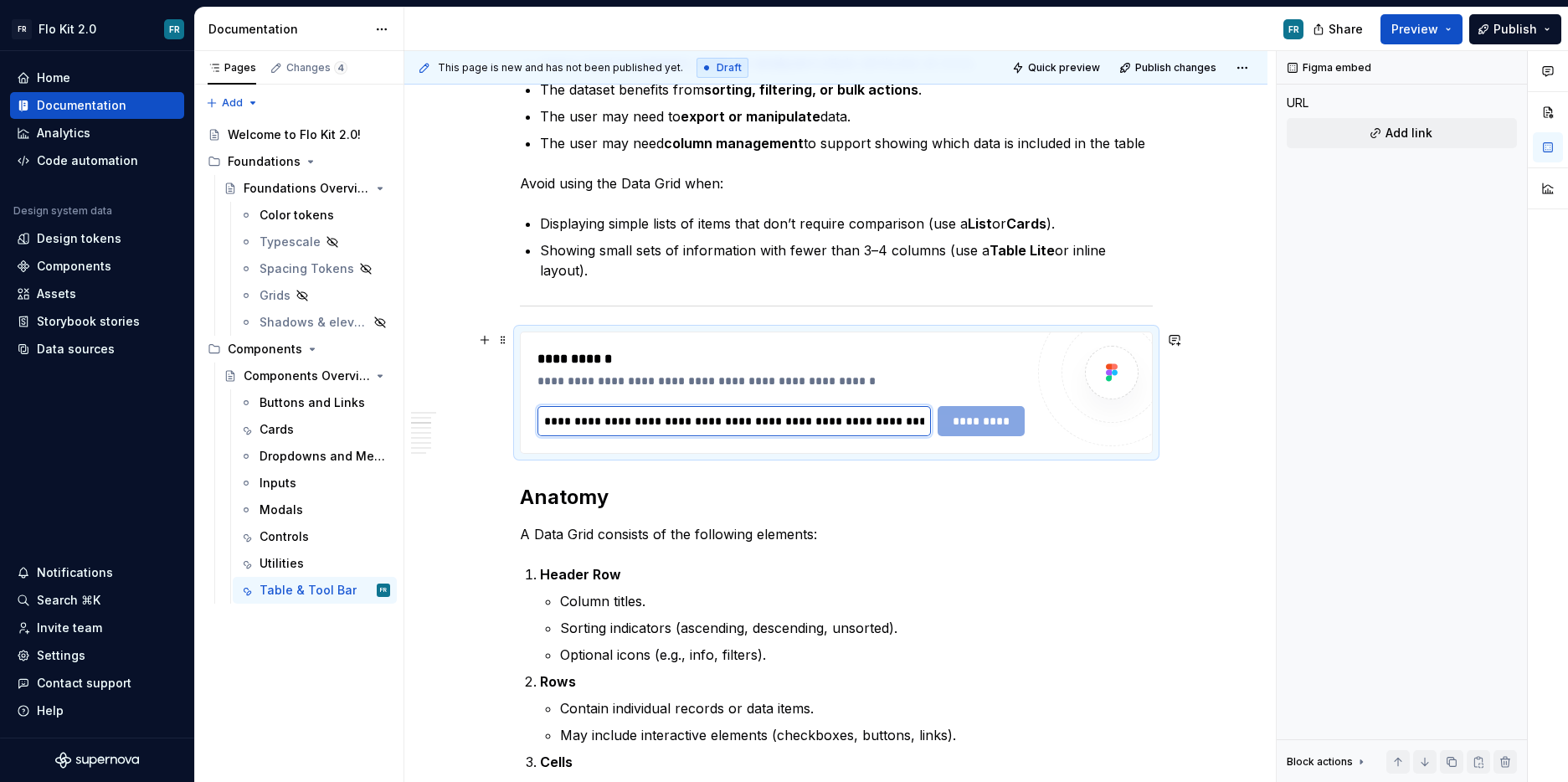
scroll to position [0, 281]
type input "**********"
click at [972, 426] on span "*********" at bounding box center [980, 420] width 65 height 17
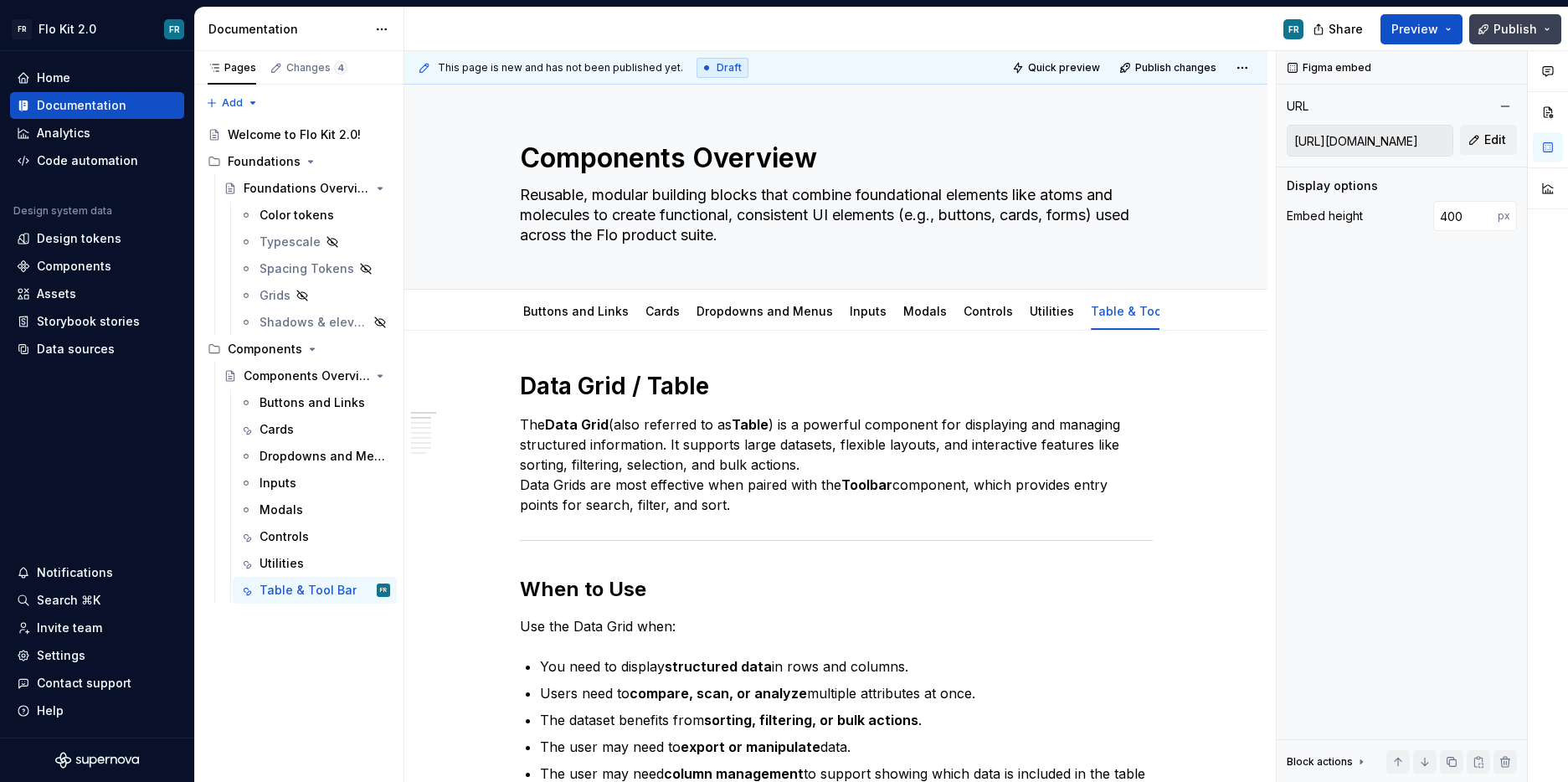
click at [1486, 39] on button "Publish" at bounding box center [1515, 29] width 92 height 30
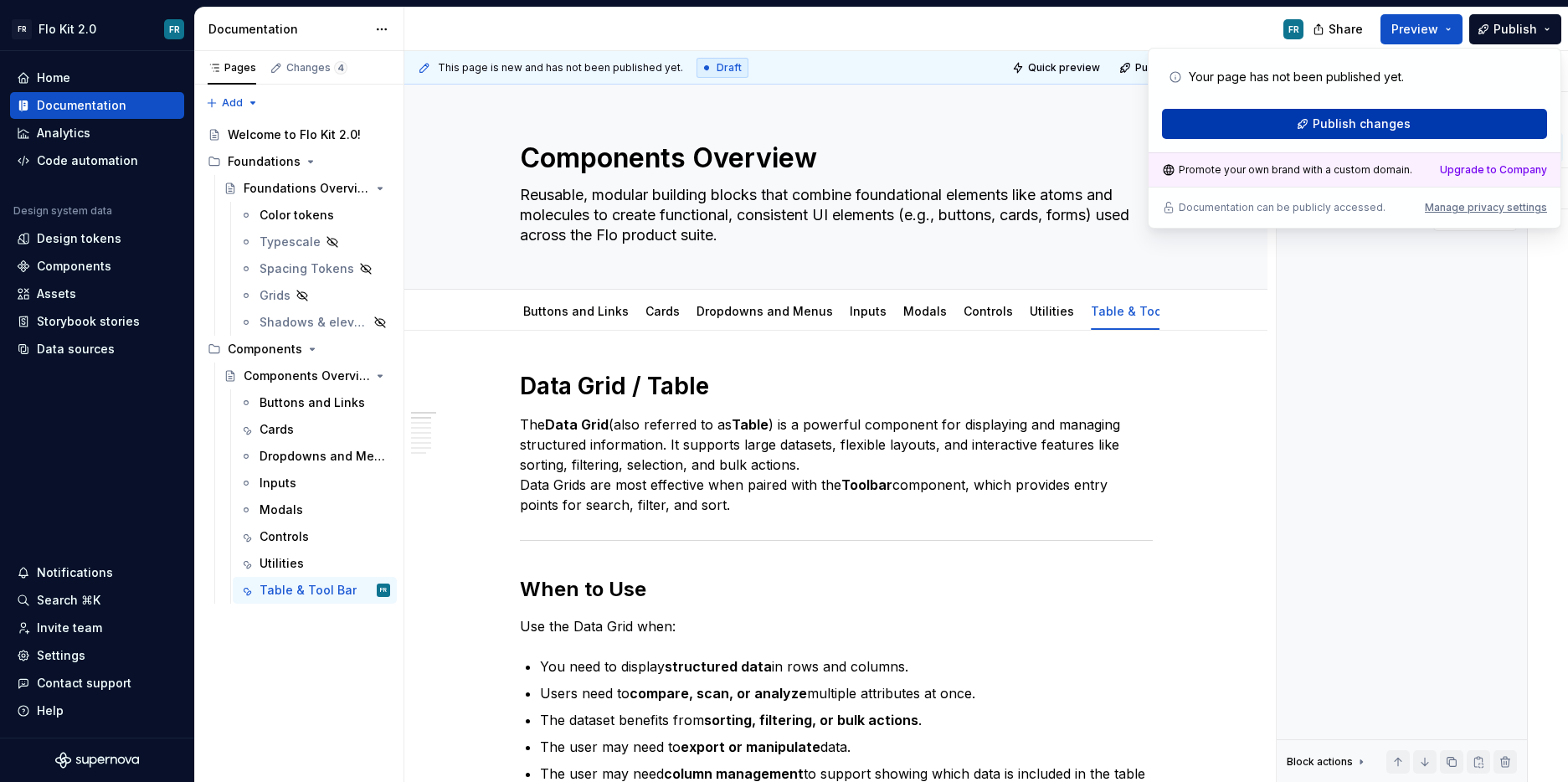
click at [1405, 118] on span "Publish changes" at bounding box center [1362, 124] width 98 height 17
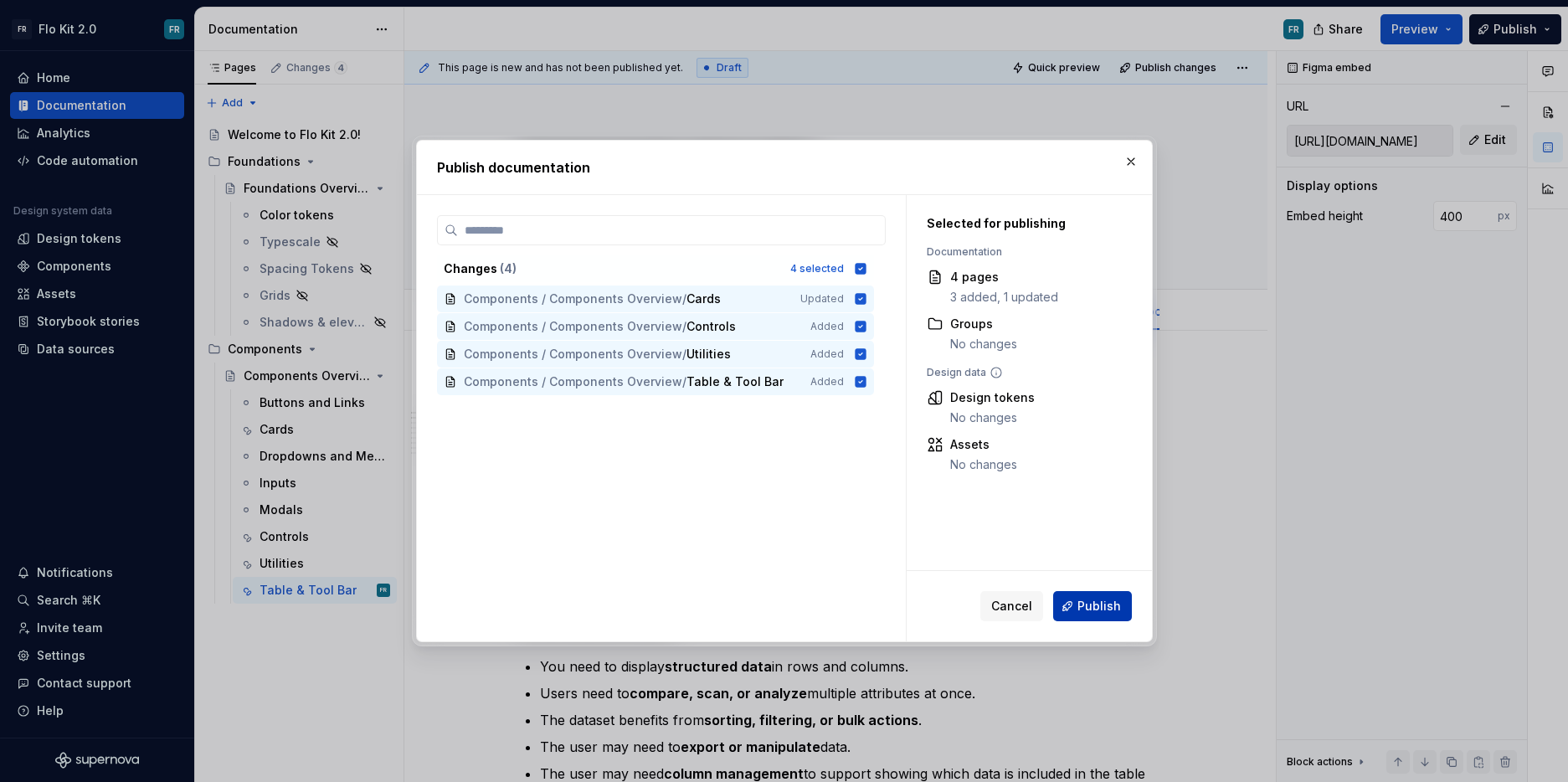
click at [1123, 605] on button "Publish" at bounding box center [1092, 606] width 79 height 30
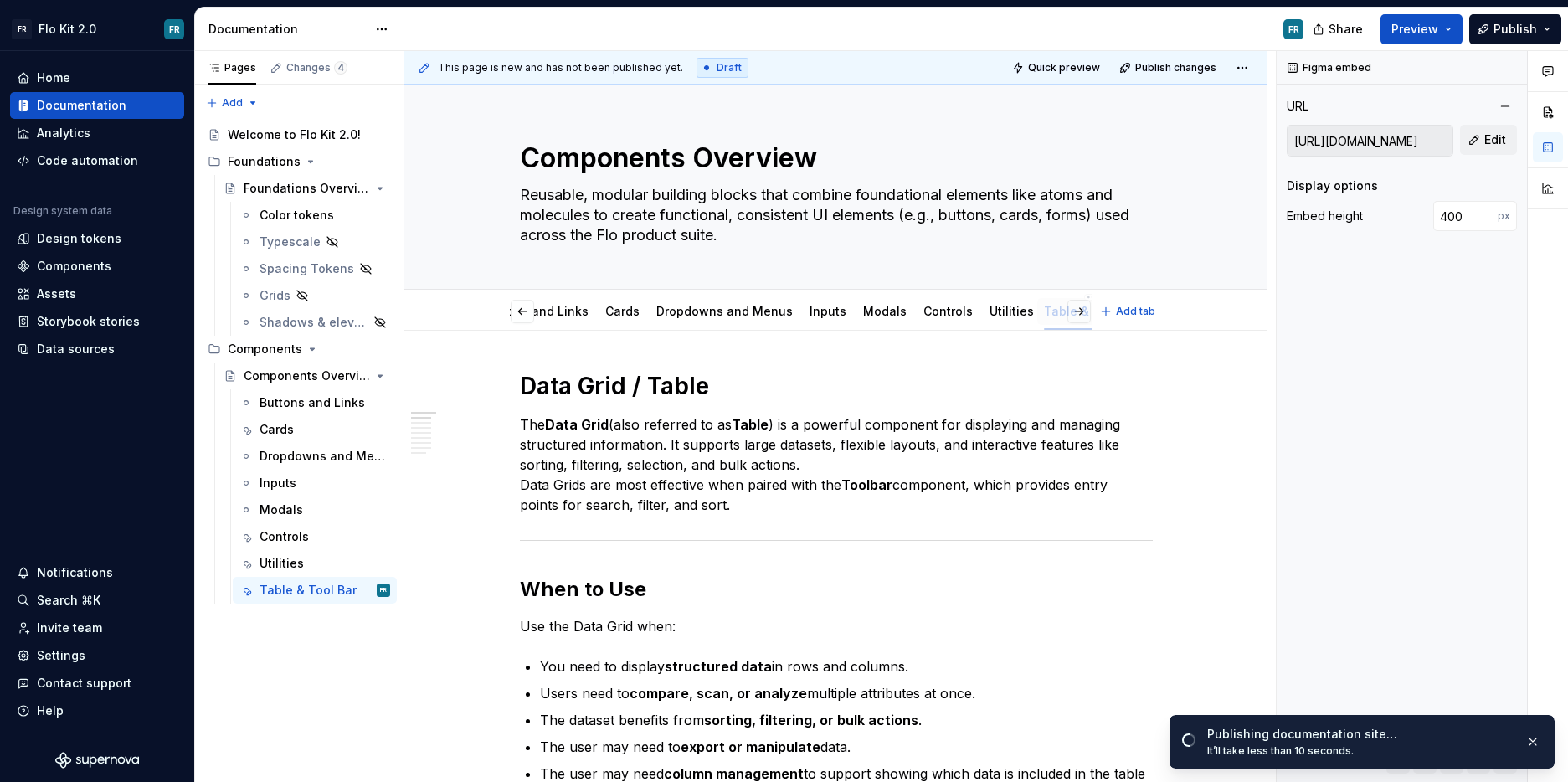
scroll to position [0, 78]
click at [1087, 297] on div "Table & Tool Bar" at bounding box center [1069, 310] width 111 height 35
click at [1033, 310] on link "Table & Tool Bar" at bounding box center [1062, 310] width 97 height 15
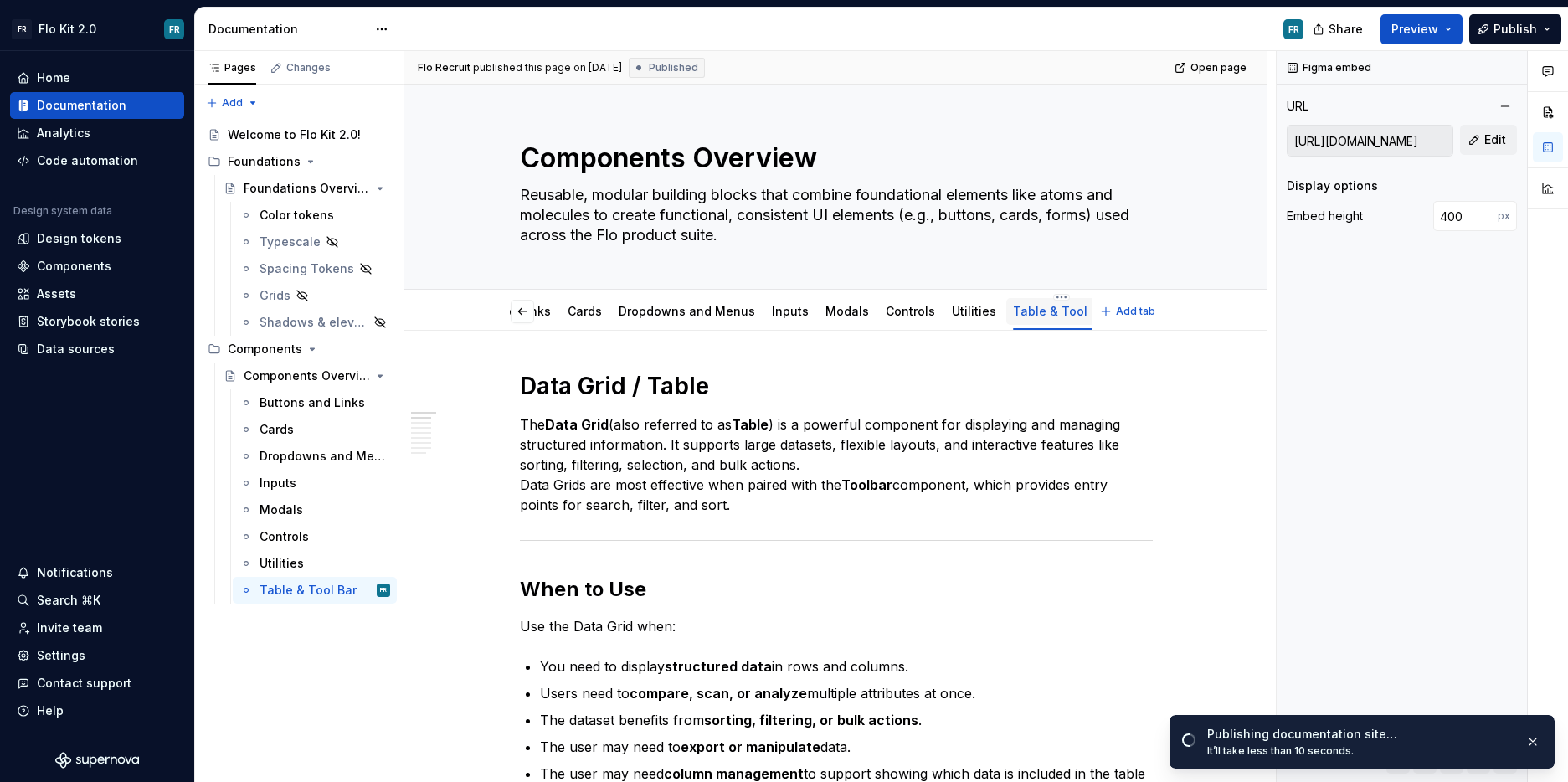
click at [1038, 311] on link "Table & Tool Bar" at bounding box center [1062, 310] width 97 height 15
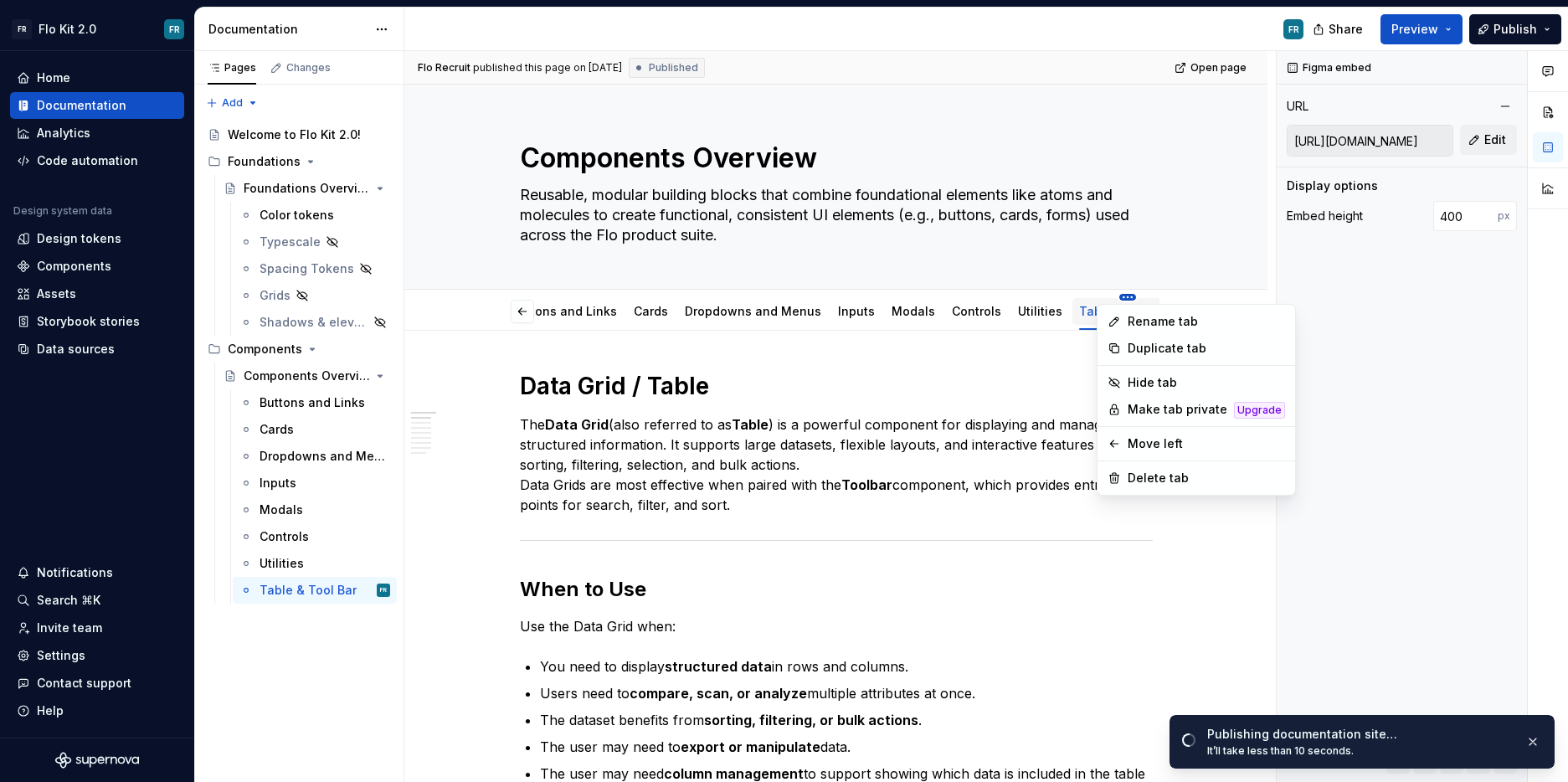
click at [1041, 298] on html "FR Flo Kit 2.0 FR Home Documentation Analytics Code automation Design system da…" at bounding box center [784, 391] width 1568 height 782
click at [1166, 333] on div "Rename tab" at bounding box center [1199, 322] width 191 height 27
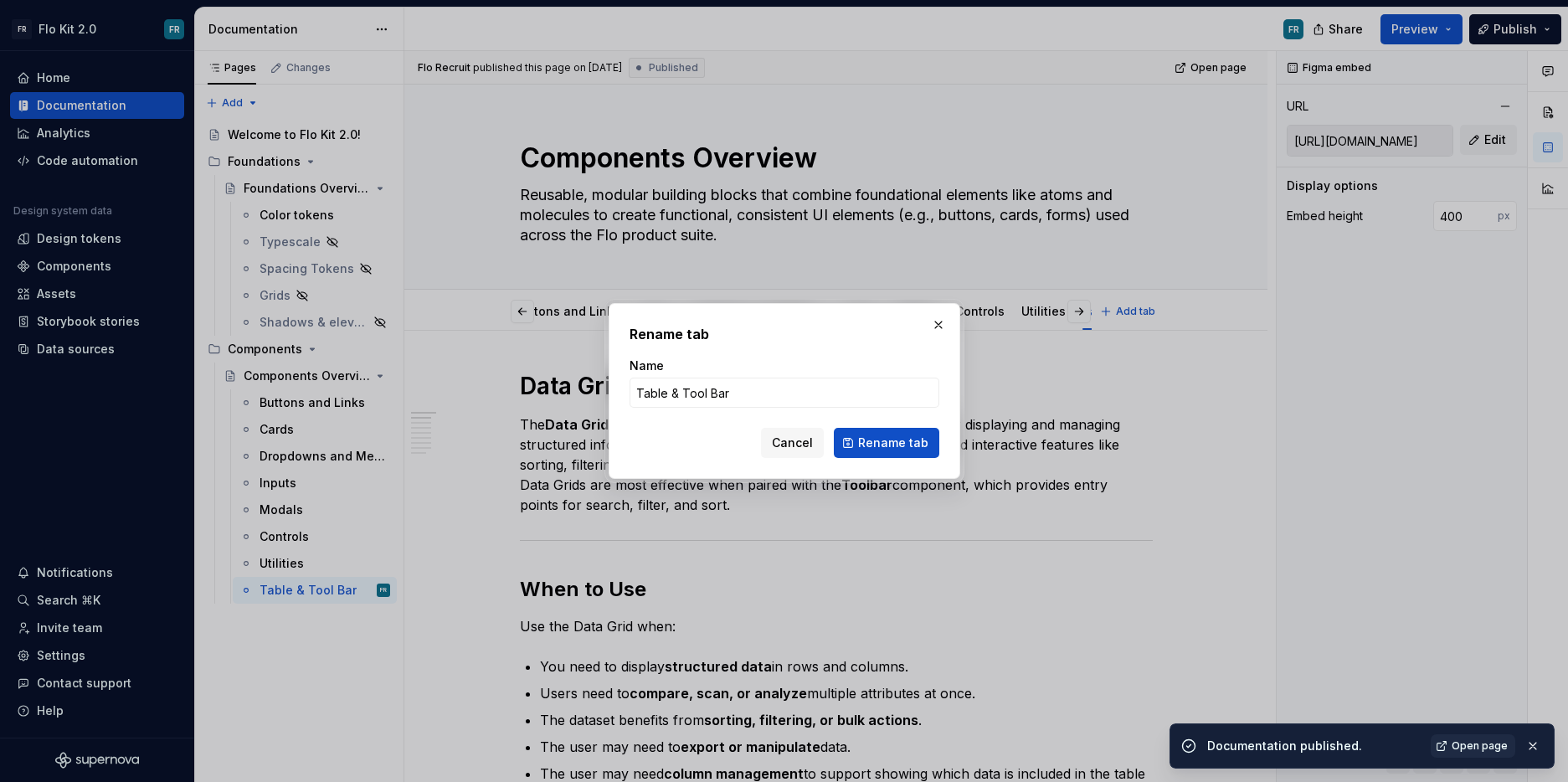
type textarea "*"
drag, startPoint x: 749, startPoint y: 388, endPoint x: 670, endPoint y: 388, distance: 79.0
click at [670, 388] on input "Table & Tool Bar" at bounding box center [784, 392] width 310 height 30
type input "Table"
type textarea "*"
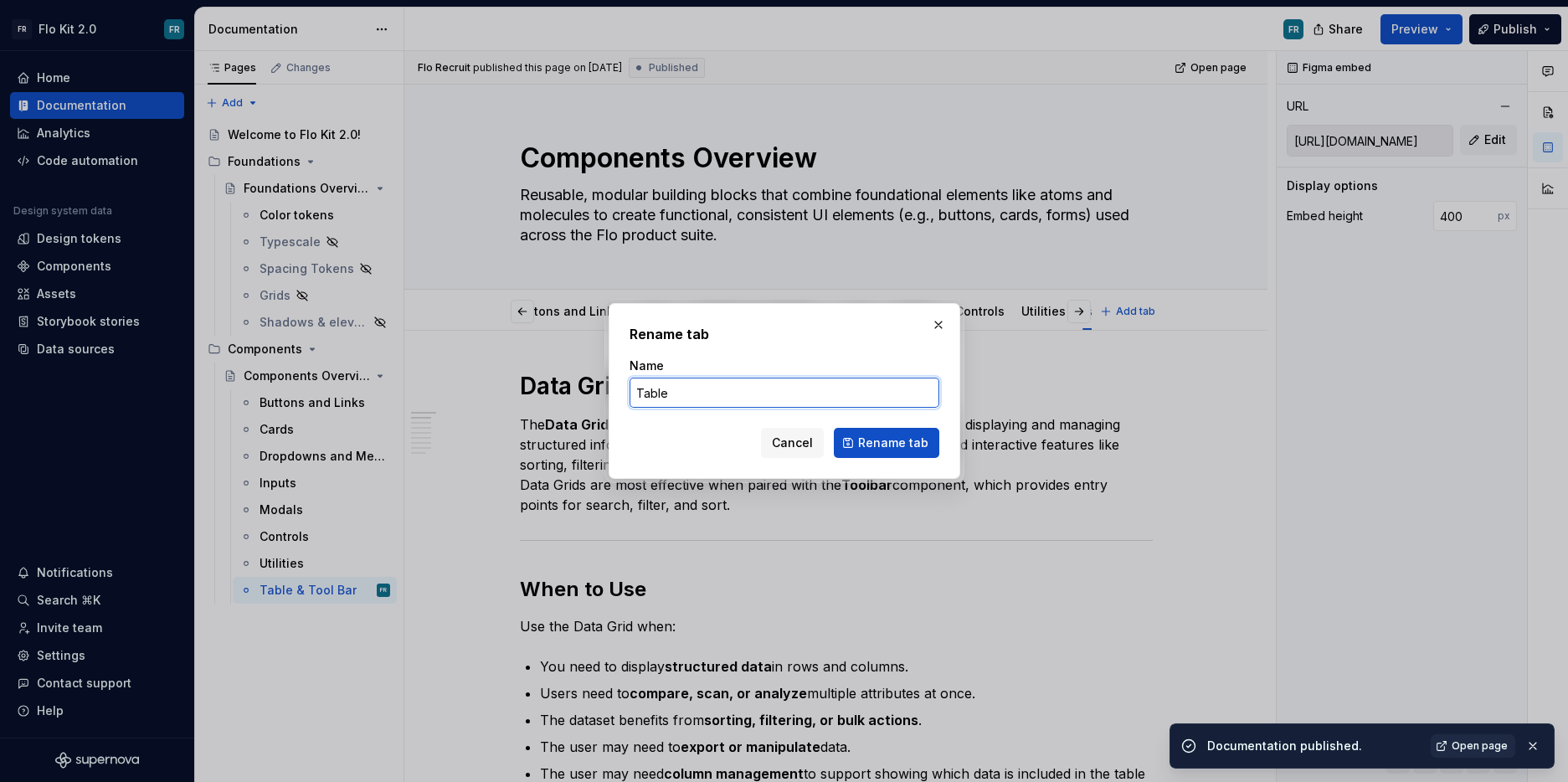
type input "Tabled"
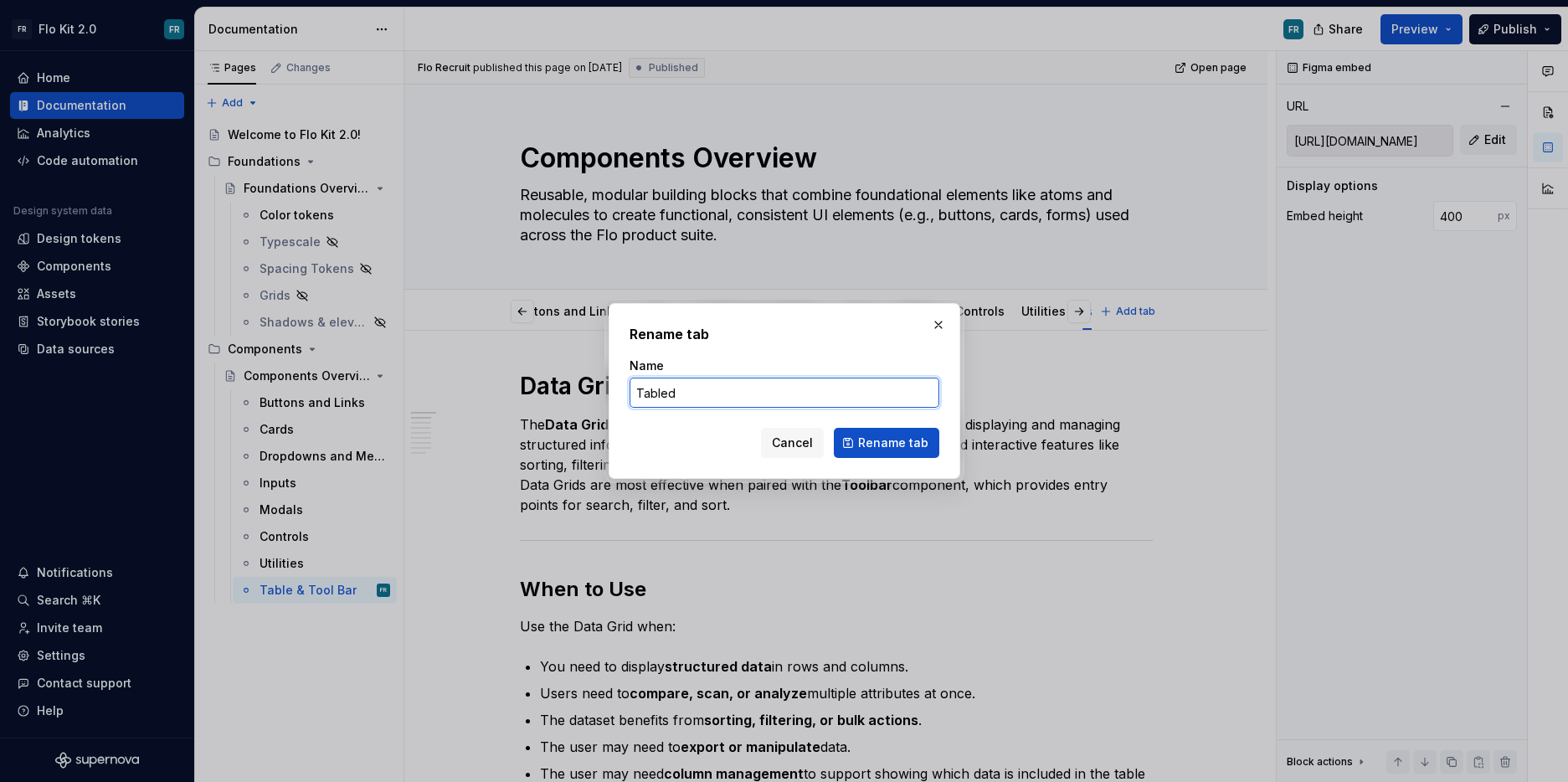
type textarea "*"
type input "Tables/ Data Grids"
click at [858, 444] on button "Rename tab" at bounding box center [886, 443] width 105 height 30
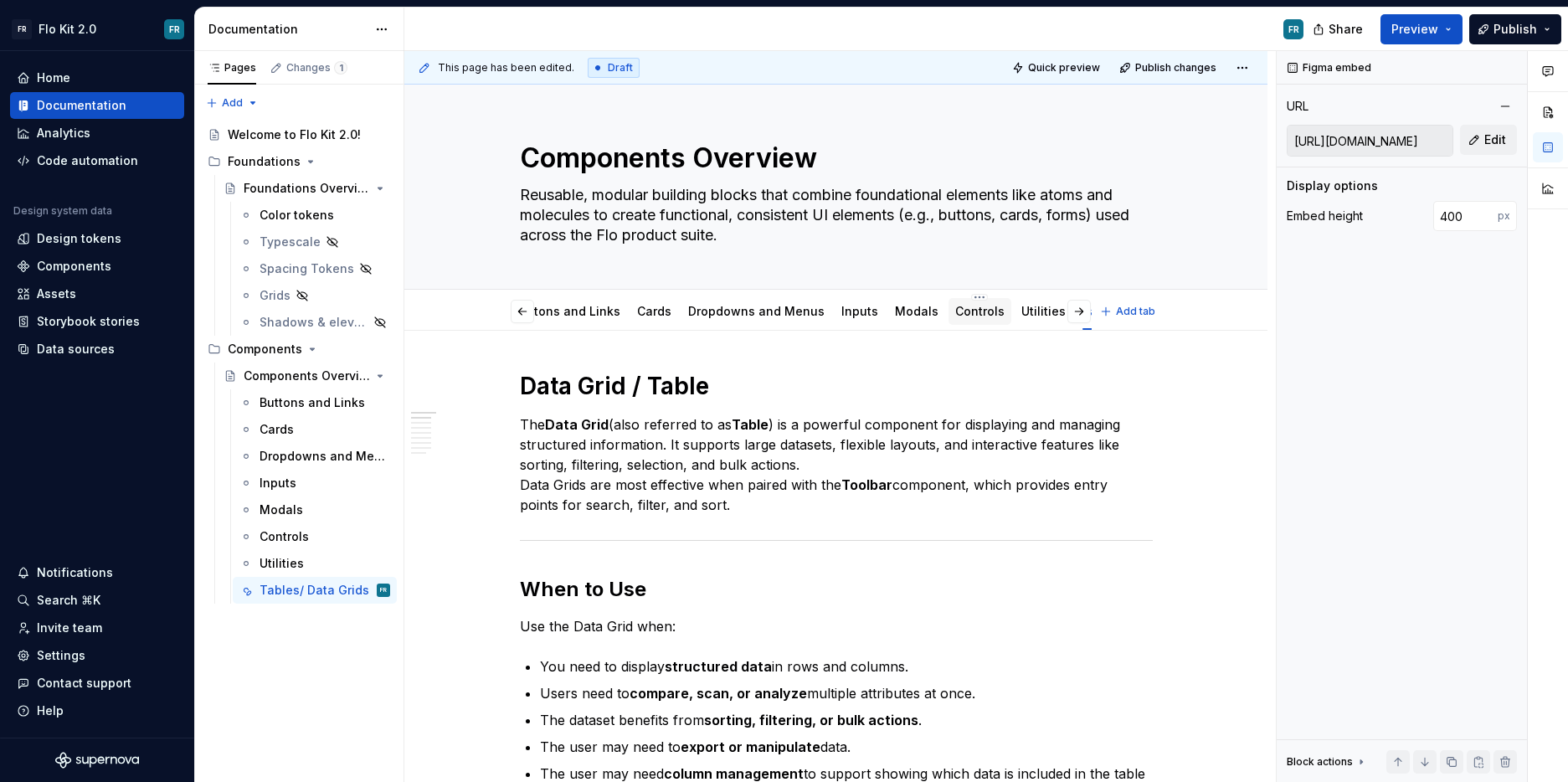
scroll to position [0, 90]
click at [940, 310] on link "Utilities" at bounding box center [962, 310] width 45 height 15
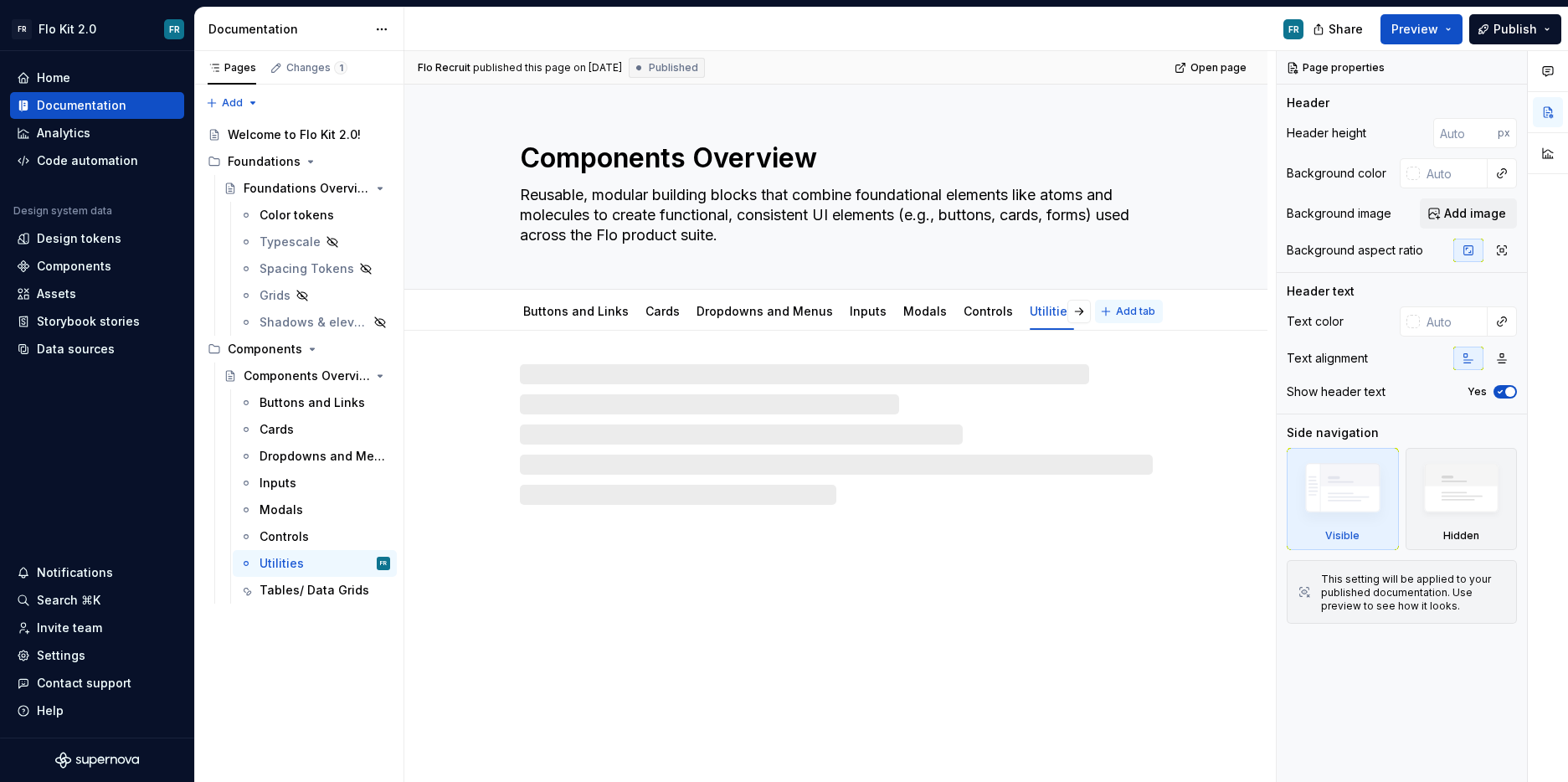
type textarea "*"
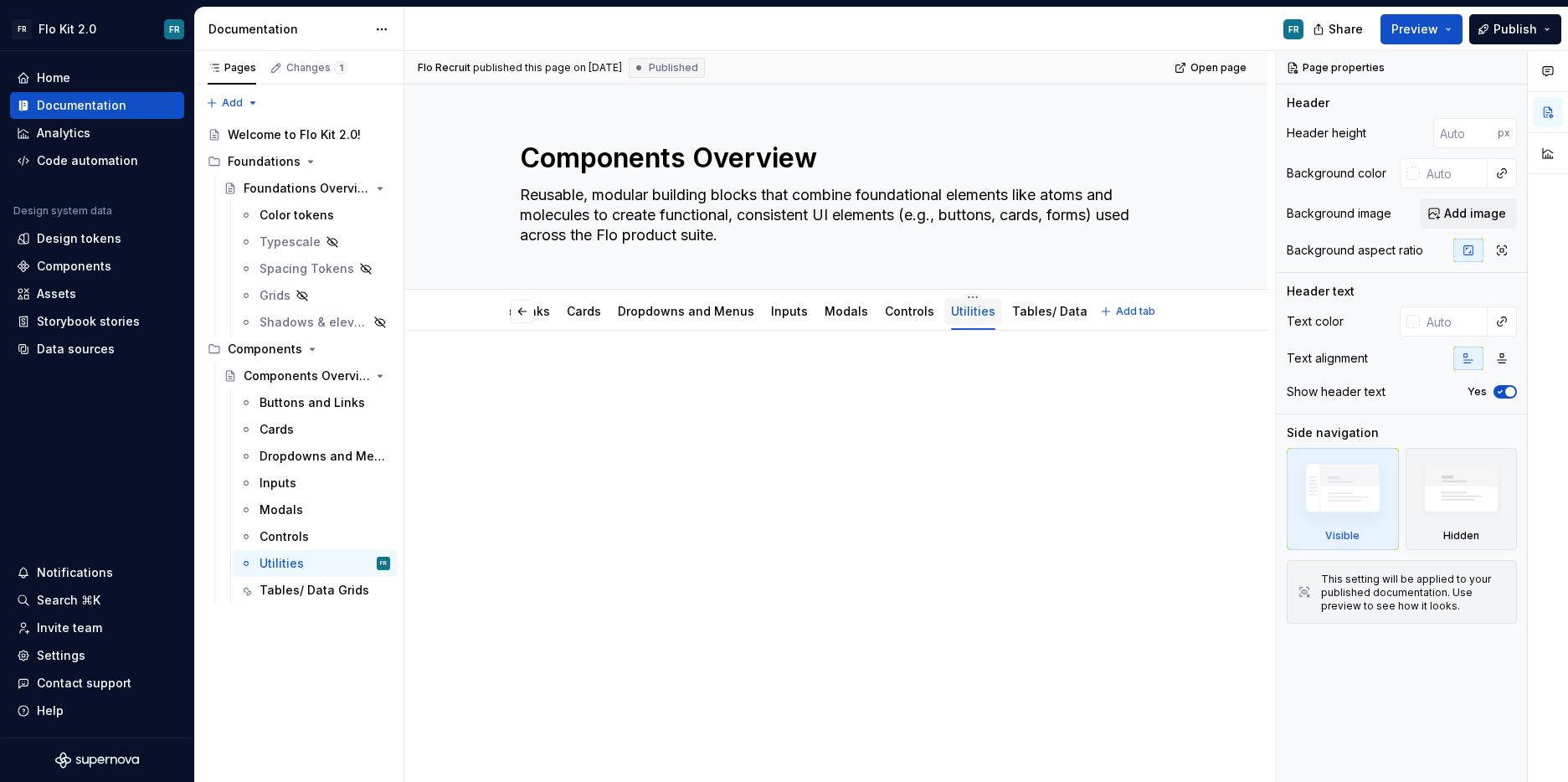
scroll to position [0, 90]
click at [1134, 316] on span "Add tab" at bounding box center [1135, 311] width 39 height 14
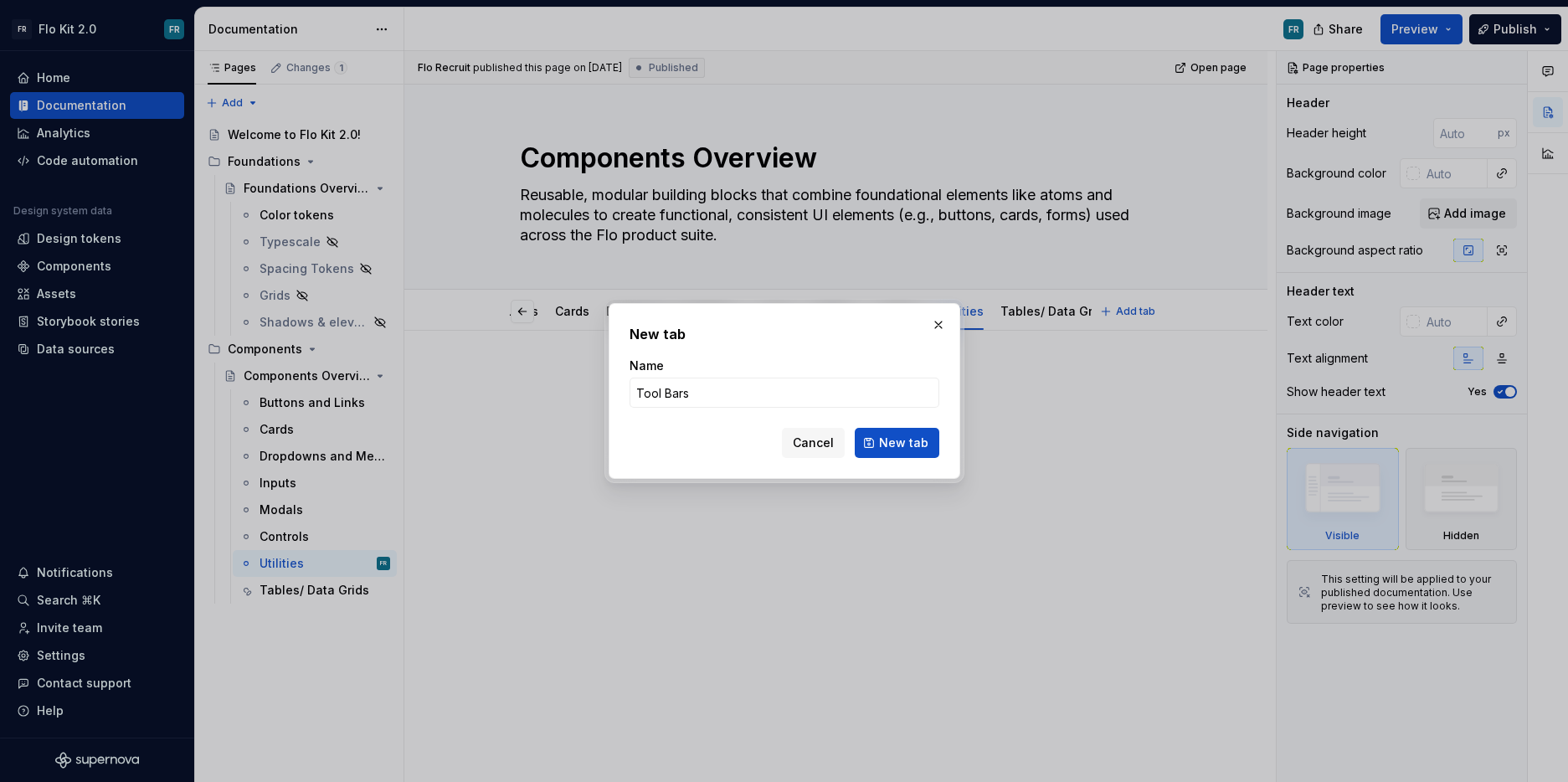
type input "Tool Bars"
click at [877, 443] on button "New tab" at bounding box center [897, 443] width 85 height 30
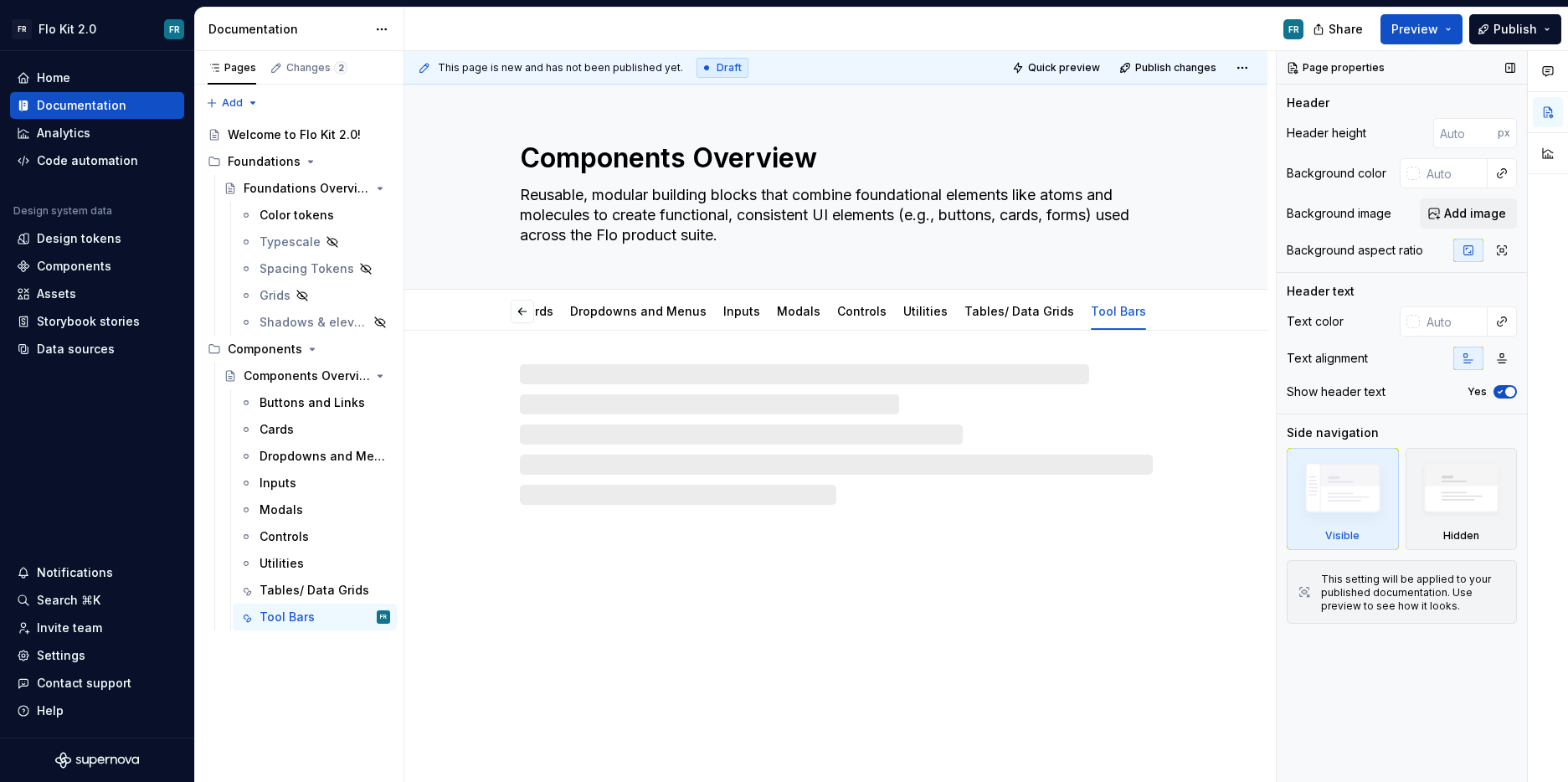
scroll to position [0, 93]
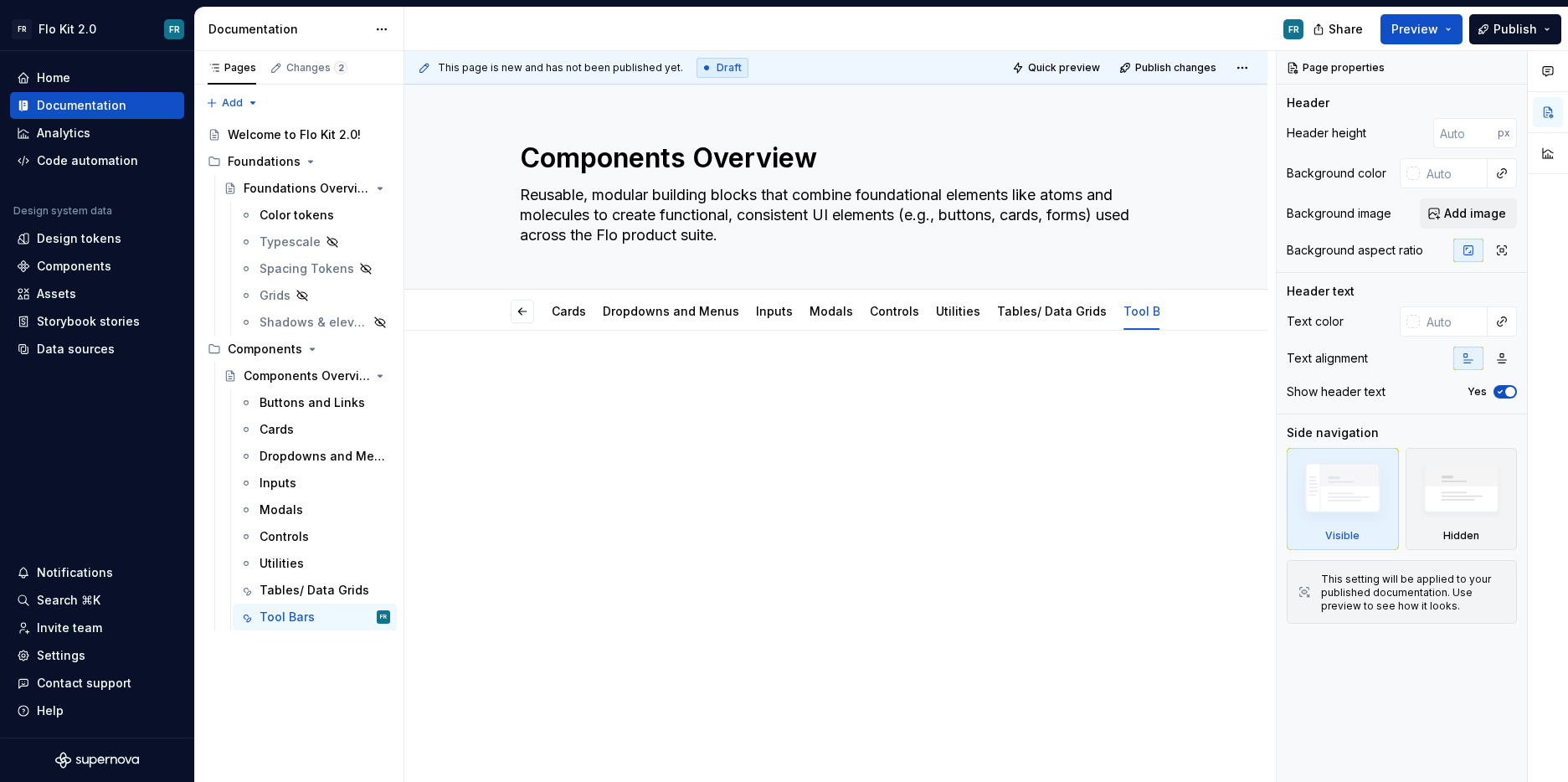
drag, startPoint x: 661, startPoint y: 370, endPoint x: 631, endPoint y: 394, distance: 38.4
click at [661, 370] on div at bounding box center [837, 510] width 864 height 358
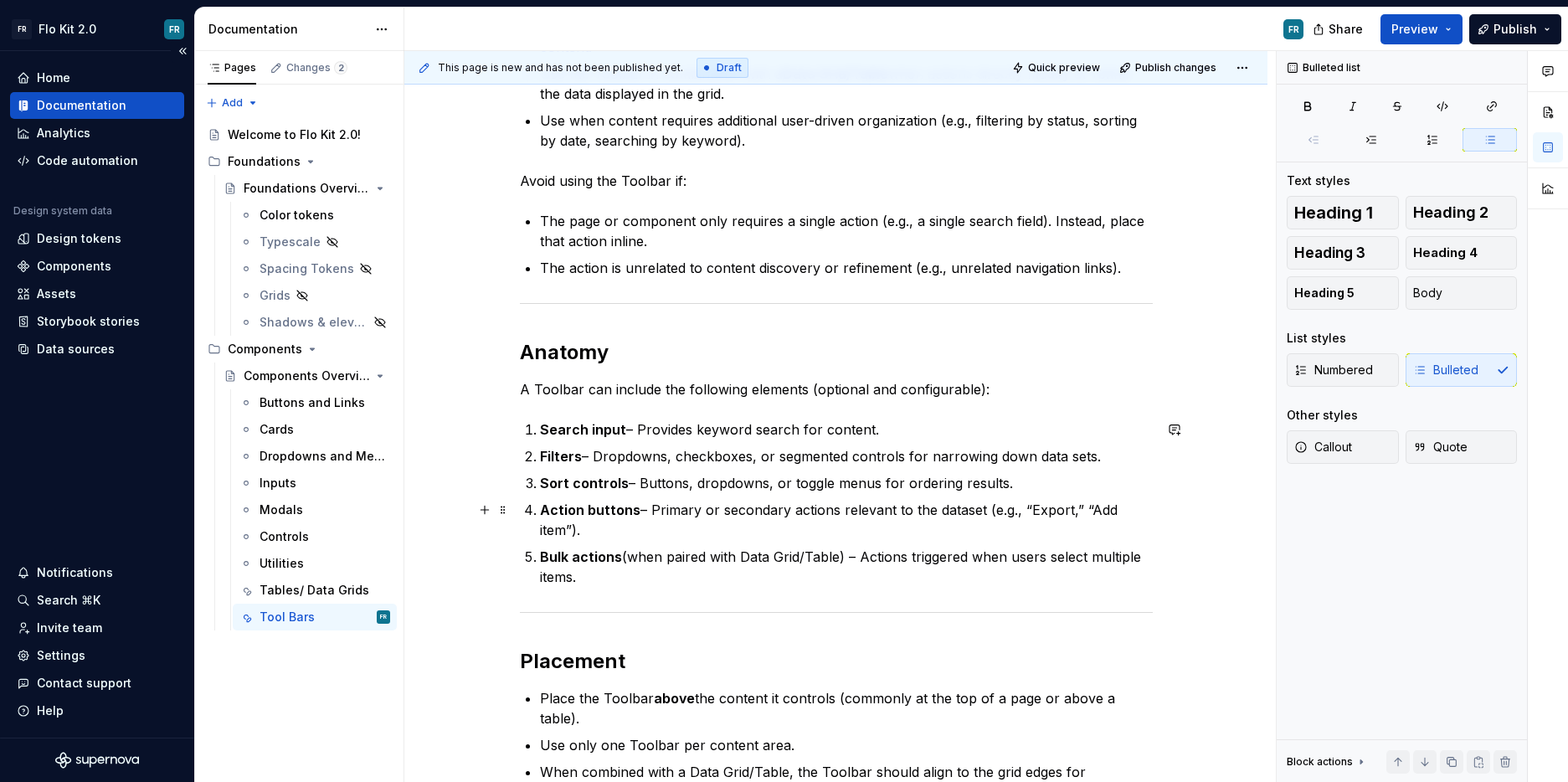
scroll to position [540, 0]
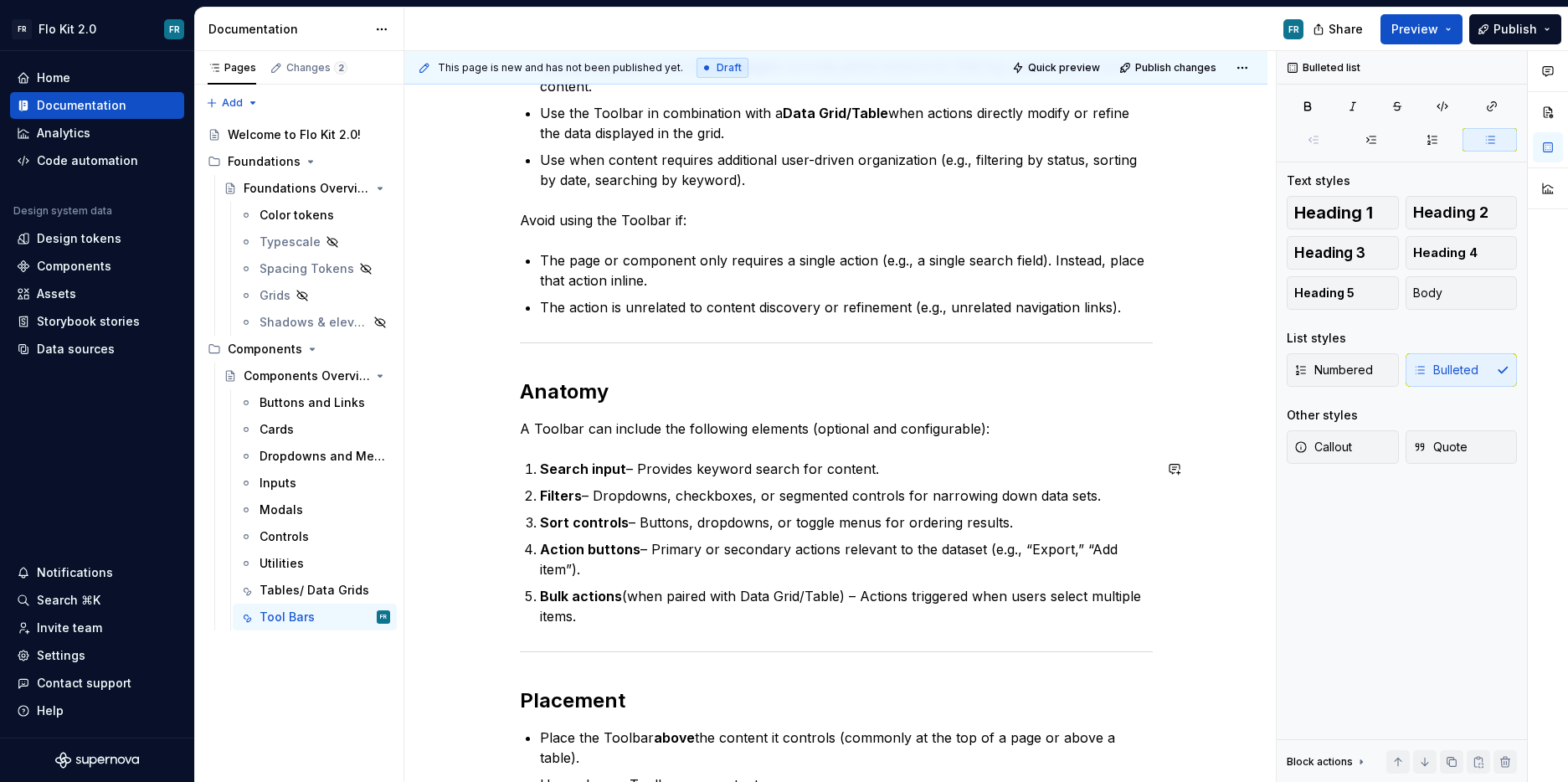
click at [551, 356] on div "Toolbar The Toolbar is a flexible container that provides actions such as searc…" at bounding box center [837, 746] width 633 height 1831
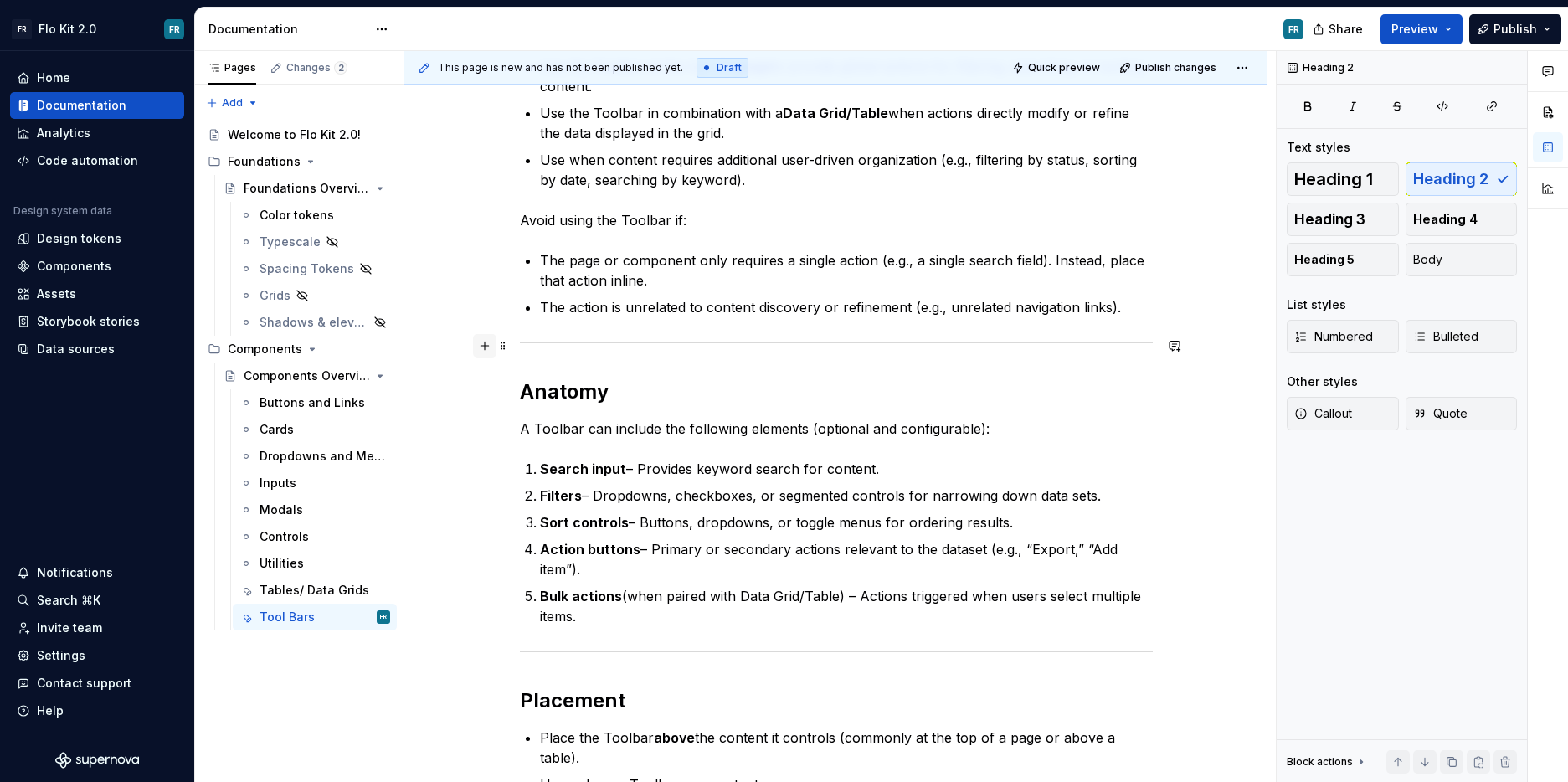
click at [490, 343] on button "button" at bounding box center [484, 345] width 23 height 23
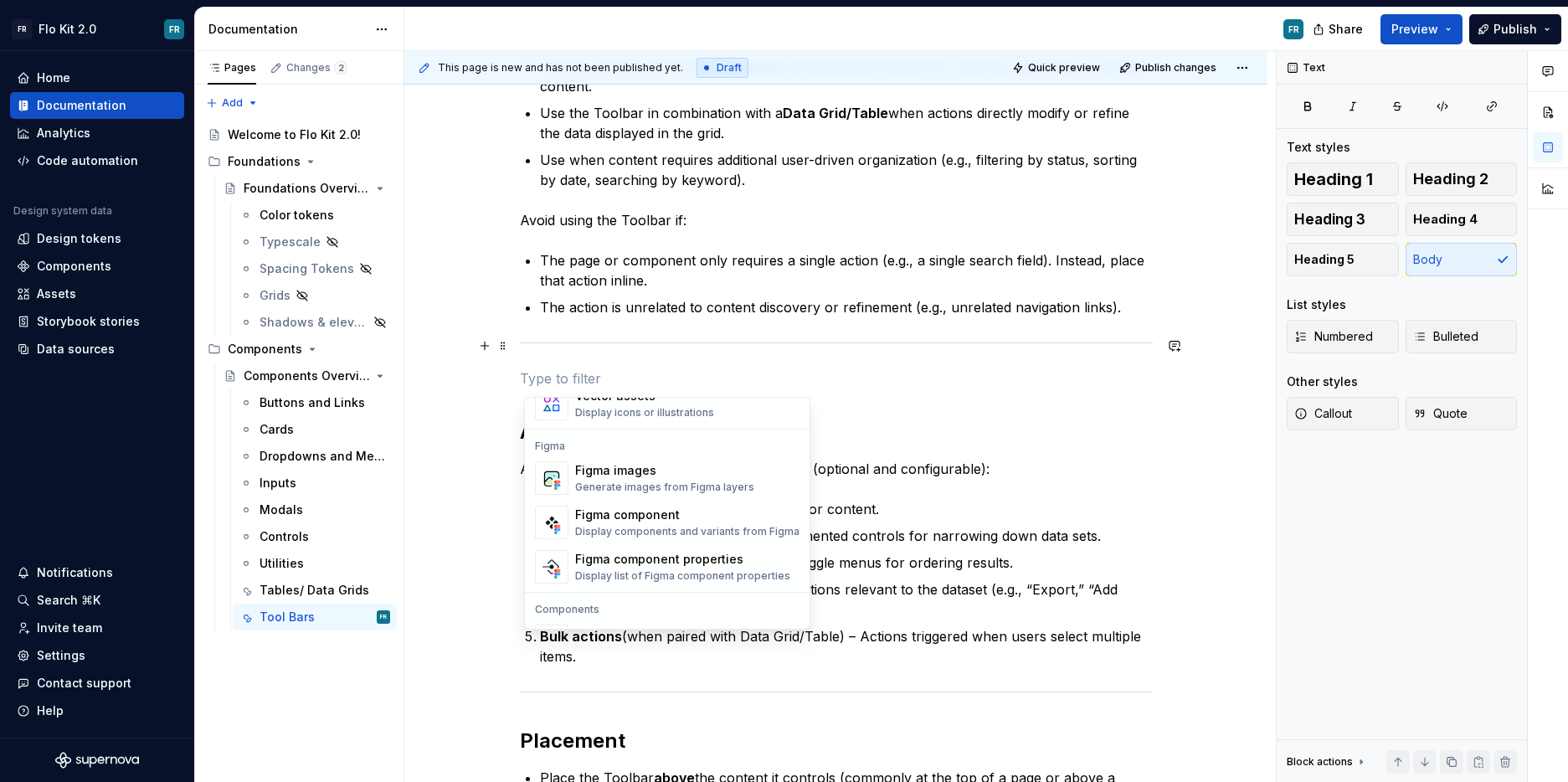
scroll to position [1525, 0]
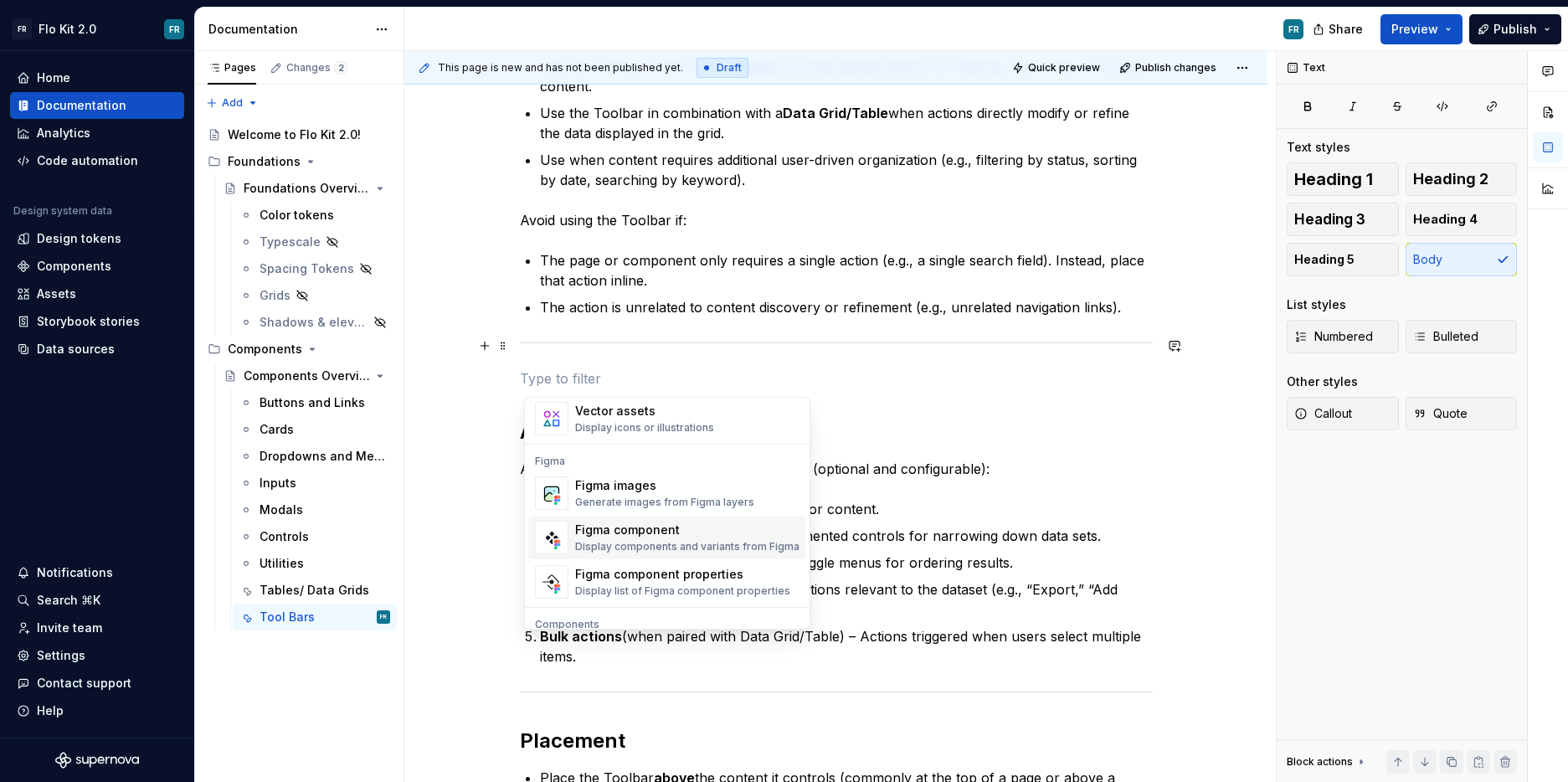
click at [684, 528] on div "Figma component" at bounding box center [687, 529] width 225 height 17
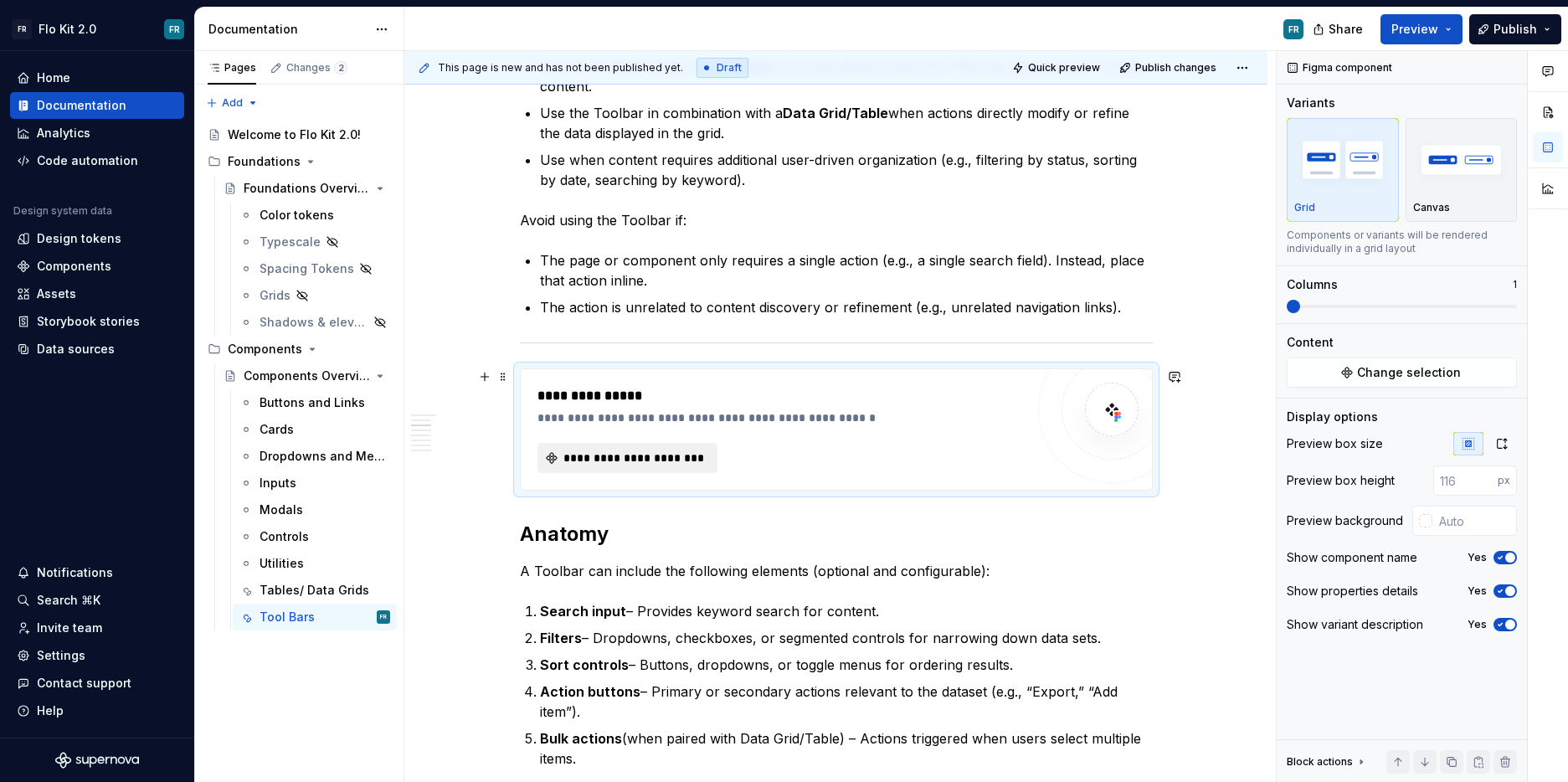
click at [692, 449] on span "**********" at bounding box center [634, 457] width 145 height 17
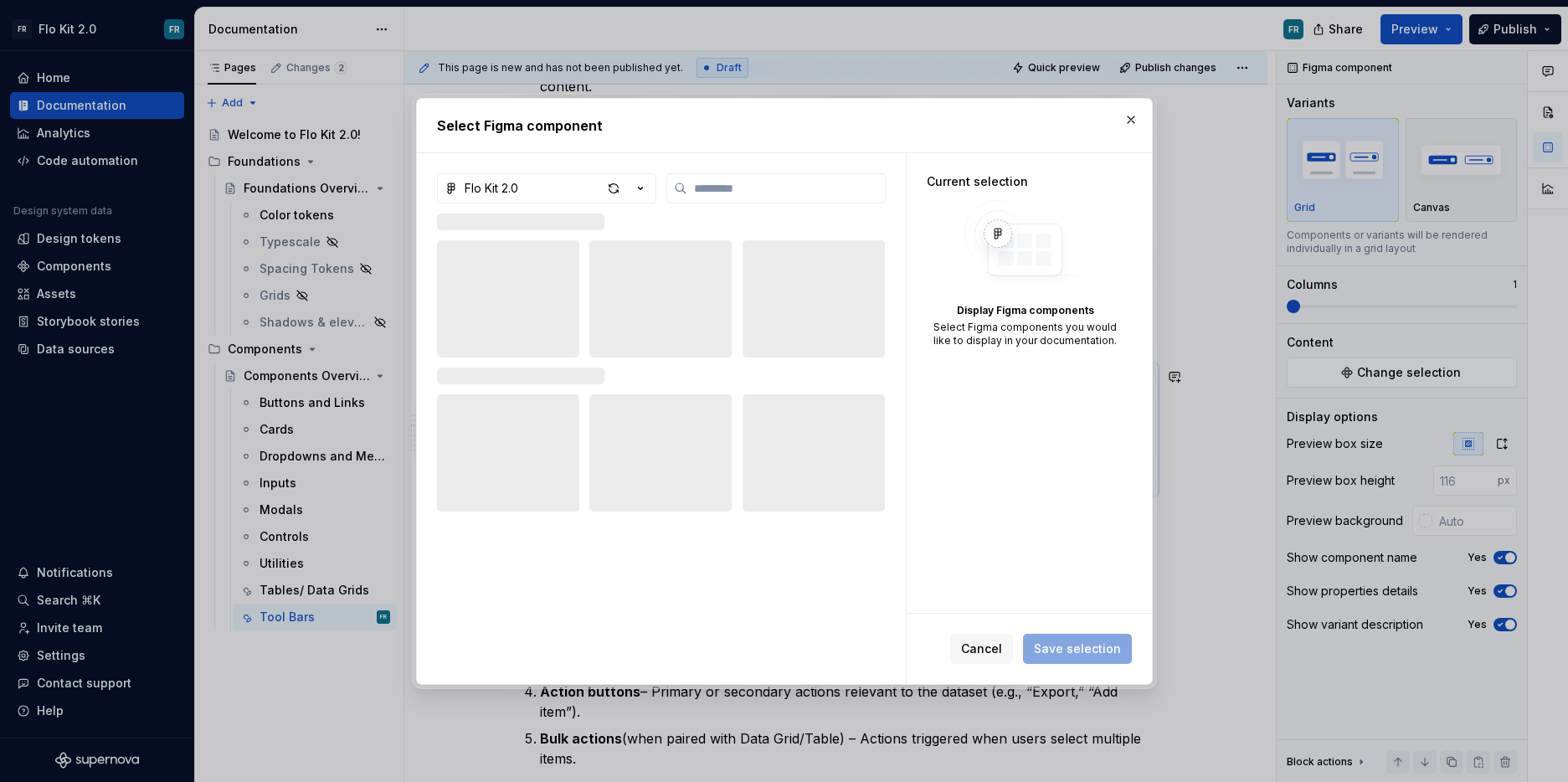
type textarea "*"
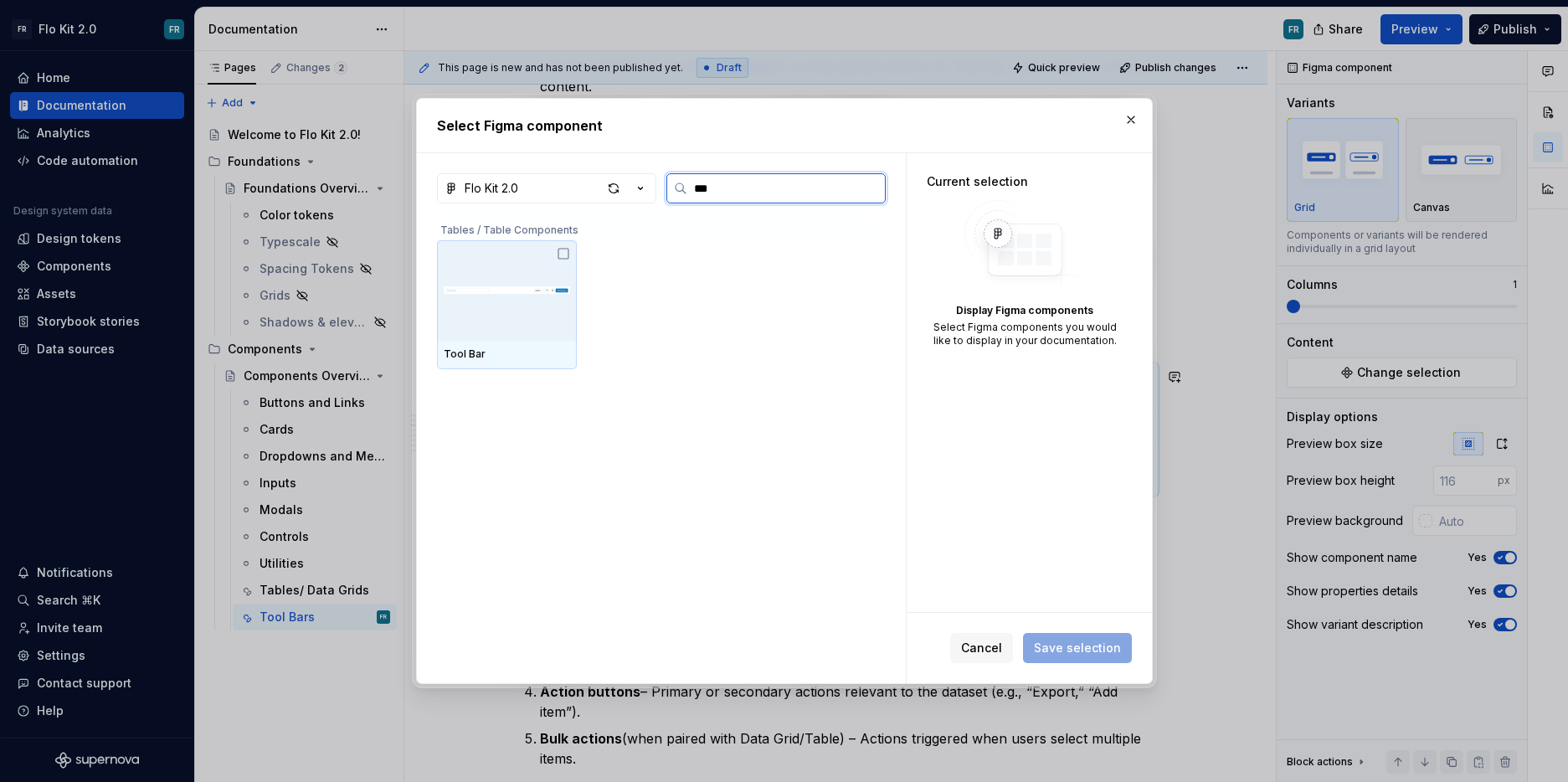
type input "****"
click at [569, 253] on icon at bounding box center [563, 254] width 14 height 14
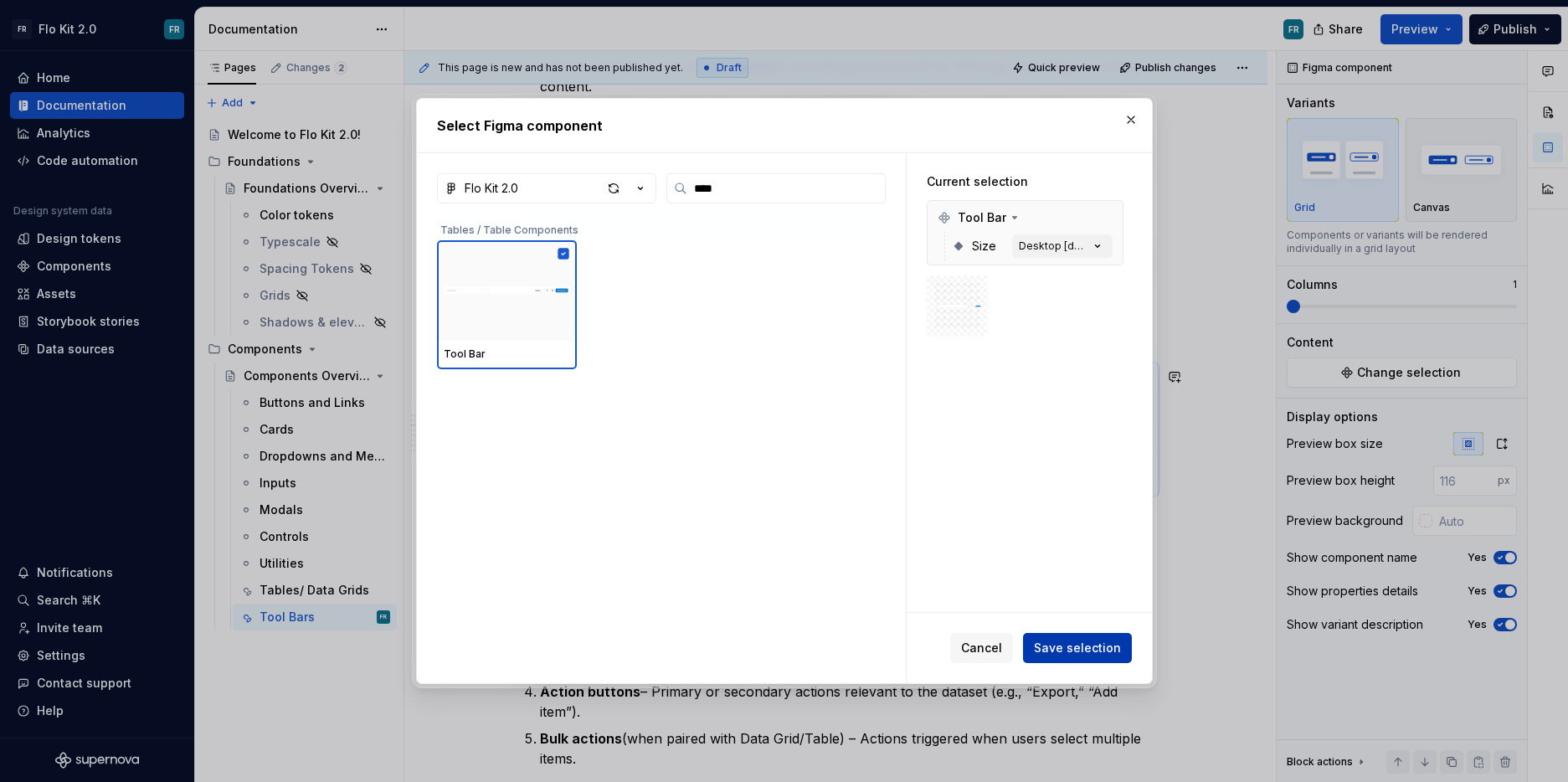
click at [1098, 653] on span "Save selection" at bounding box center [1078, 648] width 88 height 17
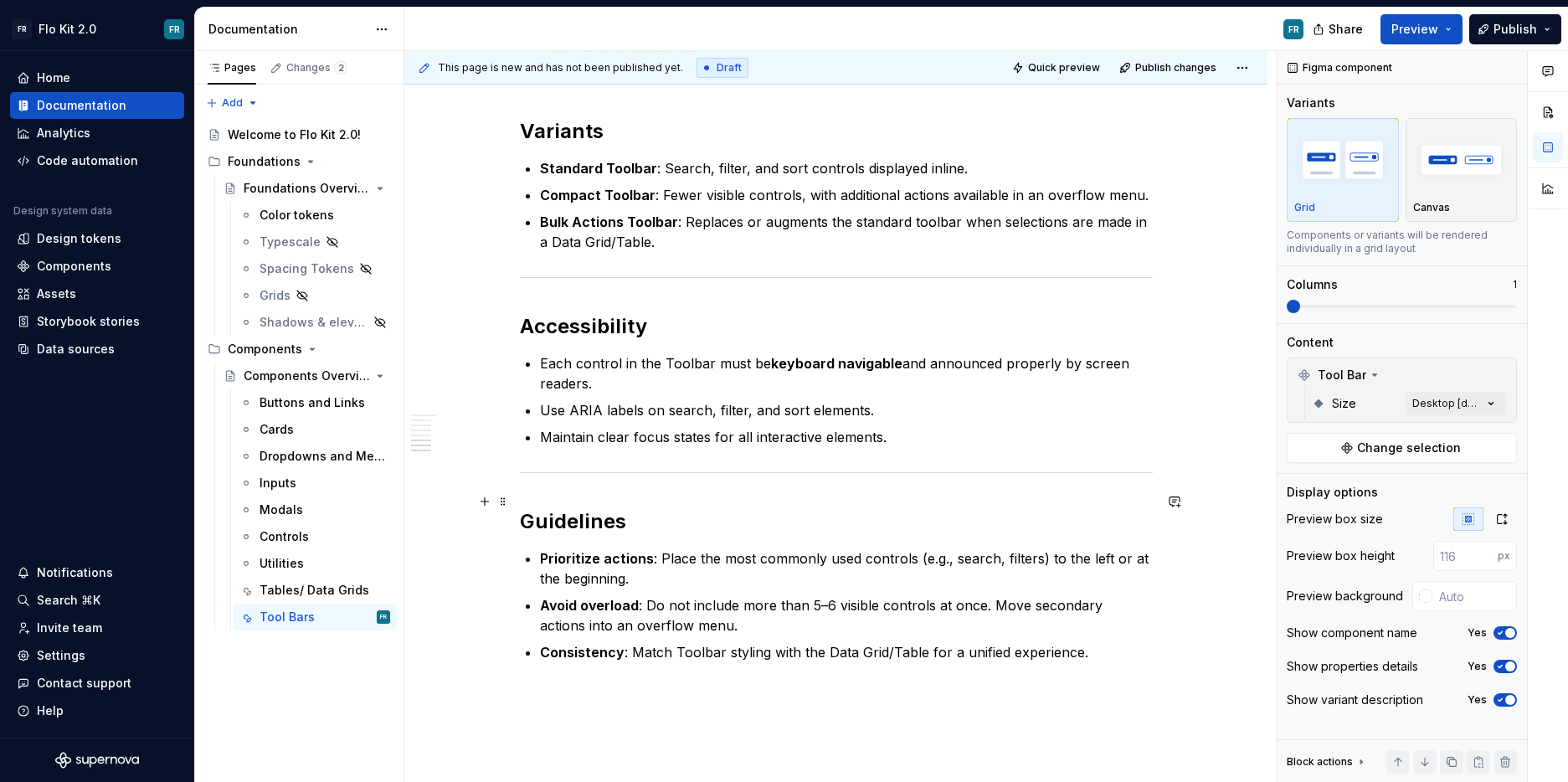
scroll to position [1828, 0]
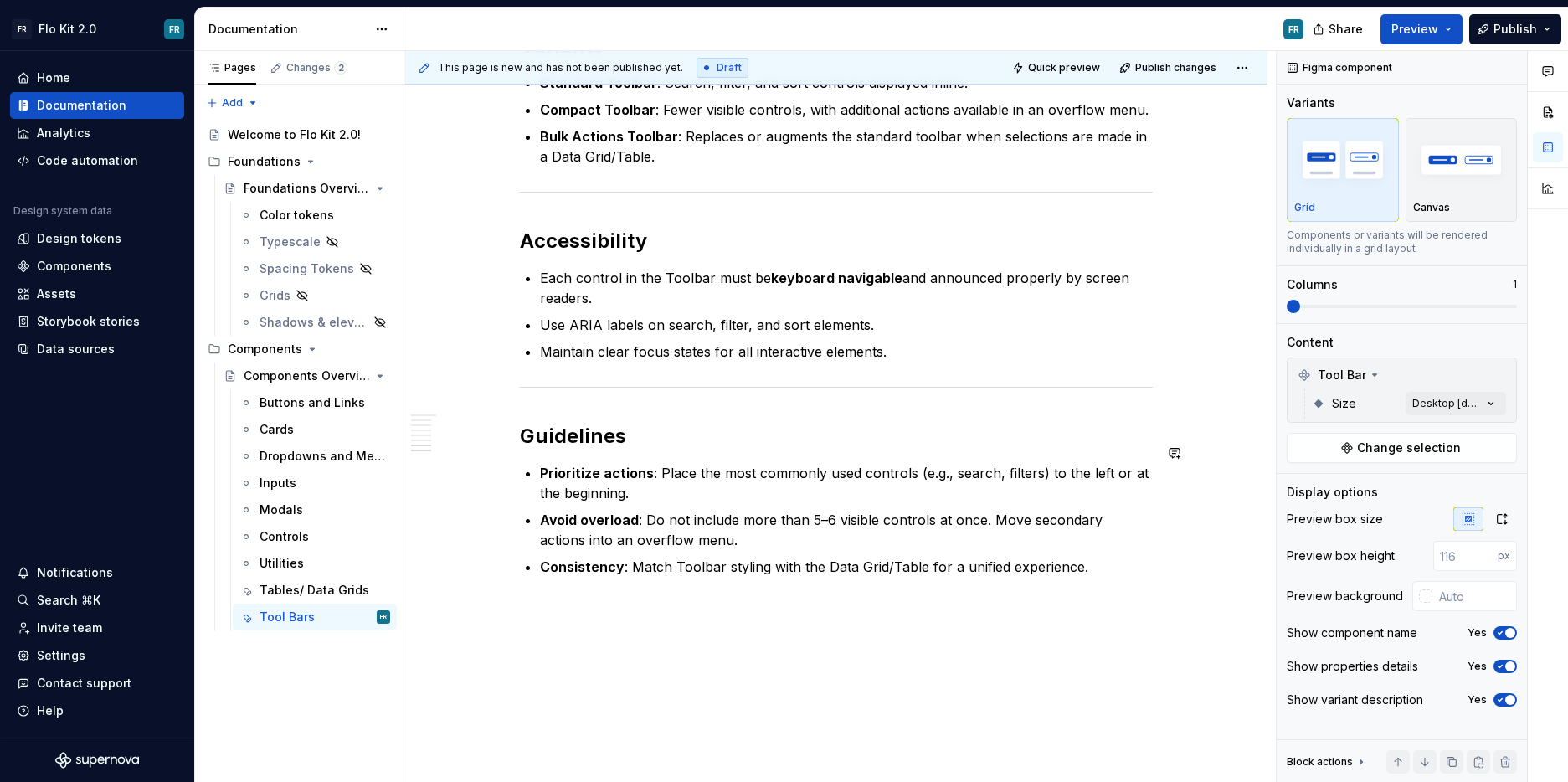
scroll to position [1798, 0]
click at [1515, 35] on span "Publish" at bounding box center [1515, 29] width 44 height 17
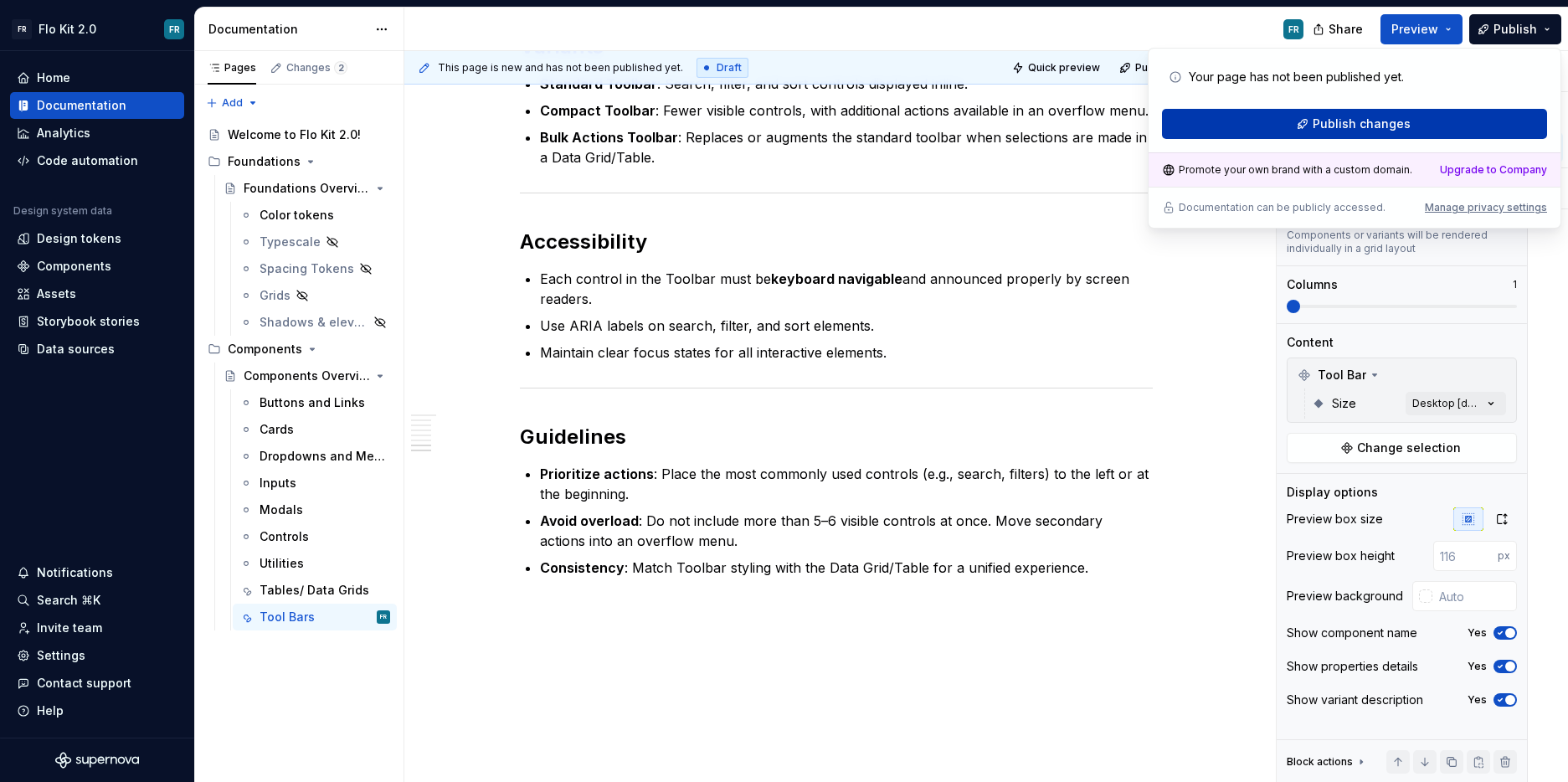
click at [1368, 129] on span "Publish changes" at bounding box center [1362, 124] width 98 height 17
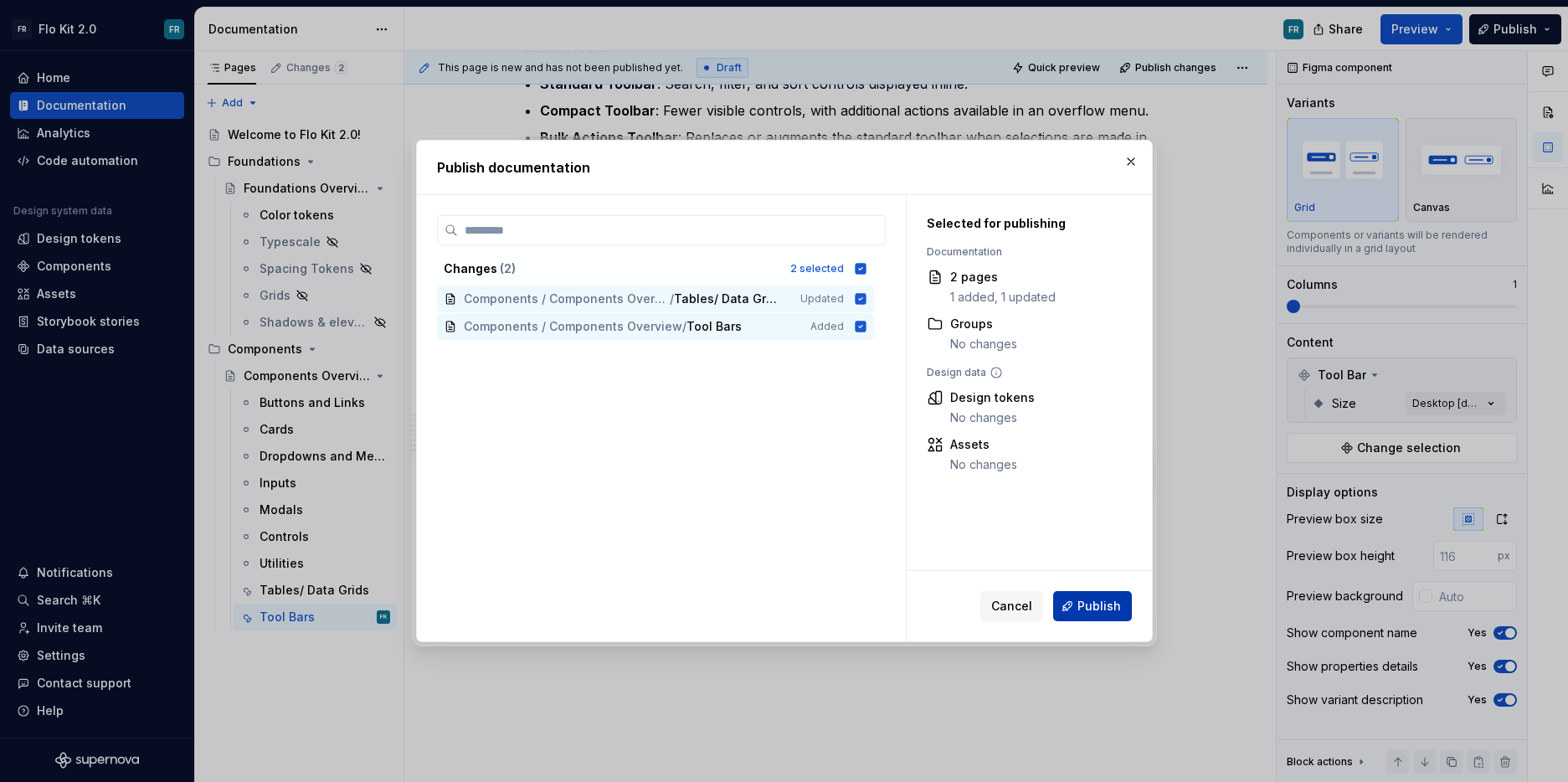
click at [1080, 607] on span "Publish" at bounding box center [1099, 606] width 44 height 17
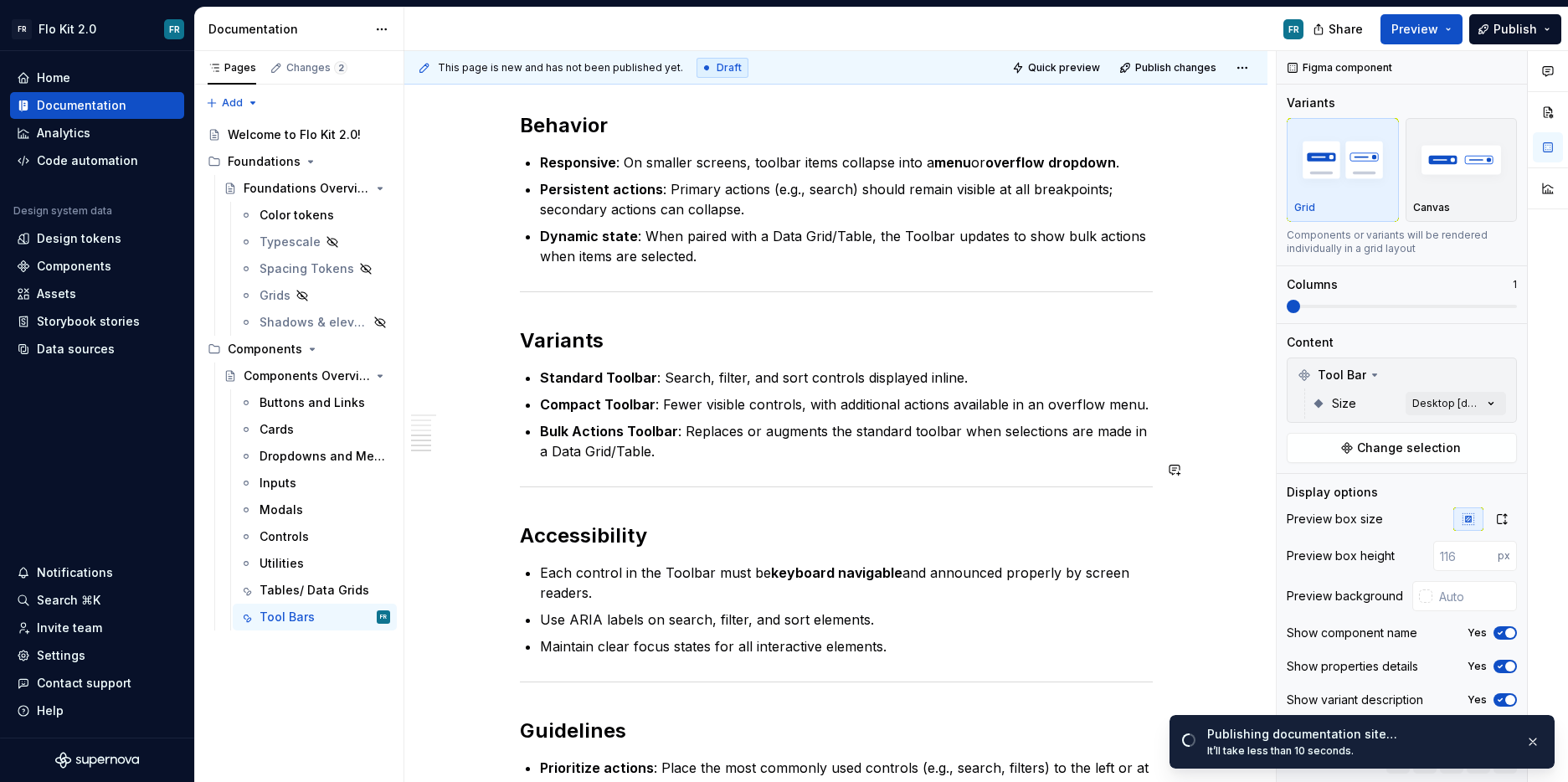
scroll to position [1506, 0]
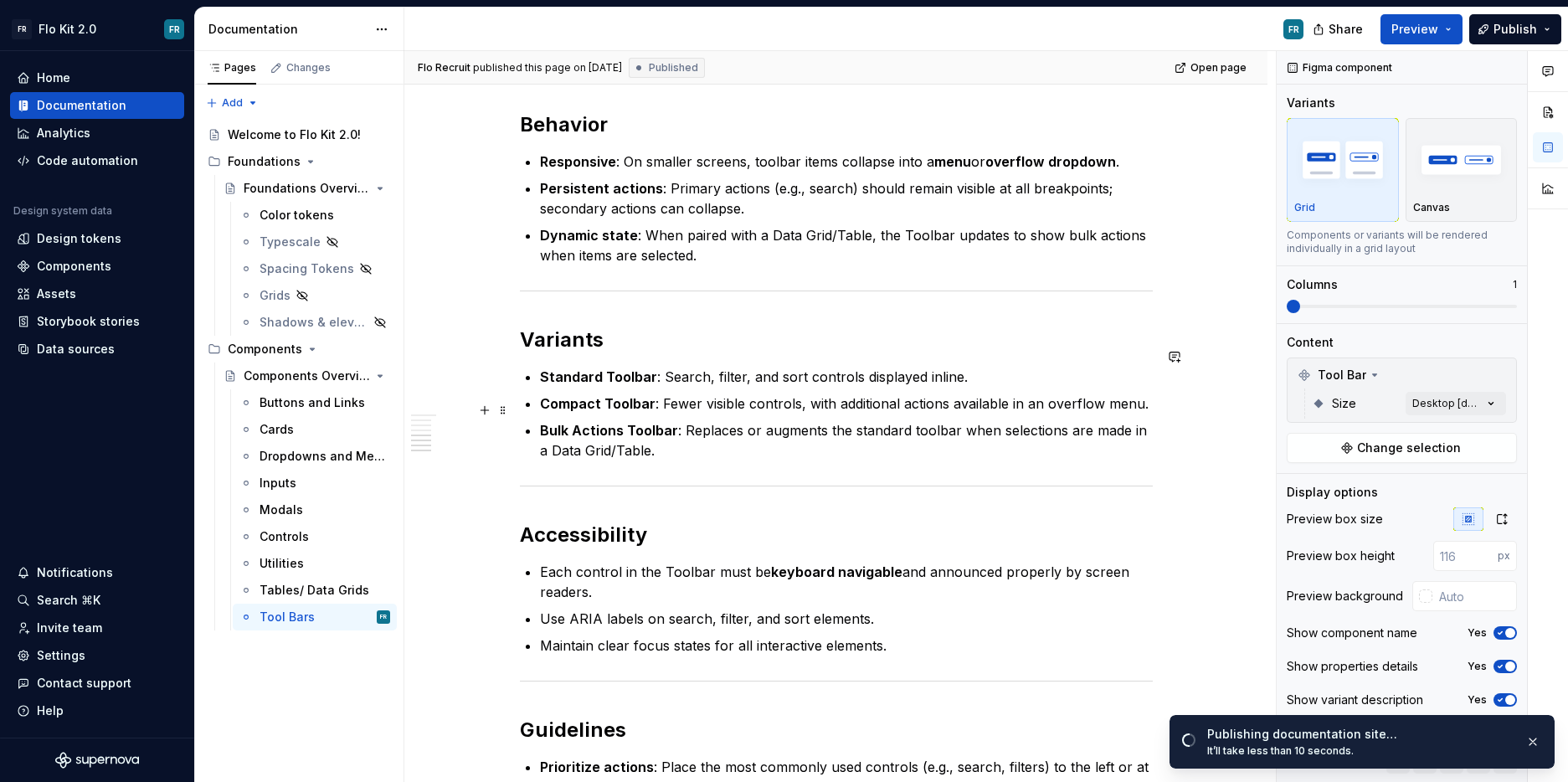
click at [1068, 420] on p "Bulk Actions Toolbar : Replaces or augments the standard toolbar when selection…" at bounding box center [846, 440] width 613 height 40
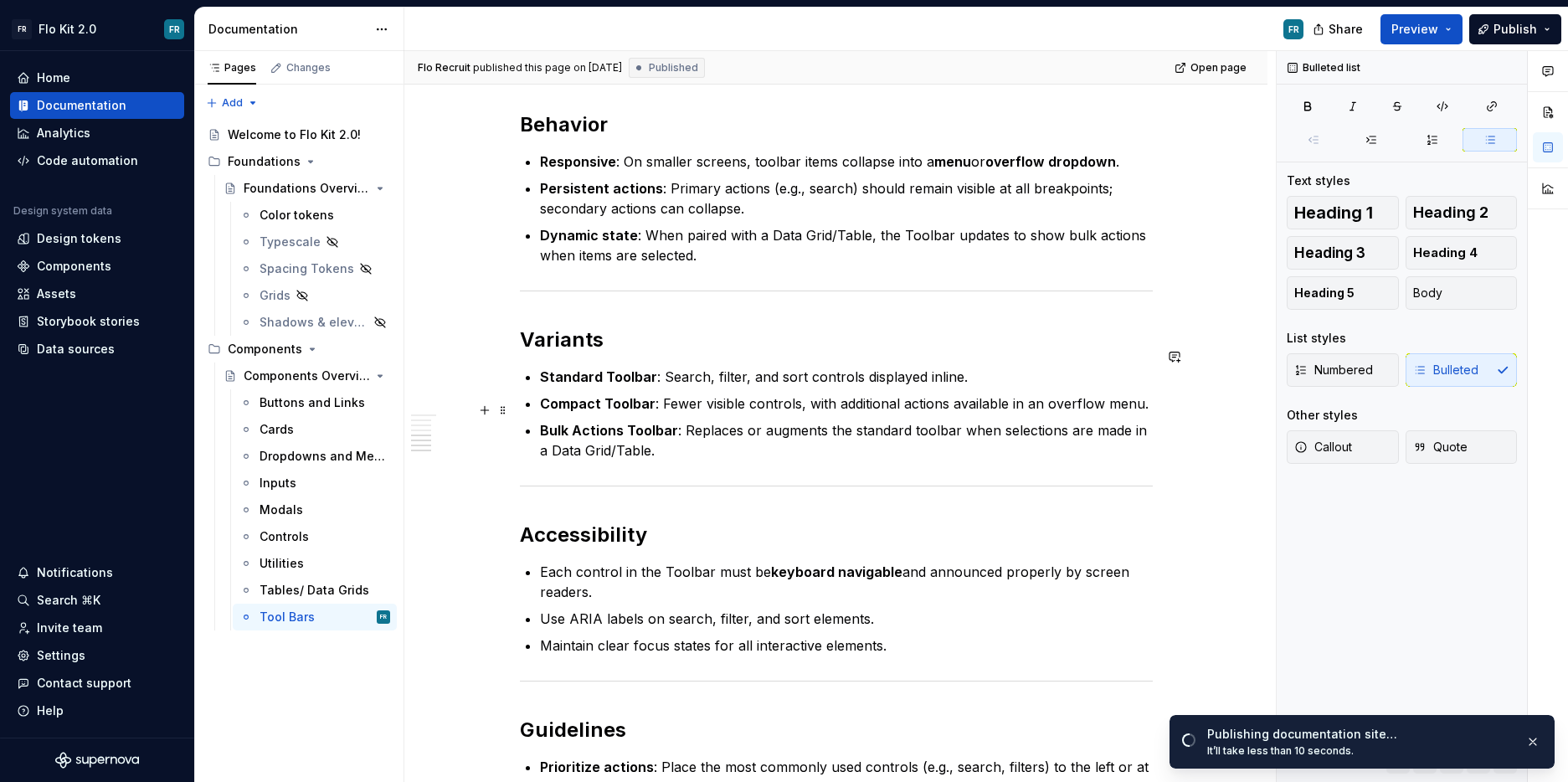
click at [798, 420] on p "Bulk Actions Toolbar : Replaces or augments the standard toolbar when selection…" at bounding box center [846, 440] width 613 height 40
click at [876, 394] on p "Compact Toolbar : Fewer visible controls, with additional actions available in …" at bounding box center [846, 404] width 613 height 20
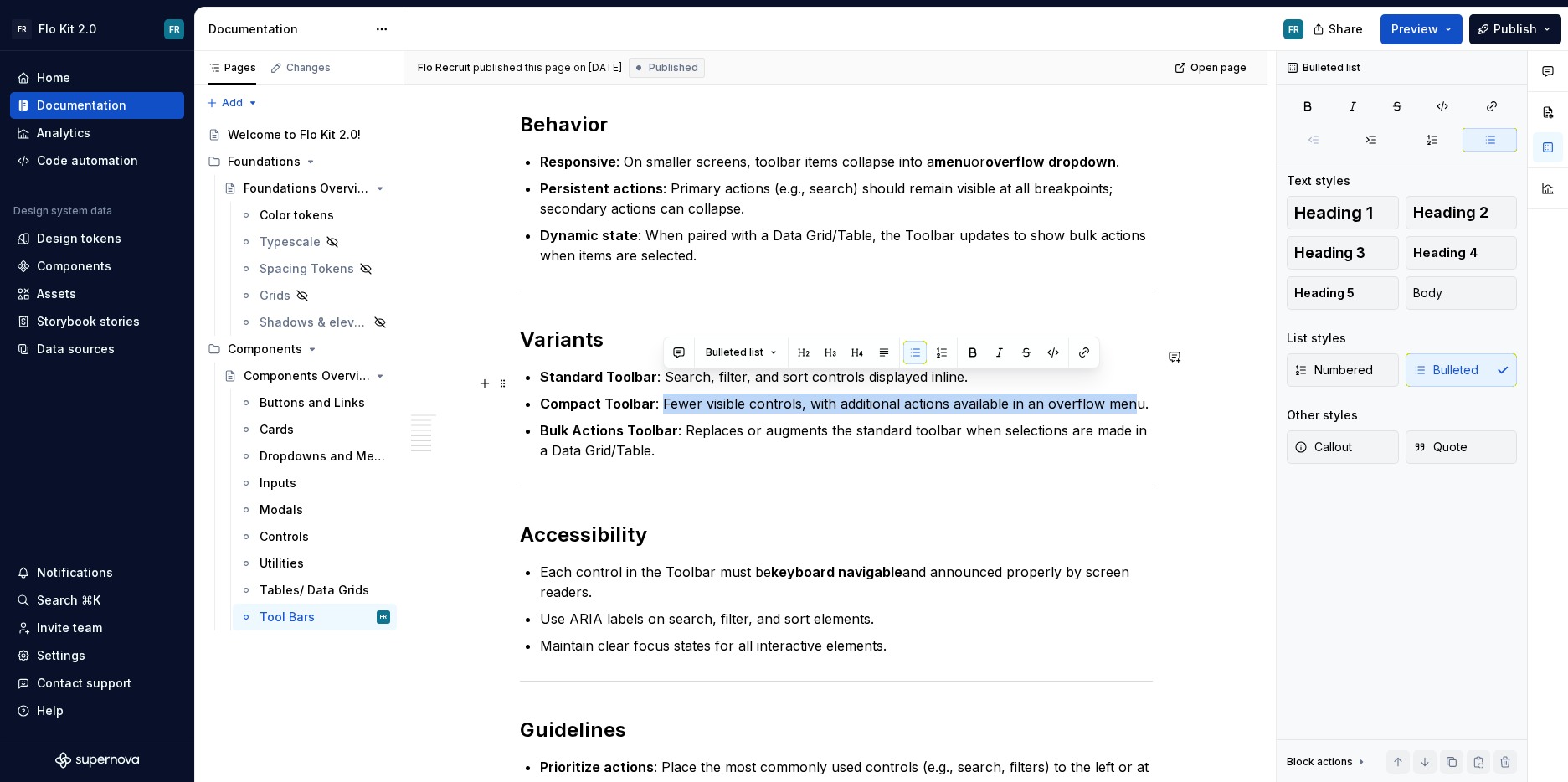
type textarea "*"
drag, startPoint x: 664, startPoint y: 385, endPoint x: 1152, endPoint y: 390, distance: 488.0
click at [1152, 394] on p "Compact Toolbar : Fewer visible controls, with additional actions available in …" at bounding box center [846, 404] width 613 height 20
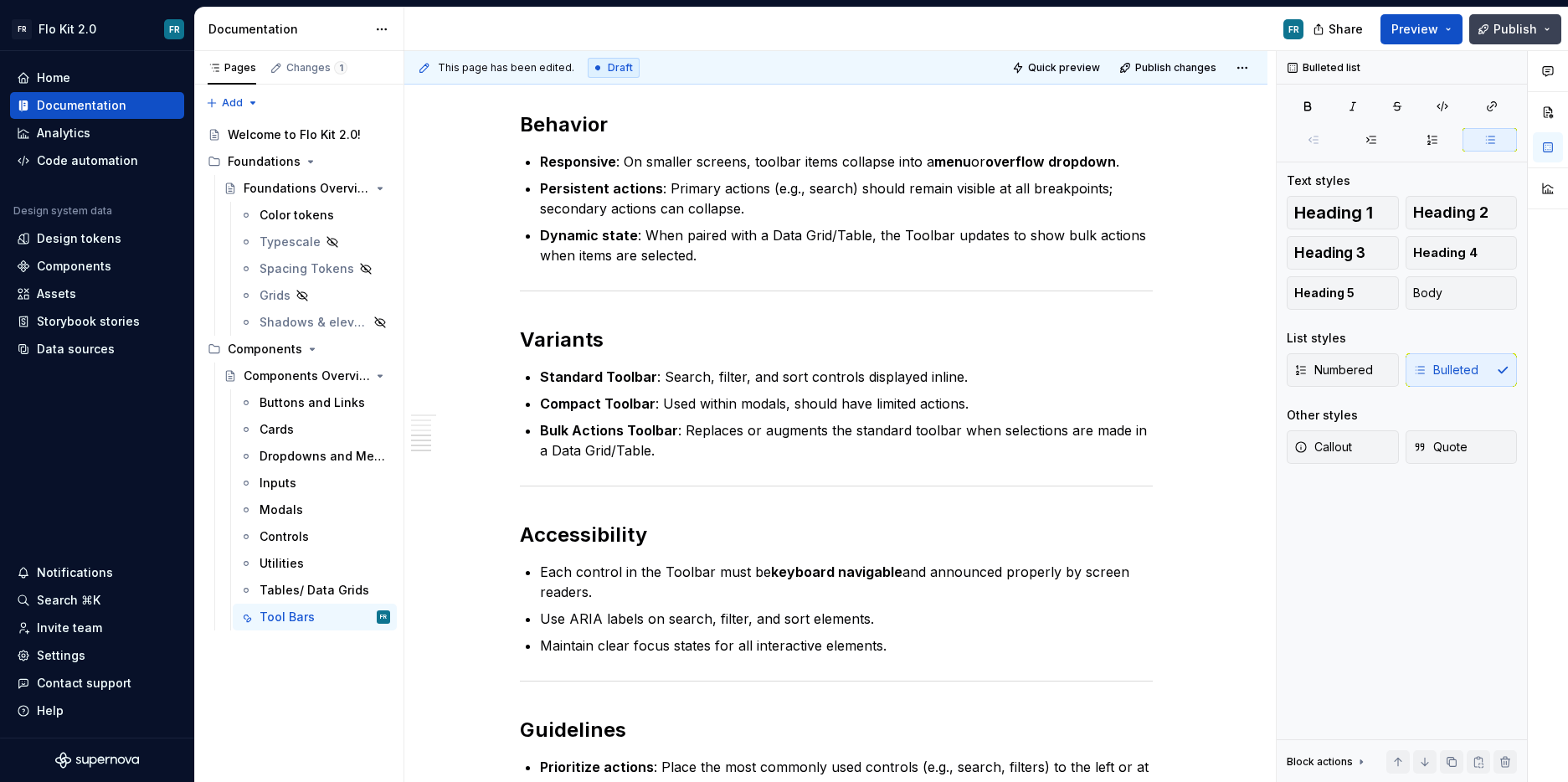
click at [1529, 33] on span "Publish" at bounding box center [1515, 29] width 44 height 17
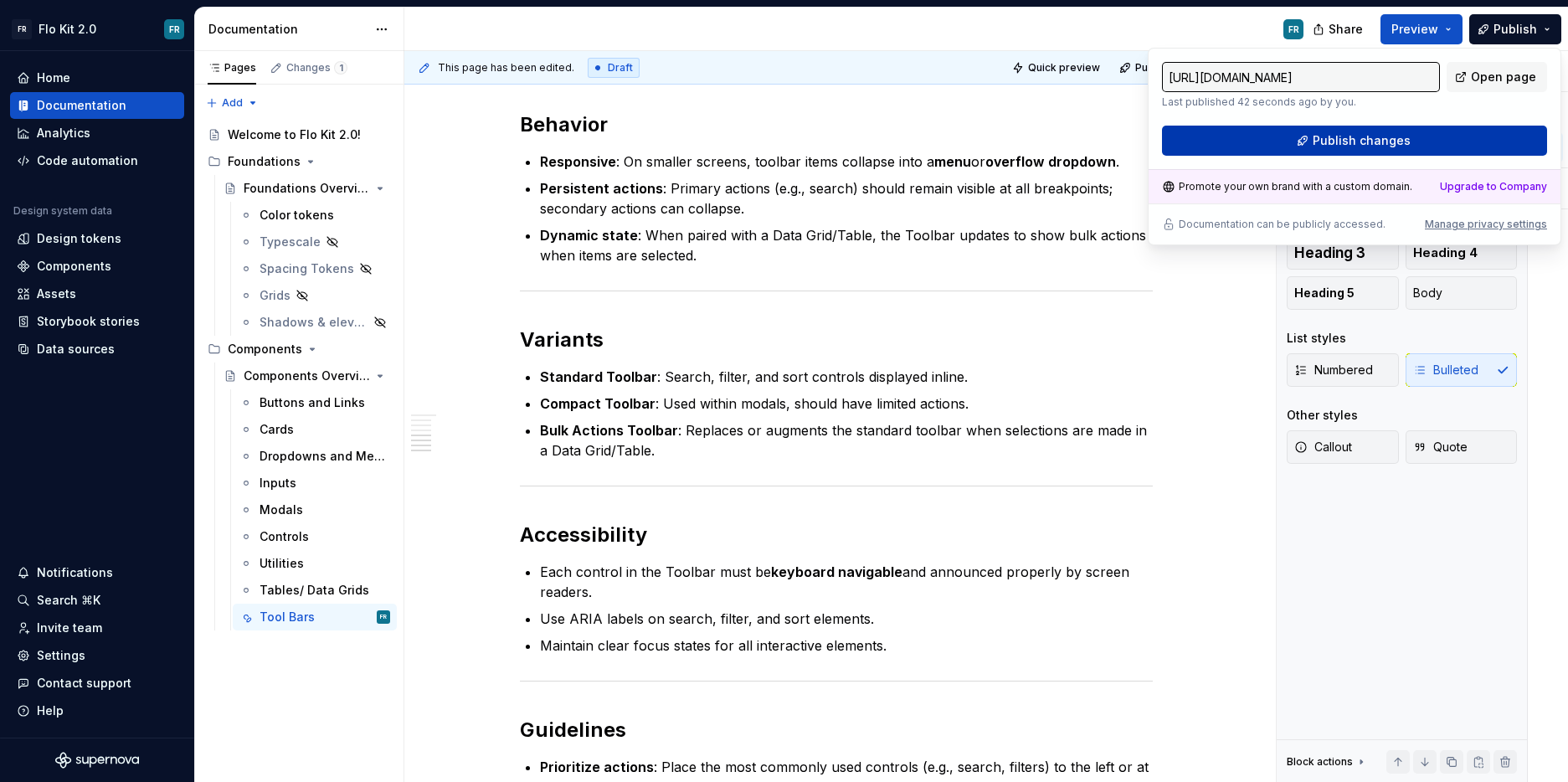
click at [1407, 141] on button "Publish changes" at bounding box center [1355, 140] width 385 height 30
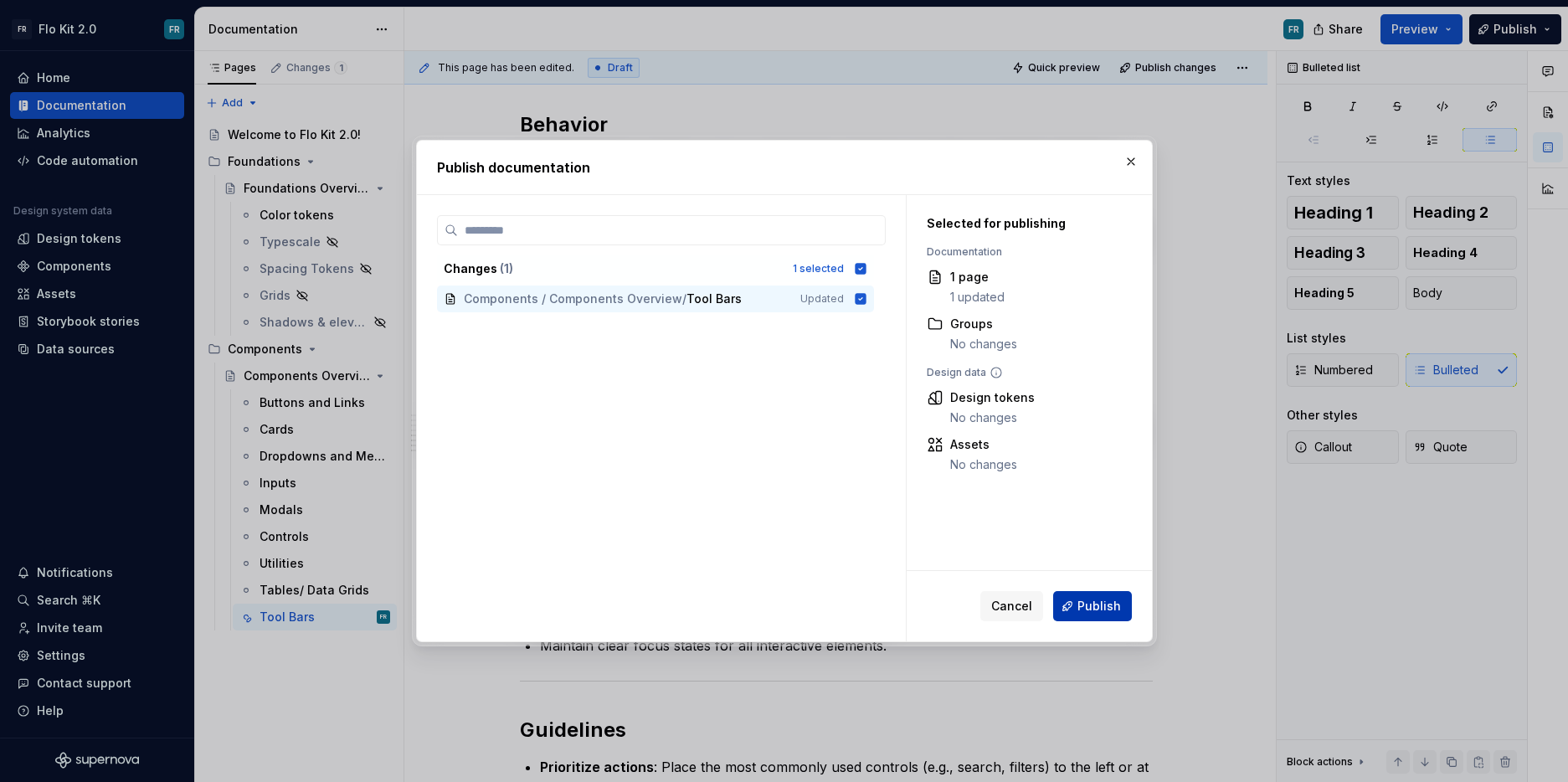
click at [1081, 599] on span "Publish" at bounding box center [1099, 606] width 44 height 17
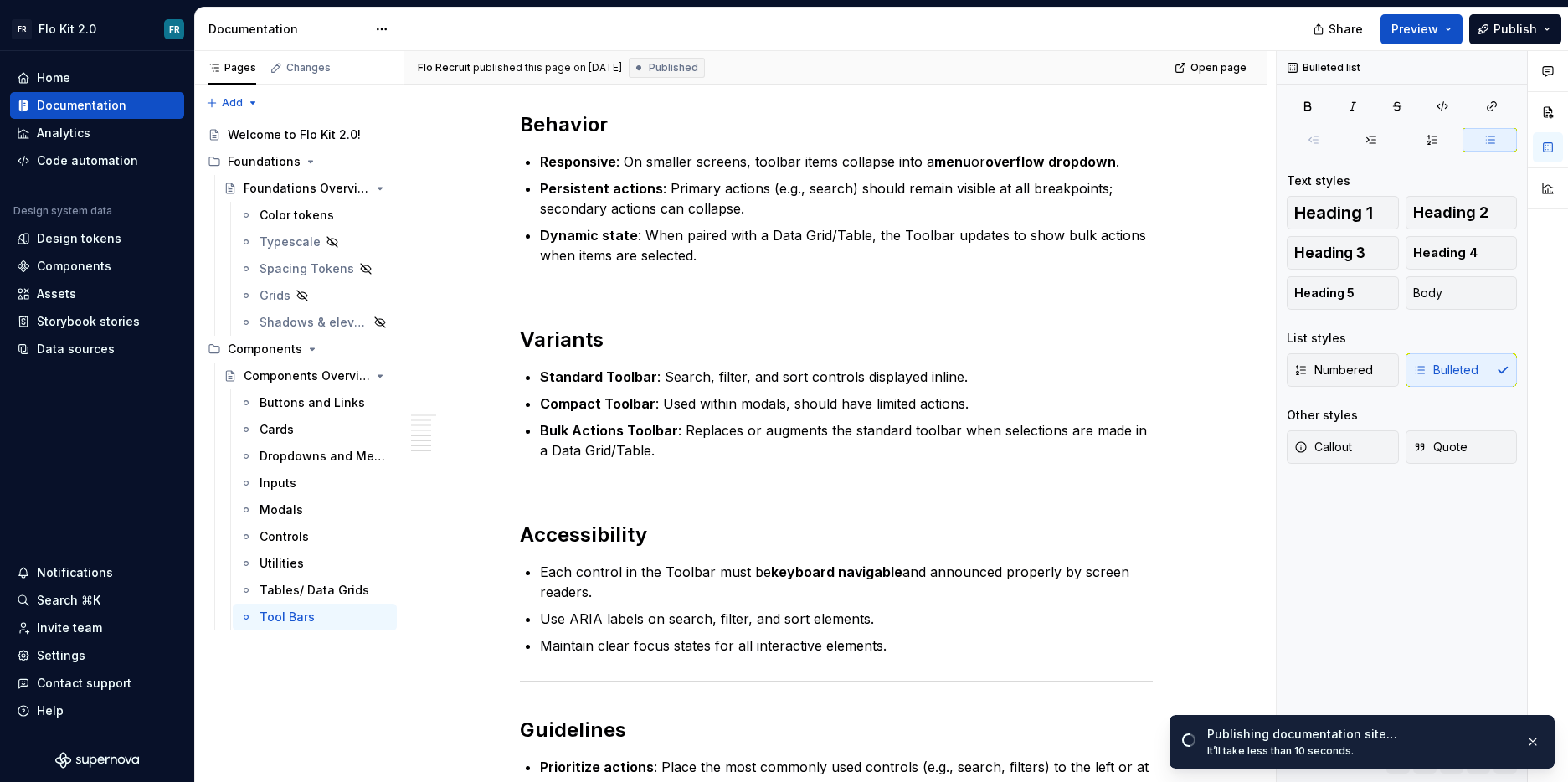
type textarea "*"
